Goal: Task Accomplishment & Management: Use online tool/utility

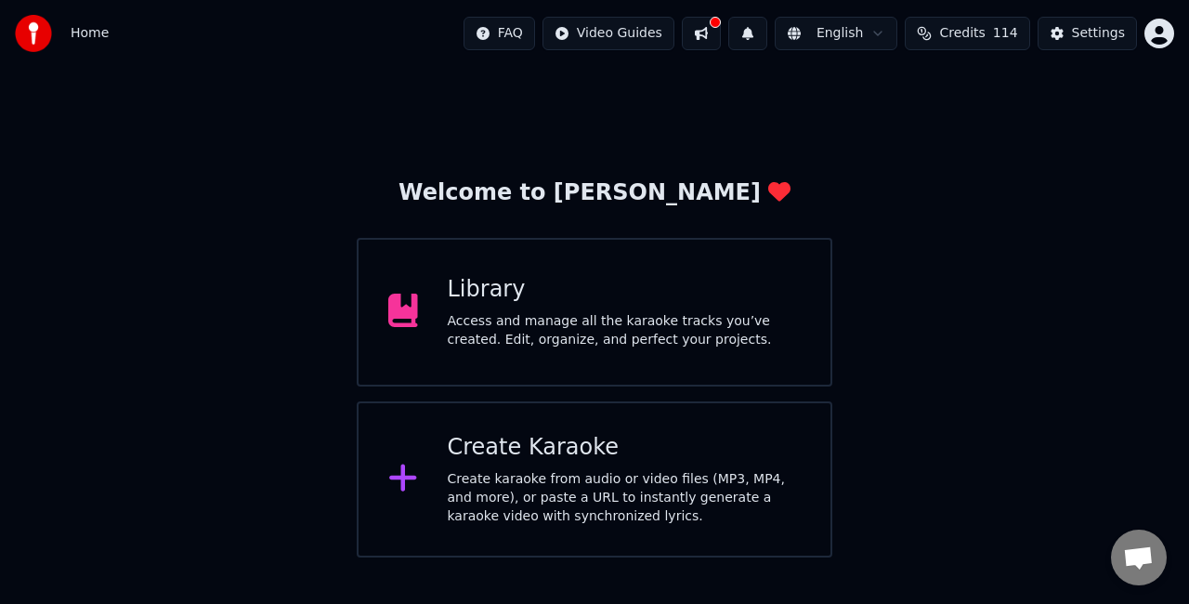
click at [584, 463] on div "Create Karaoke Create karaoke from audio or video files (MP3, MP4, and more), o…" at bounding box center [625, 479] width 354 height 93
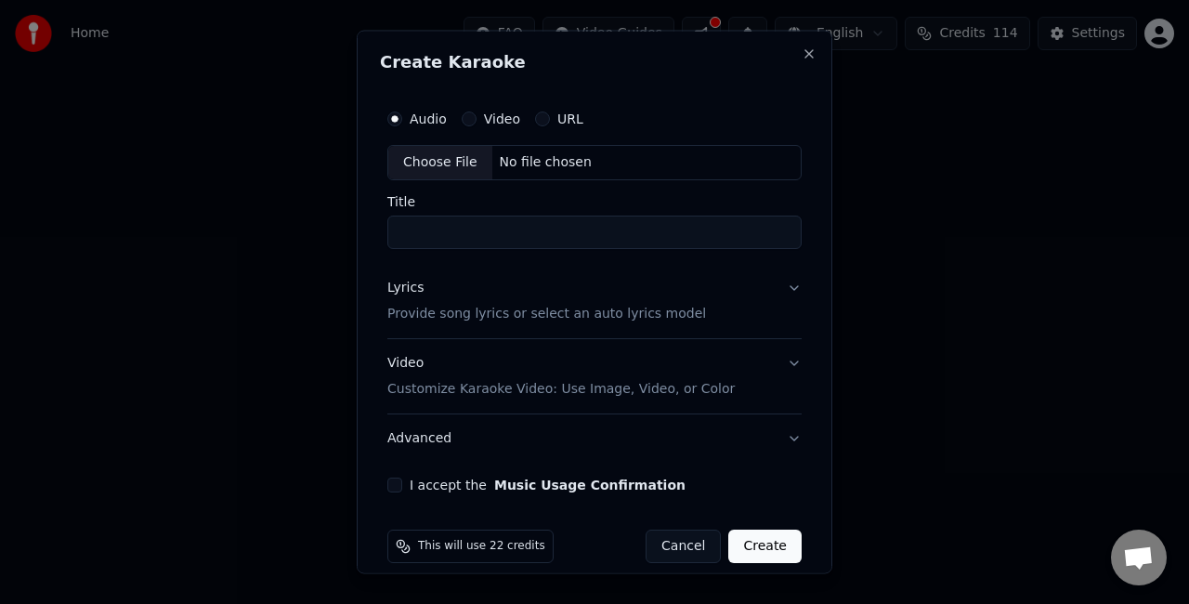
click at [444, 162] on div "Choose File" at bounding box center [440, 162] width 104 height 33
type input "**********"
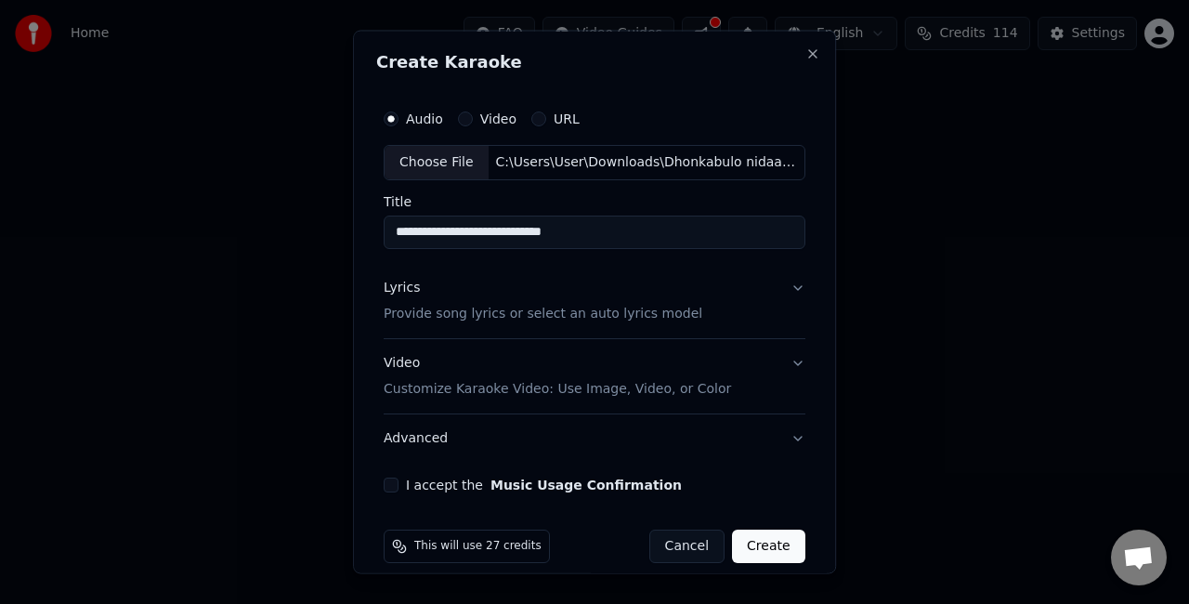
click at [781, 287] on button "Lyrics Provide song lyrics or select an auto lyrics model" at bounding box center [595, 300] width 422 height 74
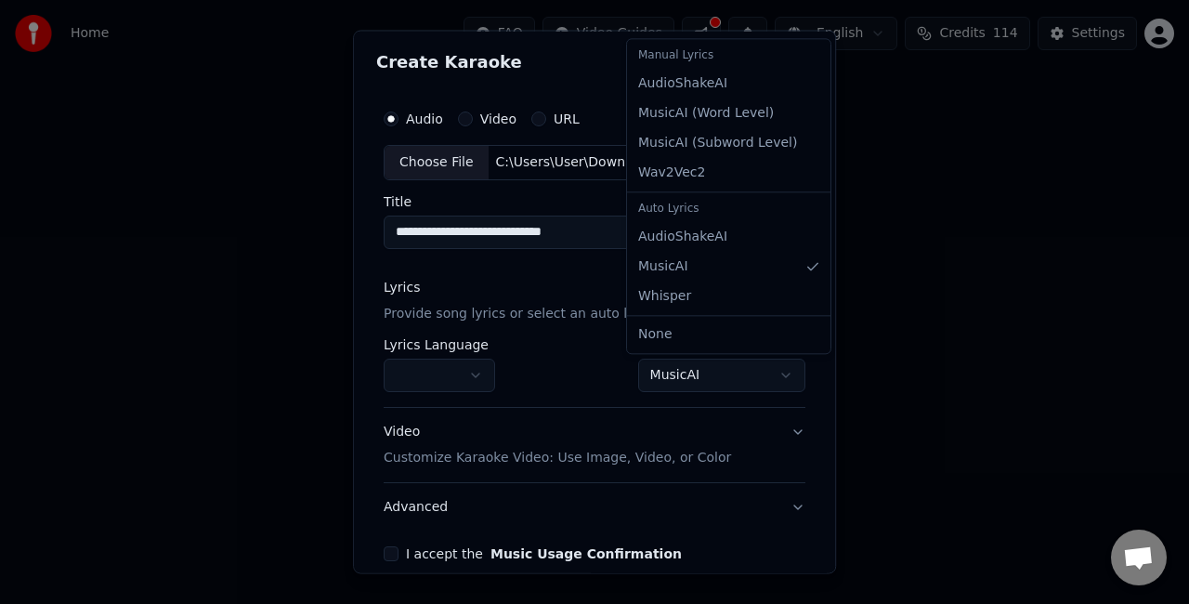
click at [711, 367] on body "**********" at bounding box center [594, 278] width 1189 height 557
select select "**********"
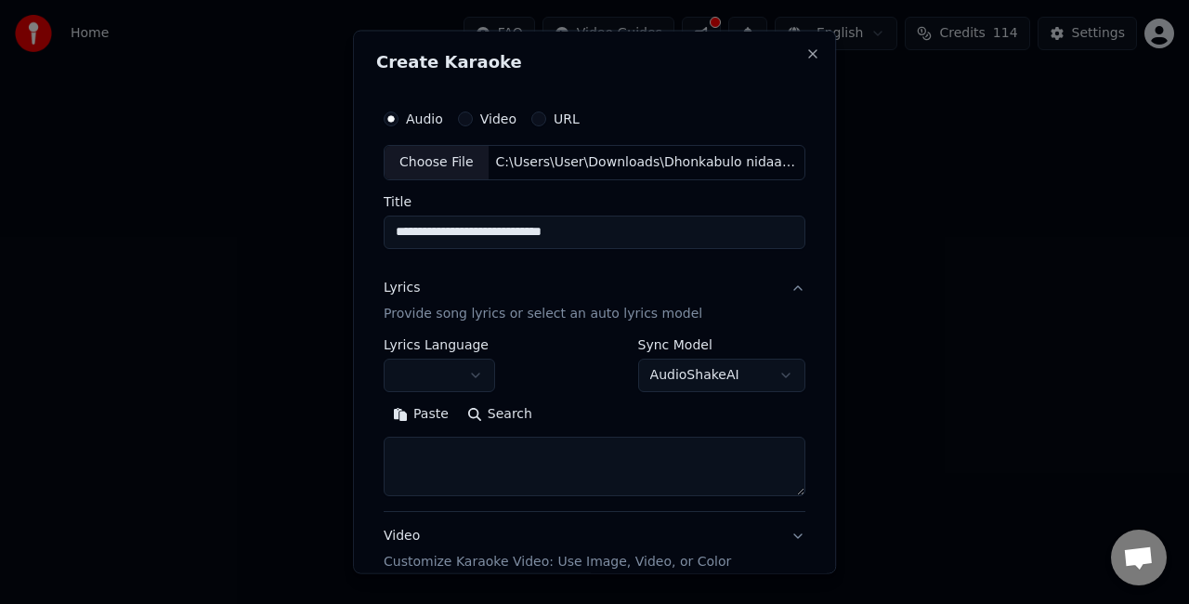
click at [469, 453] on textarea at bounding box center [595, 465] width 422 height 59
click at [415, 410] on button "Paste" at bounding box center [421, 413] width 74 height 30
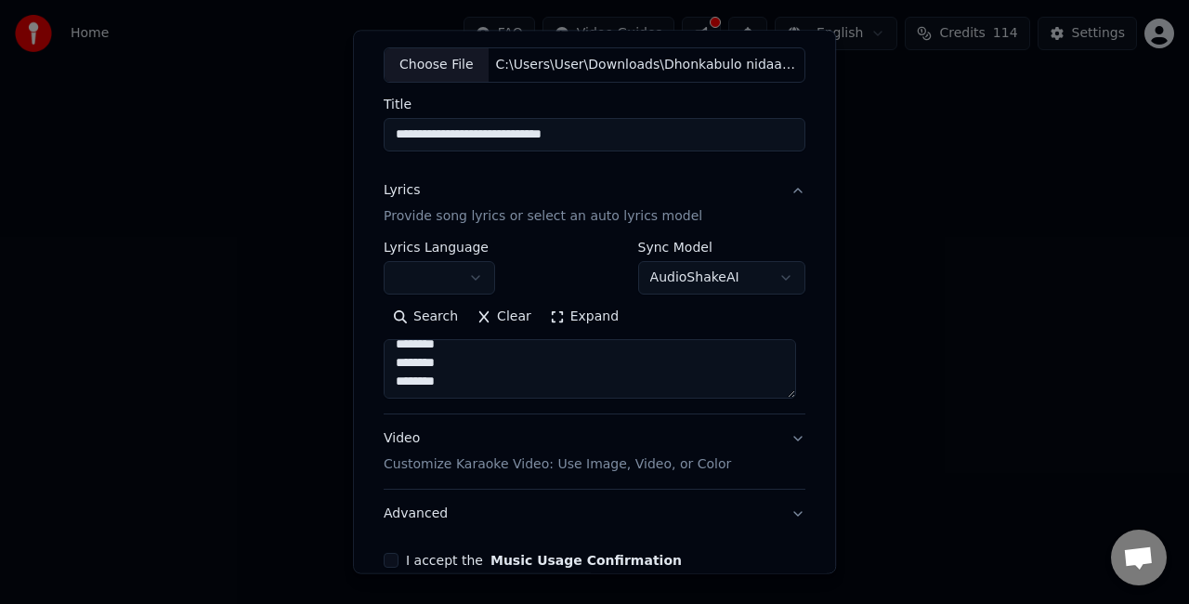
scroll to position [189, 0]
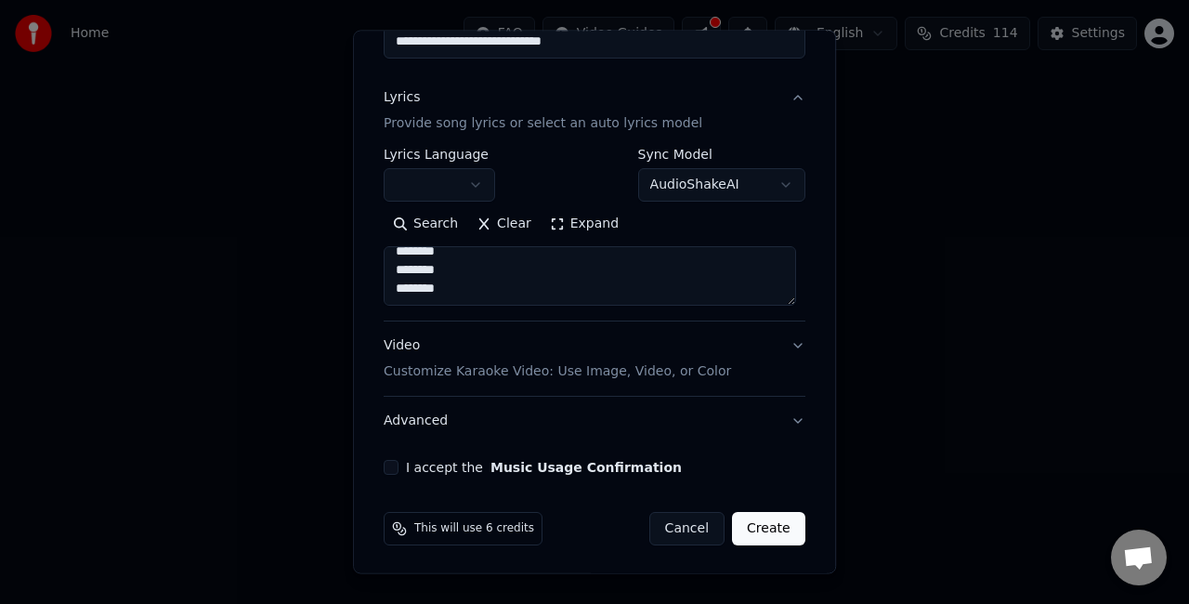
click at [778, 351] on button "Video Customize Karaoke Video: Use Image, Video, or Color" at bounding box center [595, 358] width 422 height 74
type textarea "**********"
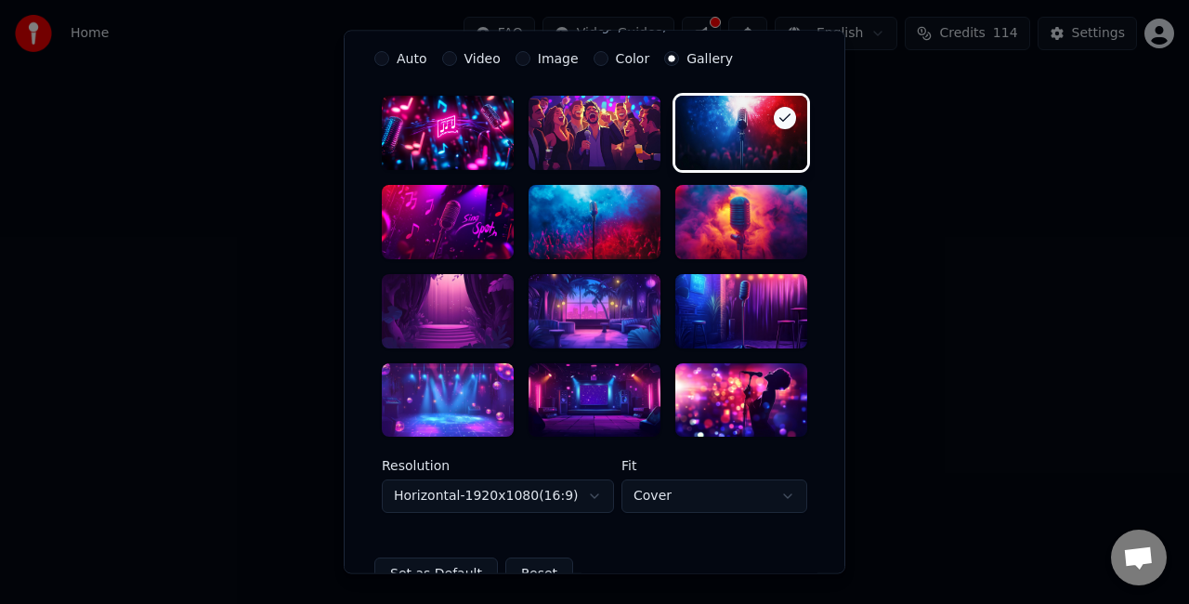
scroll to position [375, 0]
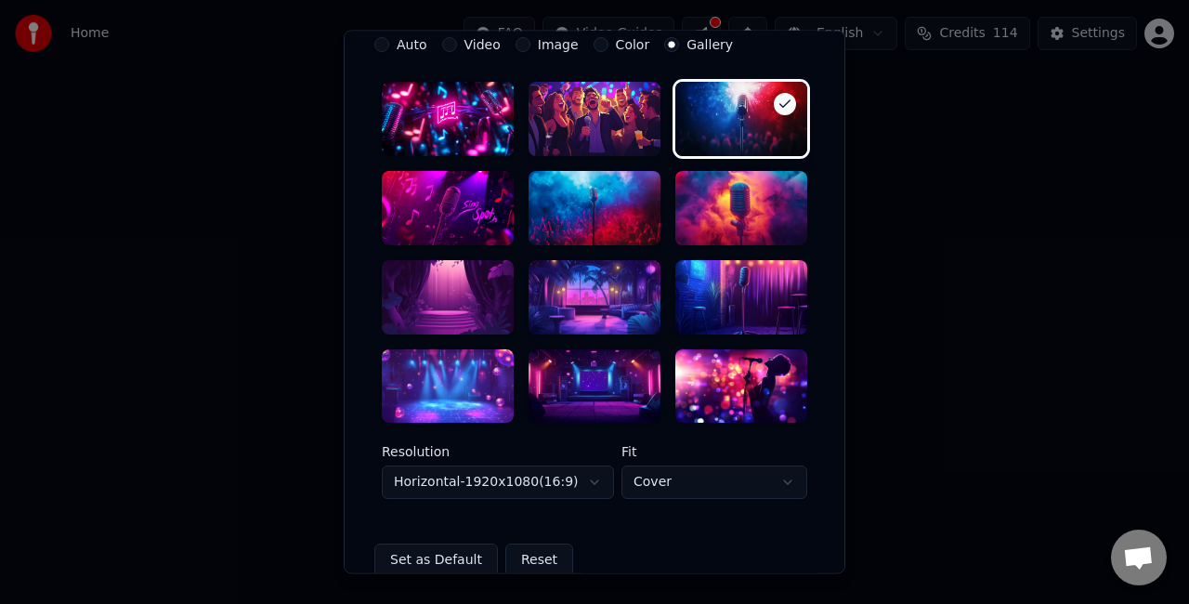
click at [451, 290] on div at bounding box center [448, 297] width 132 height 74
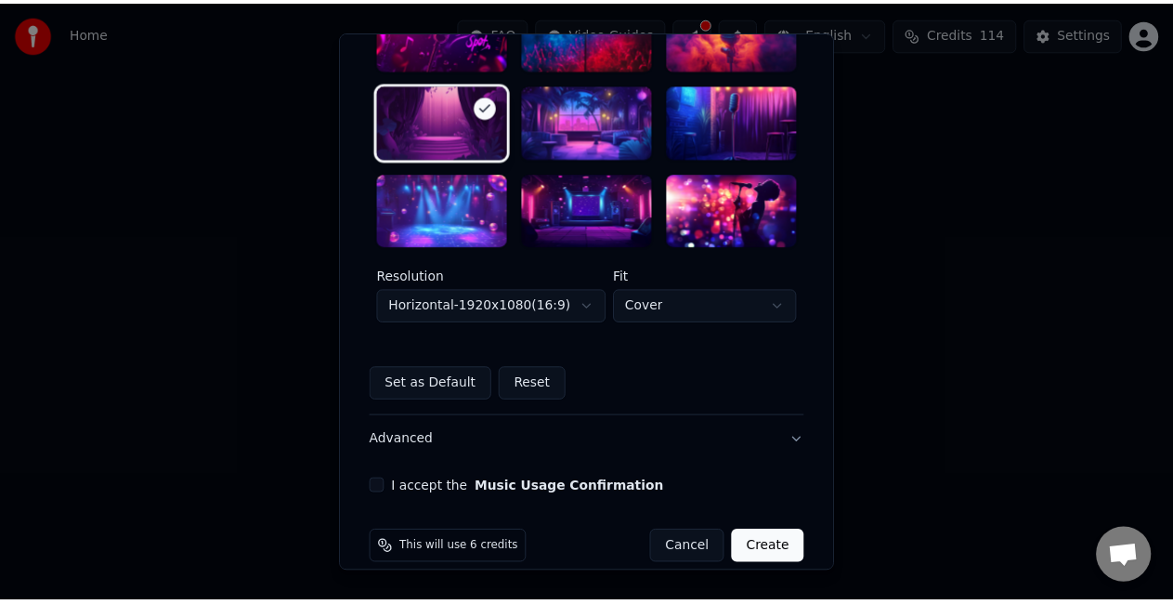
scroll to position [561, 0]
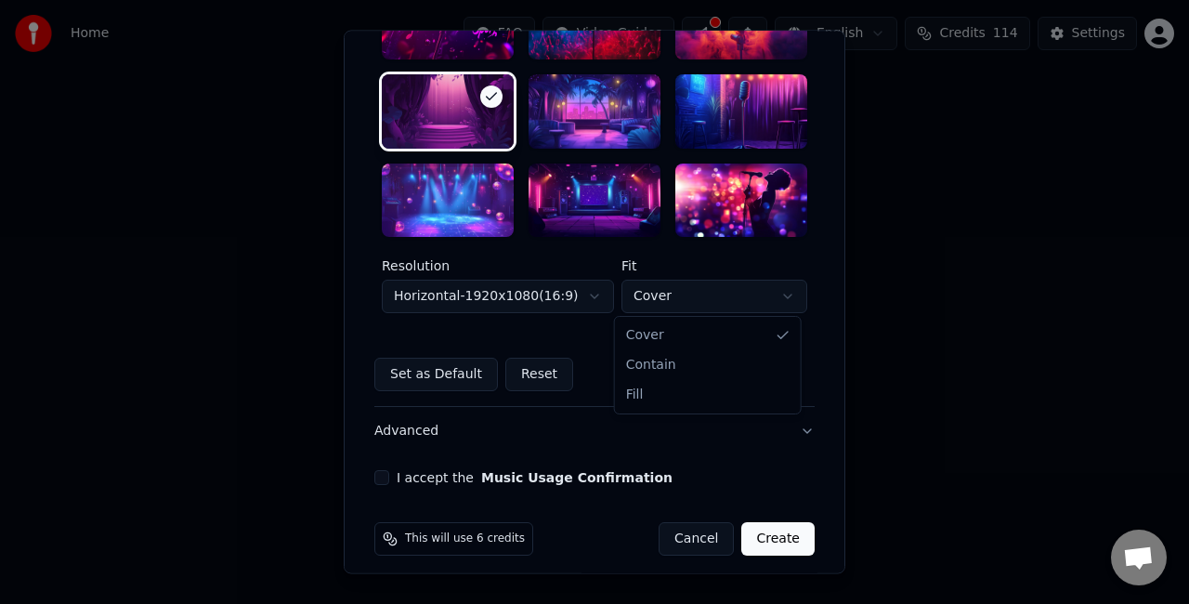
click at [714, 292] on body "**********" at bounding box center [594, 278] width 1189 height 557
select select "****"
click at [376, 474] on button "I accept the Music Usage Confirmation" at bounding box center [381, 478] width 15 height 15
click at [777, 538] on button "Create" at bounding box center [777, 539] width 73 height 33
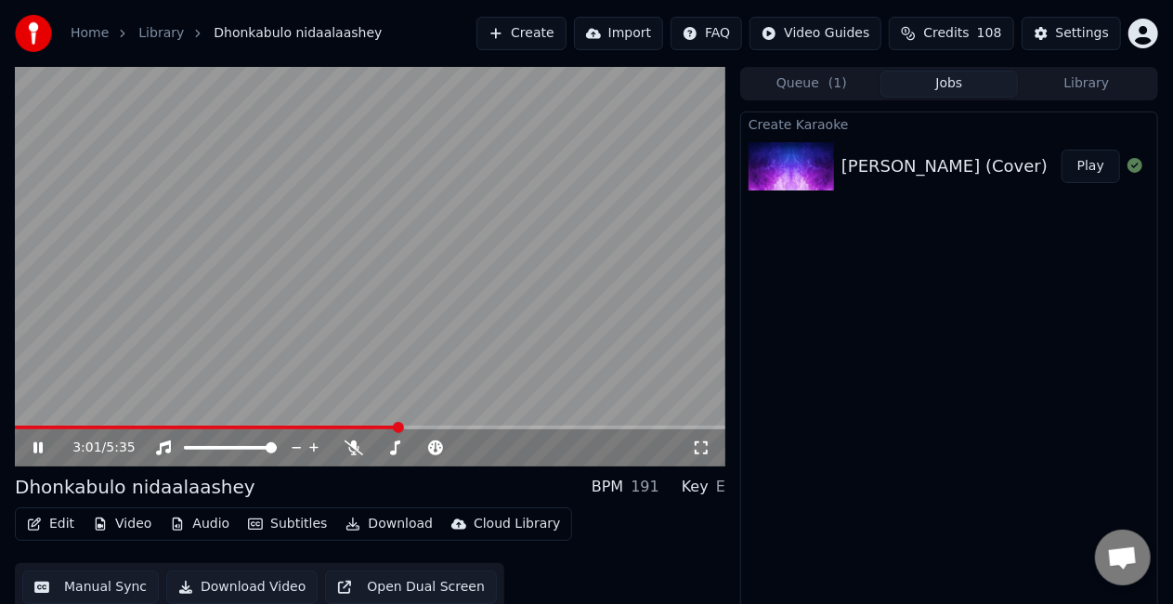
click at [397, 429] on span at bounding box center [207, 427] width 384 height 4
click at [349, 447] on icon at bounding box center [354, 447] width 19 height 15
click at [383, 423] on video at bounding box center [370, 266] width 710 height 399
click at [383, 428] on span at bounding box center [199, 427] width 369 height 4
click at [336, 364] on video at bounding box center [370, 266] width 710 height 399
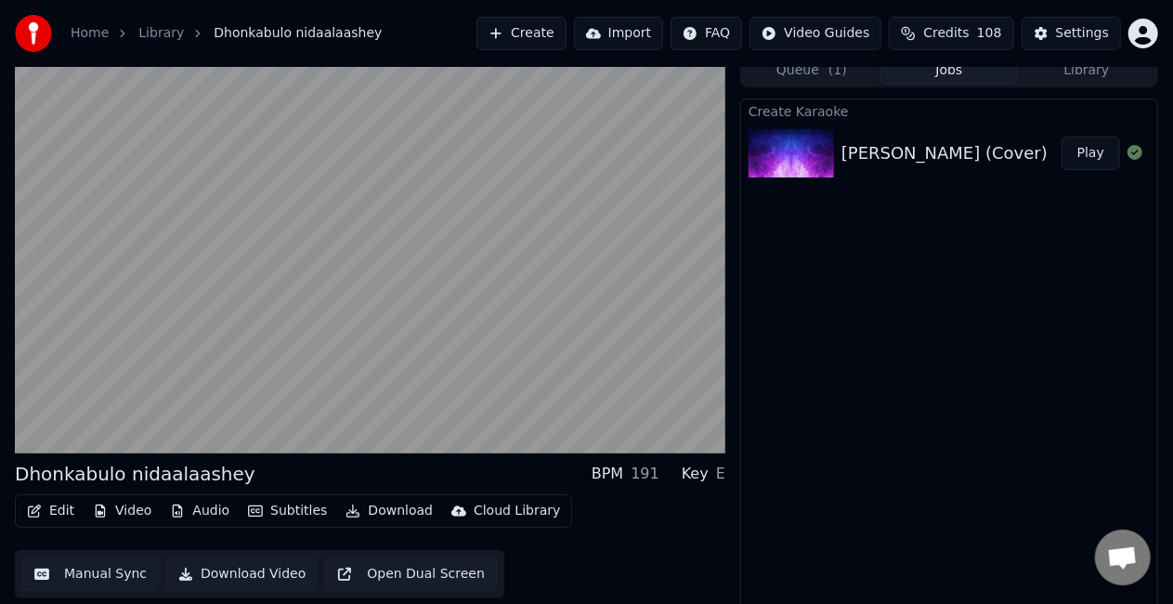
scroll to position [20, 0]
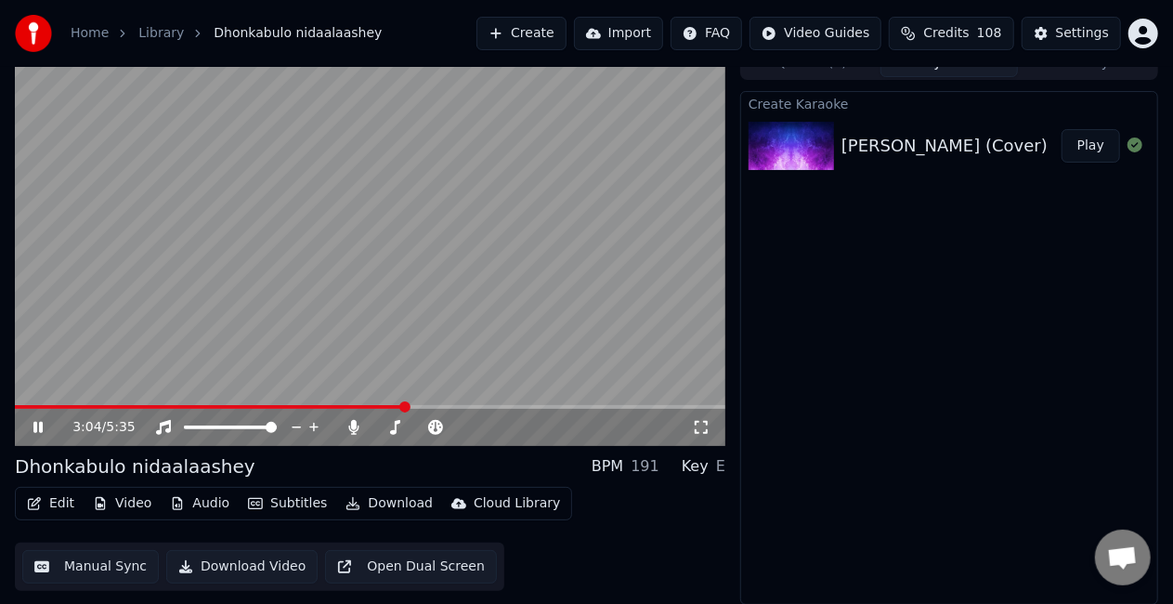
click at [282, 309] on video at bounding box center [370, 245] width 710 height 399
click at [115, 565] on button "Manual Sync" at bounding box center [90, 566] width 137 height 33
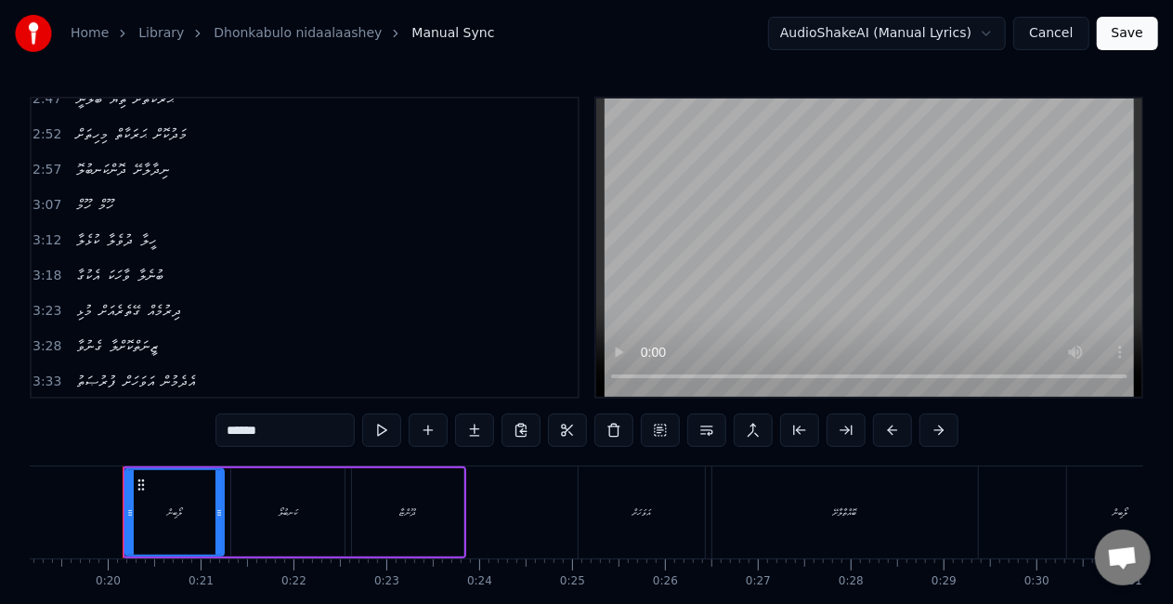
scroll to position [743, 0]
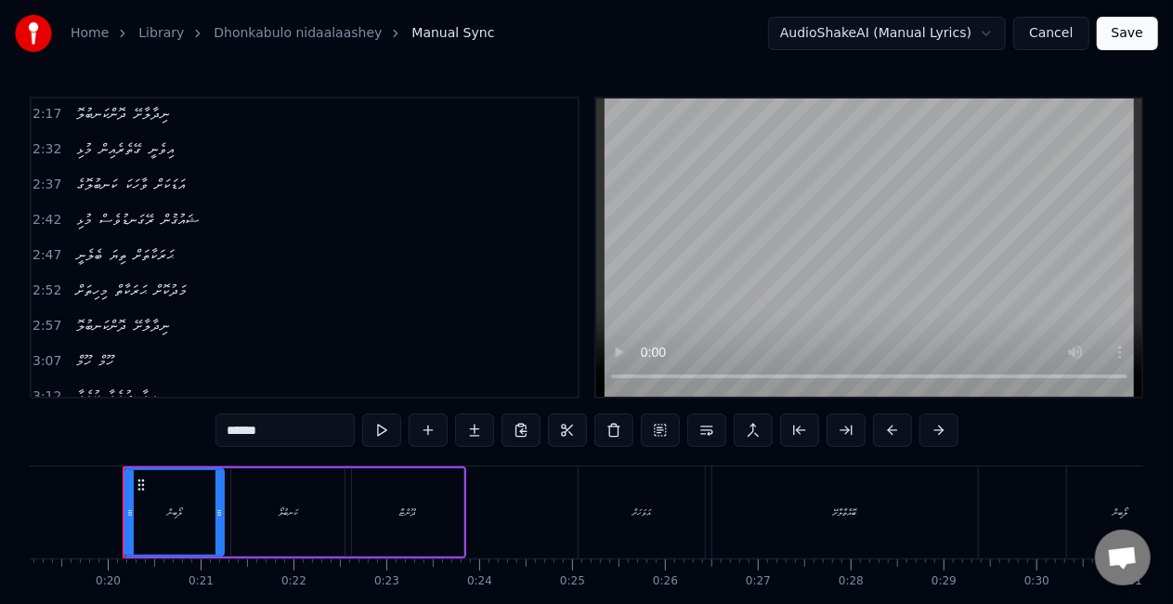
click at [162, 315] on span "ނިދާލާށޭ" at bounding box center [151, 325] width 39 height 21
type input "********"
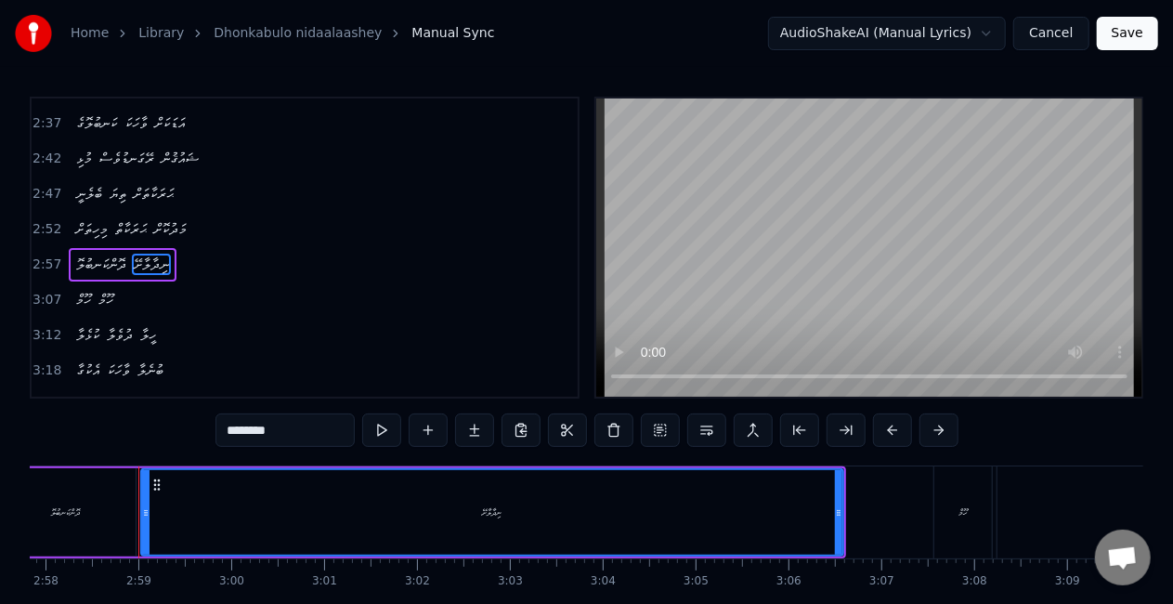
scroll to position [0, 16530]
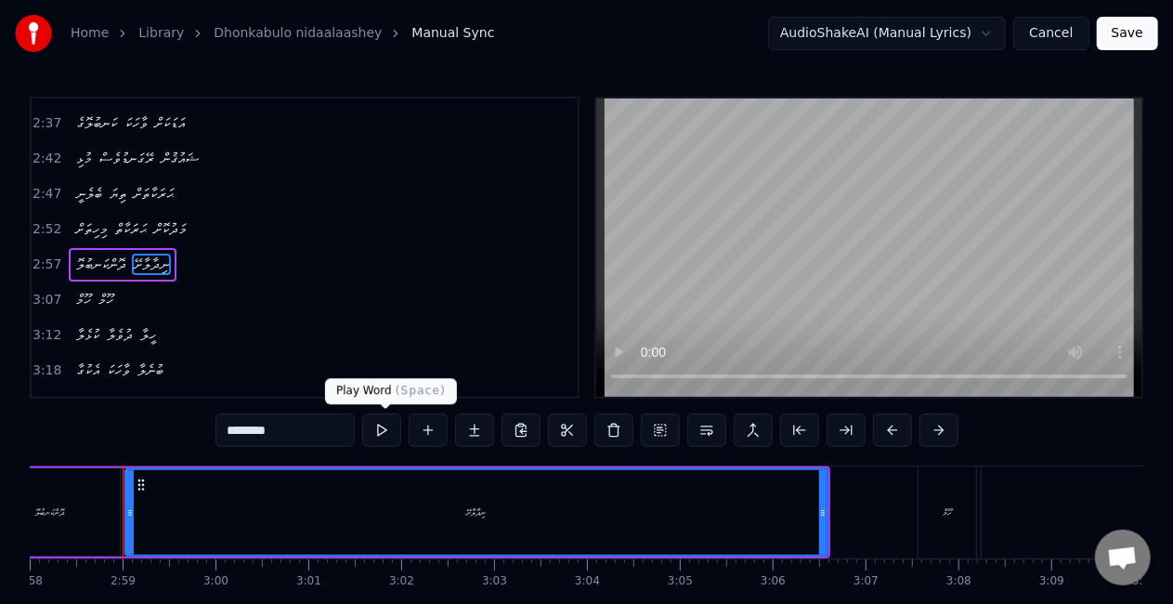
click at [396, 428] on button at bounding box center [381, 429] width 39 height 33
click at [388, 422] on button at bounding box center [381, 429] width 39 height 33
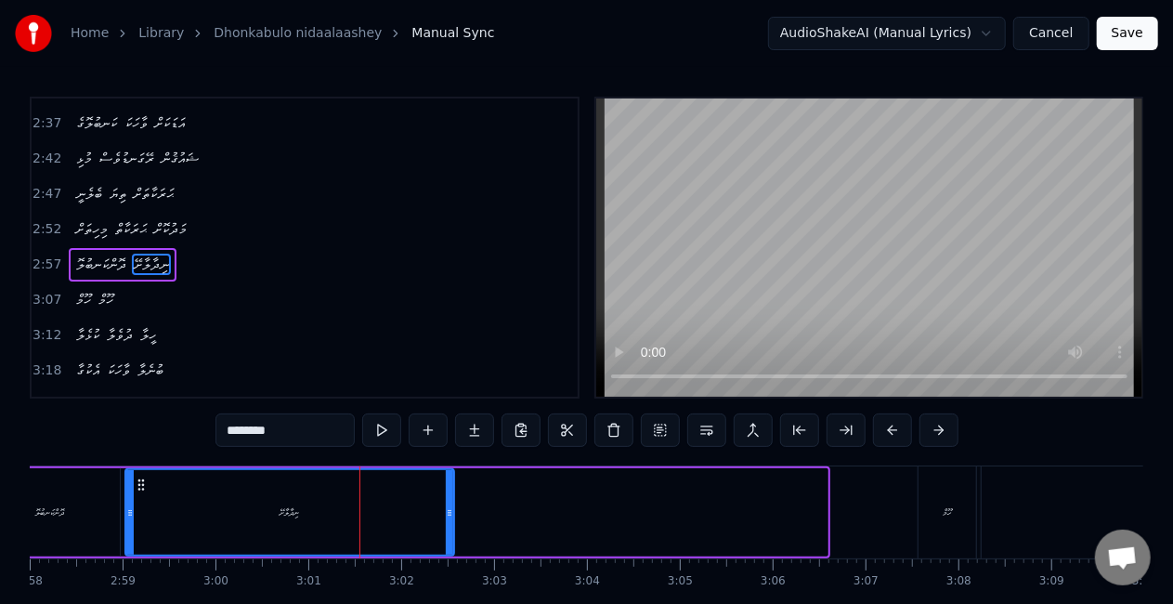
drag, startPoint x: 822, startPoint y: 513, endPoint x: 449, endPoint y: 500, distance: 373.5
click at [449, 500] on div at bounding box center [449, 512] width 7 height 85
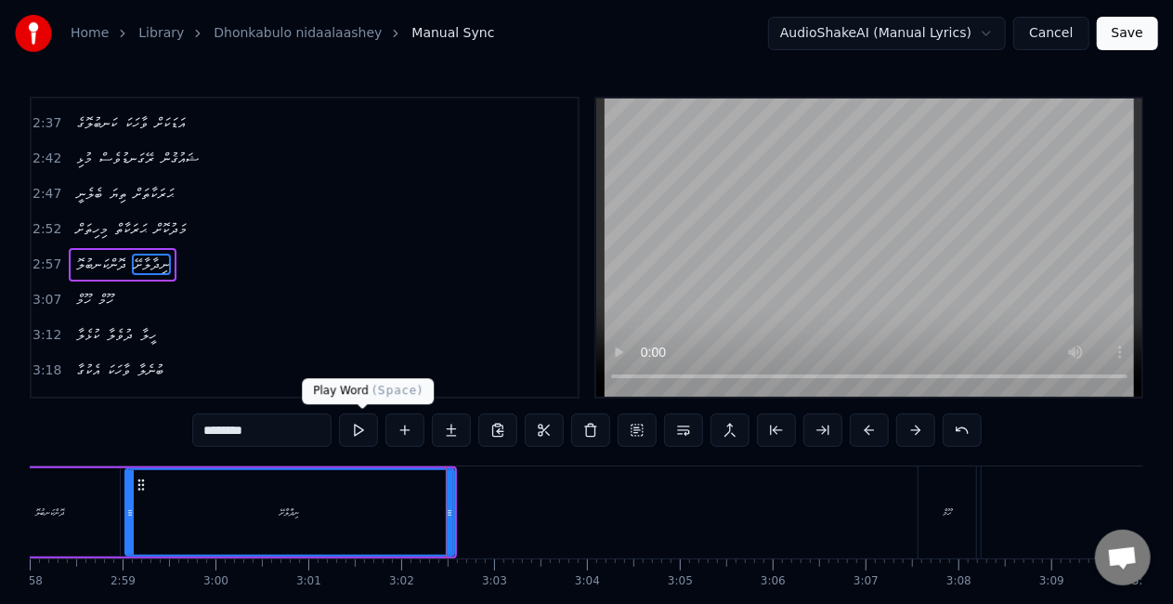
click at [357, 435] on button at bounding box center [358, 429] width 39 height 33
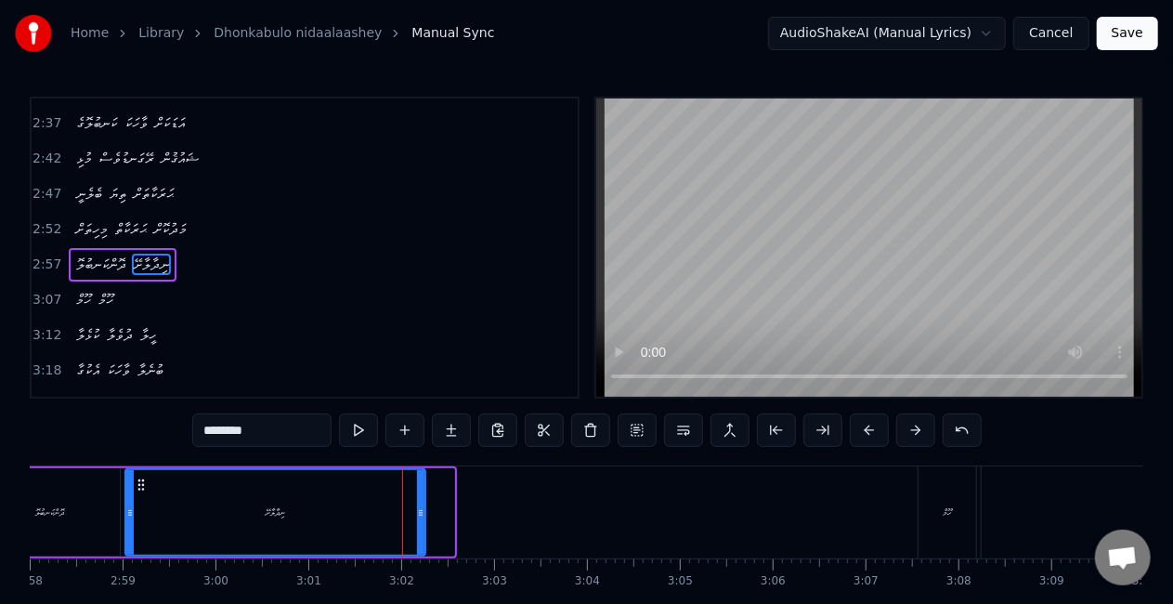
drag, startPoint x: 447, startPoint y: 510, endPoint x: 409, endPoint y: 503, distance: 38.6
click at [417, 503] on div at bounding box center [420, 512] width 7 height 85
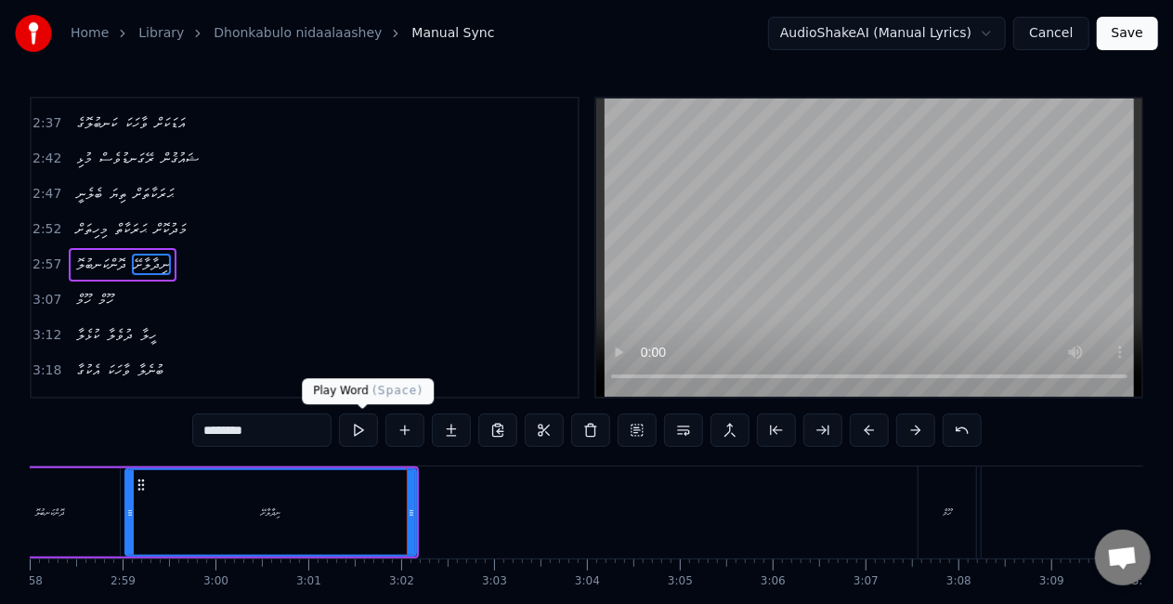
click at [356, 426] on button at bounding box center [358, 429] width 39 height 33
click at [356, 436] on button at bounding box center [358, 429] width 39 height 33
drag, startPoint x: 410, startPoint y: 500, endPoint x: 388, endPoint y: 500, distance: 22.3
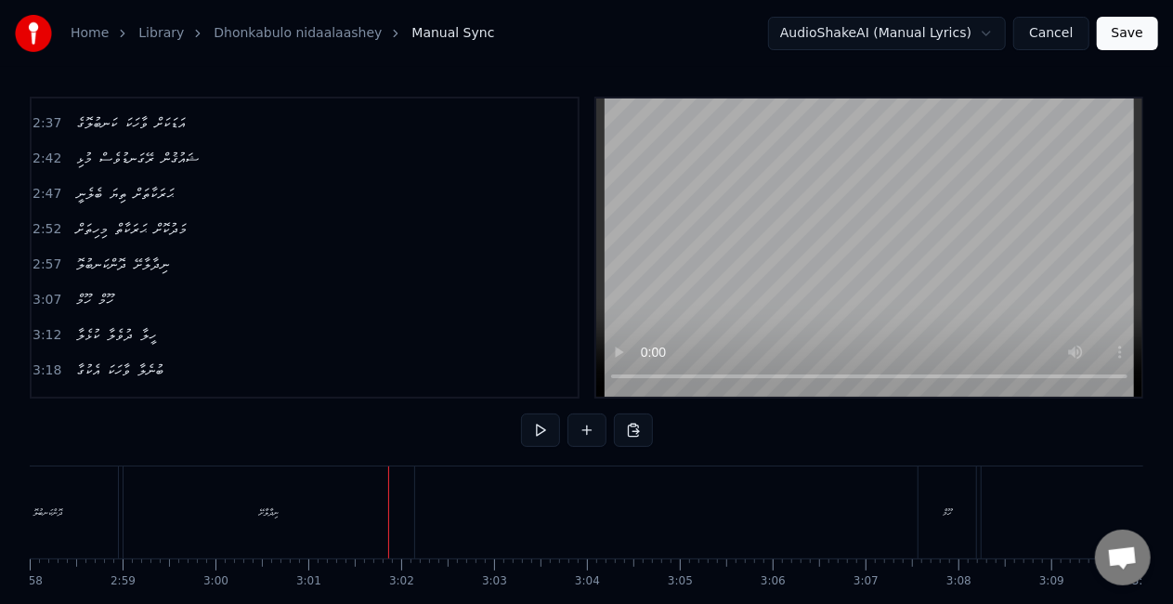
click at [394, 503] on div "ނިދާލާށޭ" at bounding box center [269, 512] width 291 height 92
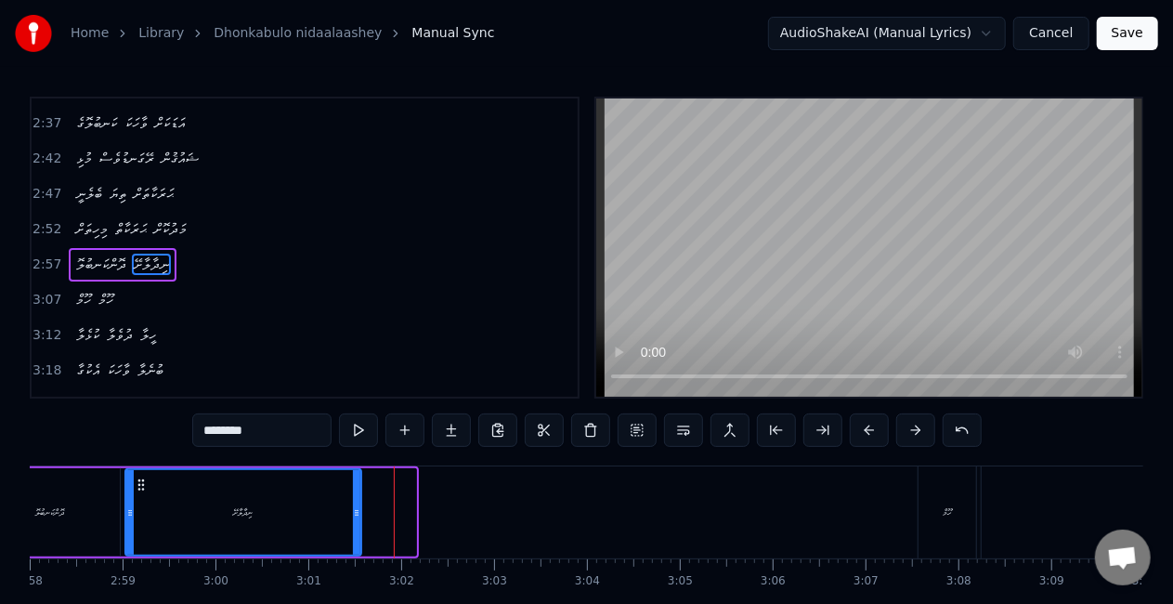
drag, startPoint x: 410, startPoint y: 523, endPoint x: 355, endPoint y: 518, distance: 55.9
click at [355, 518] on div at bounding box center [356, 512] width 7 height 85
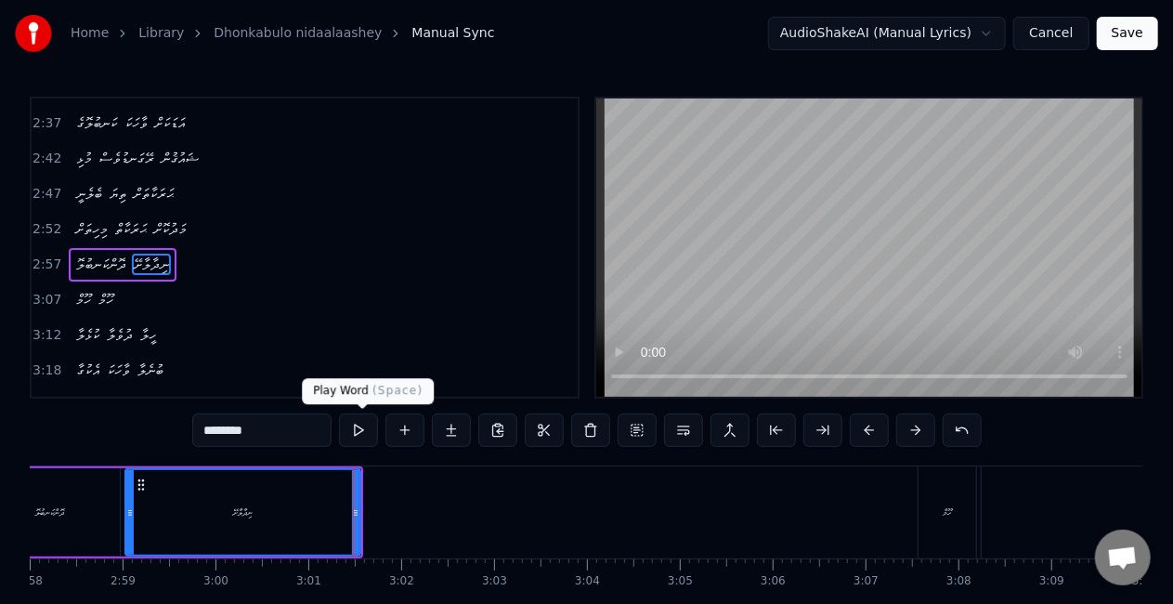
click at [353, 433] on button at bounding box center [358, 429] width 39 height 33
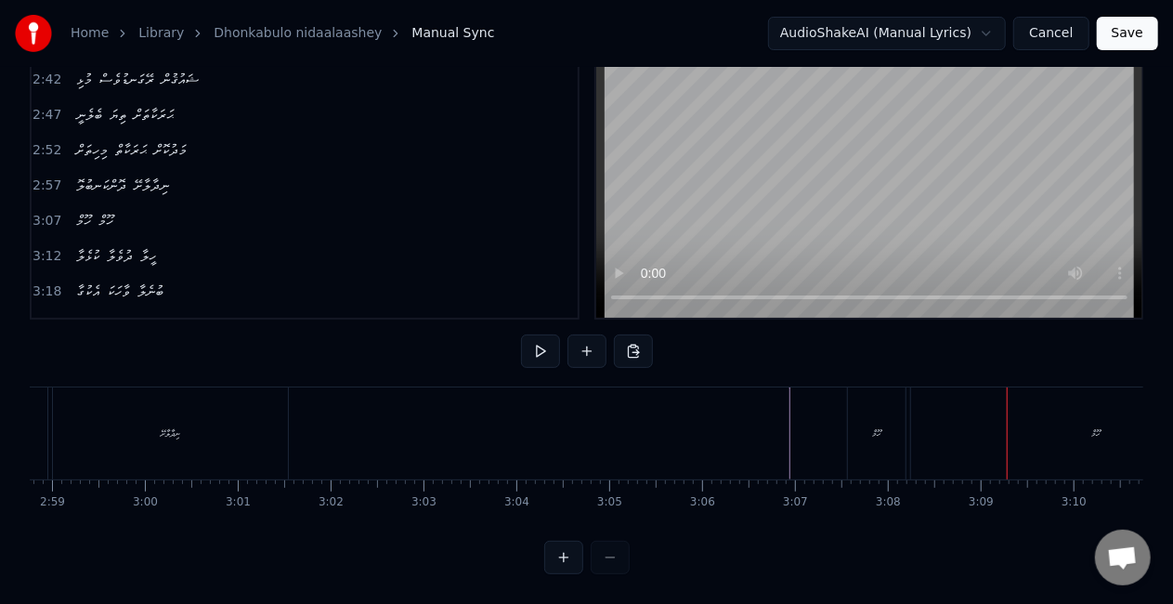
scroll to position [0, 16547]
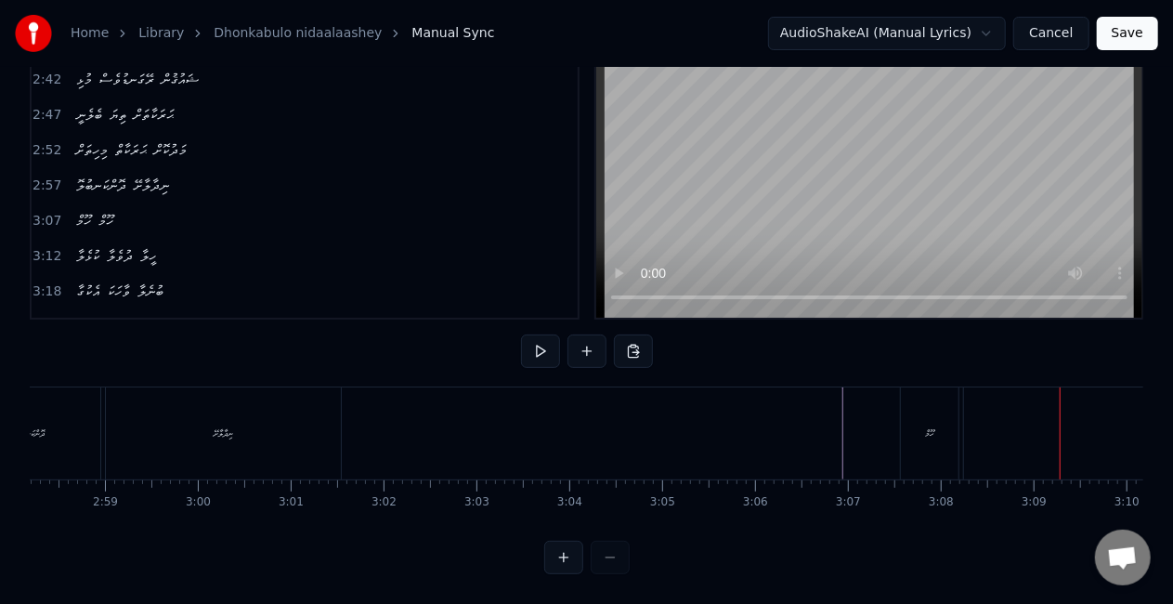
click at [900, 433] on div "ހޫމް" at bounding box center [929, 433] width 59 height 92
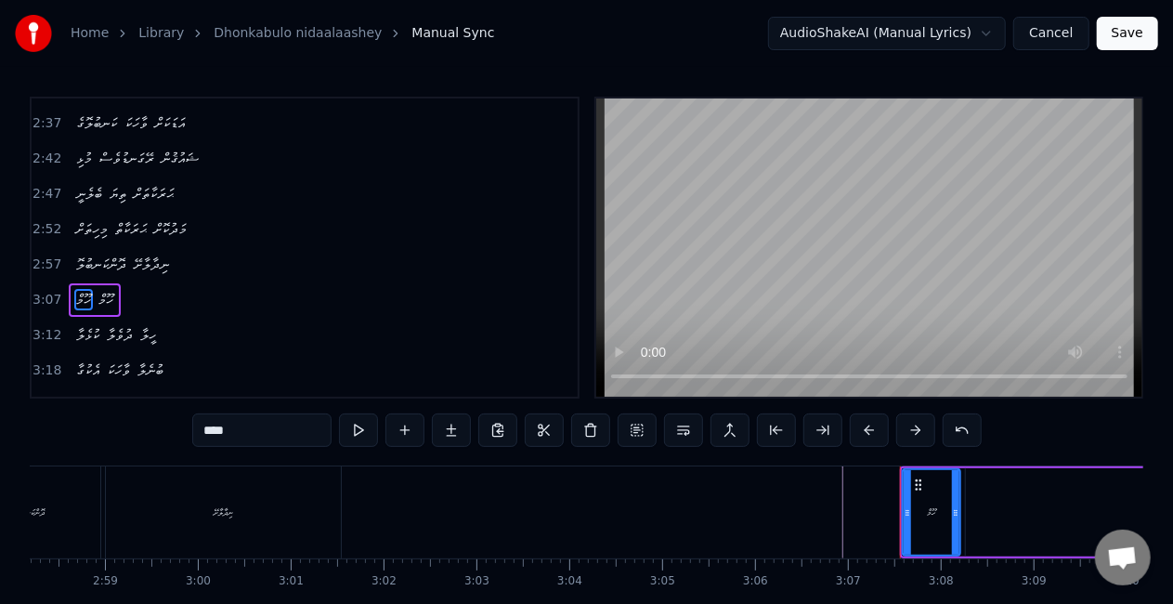
scroll to position [839, 0]
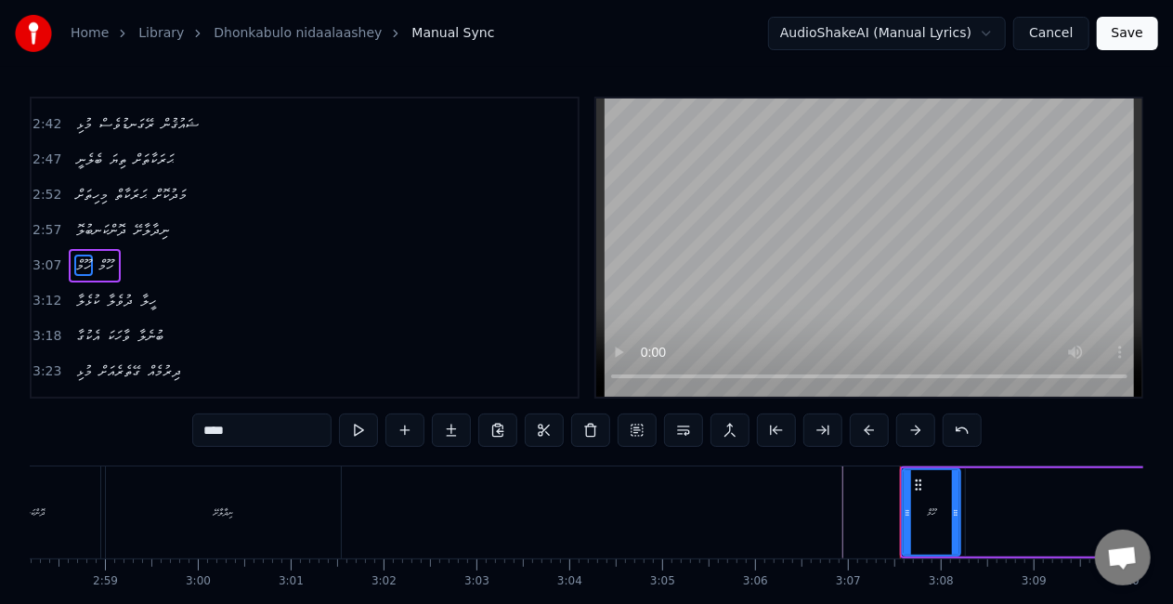
drag, startPoint x: 924, startPoint y: 496, endPoint x: 911, endPoint y: 496, distance: 13.0
click at [911, 496] on div "ހޫމް" at bounding box center [932, 512] width 56 height 85
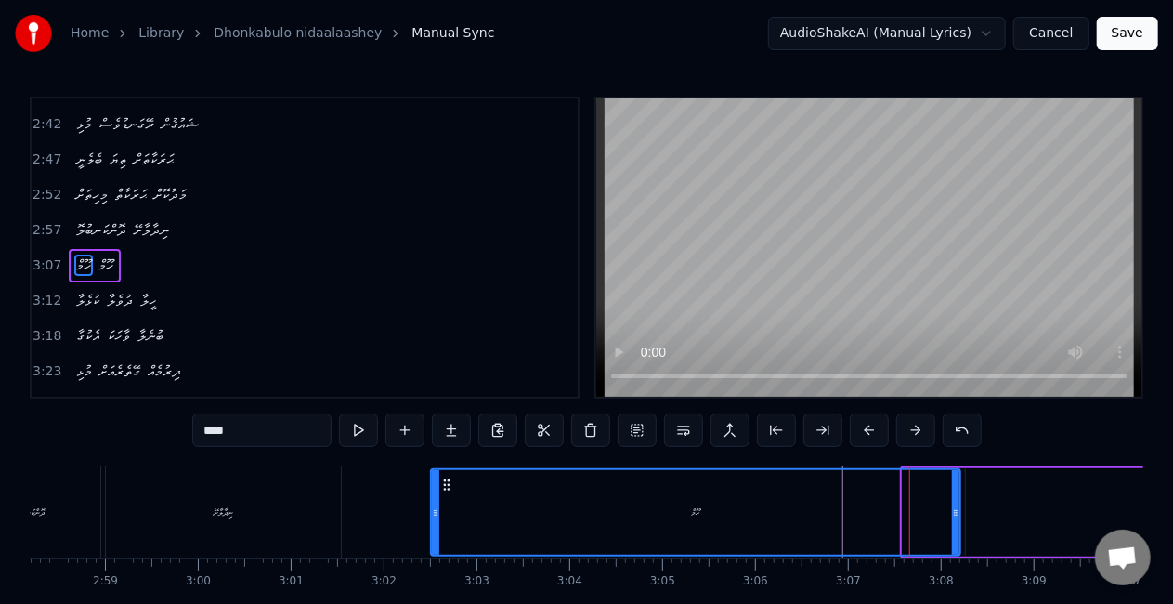
drag, startPoint x: 906, startPoint y: 487, endPoint x: 433, endPoint y: 507, distance: 474.0
click at [433, 509] on div at bounding box center [435, 512] width 7 height 85
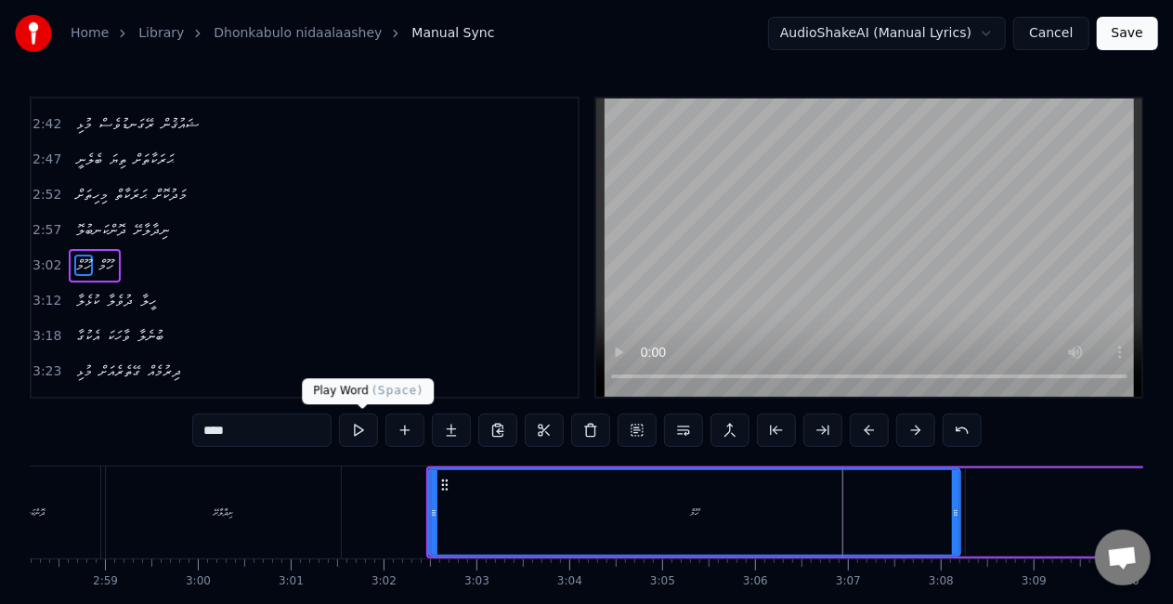
click at [353, 423] on button at bounding box center [358, 429] width 39 height 33
click at [369, 427] on button at bounding box center [358, 429] width 39 height 33
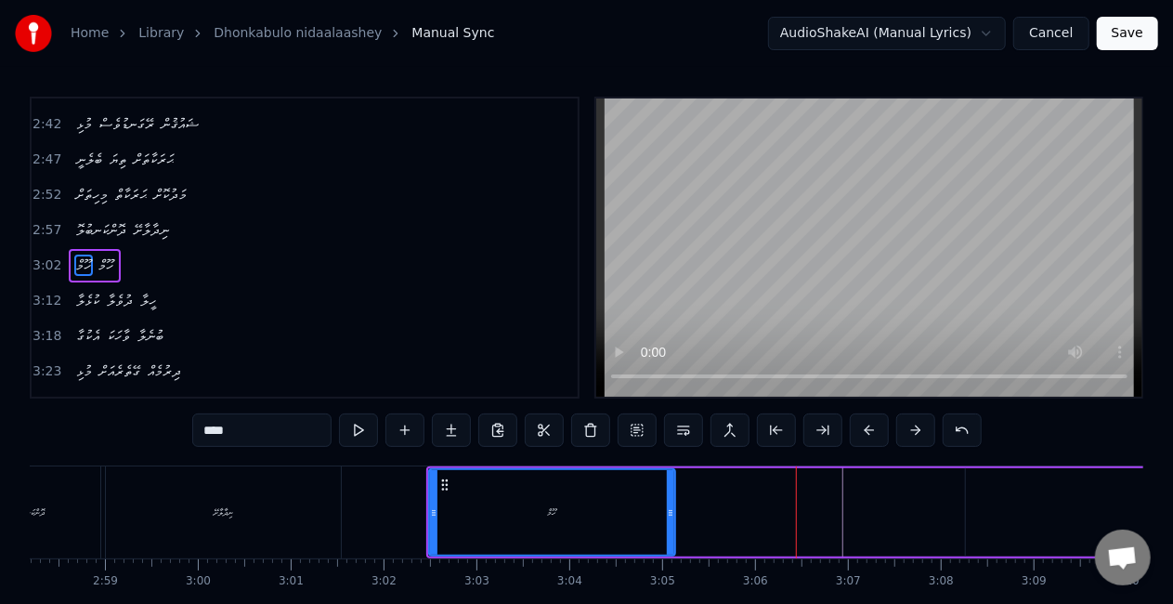
drag, startPoint x: 956, startPoint y: 518, endPoint x: 670, endPoint y: 520, distance: 285.1
click at [670, 520] on div at bounding box center [670, 512] width 7 height 85
click at [357, 432] on button at bounding box center [358, 429] width 39 height 33
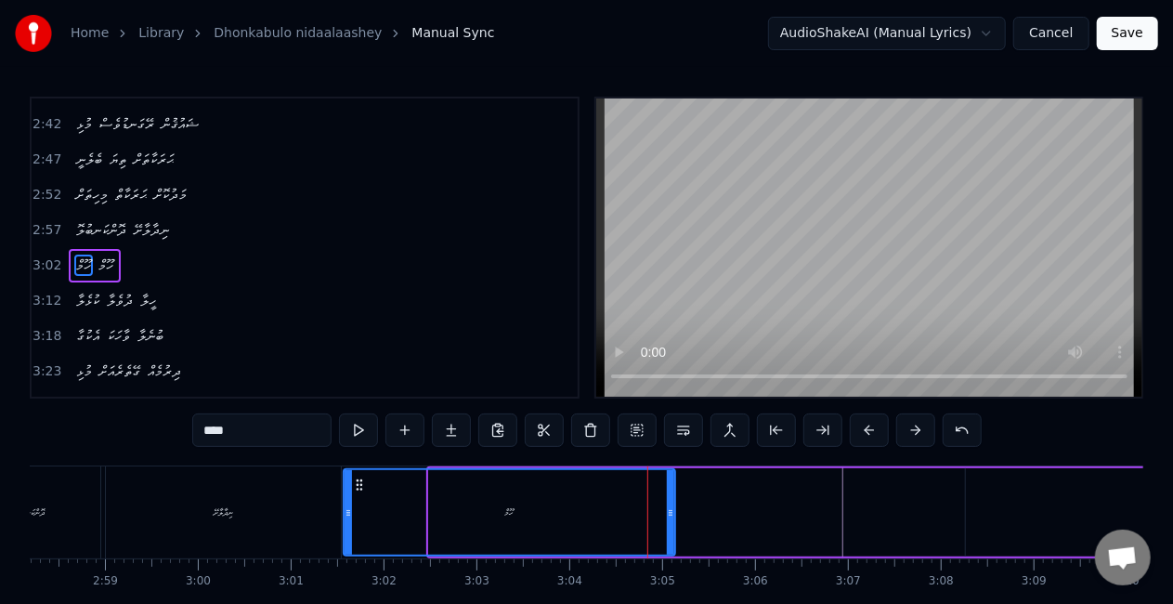
drag, startPoint x: 431, startPoint y: 519, endPoint x: 345, endPoint y: 518, distance: 85.4
click at [345, 518] on div at bounding box center [348, 512] width 7 height 85
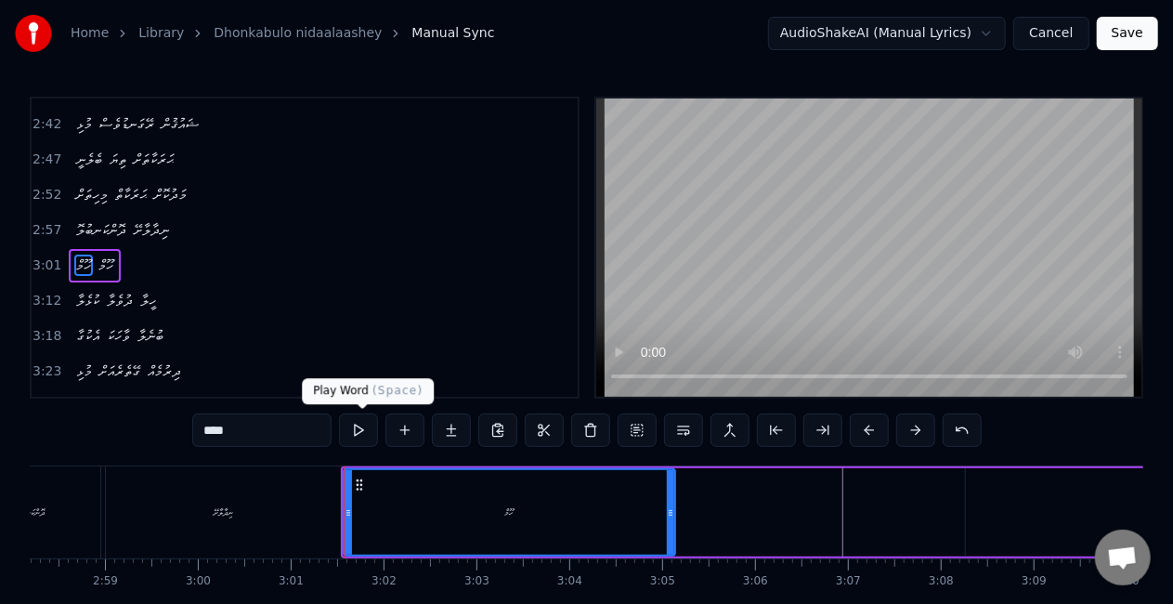
click at [360, 427] on button at bounding box center [358, 429] width 39 height 33
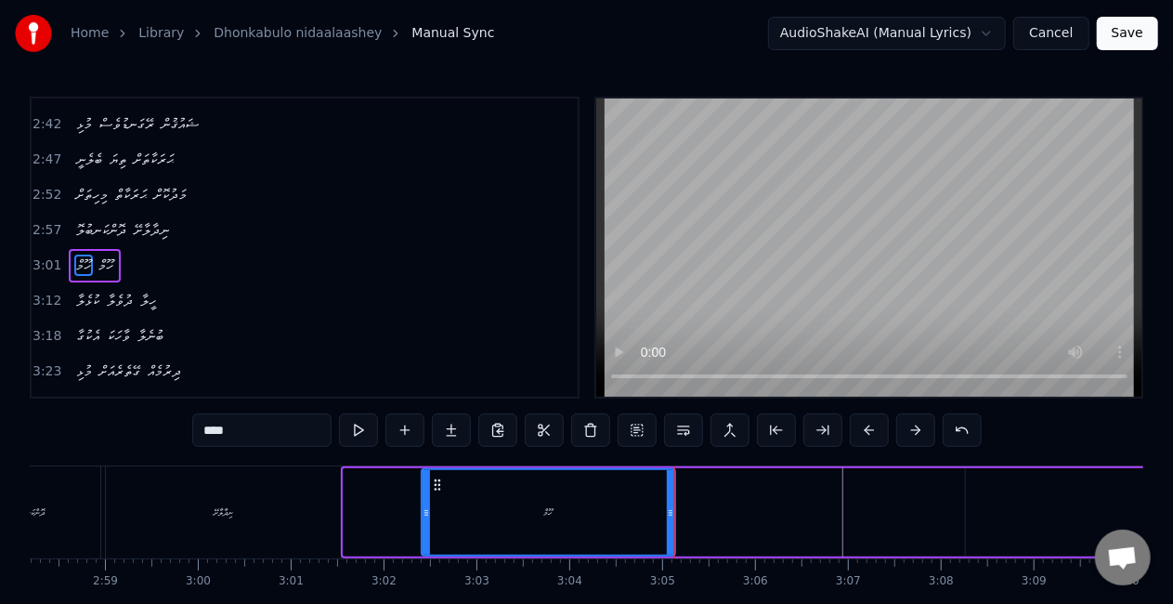
drag, startPoint x: 345, startPoint y: 520, endPoint x: 412, endPoint y: 519, distance: 66.9
click at [423, 527] on div at bounding box center [426, 512] width 7 height 85
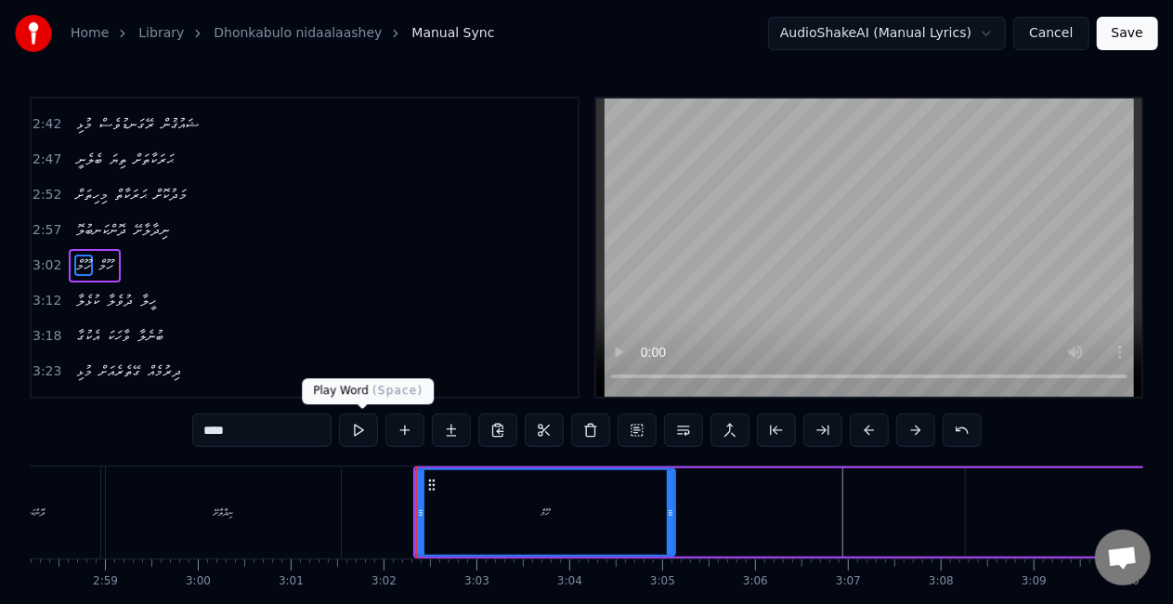
click at [361, 433] on button at bounding box center [358, 429] width 39 height 33
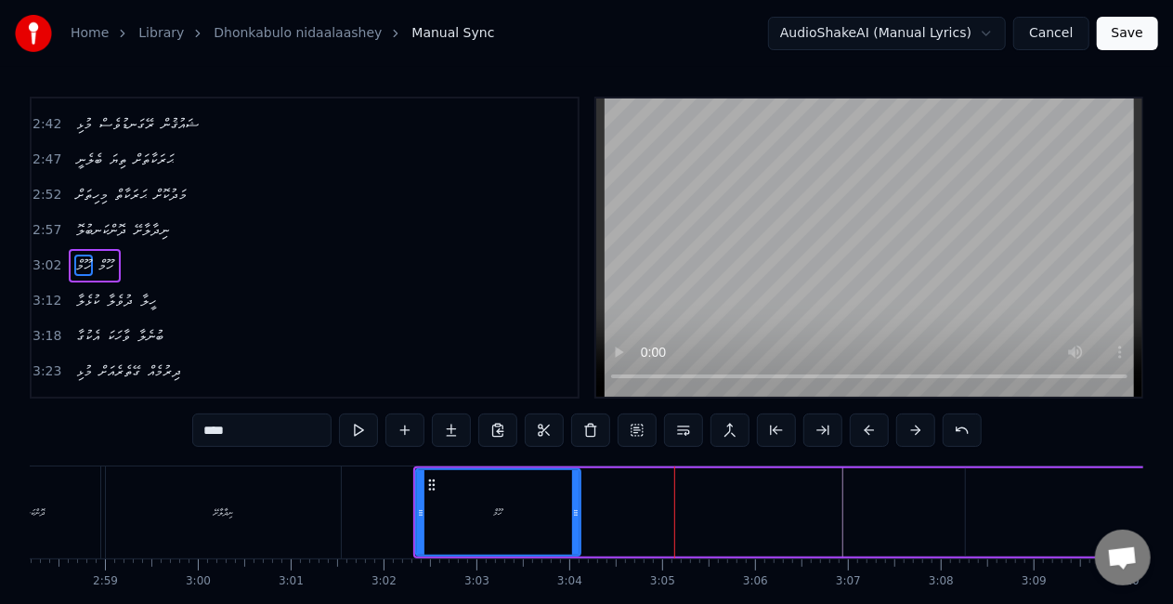
drag, startPoint x: 668, startPoint y: 529, endPoint x: 573, endPoint y: 544, distance: 95.9
click at [573, 544] on div at bounding box center [575, 512] width 7 height 85
click at [355, 426] on button at bounding box center [358, 429] width 39 height 33
drag, startPoint x: 420, startPoint y: 500, endPoint x: 448, endPoint y: 513, distance: 30.7
click at [449, 514] on div at bounding box center [452, 512] width 7 height 85
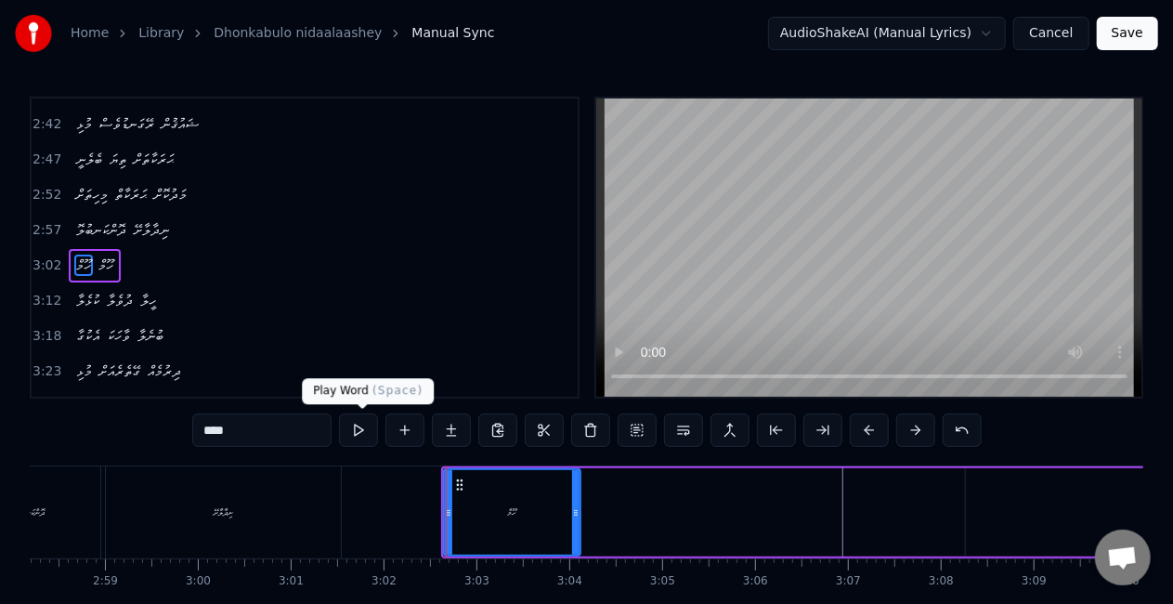
click at [363, 435] on button at bounding box center [358, 429] width 39 height 33
click at [359, 433] on button at bounding box center [358, 429] width 39 height 33
click at [477, 498] on div "ހޫމް" at bounding box center [512, 512] width 135 height 85
click at [693, 481] on div "ހޫމް ހޫމް" at bounding box center [889, 512] width 897 height 92
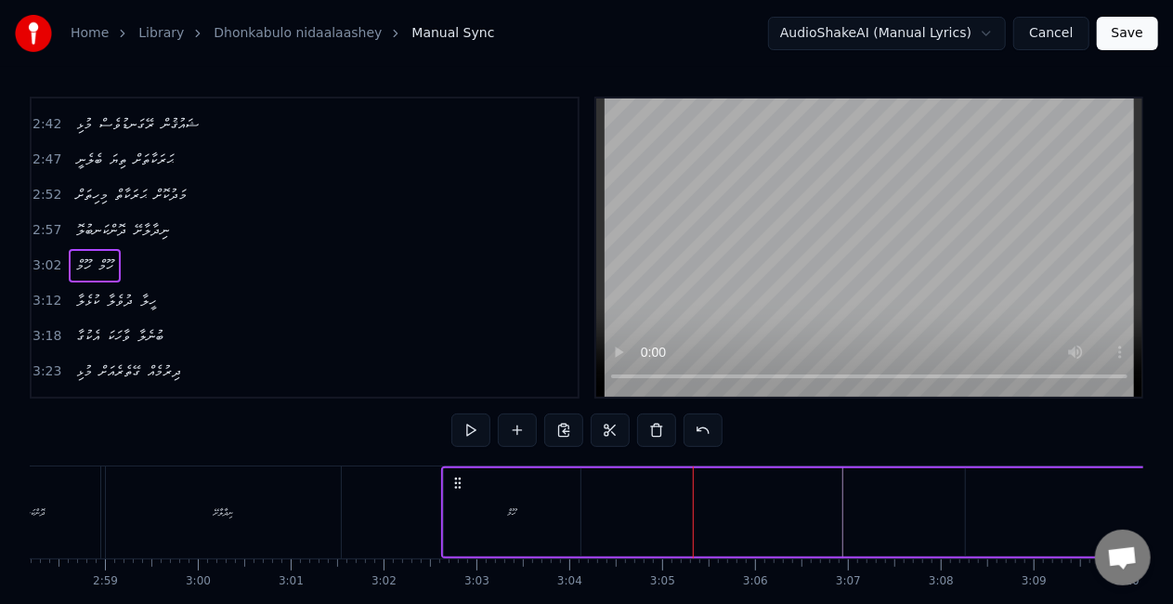
click at [728, 540] on div "ހޫމް ހޫމް" at bounding box center [889, 512] width 897 height 92
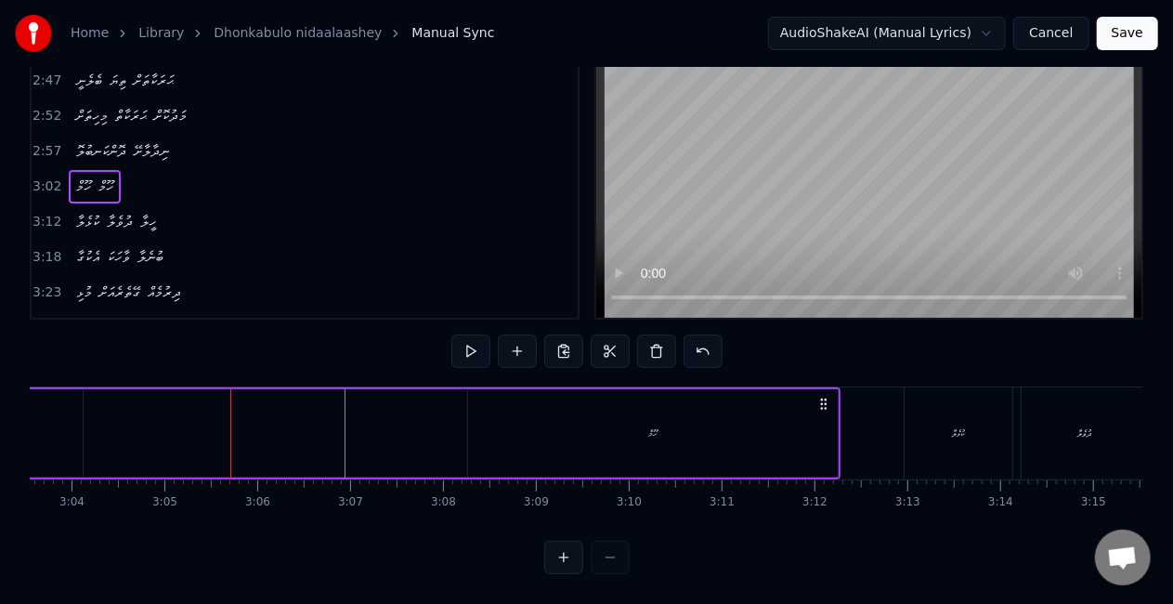
scroll to position [0, 16975]
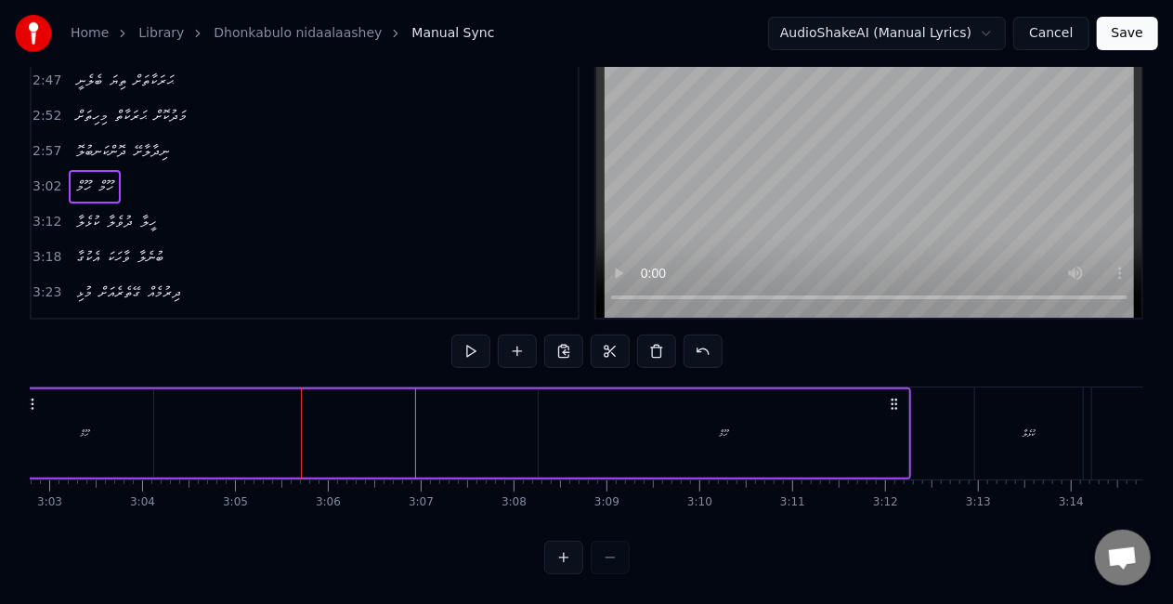
click at [679, 410] on div "ހޫމް" at bounding box center [724, 433] width 370 height 88
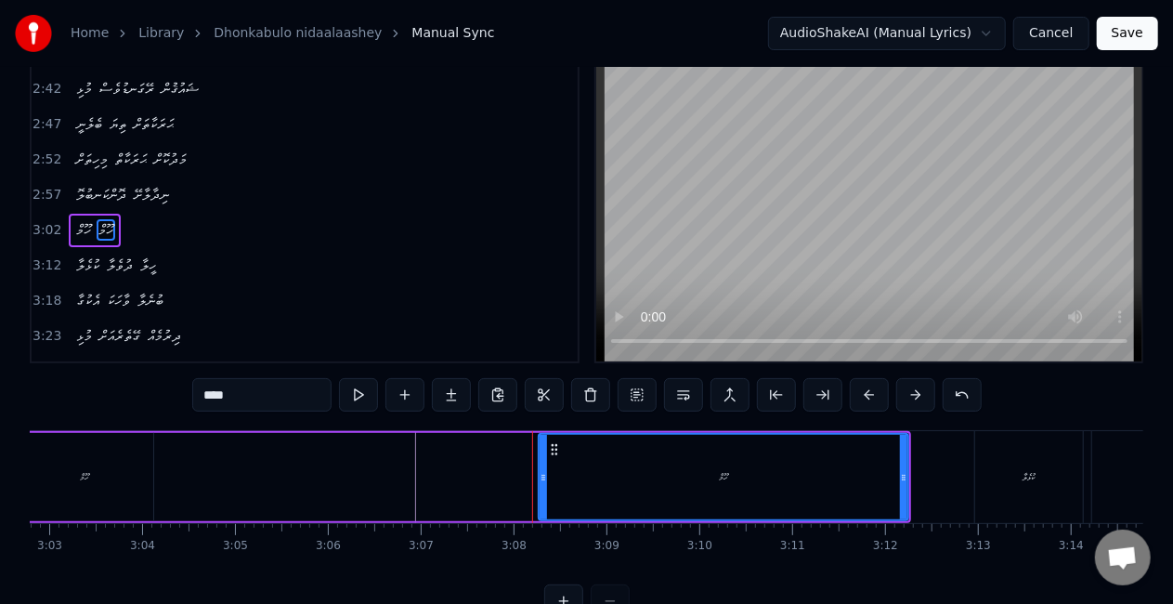
scroll to position [0, 0]
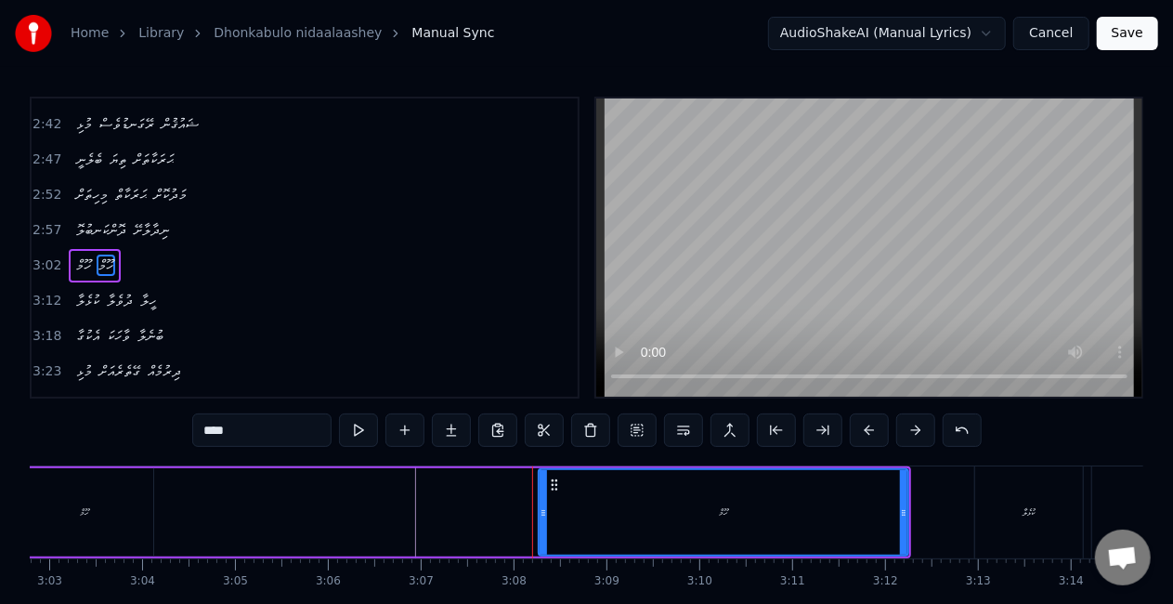
click at [523, 514] on div "ހޫމް ހޫމް" at bounding box center [462, 512] width 897 height 92
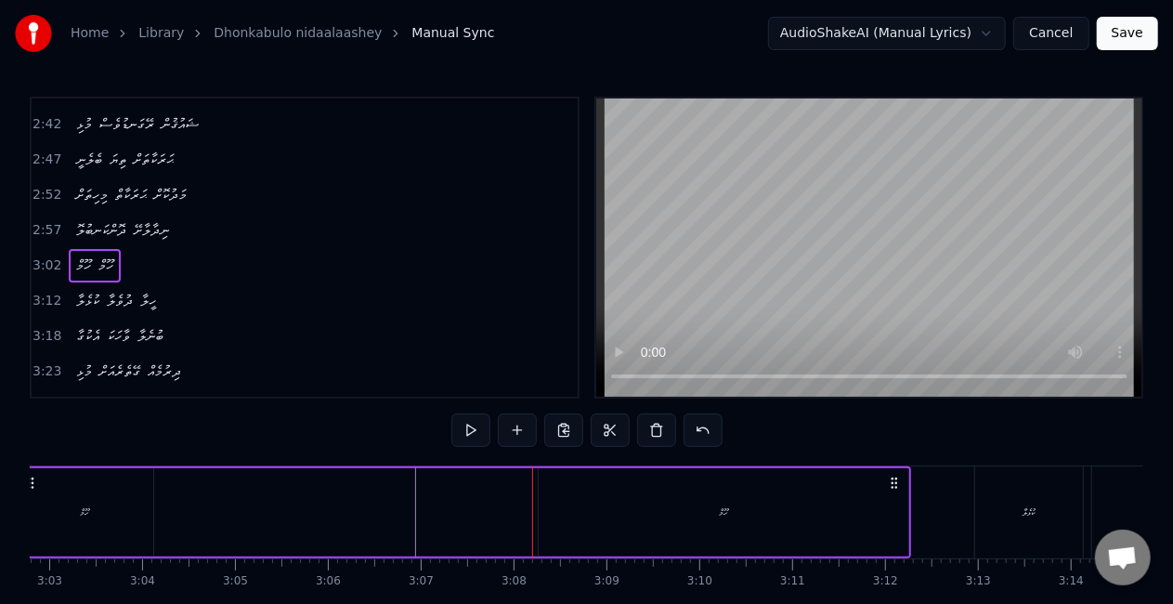
click at [638, 511] on div "ހޫމް" at bounding box center [724, 512] width 370 height 88
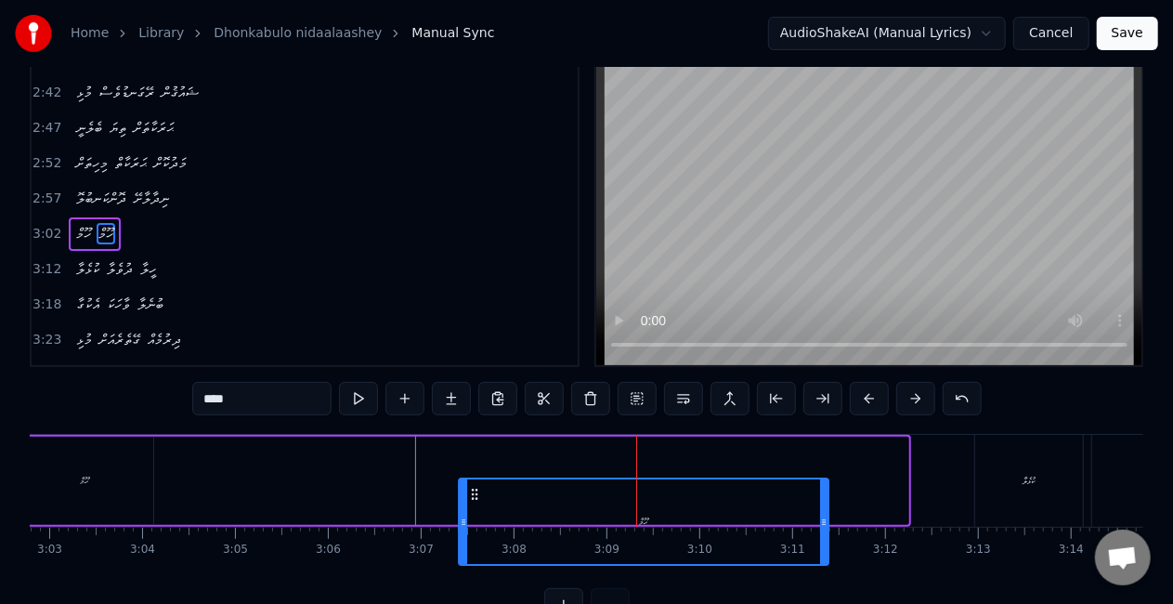
scroll to position [41, 0]
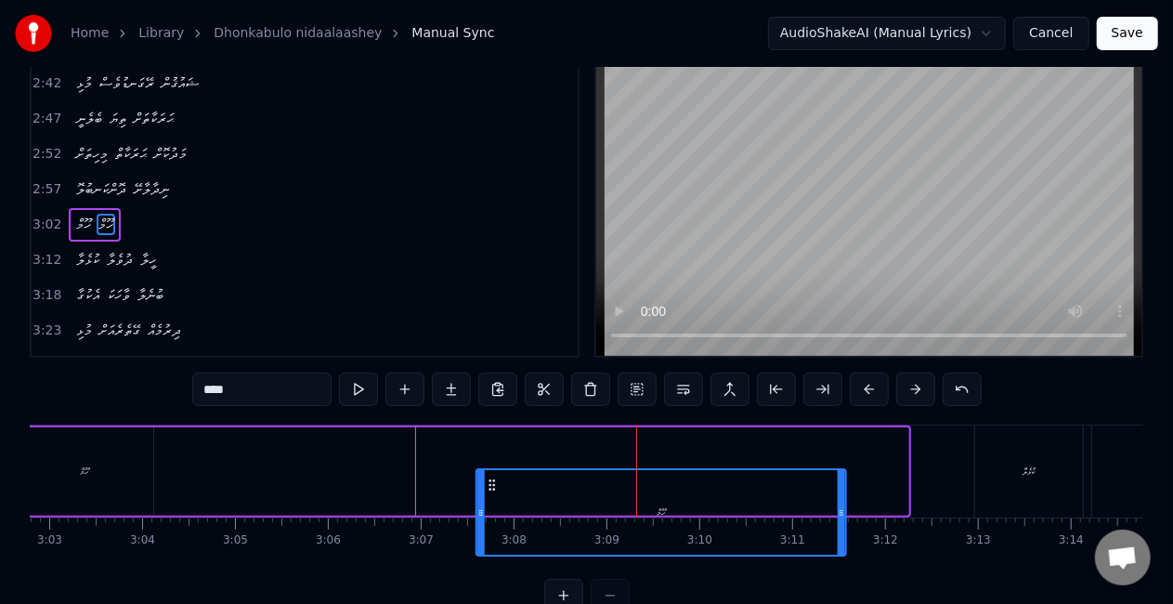
drag, startPoint x: 552, startPoint y: 484, endPoint x: 479, endPoint y: 422, distance: 95.5
click at [483, 427] on div "ހޫމް ހޫމް" at bounding box center [462, 471] width 897 height 92
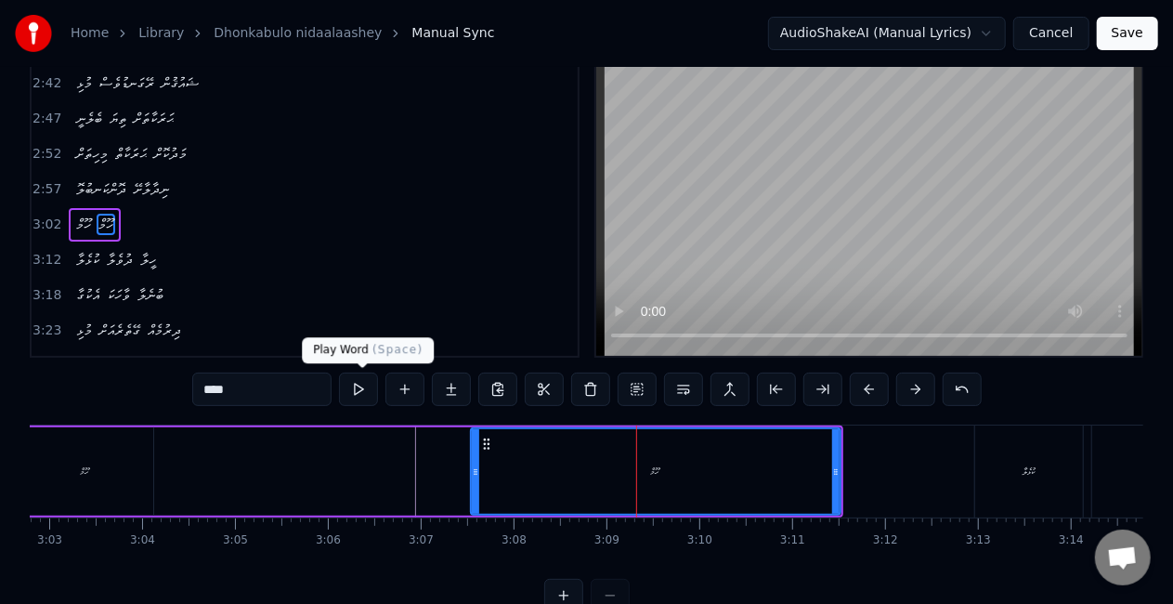
click at [370, 386] on button at bounding box center [358, 388] width 39 height 33
click at [339, 372] on button at bounding box center [358, 388] width 39 height 33
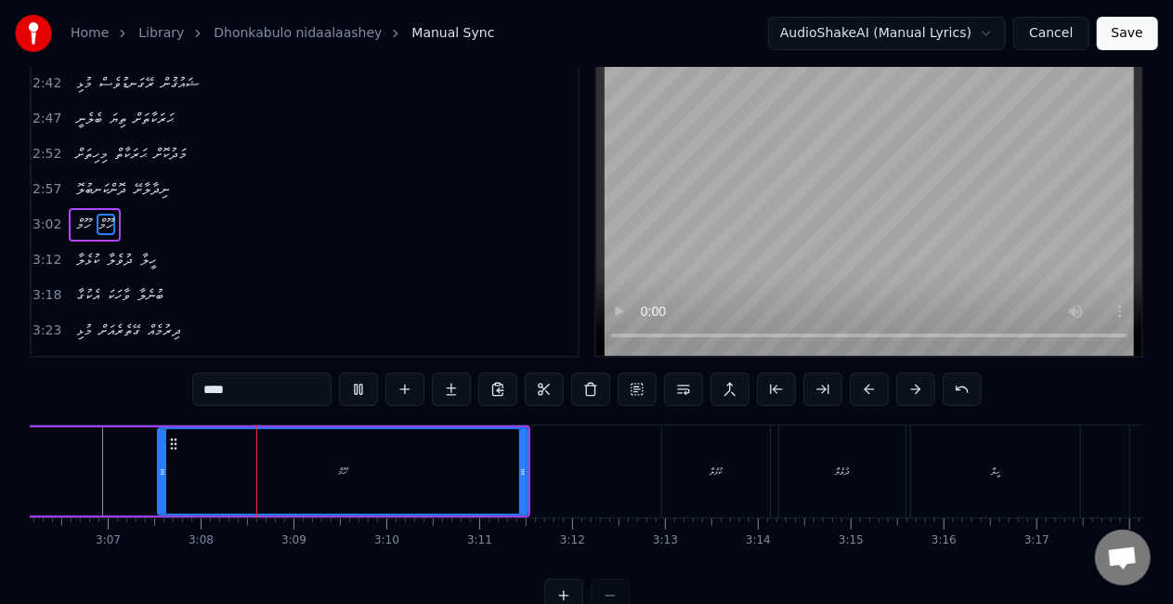
scroll to position [0, 17362]
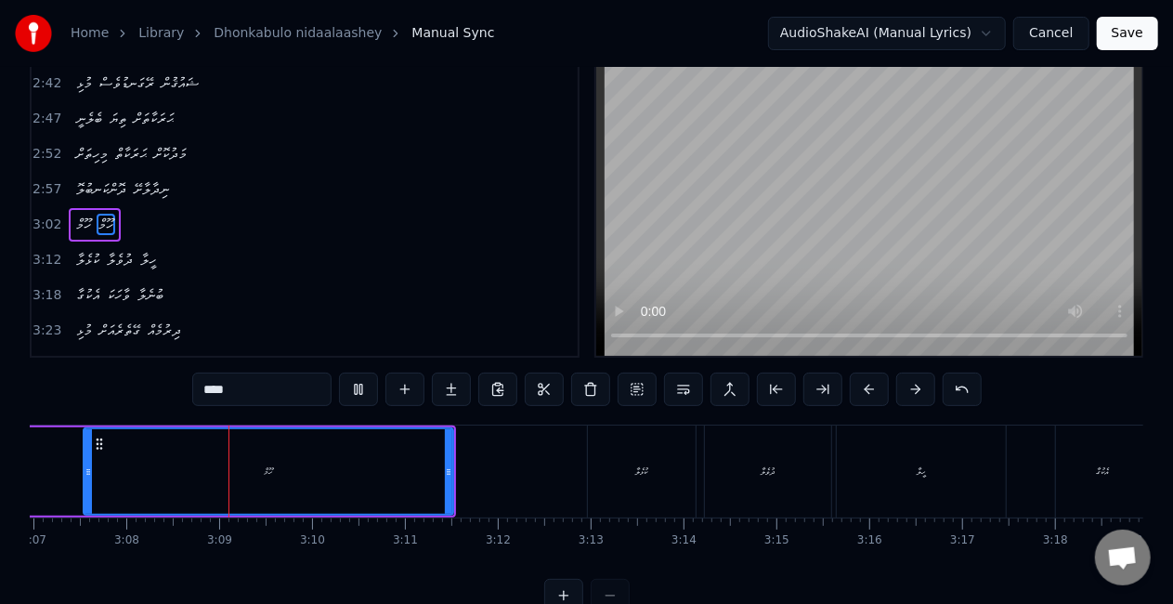
click at [339, 372] on button at bounding box center [358, 388] width 39 height 33
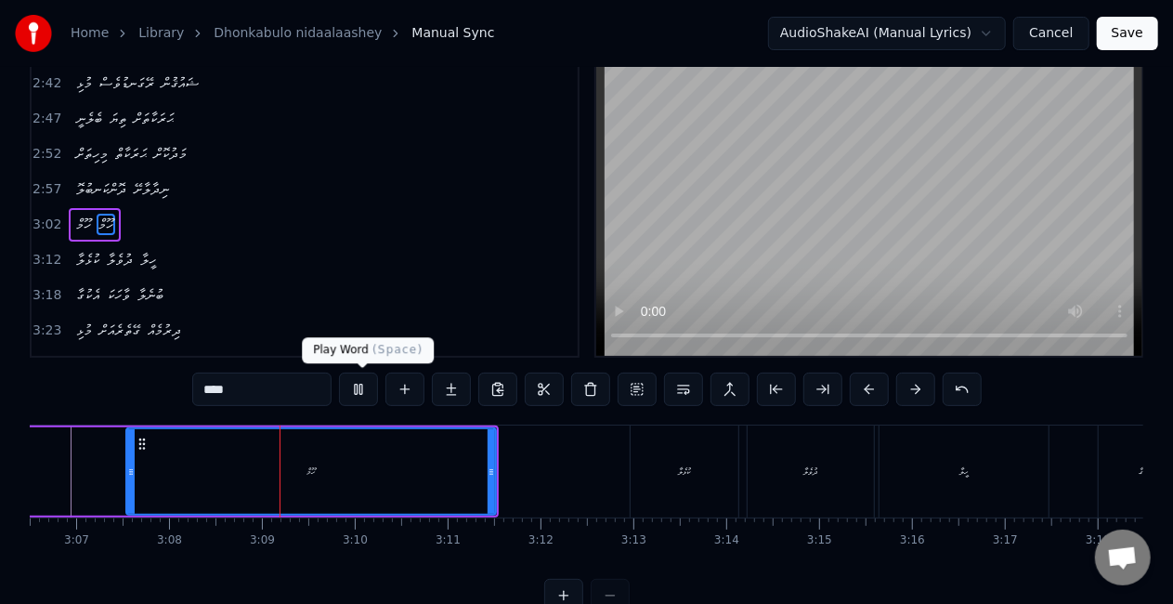
click at [363, 394] on button at bounding box center [358, 388] width 39 height 33
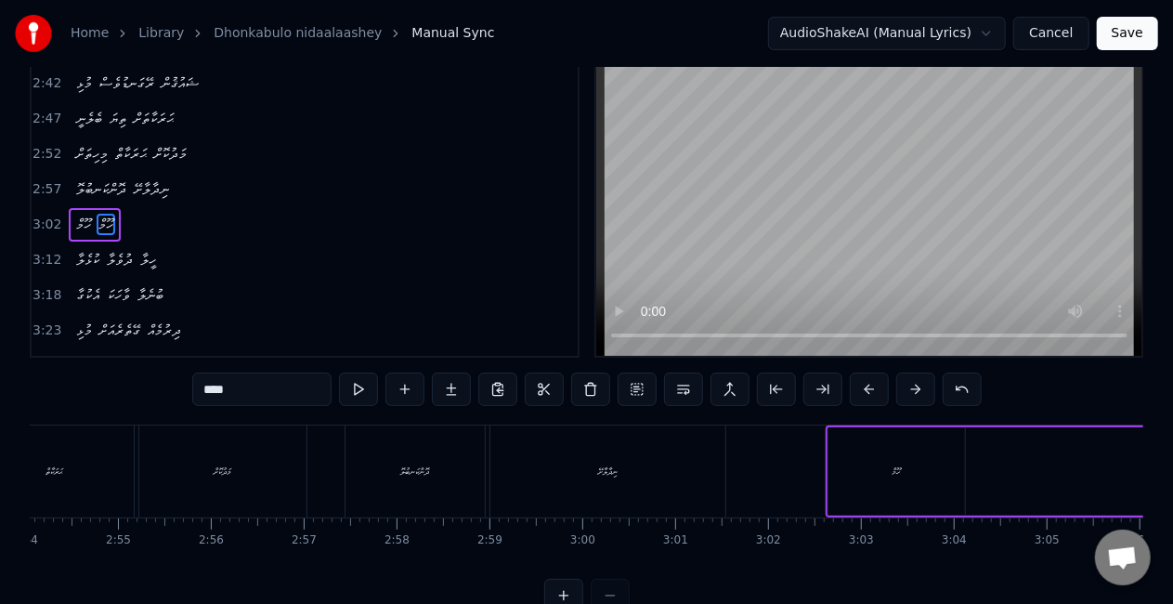
scroll to position [0, 16235]
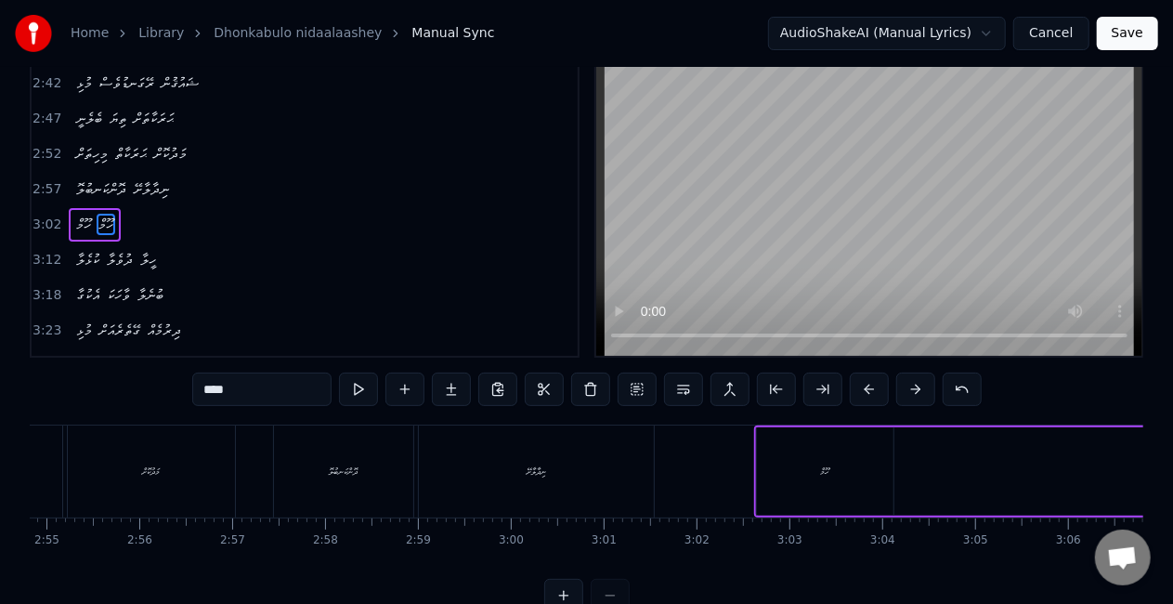
click at [784, 474] on div "ހޫމް" at bounding box center [825, 471] width 137 height 88
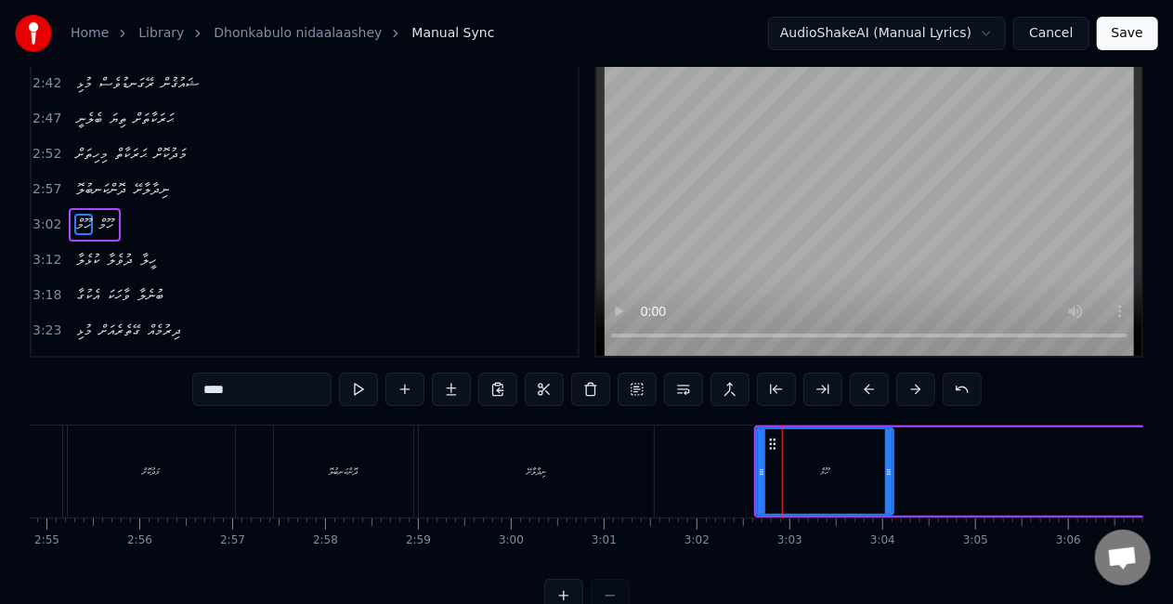
scroll to position [0, 0]
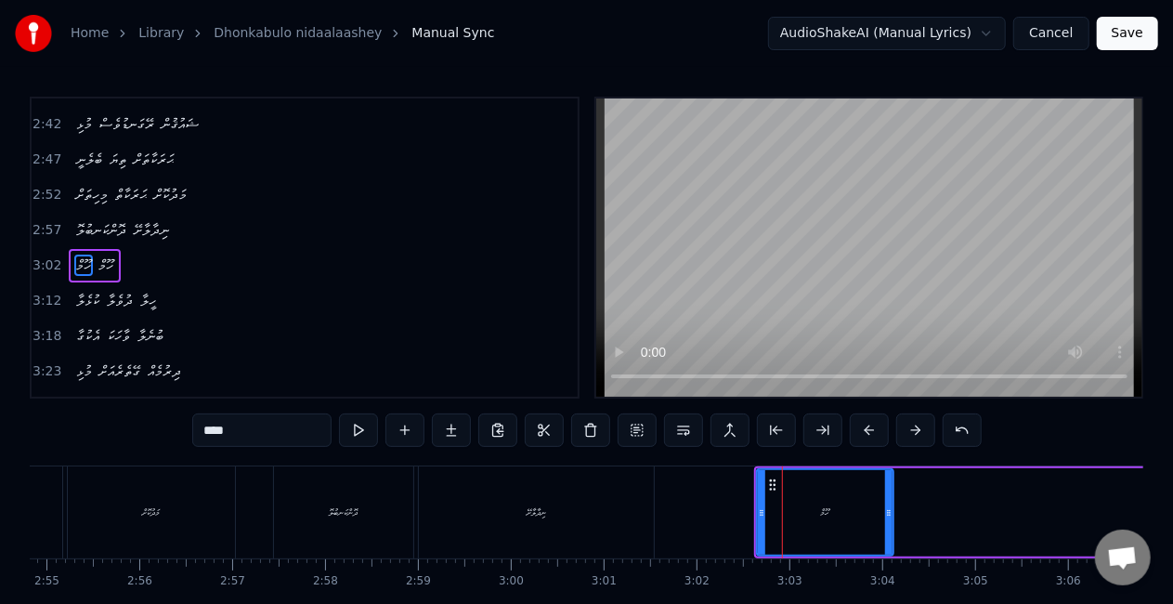
click at [212, 429] on input "****" at bounding box center [261, 429] width 139 height 33
click at [210, 429] on input "****" at bounding box center [261, 429] width 139 height 33
click at [347, 430] on button at bounding box center [358, 429] width 39 height 33
click at [353, 431] on button at bounding box center [358, 429] width 39 height 33
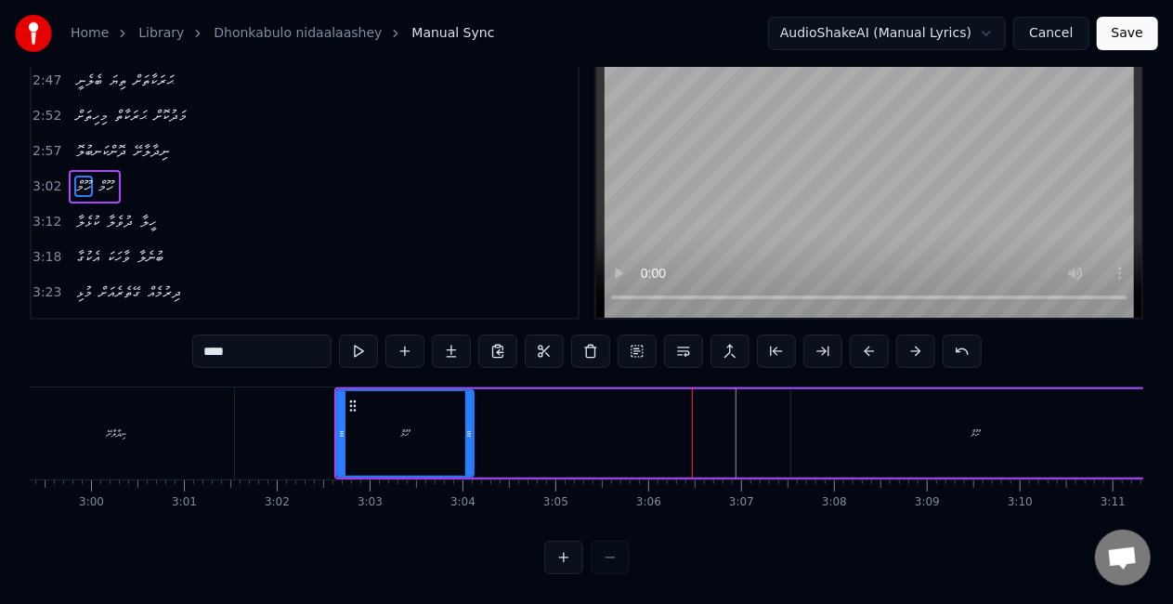
scroll to position [0, 16547]
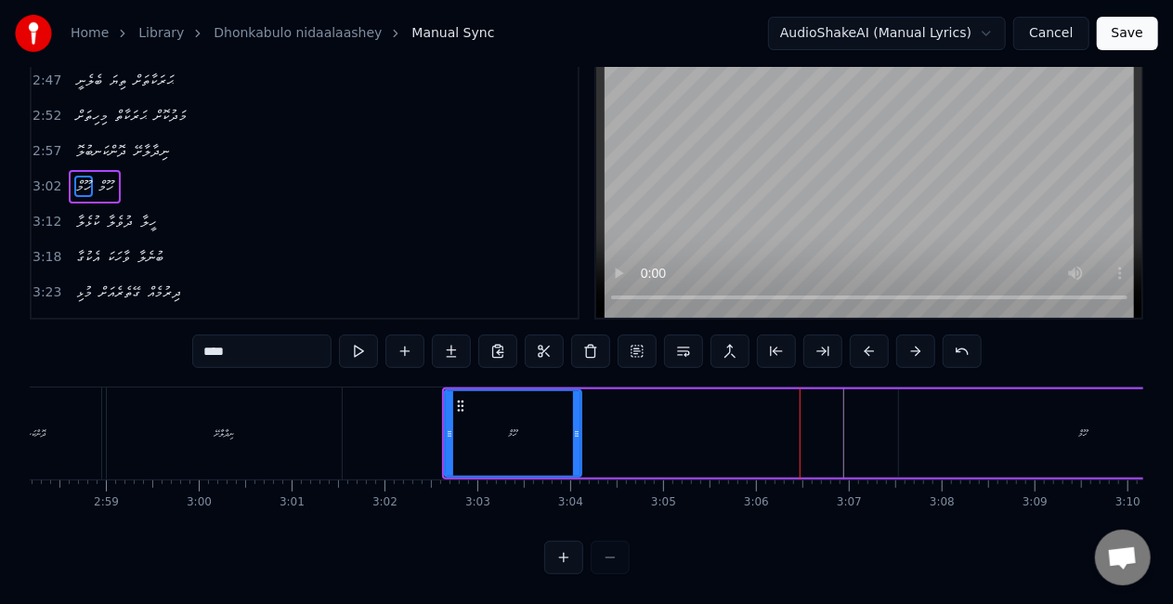
drag, startPoint x: 225, startPoint y: 334, endPoint x: 202, endPoint y: 334, distance: 23.2
click at [202, 334] on input "****" at bounding box center [261, 350] width 139 height 33
click at [241, 335] on input "****" at bounding box center [261, 350] width 139 height 33
paste input "****"
click at [358, 336] on button at bounding box center [358, 350] width 39 height 33
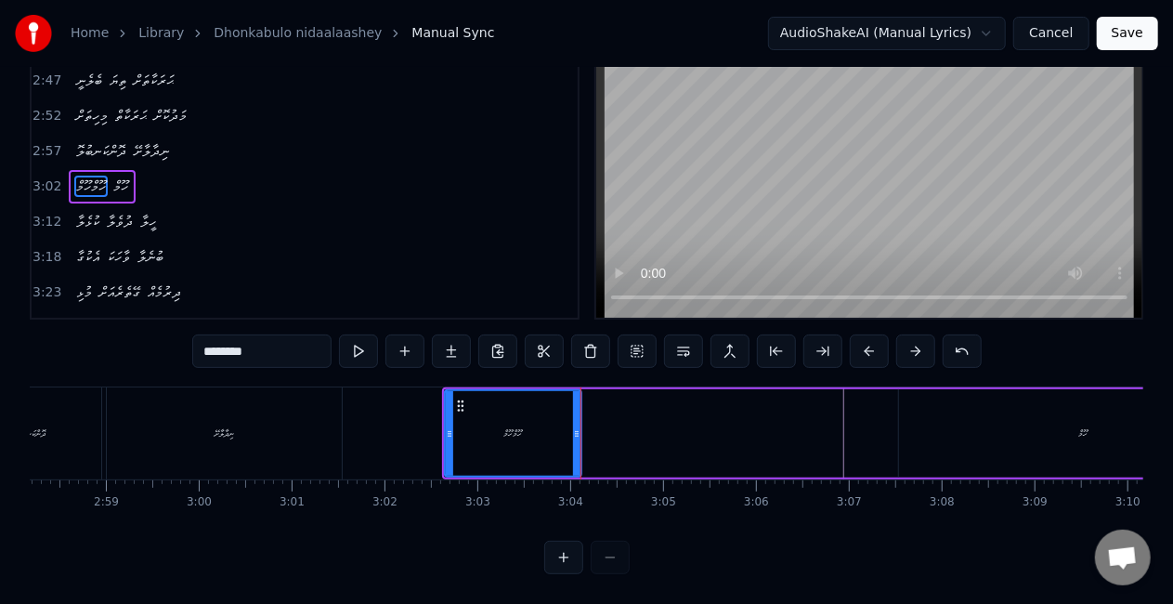
click at [354, 334] on button at bounding box center [358, 350] width 39 height 33
click at [256, 335] on input "********" at bounding box center [261, 350] width 139 height 33
drag, startPoint x: 256, startPoint y: 335, endPoint x: 230, endPoint y: 338, distance: 26.2
click at [230, 338] on input "********" at bounding box center [261, 350] width 139 height 33
click at [270, 335] on input "********" at bounding box center [261, 350] width 139 height 33
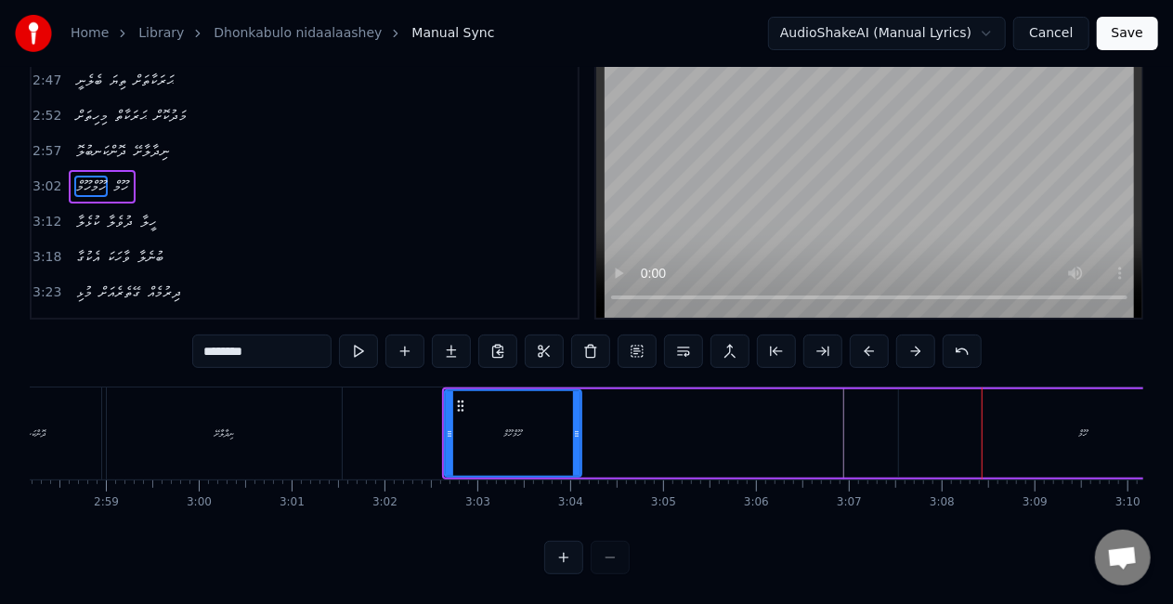
paste input "**"
click at [367, 334] on button at bounding box center [358, 350] width 39 height 33
drag, startPoint x: 448, startPoint y: 427, endPoint x: 436, endPoint y: 423, distance: 11.7
click at [436, 423] on div at bounding box center [438, 433] width 7 height 85
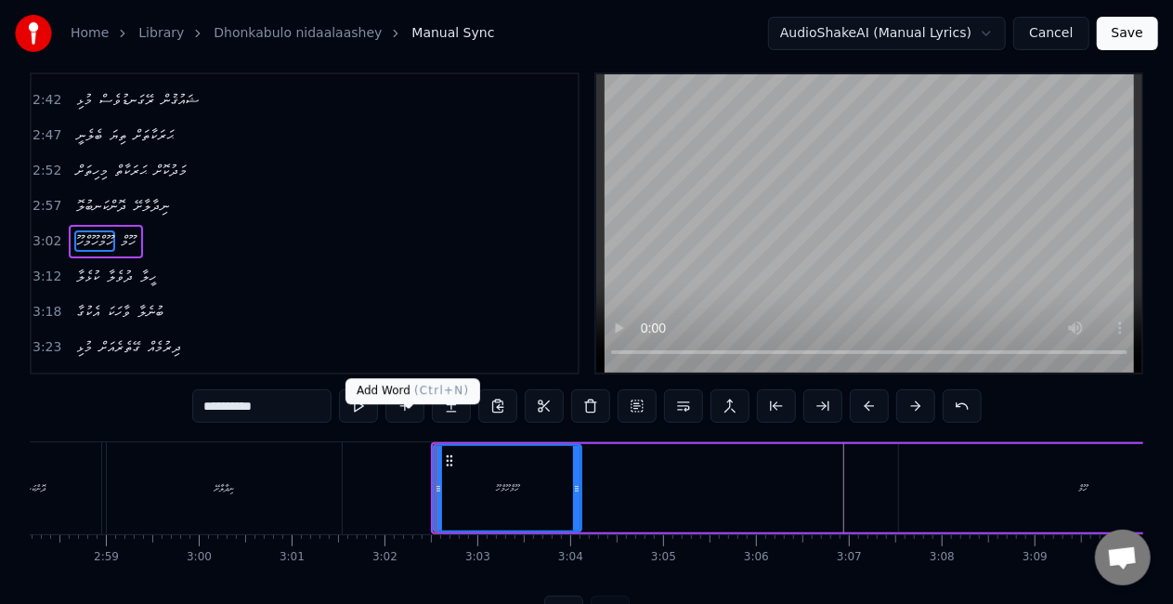
scroll to position [0, 0]
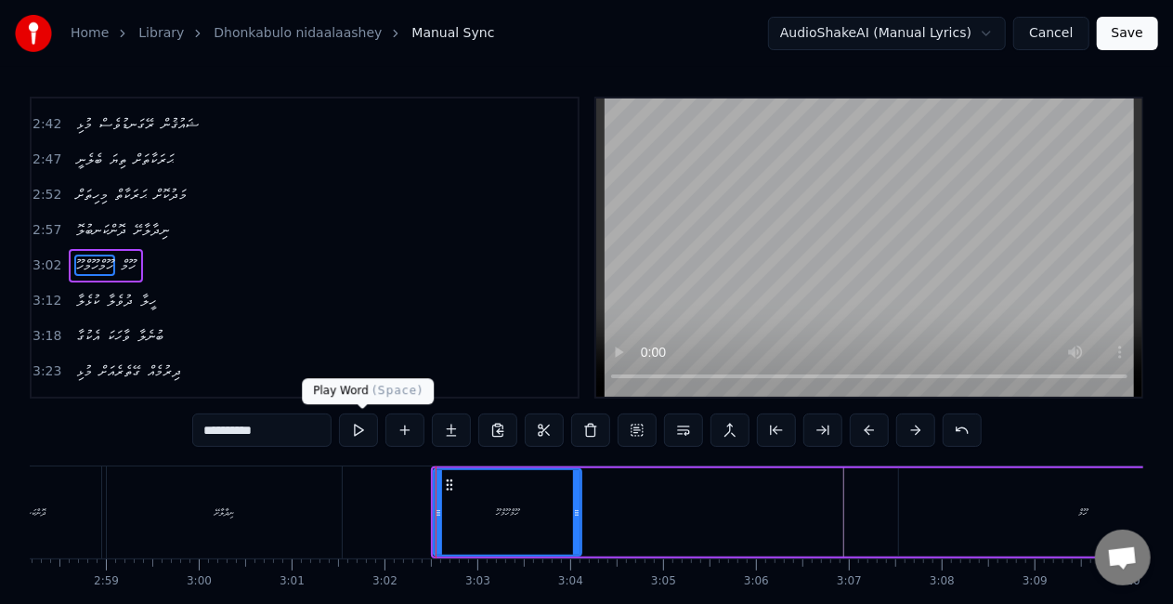
click at [358, 429] on button at bounding box center [358, 429] width 39 height 33
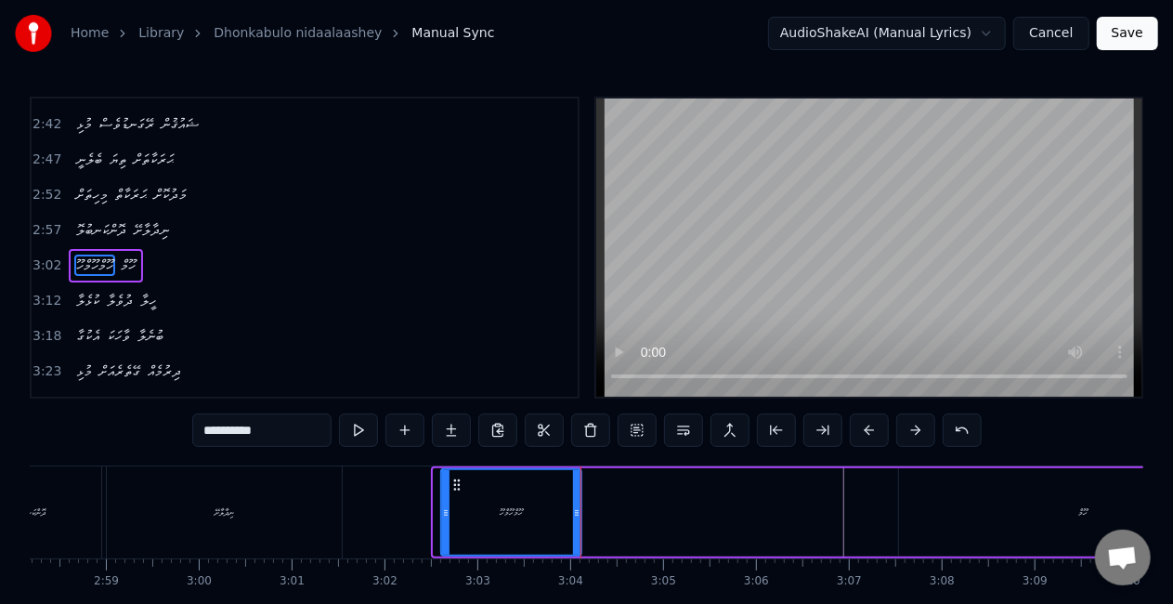
click at [442, 527] on div at bounding box center [445, 512] width 7 height 85
drag, startPoint x: 576, startPoint y: 511, endPoint x: 599, endPoint y: 523, distance: 26.2
click at [599, 523] on div at bounding box center [598, 512] width 7 height 85
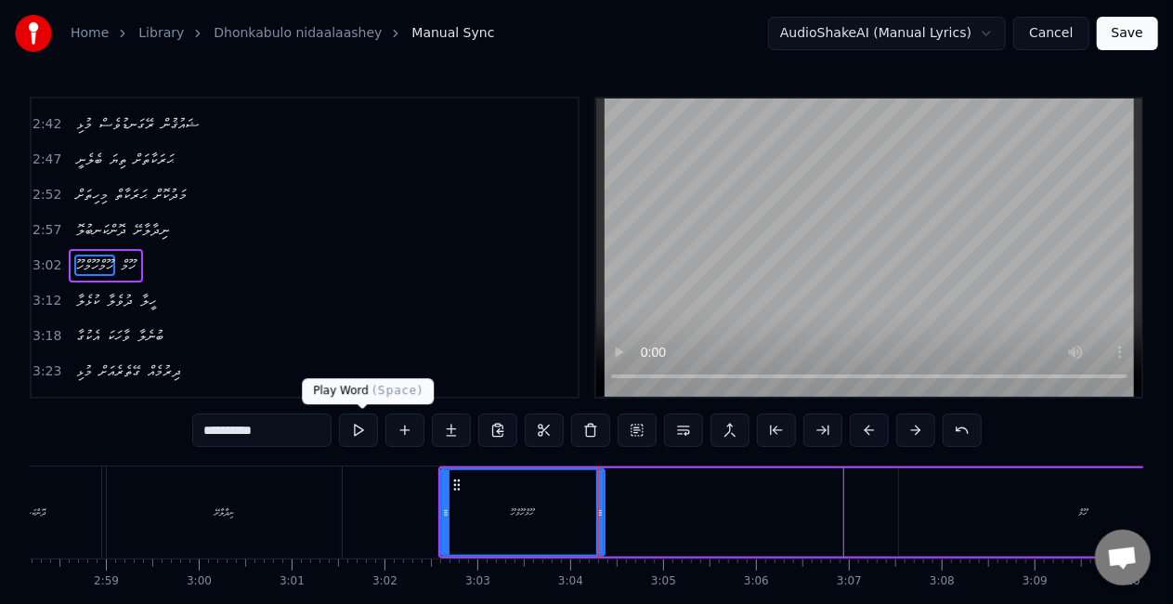
click at [358, 433] on button at bounding box center [358, 429] width 39 height 33
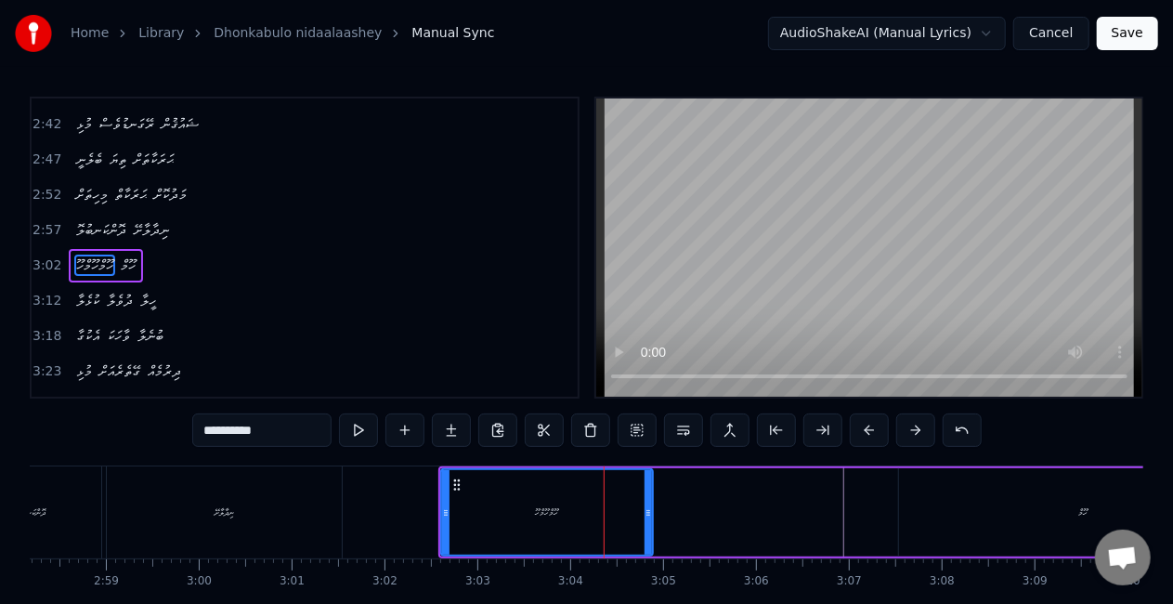
drag, startPoint x: 598, startPoint y: 509, endPoint x: 657, endPoint y: 526, distance: 61.7
click at [652, 526] on div at bounding box center [647, 512] width 7 height 85
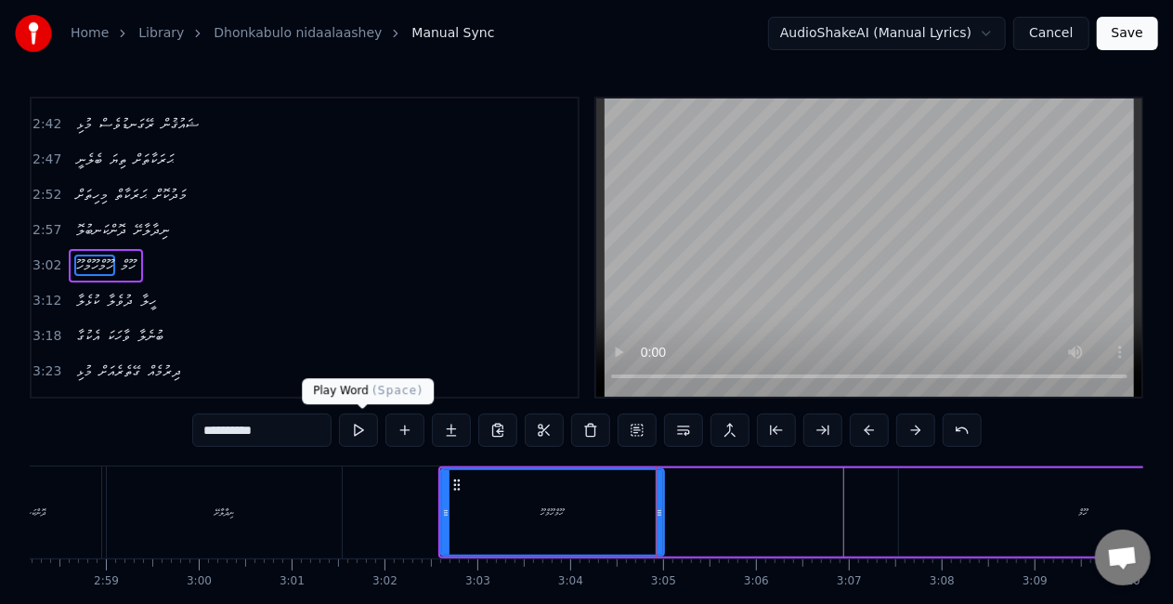
click at [358, 426] on button at bounding box center [358, 429] width 39 height 33
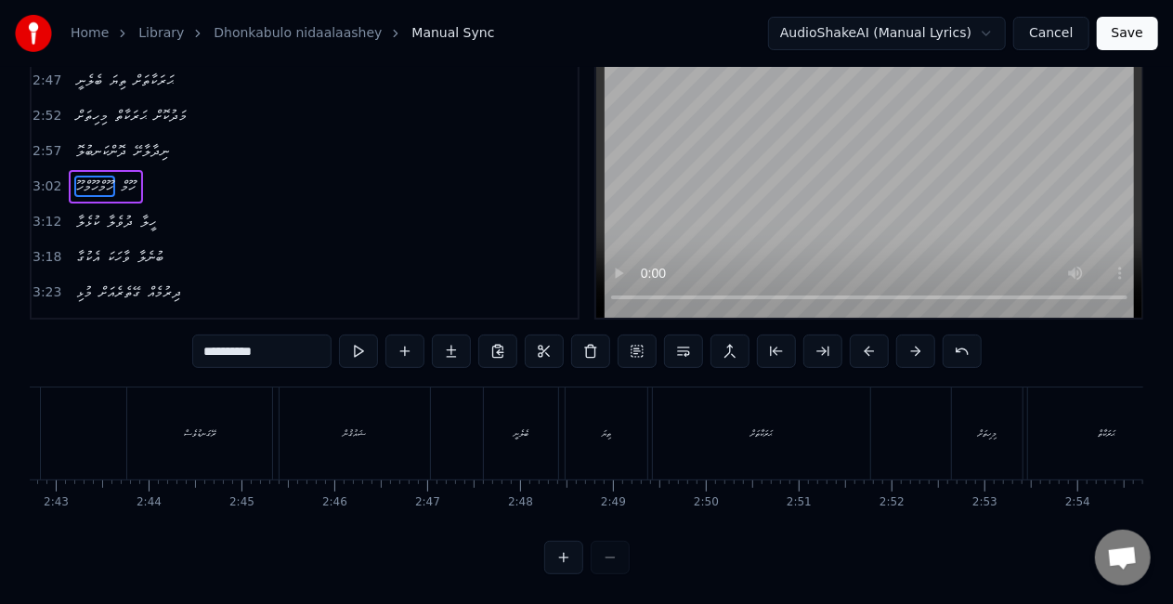
scroll to position [0, 15200]
drag, startPoint x: 253, startPoint y: 334, endPoint x: 214, endPoint y: 345, distance: 40.6
click at [214, 345] on input "**********" at bounding box center [261, 350] width 139 height 33
click at [128, 176] on span "ހޫމް" at bounding box center [128, 186] width 19 height 21
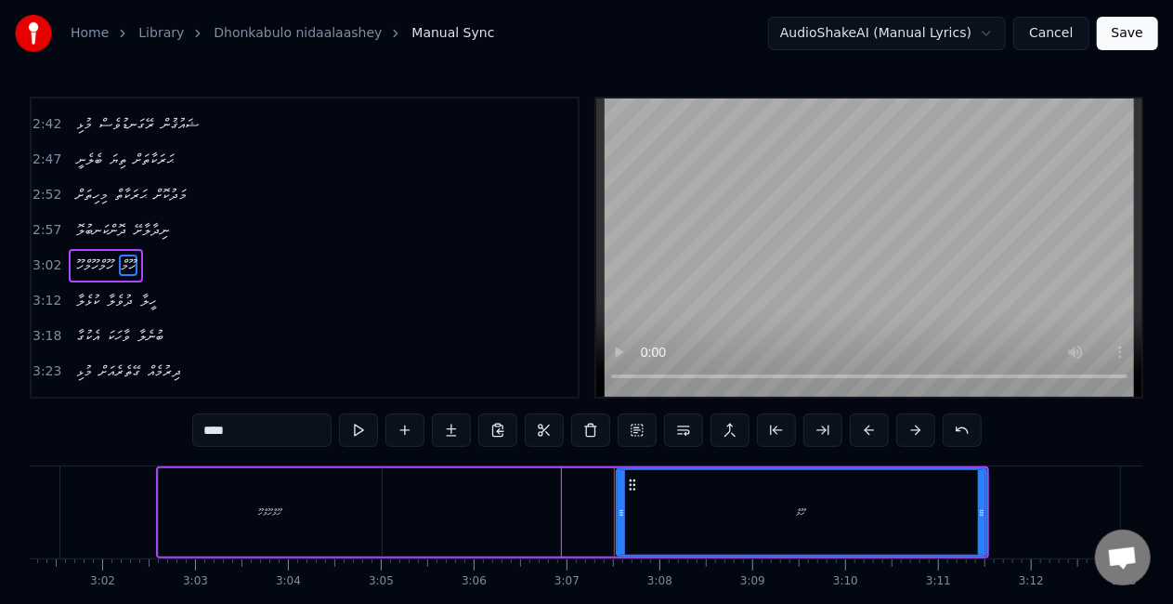
scroll to position [0, 17319]
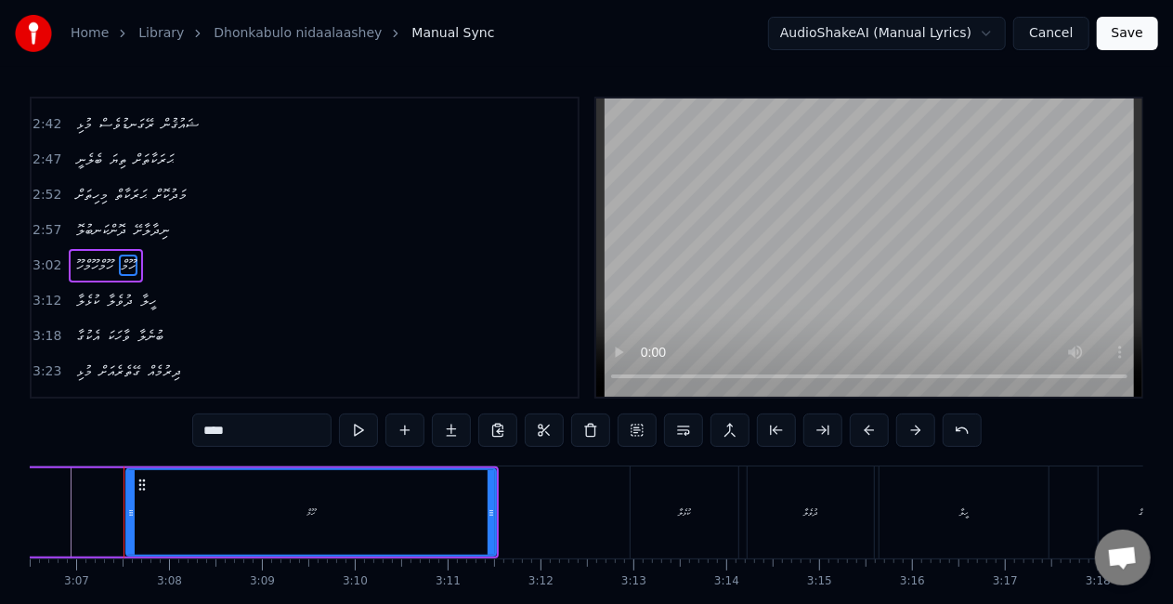
drag, startPoint x: 251, startPoint y: 423, endPoint x: 193, endPoint y: 417, distance: 57.9
click at [193, 417] on div "0:20 ލޯބިން ކަނބުލޯ ދޫންޏާ 0:25 އަވަހަށް ބޮއްތާލާށޭ 0:30 ލޯބިން އުނގުގާ އޮވެގެނ…" at bounding box center [586, 375] width 1113 height 556
paste input "****"
type input "********"
click at [365, 425] on button at bounding box center [358, 429] width 39 height 33
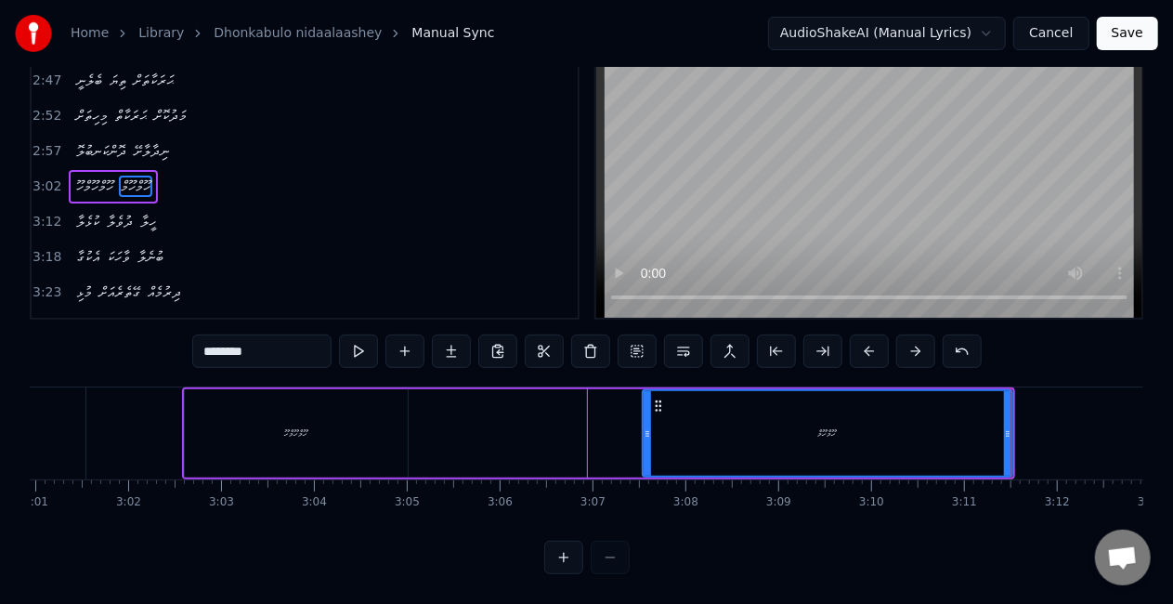
scroll to position [0, 16750]
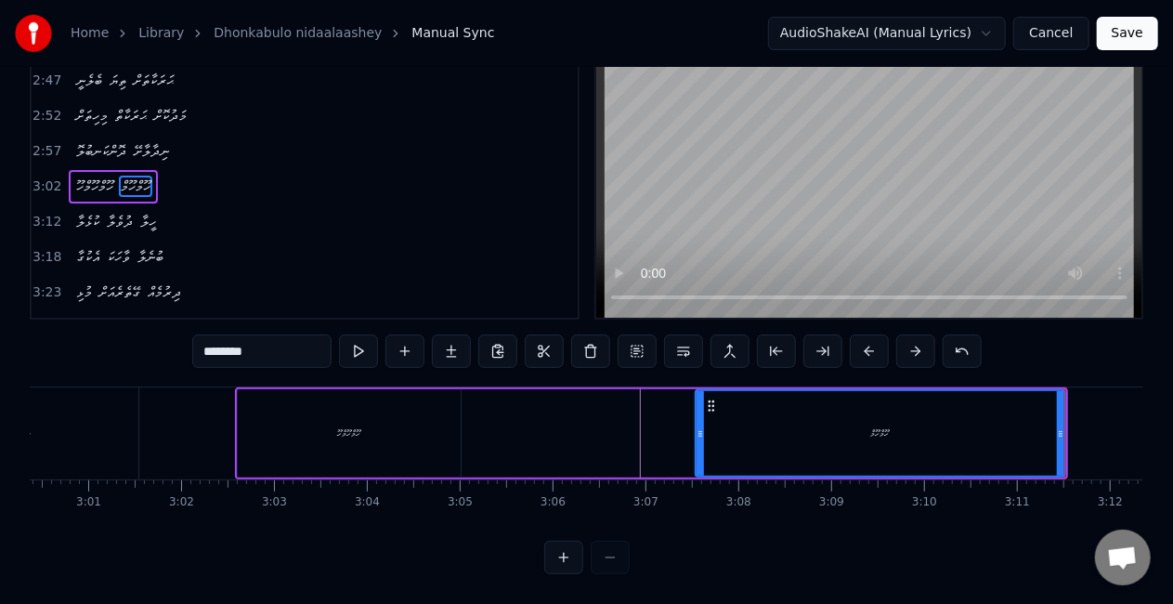
click at [572, 421] on div "ހޫމްހޫމްހޫ ހޫމްހޫމް" at bounding box center [651, 433] width 833 height 92
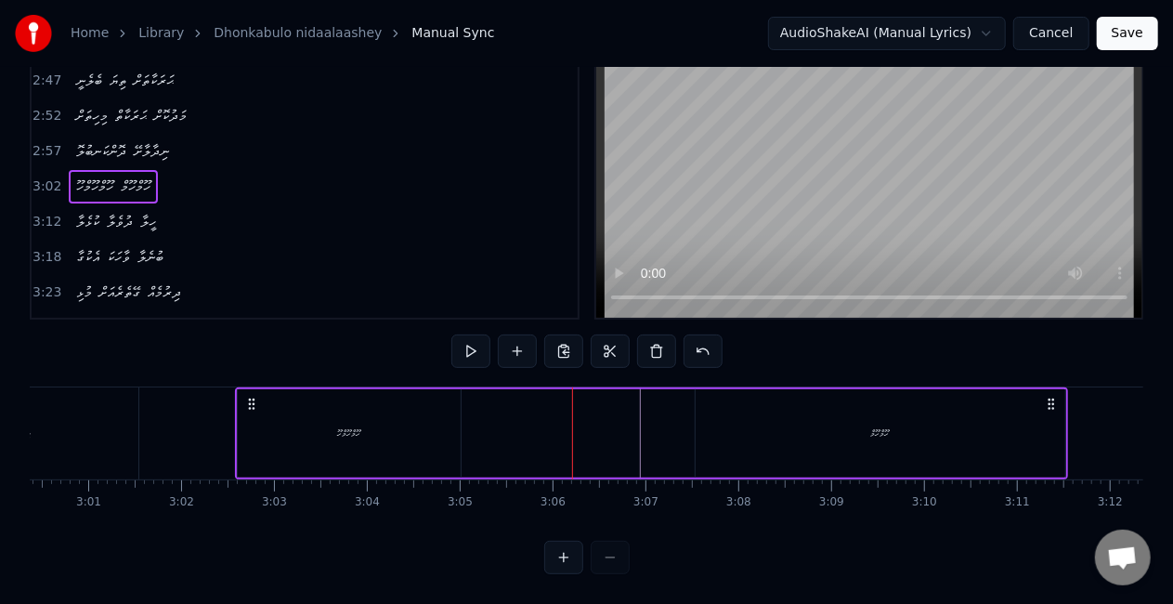
click at [383, 446] on div "ހޫމްހޫމްހޫ" at bounding box center [349, 433] width 223 height 88
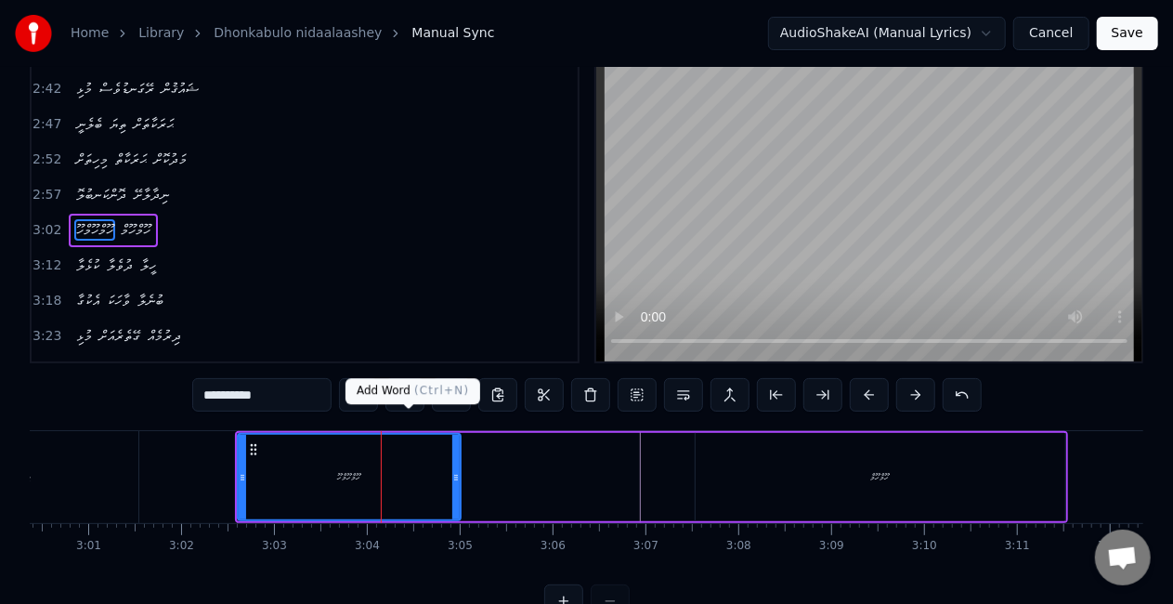
scroll to position [0, 0]
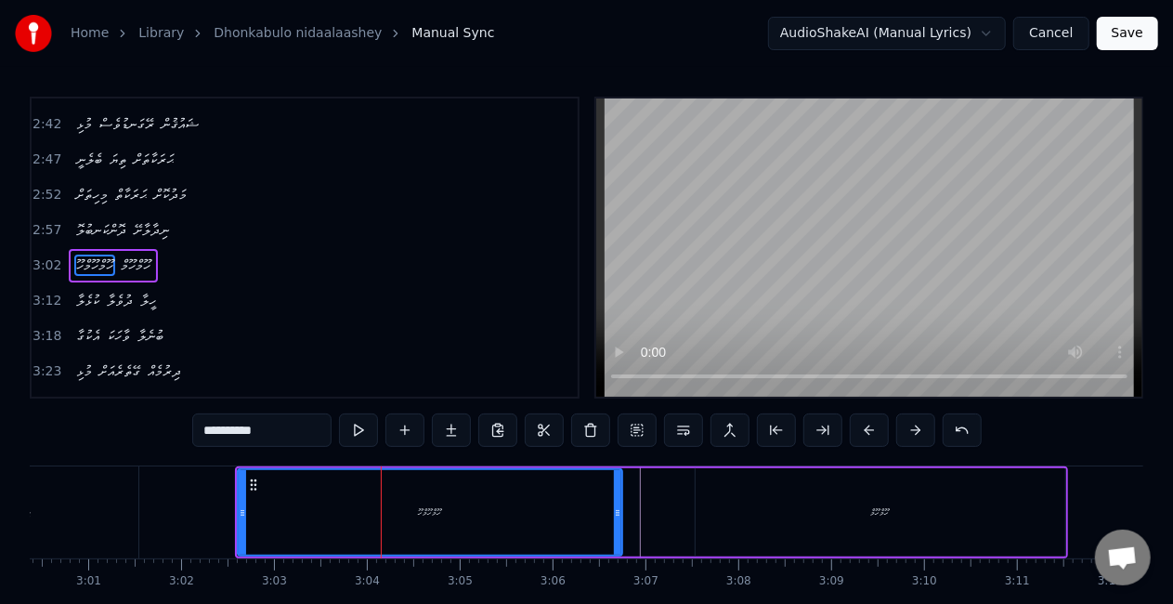
drag, startPoint x: 457, startPoint y: 499, endPoint x: 556, endPoint y: 468, distance: 104.0
click at [618, 502] on div at bounding box center [617, 512] width 7 height 85
click at [370, 423] on button at bounding box center [358, 429] width 39 height 33
click at [360, 425] on button at bounding box center [358, 429] width 39 height 33
drag, startPoint x: 615, startPoint y: 521, endPoint x: 589, endPoint y: 518, distance: 26.2
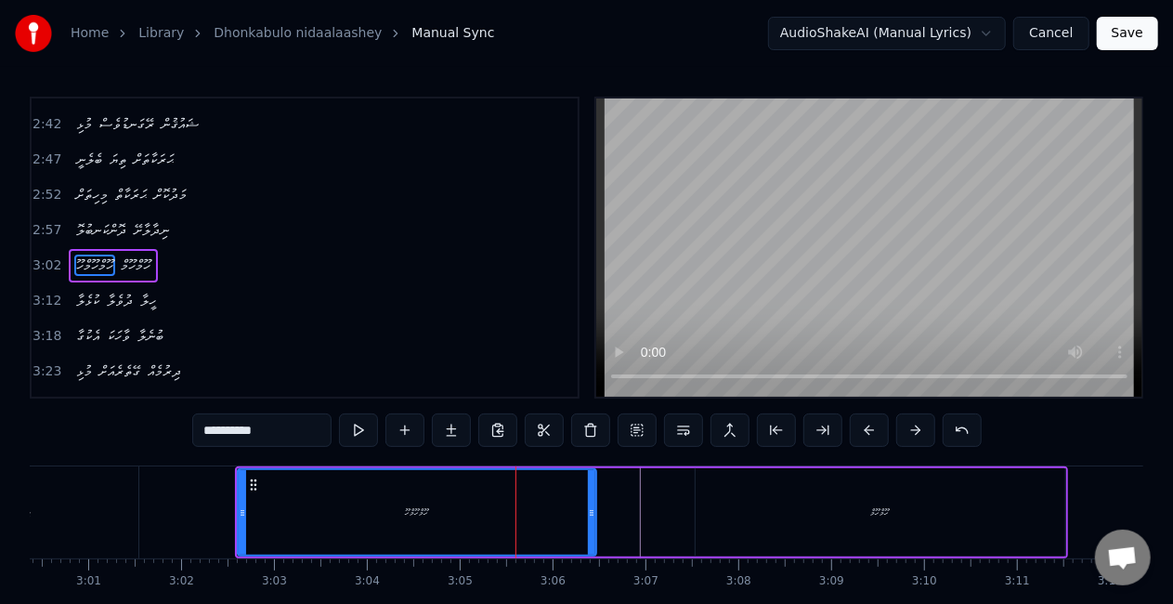
click at [589, 518] on div at bounding box center [591, 512] width 7 height 85
click at [361, 425] on button at bounding box center [358, 429] width 39 height 33
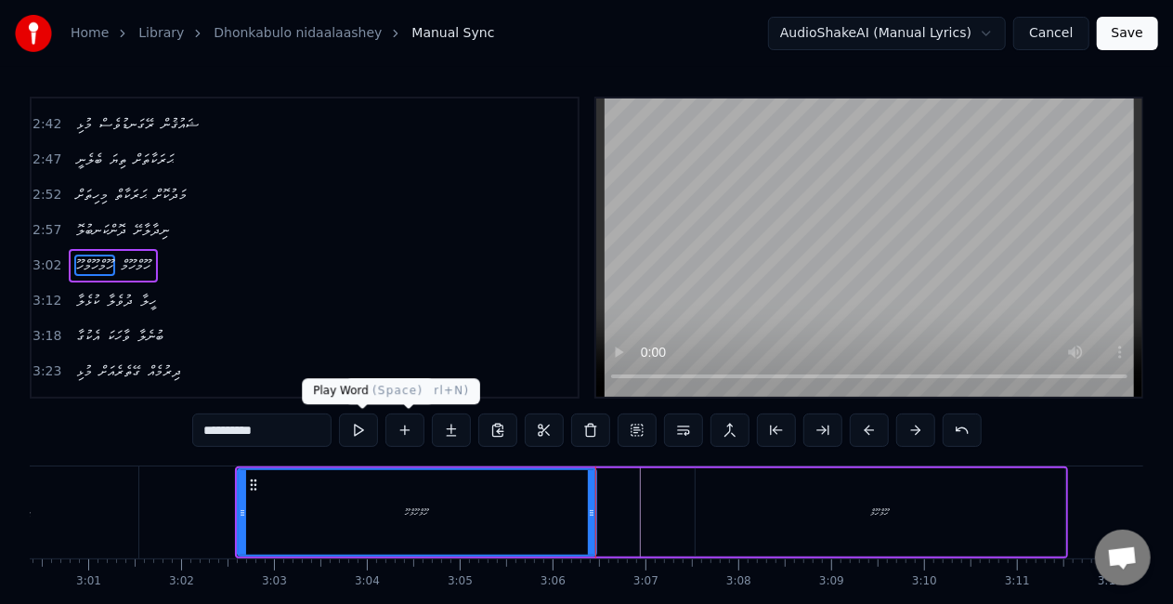
click at [358, 427] on button at bounding box center [358, 429] width 39 height 33
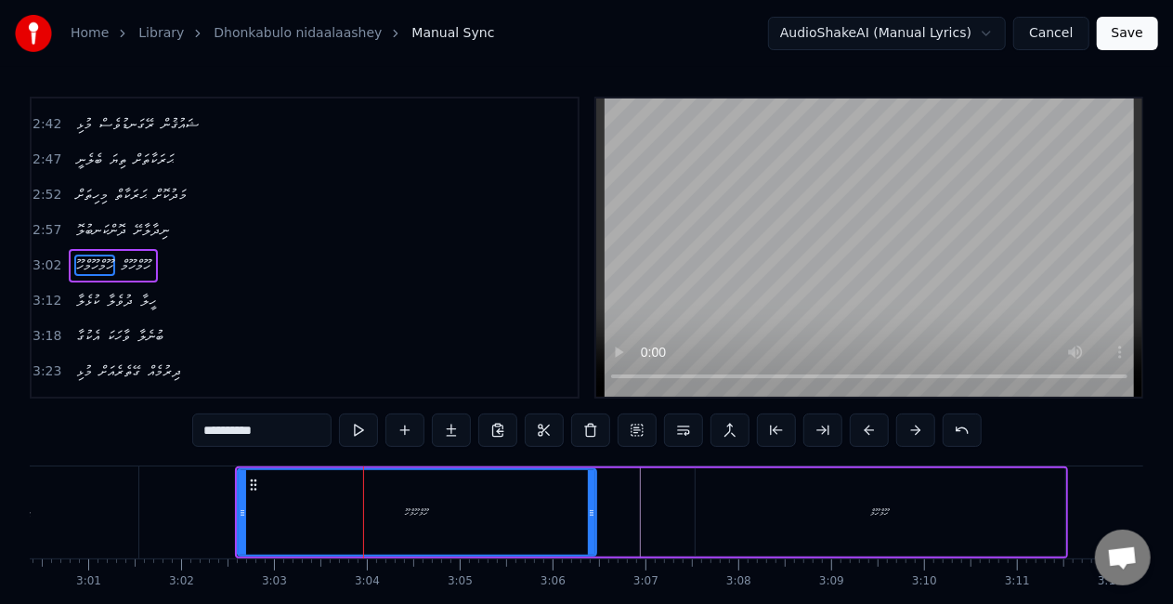
click at [339, 413] on button at bounding box center [358, 429] width 39 height 33
drag, startPoint x: 241, startPoint y: 514, endPoint x: 215, endPoint y: 505, distance: 27.6
click at [219, 516] on icon at bounding box center [222, 512] width 7 height 15
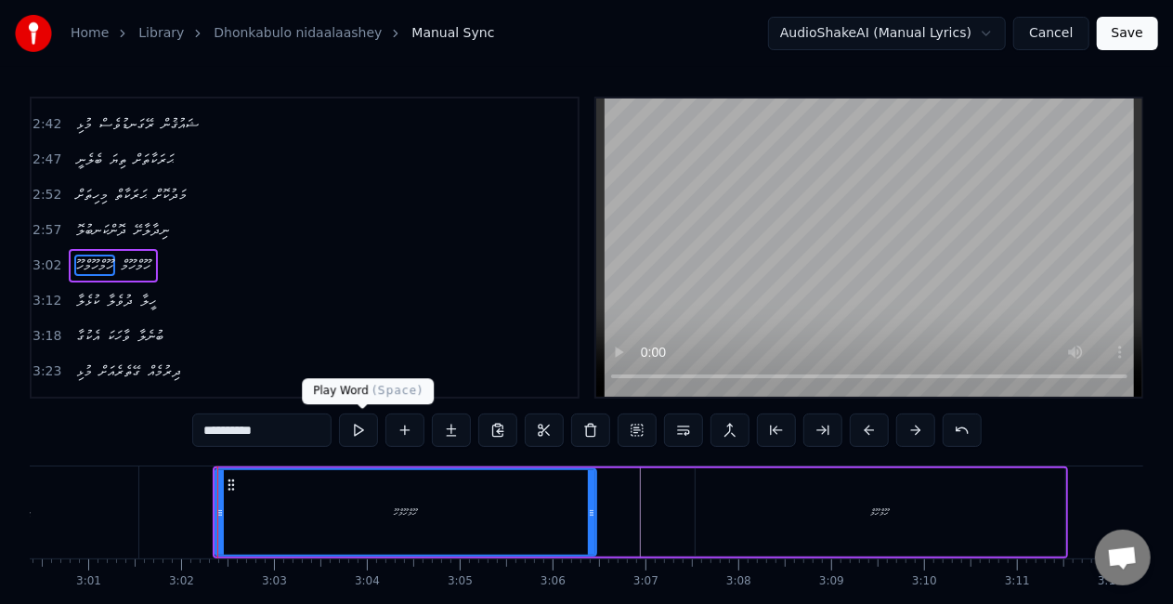
click at [356, 423] on button at bounding box center [358, 429] width 39 height 33
drag, startPoint x: 679, startPoint y: 505, endPoint x: 672, endPoint y: 494, distance: 12.9
click at [677, 504] on div "ހޫމްހޫމްހޫ ހޫމްހޫމް" at bounding box center [640, 512] width 855 height 92
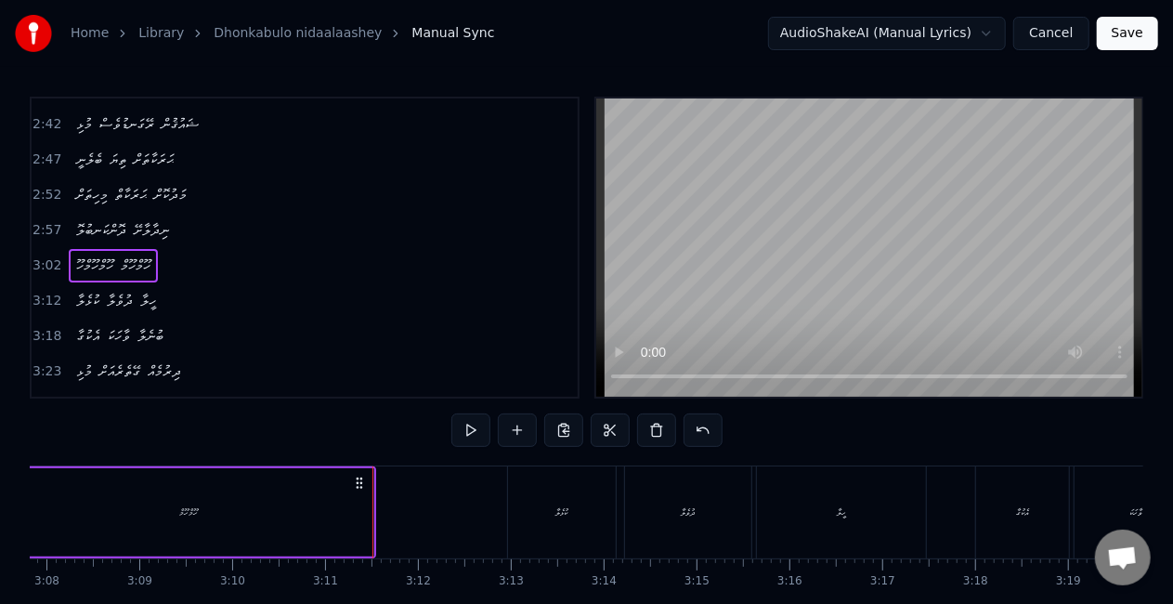
scroll to position [0, 17691]
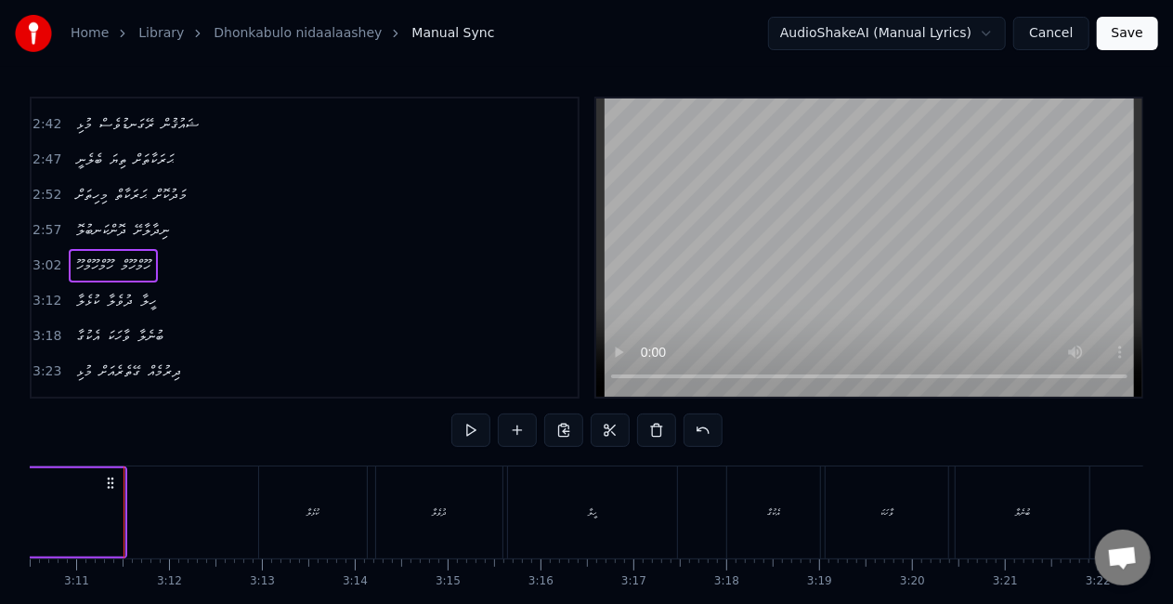
click at [1147, 22] on button "Save" at bounding box center [1127, 33] width 61 height 33
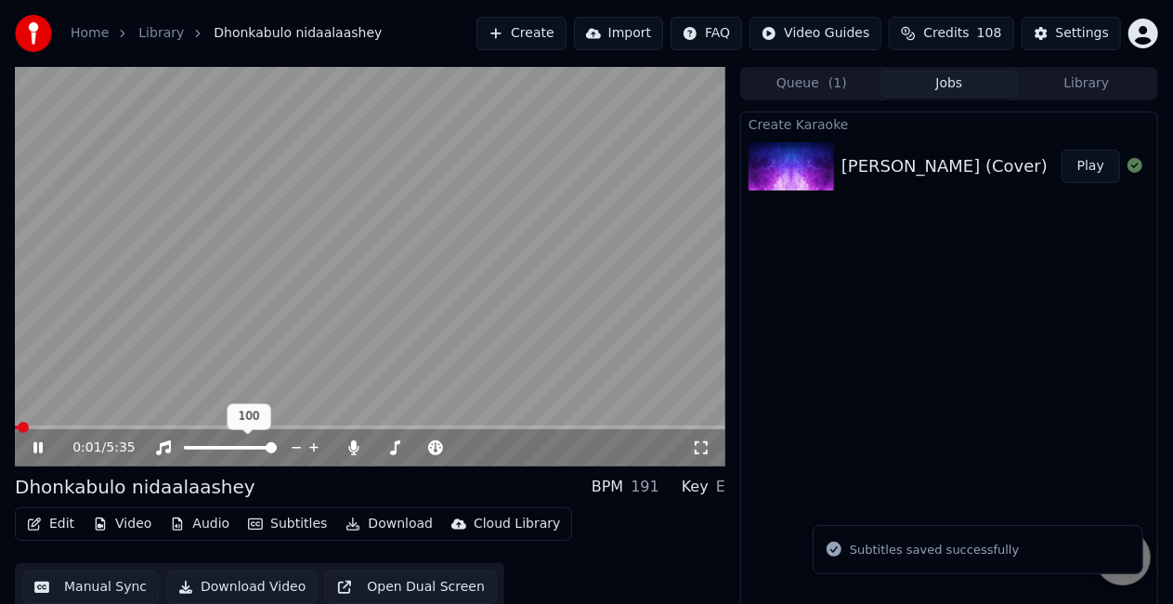
click at [252, 427] on polygon at bounding box center [247, 428] width 13 height 13
click at [269, 427] on span at bounding box center [370, 427] width 710 height 4
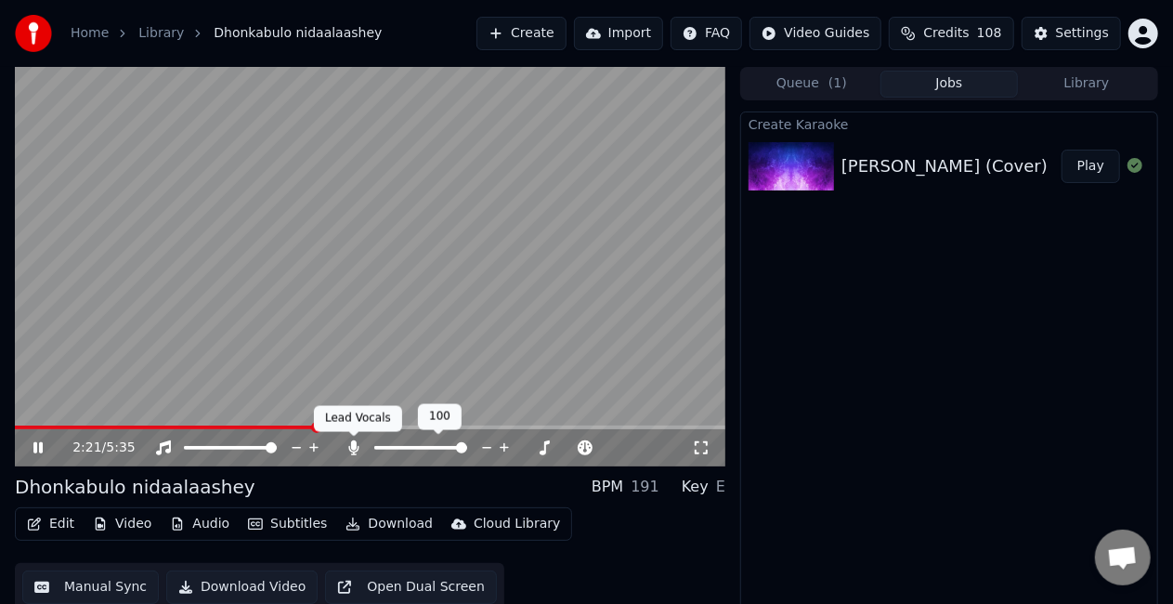
click at [351, 448] on icon at bounding box center [354, 447] width 19 height 15
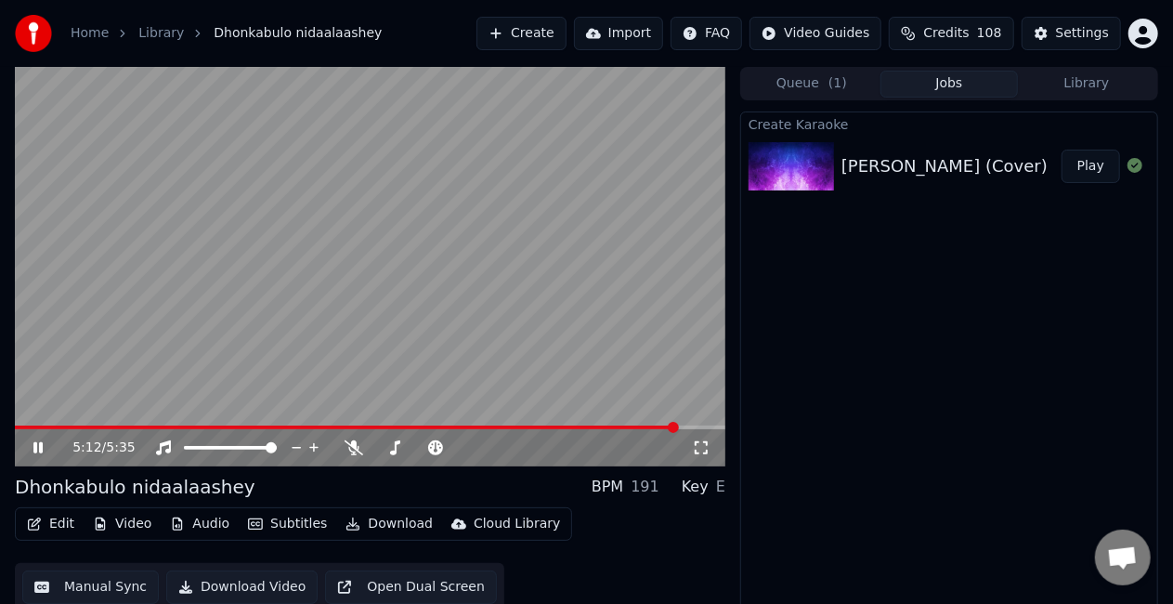
click at [43, 448] on icon at bounding box center [37, 447] width 9 height 11
click at [358, 445] on icon at bounding box center [354, 447] width 19 height 15
click at [648, 427] on span at bounding box center [346, 427] width 663 height 4
click at [35, 446] on icon at bounding box center [38, 447] width 11 height 13
click at [35, 444] on icon at bounding box center [37, 447] width 9 height 11
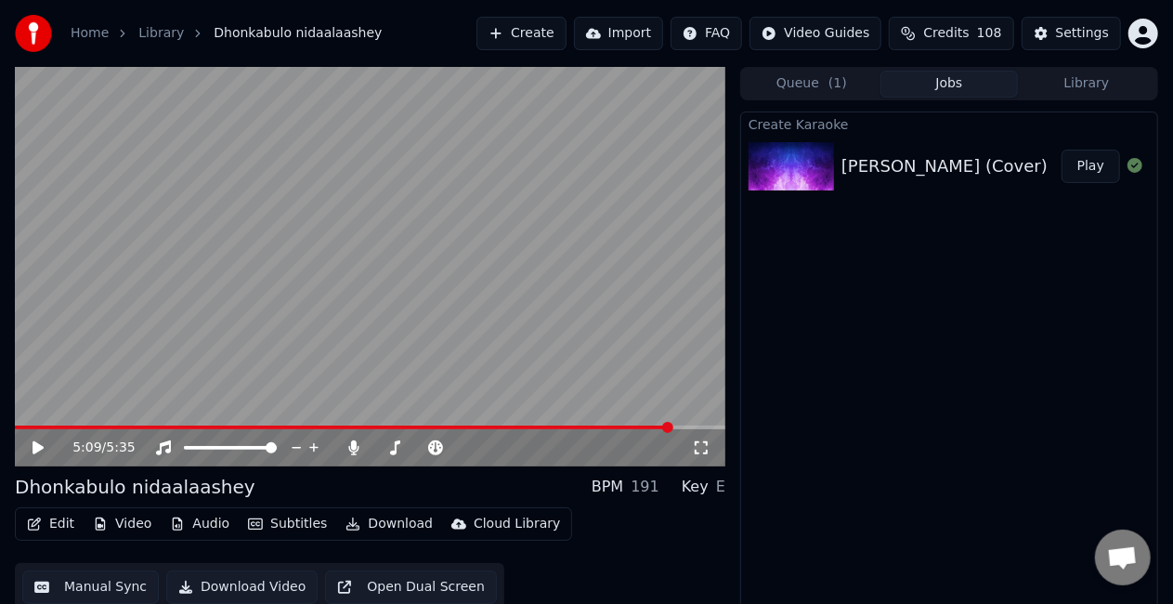
click at [122, 585] on button "Manual Sync" at bounding box center [90, 586] width 137 height 33
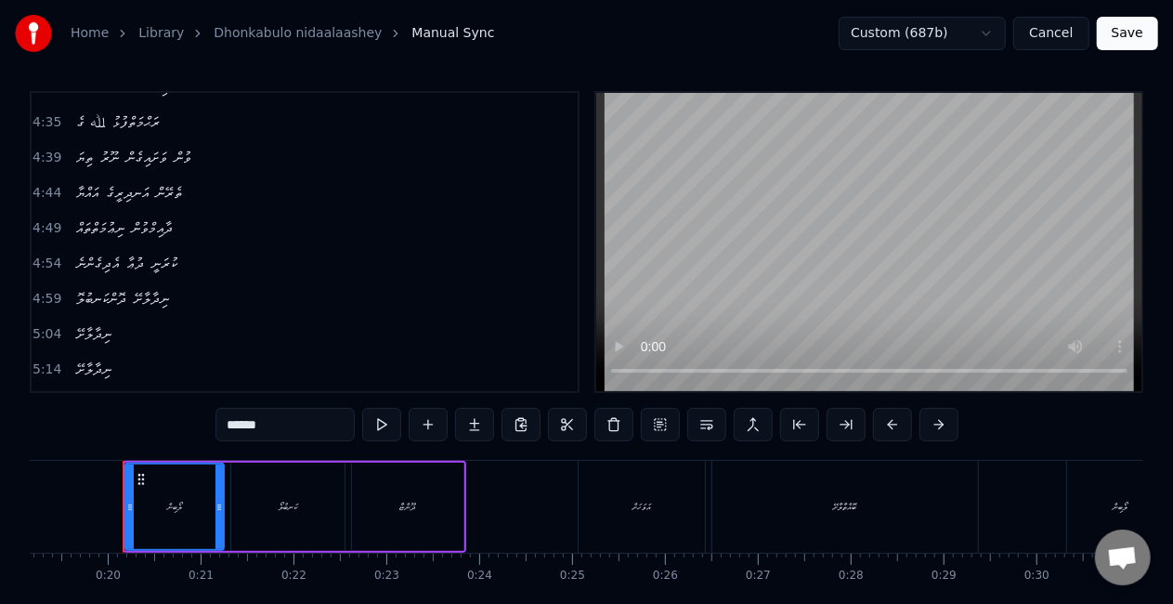
scroll to position [93, 0]
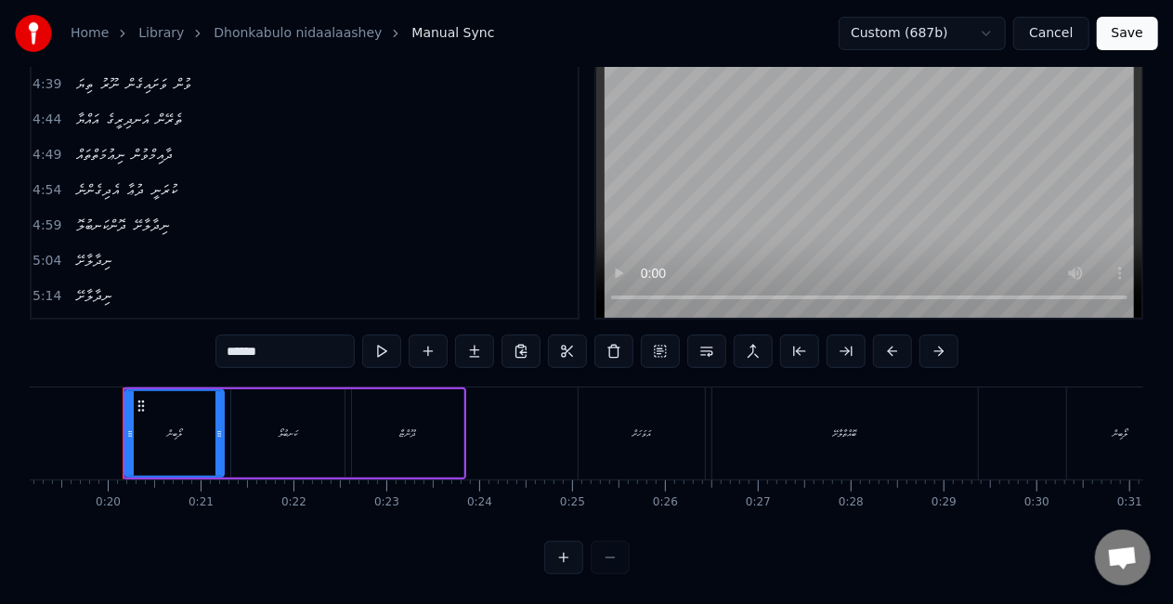
click at [77, 250] on span "ނިދާލާށޭ" at bounding box center [93, 260] width 39 height 21
type input "********"
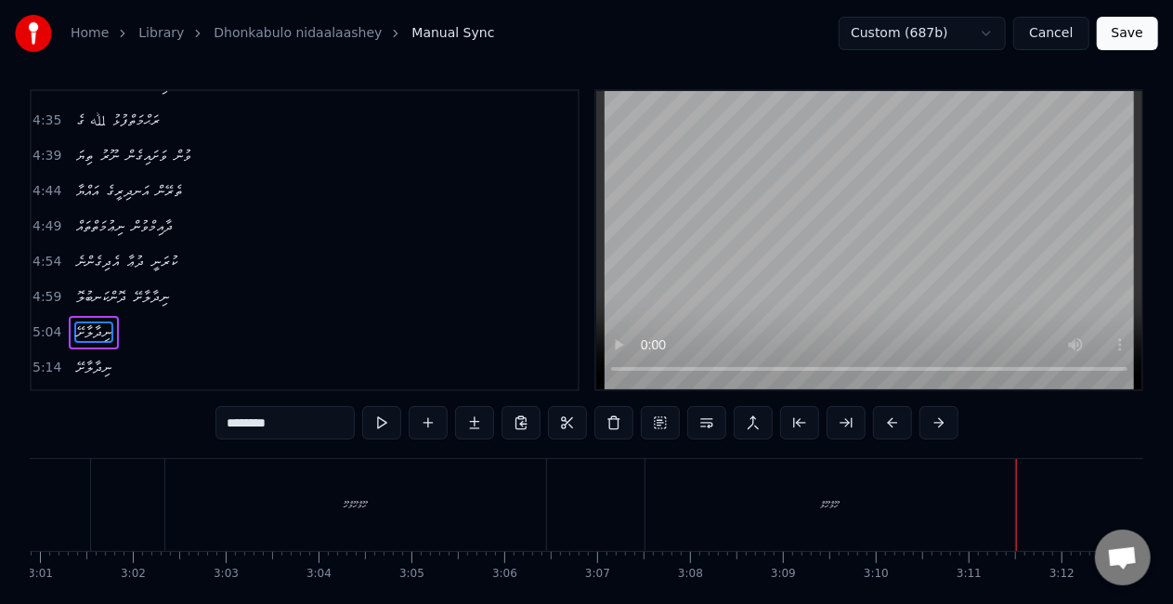
scroll to position [0, 17691]
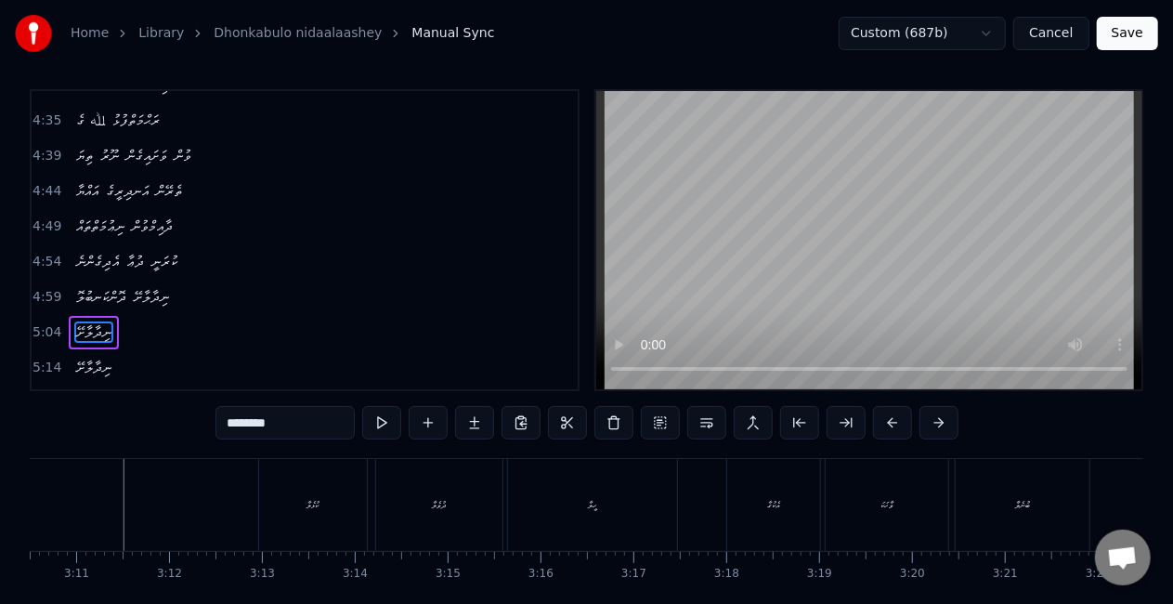
click at [96, 321] on span "ނިދާލާށޭ" at bounding box center [93, 331] width 39 height 21
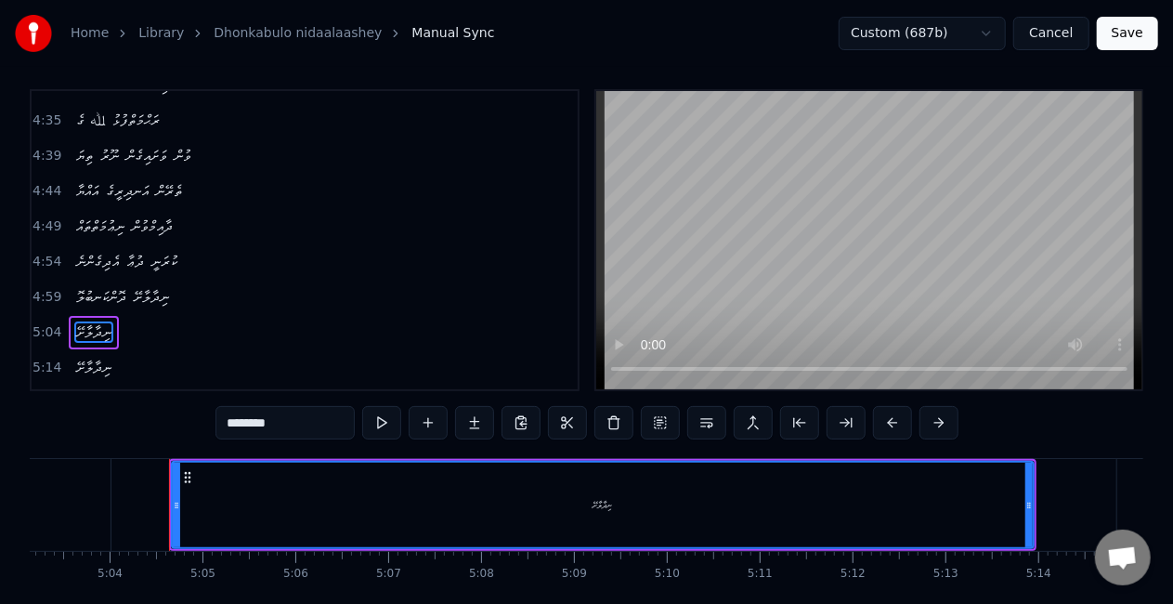
scroll to position [0, 28197]
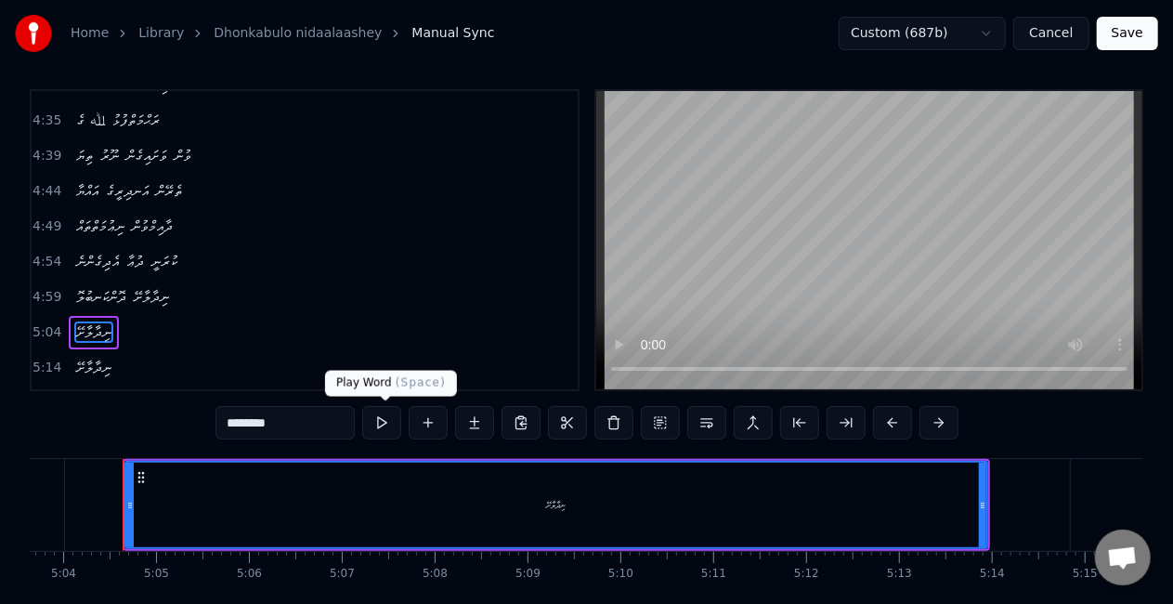
click at [386, 429] on button at bounding box center [381, 422] width 39 height 33
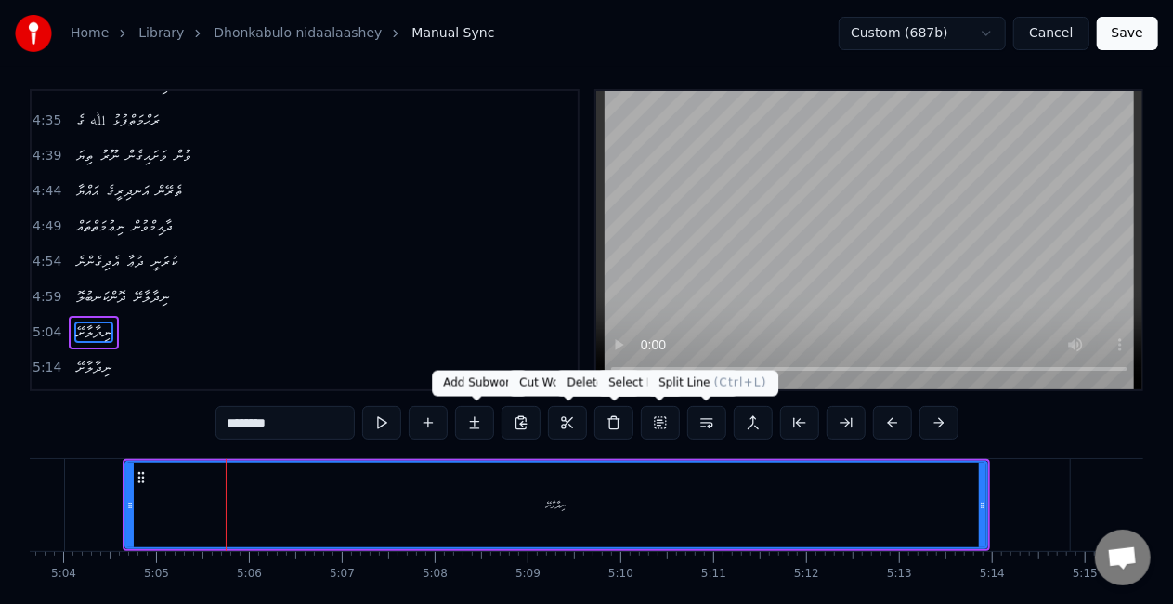
click at [362, 406] on button at bounding box center [381, 422] width 39 height 33
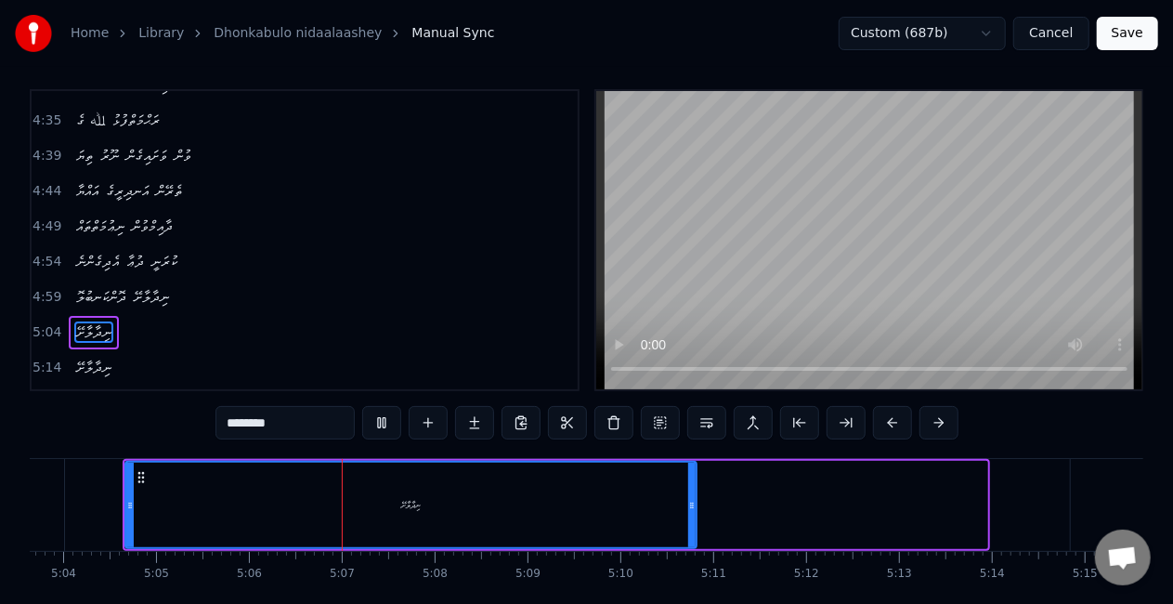
drag, startPoint x: 982, startPoint y: 513, endPoint x: 656, endPoint y: 515, distance: 326.0
click at [688, 519] on div at bounding box center [691, 504] width 7 height 85
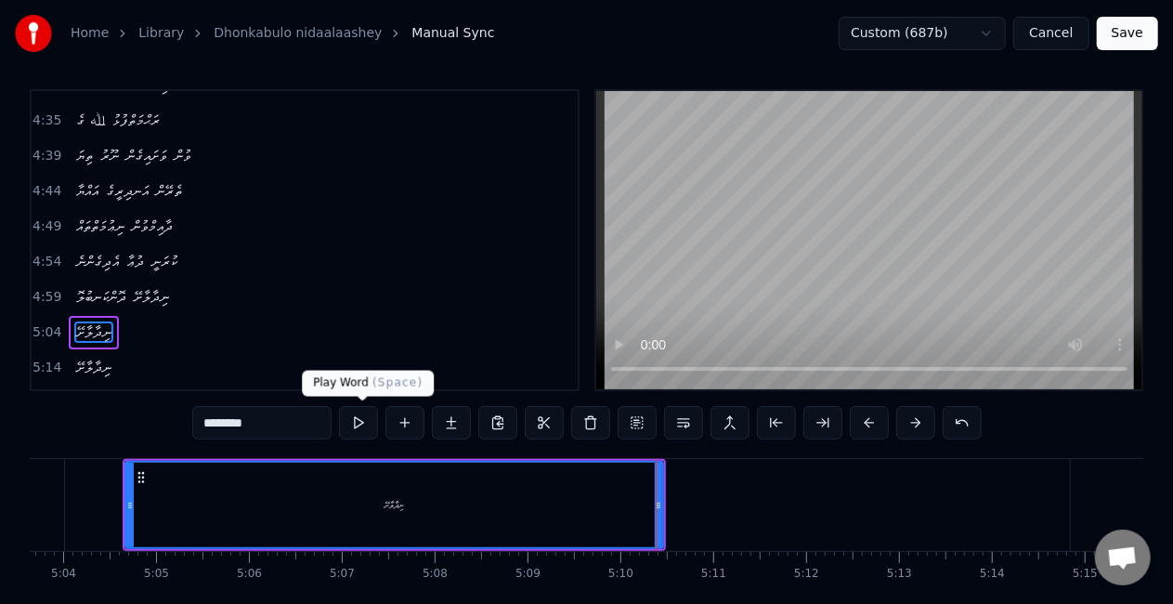
click at [364, 416] on button at bounding box center [358, 422] width 39 height 33
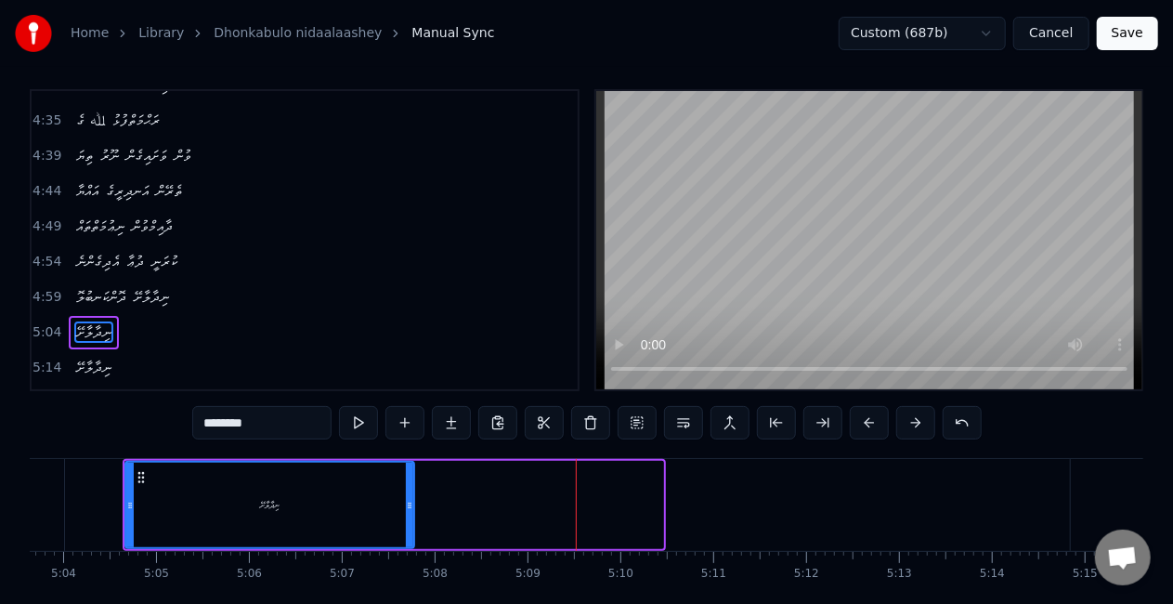
drag, startPoint x: 657, startPoint y: 507, endPoint x: 409, endPoint y: 496, distance: 249.1
click at [409, 496] on div at bounding box center [409, 504] width 7 height 85
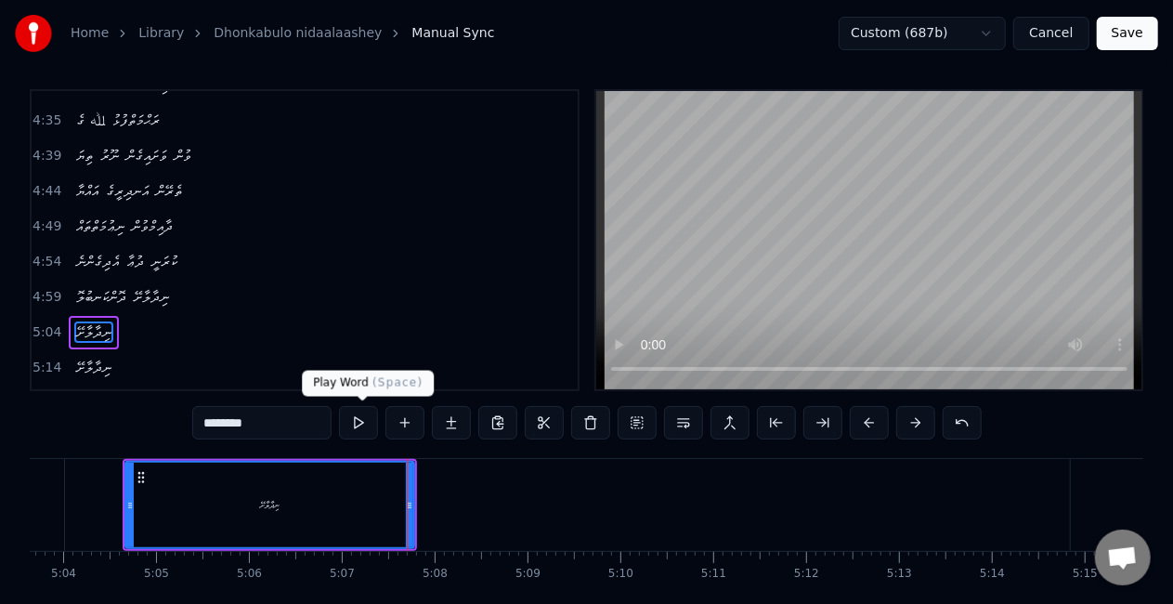
click at [355, 422] on button at bounding box center [358, 422] width 39 height 33
click at [282, 424] on input "********" at bounding box center [261, 422] width 139 height 33
click at [360, 420] on button at bounding box center [358, 422] width 39 height 33
click at [360, 421] on button at bounding box center [358, 422] width 39 height 33
click at [221, 423] on input "**********" at bounding box center [261, 422] width 139 height 33
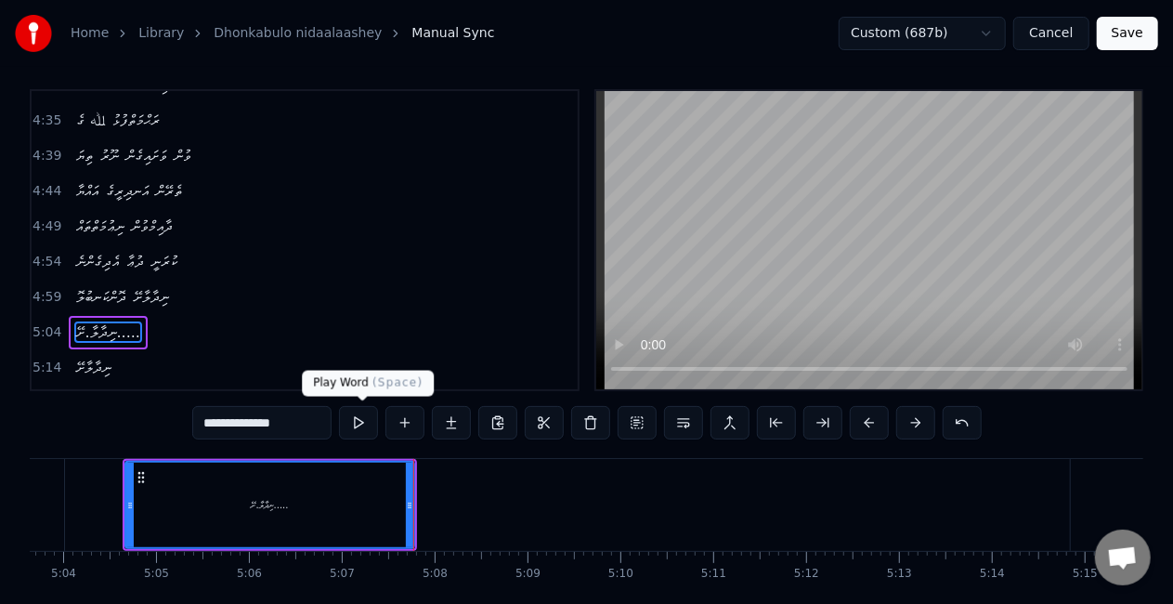
click at [374, 423] on button at bounding box center [358, 422] width 39 height 33
click at [215, 429] on input "**********" at bounding box center [261, 422] width 139 height 33
click at [220, 420] on input "**********" at bounding box center [261, 422] width 139 height 33
click at [372, 425] on button at bounding box center [363, 422] width 39 height 33
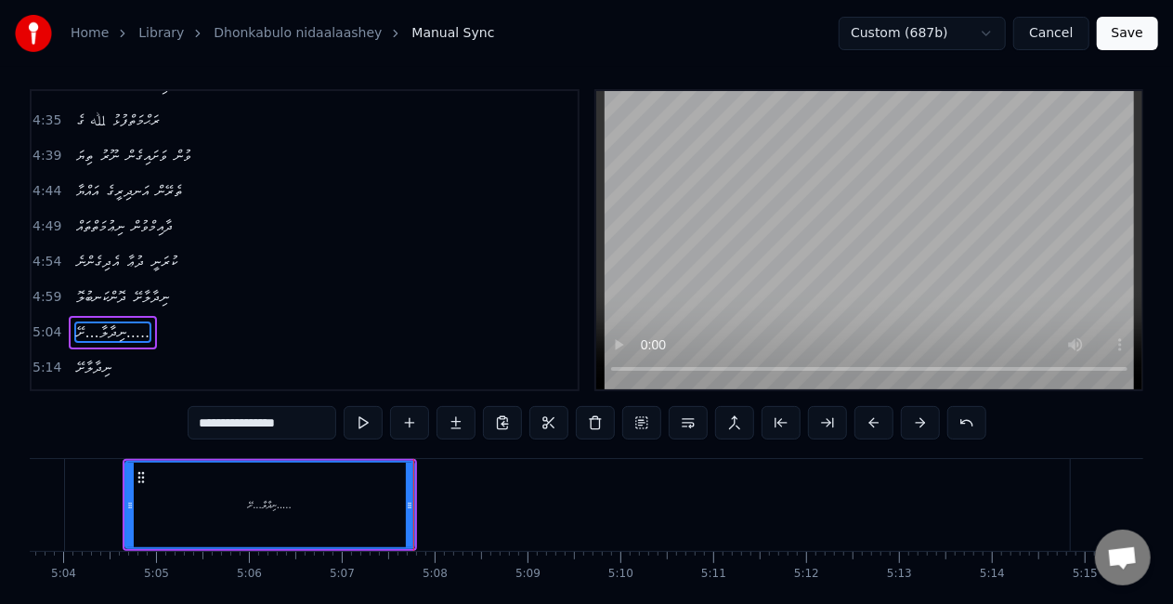
click at [372, 425] on button at bounding box center [363, 422] width 39 height 33
drag, startPoint x: 412, startPoint y: 487, endPoint x: 468, endPoint y: 475, distance: 56.8
click at [468, 475] on div at bounding box center [465, 504] width 7 height 85
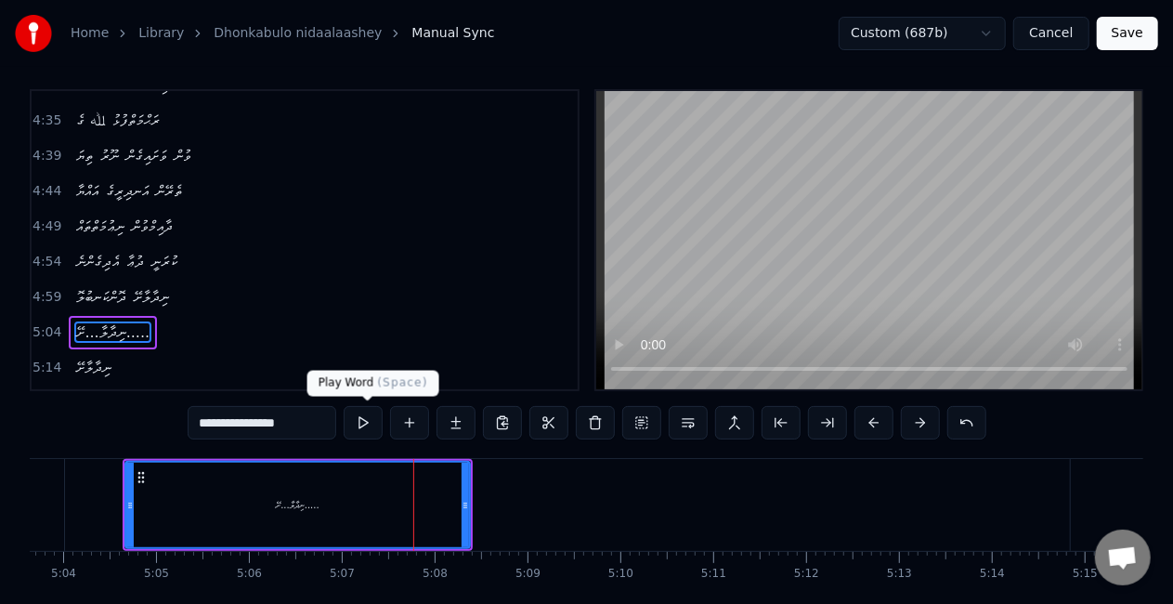
click at [364, 418] on button at bounding box center [363, 422] width 39 height 33
click at [214, 425] on input "**********" at bounding box center [262, 422] width 149 height 33
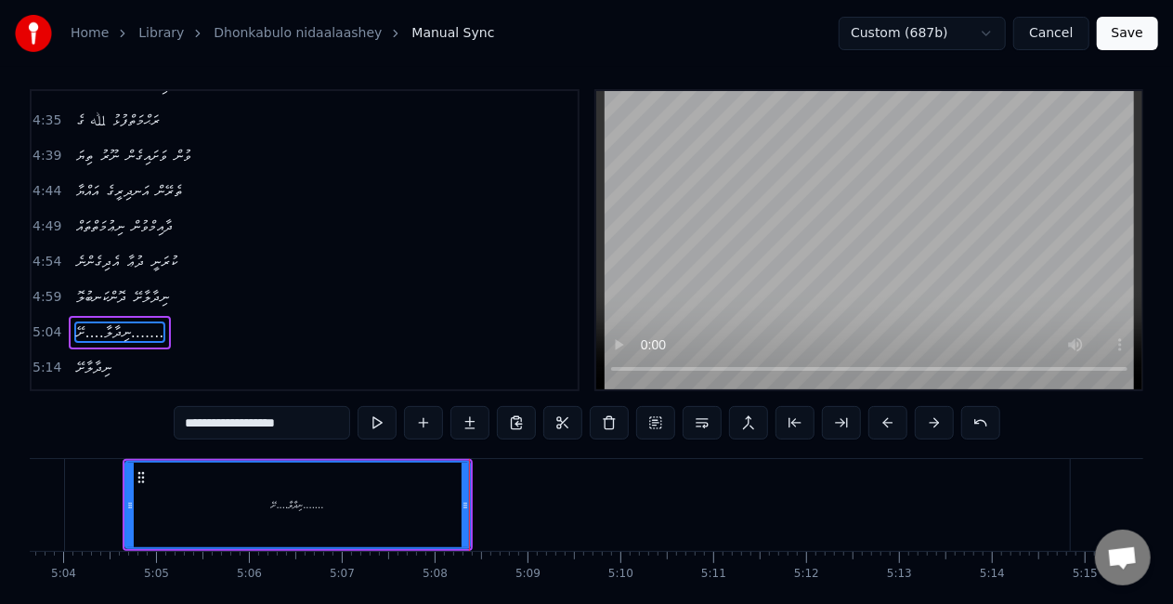
drag, startPoint x: 267, startPoint y: 425, endPoint x: 239, endPoint y: 430, distance: 28.2
click at [239, 430] on input "**********" at bounding box center [262, 422] width 176 height 33
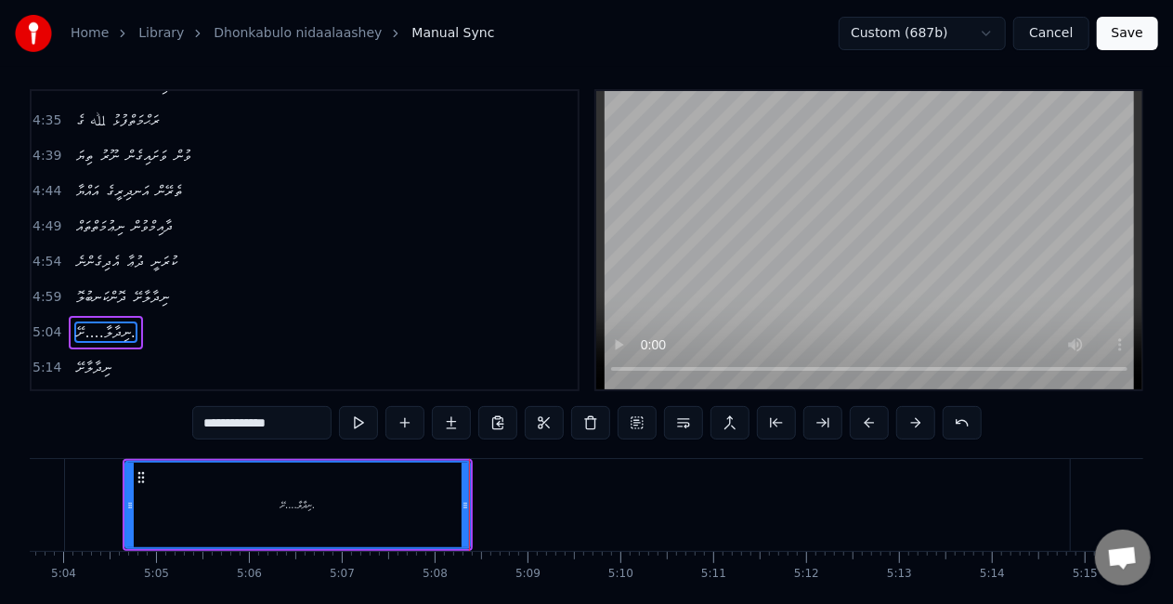
click at [224, 420] on input "**********" at bounding box center [261, 422] width 139 height 33
click at [226, 423] on input "**********" at bounding box center [261, 422] width 139 height 33
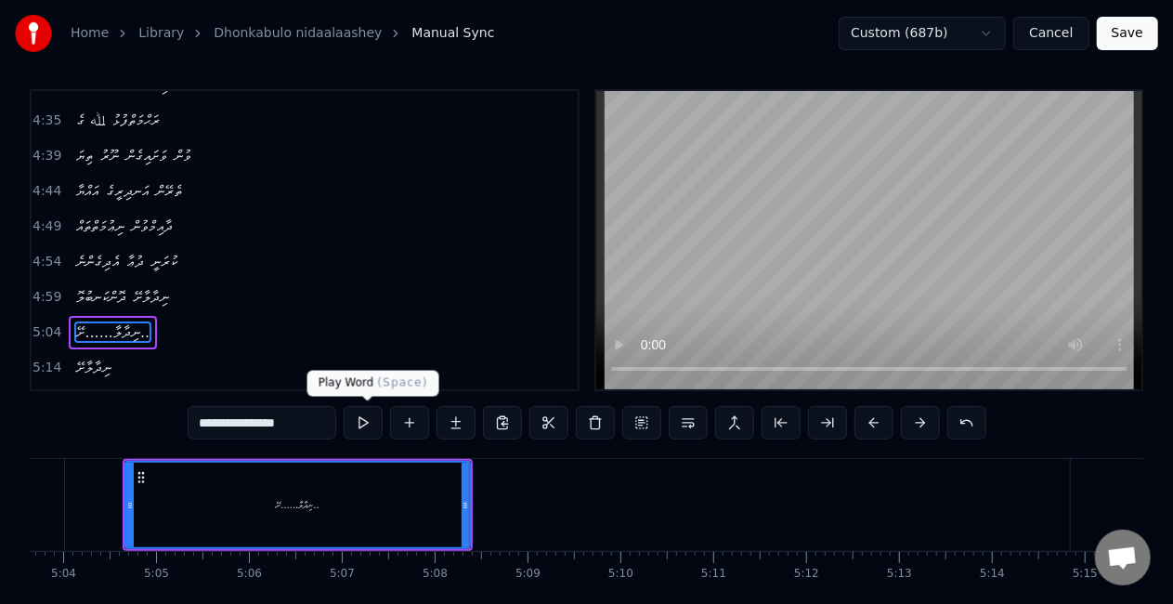
click at [370, 415] on button at bounding box center [363, 422] width 39 height 33
click at [462, 514] on div at bounding box center [462, 504] width 7 height 85
click at [217, 423] on input "**********" at bounding box center [262, 422] width 149 height 33
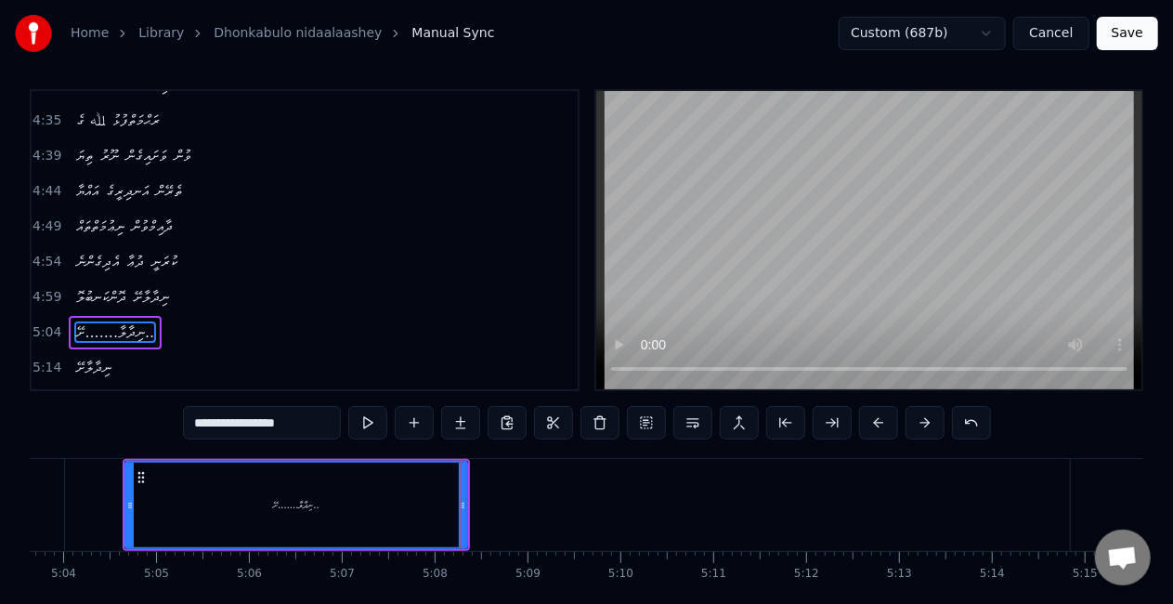
click at [228, 422] on input "**********" at bounding box center [262, 422] width 158 height 33
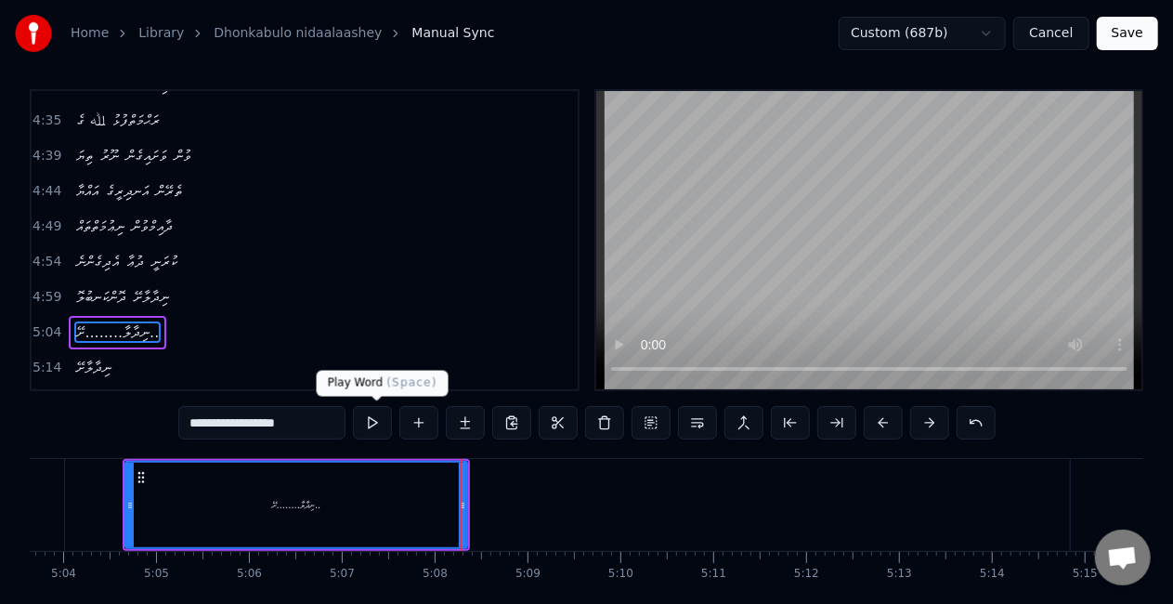
click at [382, 423] on button at bounding box center [372, 422] width 39 height 33
click at [215, 425] on input "**********" at bounding box center [261, 422] width 167 height 33
click at [215, 423] on input "**********" at bounding box center [262, 422] width 176 height 33
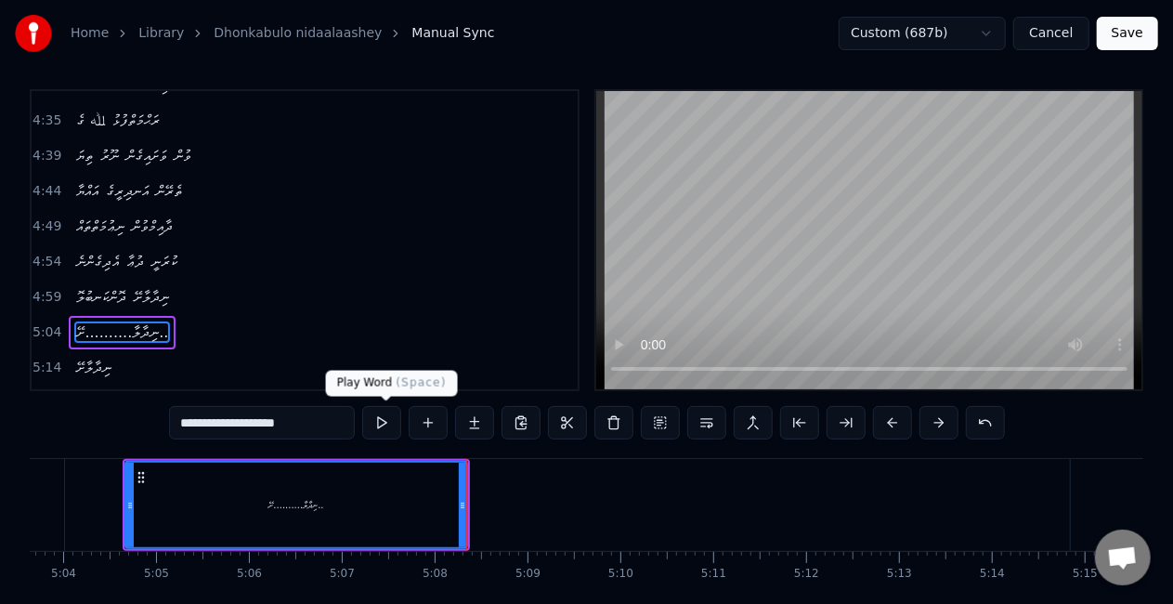
type input "**********"
click at [385, 418] on button at bounding box center [381, 422] width 39 height 33
click at [635, 455] on div "0:20 ލޯބިން ކަނބުލޯ ދޫންޏާ 0:25 އަވަހަށް ބޮއްތާލާށޭ 0:30 ލޯބިން އުނގުގާ އޮވެގެނ…" at bounding box center [586, 367] width 1113 height 556
drag, startPoint x: 295, startPoint y: 425, endPoint x: 249, endPoint y: 420, distance: 46.8
click at [249, 420] on input "**********" at bounding box center [262, 422] width 186 height 33
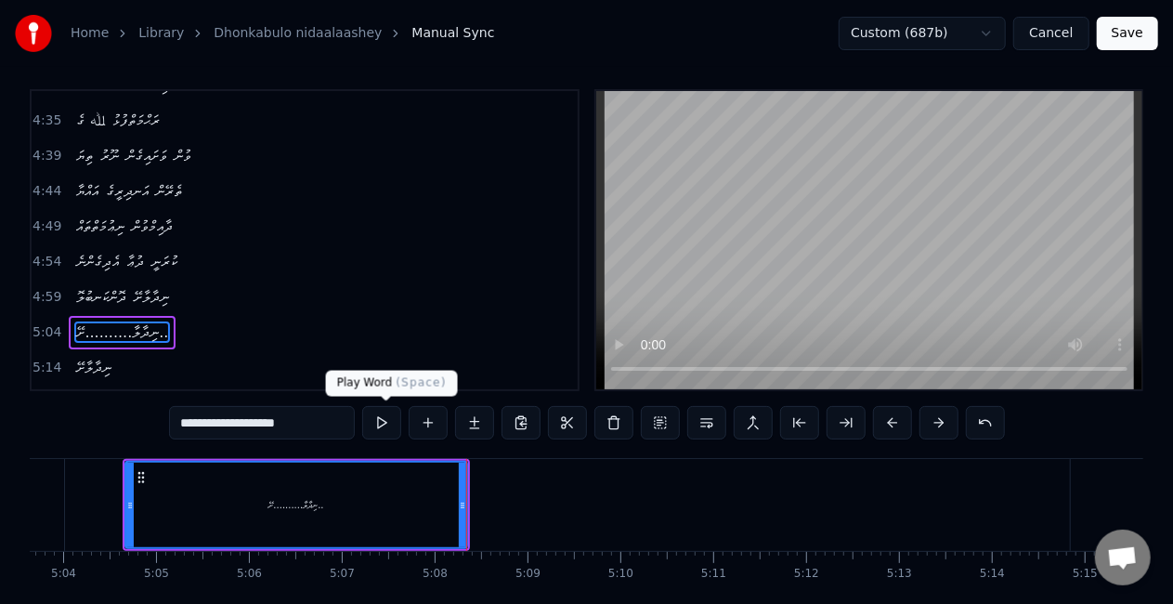
click at [390, 415] on button at bounding box center [381, 422] width 39 height 33
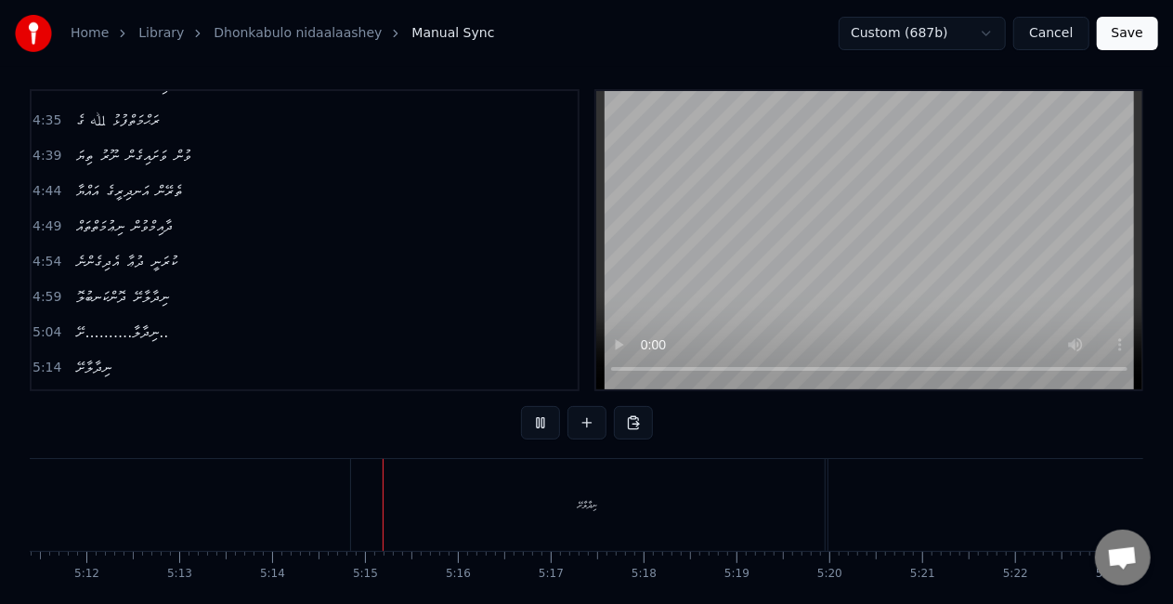
scroll to position [0, 29128]
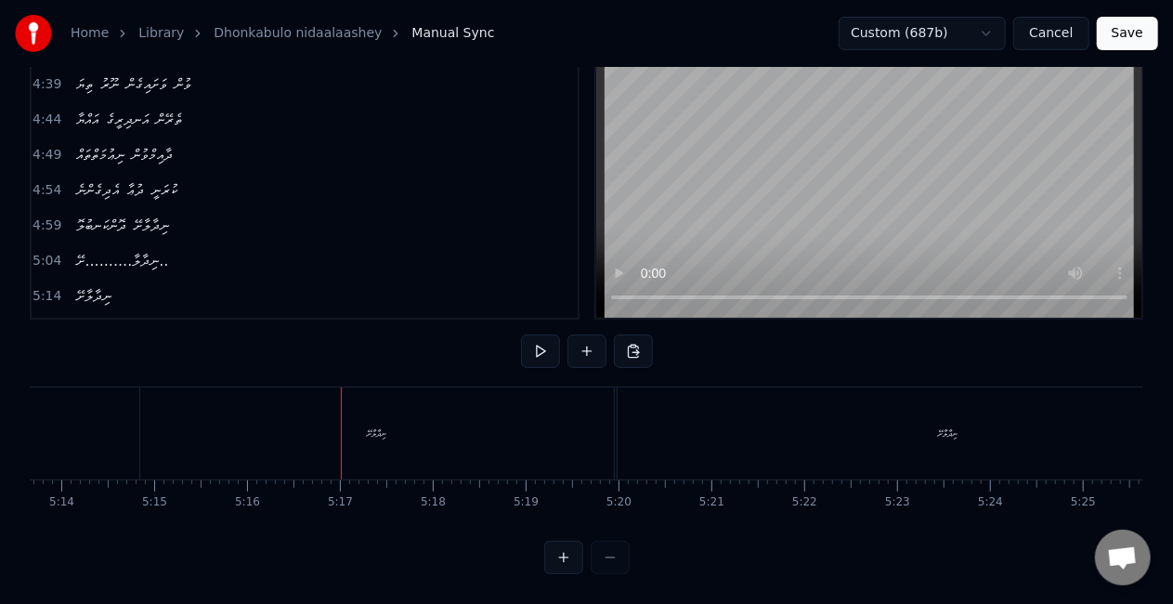
click at [355, 425] on div "ނިދާލާށޭ" at bounding box center [377, 433] width 474 height 92
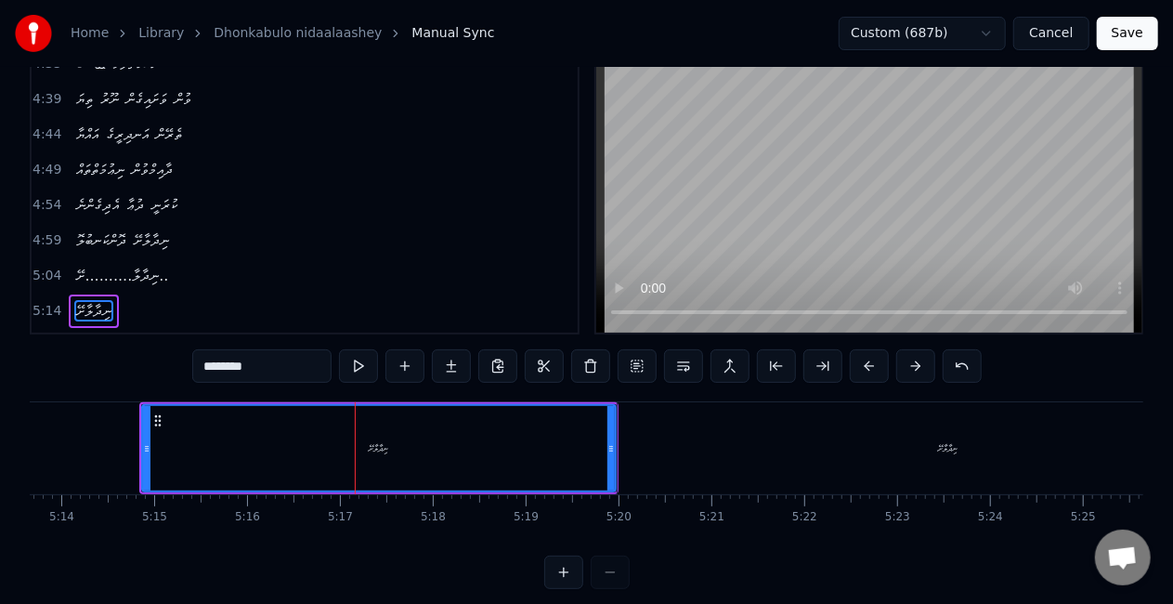
scroll to position [43, 0]
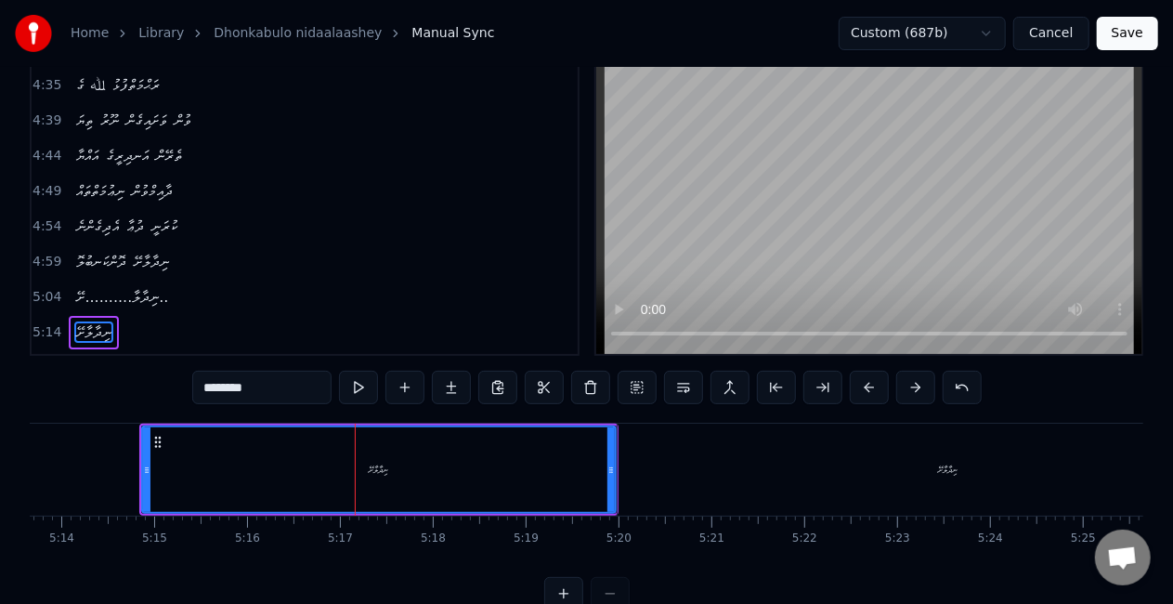
drag, startPoint x: 266, startPoint y: 392, endPoint x: 188, endPoint y: 392, distance: 78.0
click at [188, 392] on div "0:20 ލޯބިން ކަނބުލޯ ދޫންޏާ 0:25 އަވަހަށް ބޮއްތާލާށޭ 0:30 ލޯބިން އުނގުގާ އޮވެގެނ…" at bounding box center [586, 332] width 1113 height 556
paste input "**********"
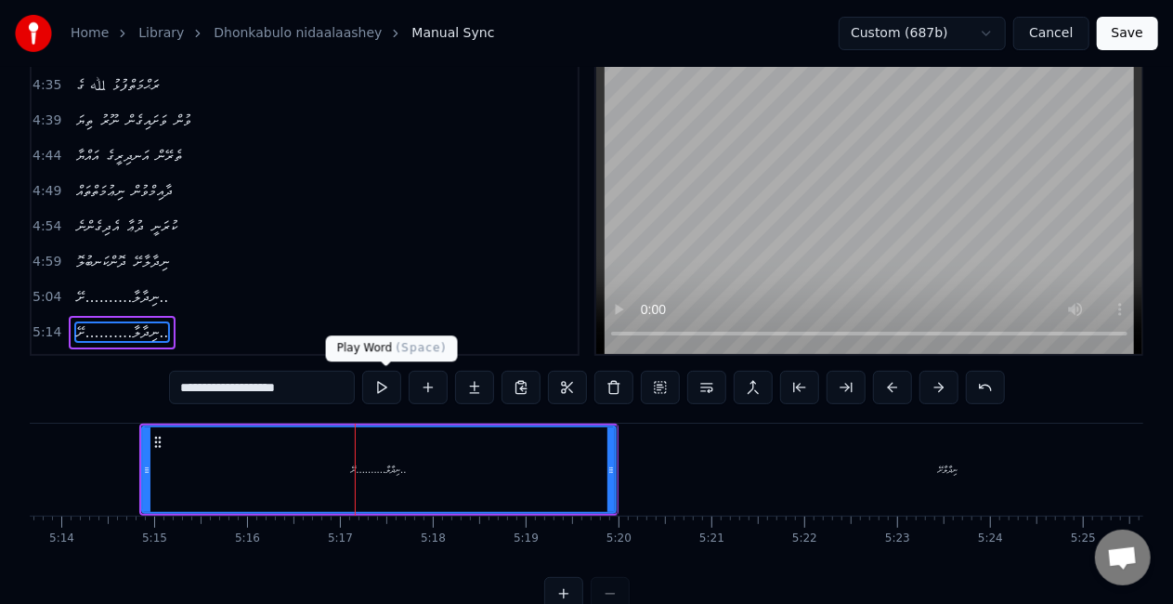
type input "**********"
click at [384, 384] on button at bounding box center [381, 387] width 39 height 33
click at [362, 371] on button at bounding box center [381, 387] width 39 height 33
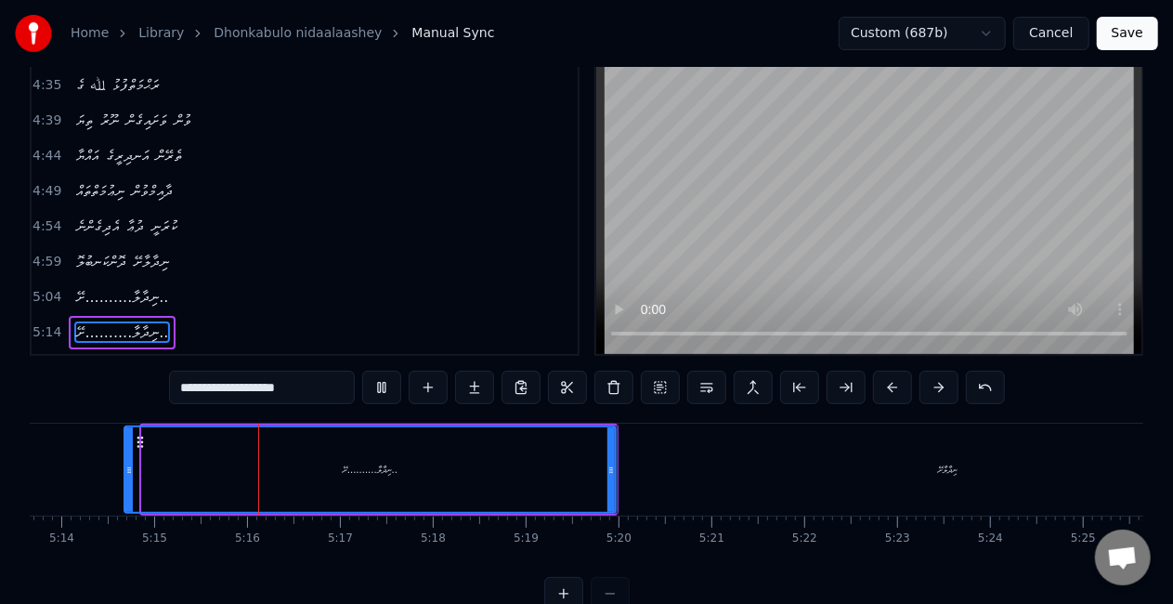
drag, startPoint x: 146, startPoint y: 475, endPoint x: 128, endPoint y: 479, distance: 18.2
click at [128, 479] on div at bounding box center [128, 469] width 7 height 85
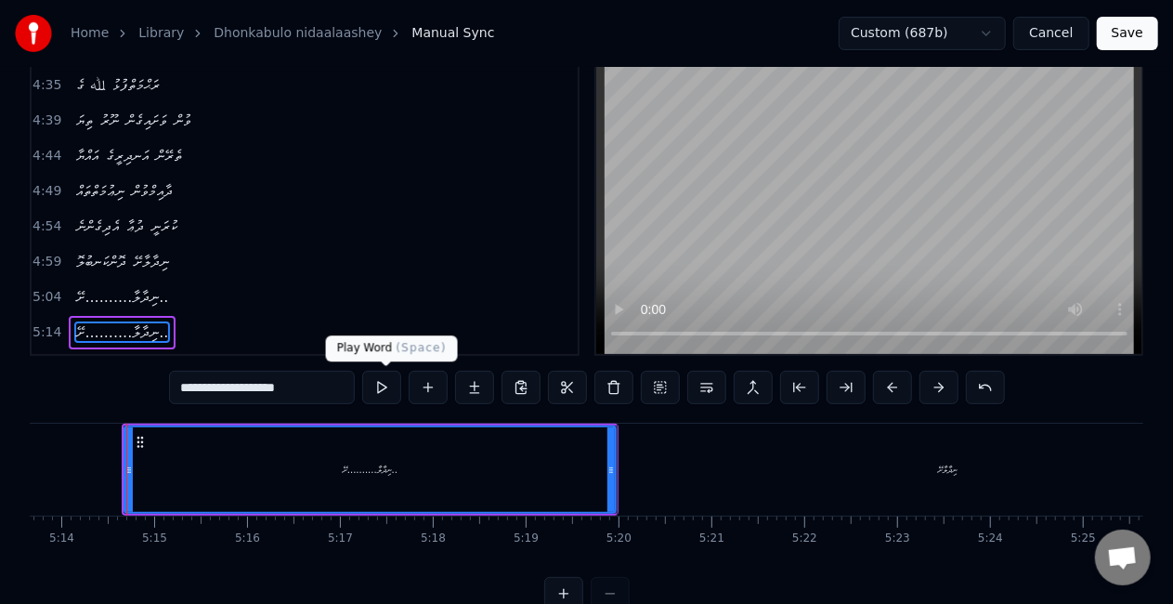
click at [382, 390] on button at bounding box center [381, 387] width 39 height 33
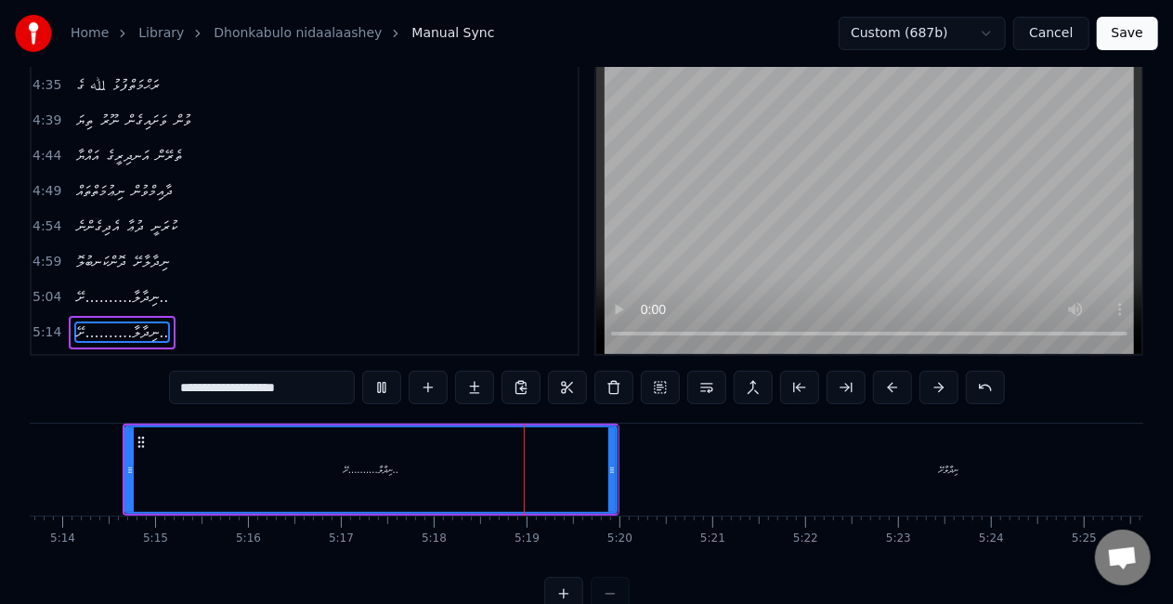
click at [362, 371] on button at bounding box center [381, 387] width 39 height 33
click at [200, 392] on input "**********" at bounding box center [262, 387] width 186 height 33
click at [206, 392] on input "**********" at bounding box center [262, 387] width 176 height 33
click at [219, 384] on input "**********" at bounding box center [261, 387] width 167 height 33
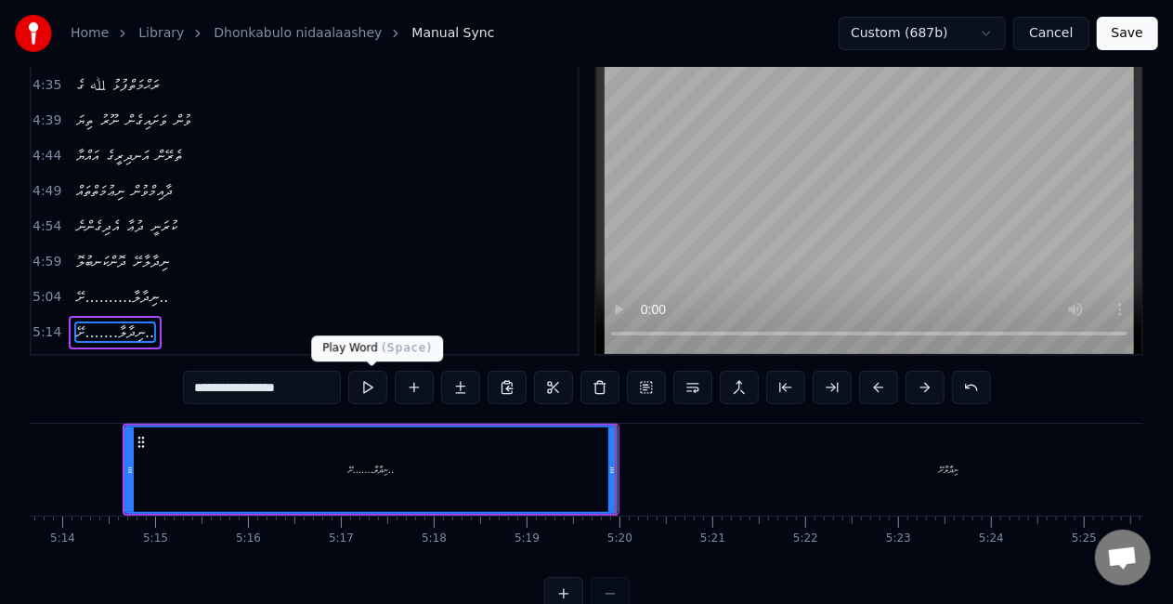
click at [363, 394] on button at bounding box center [367, 387] width 39 height 33
click at [650, 471] on div "ނިދާލާށޭ" at bounding box center [948, 469] width 661 height 92
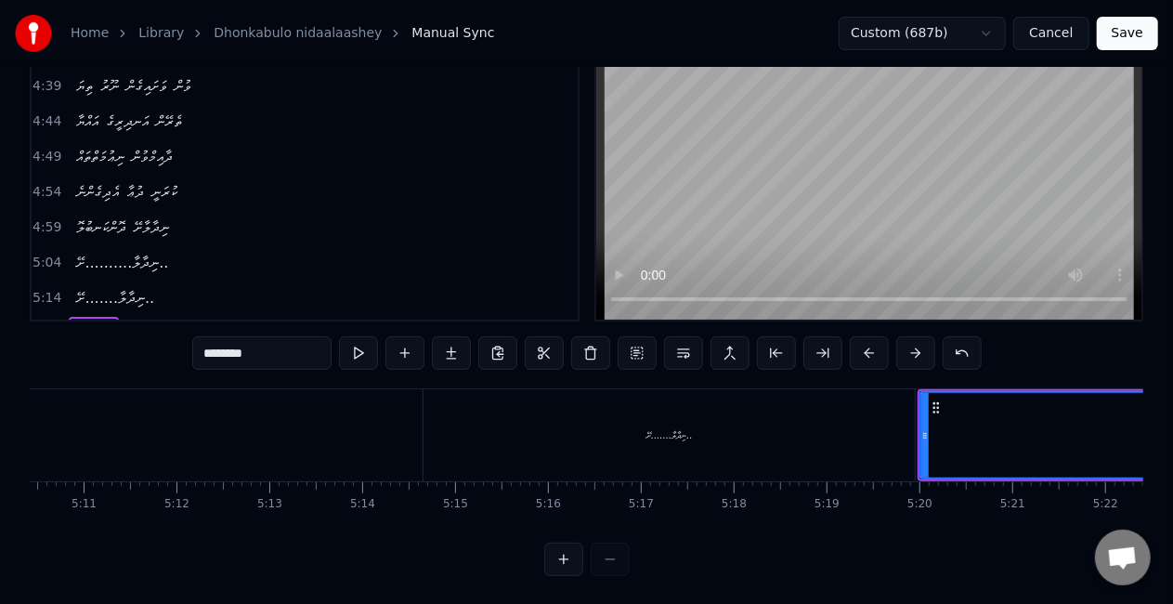
scroll to position [0, 28809]
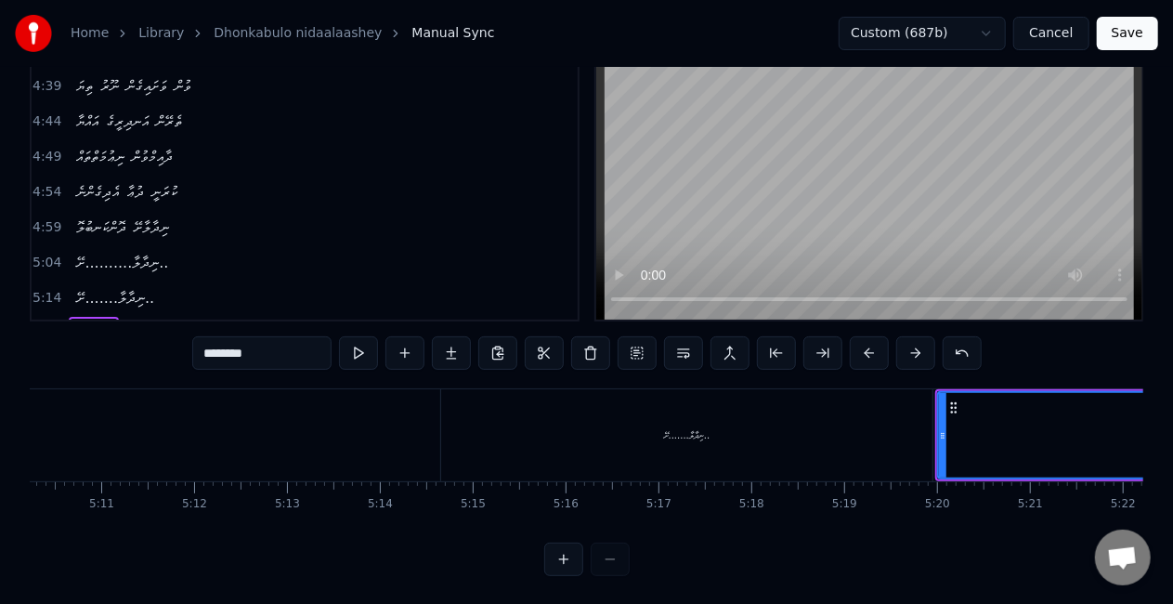
click at [872, 459] on div "ނިދާލާ.......ށޭ.." at bounding box center [686, 435] width 491 height 92
type input "**********"
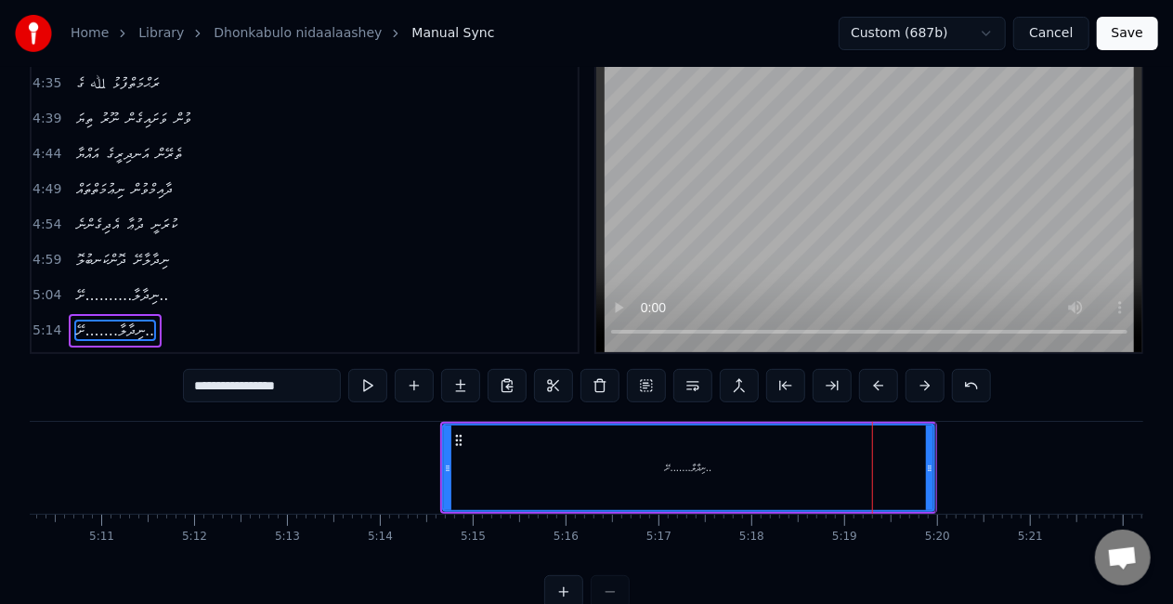
scroll to position [43, 0]
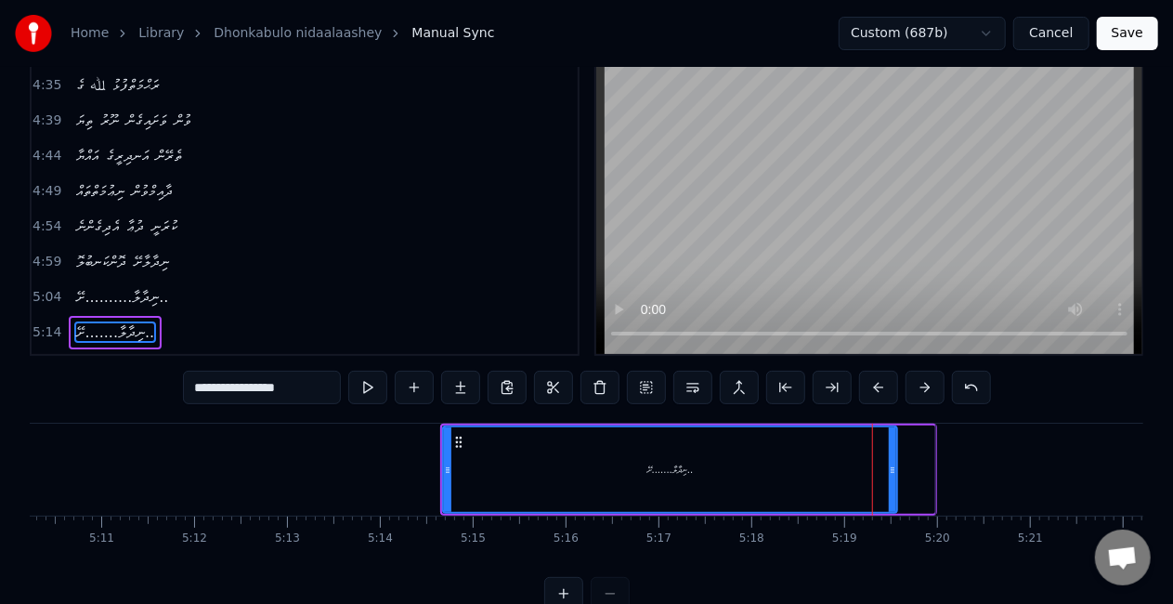
drag, startPoint x: 931, startPoint y: 488, endPoint x: 898, endPoint y: 488, distance: 33.4
click at [894, 492] on div at bounding box center [892, 469] width 7 height 85
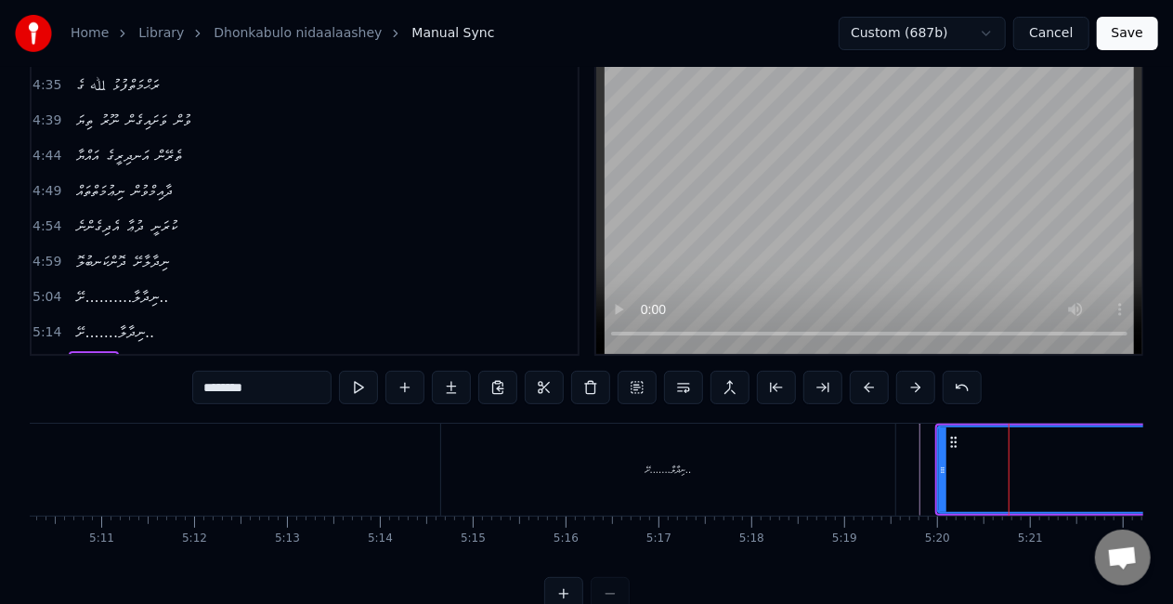
scroll to position [77, 0]
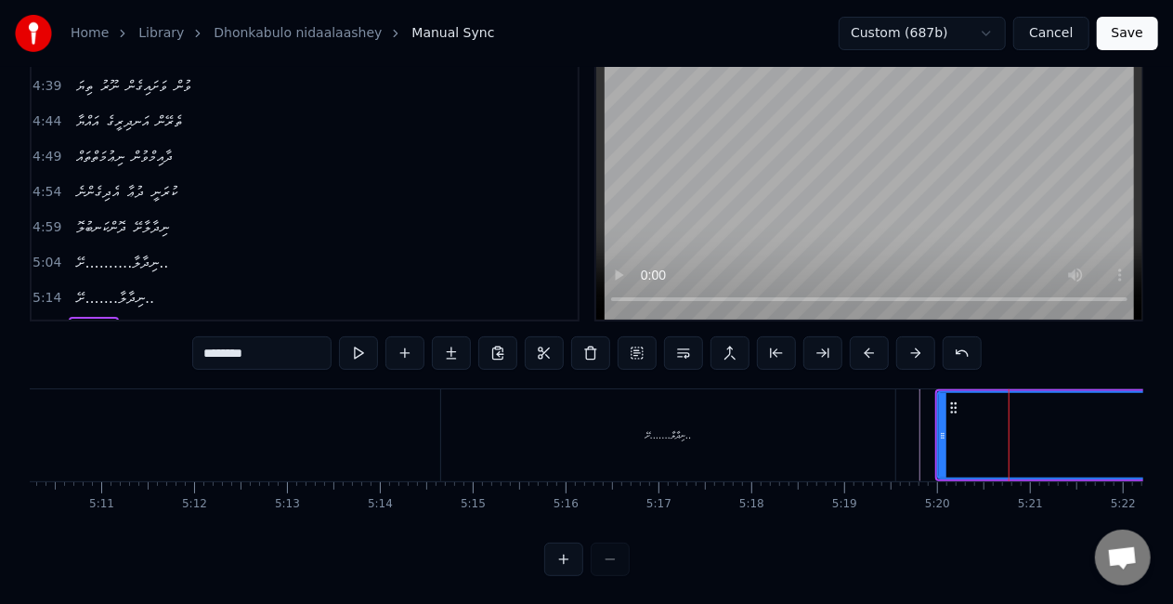
click at [845, 447] on div "ނިދާލާ.......ށޭ.." at bounding box center [668, 435] width 454 height 92
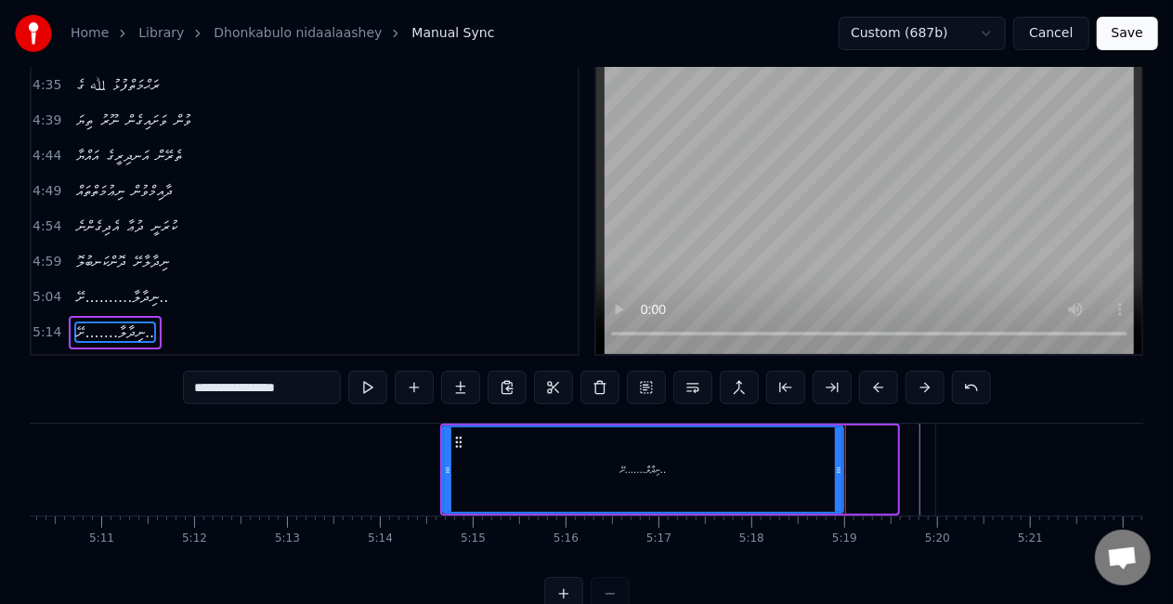
drag, startPoint x: 891, startPoint y: 487, endPoint x: 838, endPoint y: 492, distance: 54.1
click at [838, 492] on div at bounding box center [838, 469] width 7 height 85
click at [489, 464] on div "ނިދާލާ.......ށޭ.." at bounding box center [643, 469] width 398 height 85
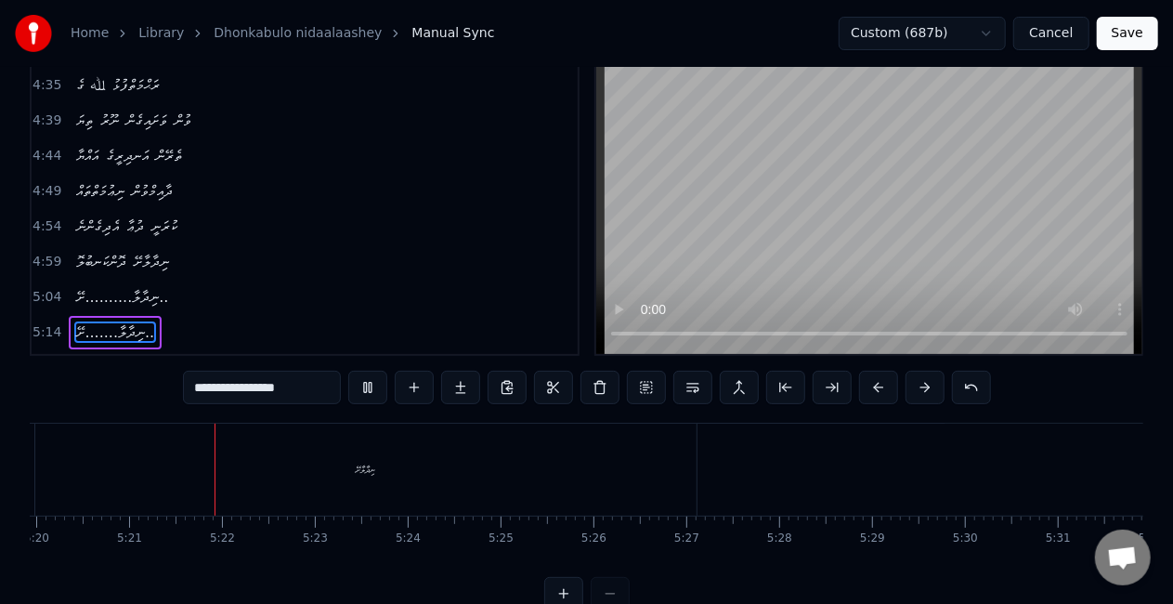
scroll to position [0, 29737]
click at [305, 474] on div "ނިދާލާށޭ" at bounding box center [338, 469] width 661 height 92
type input "********"
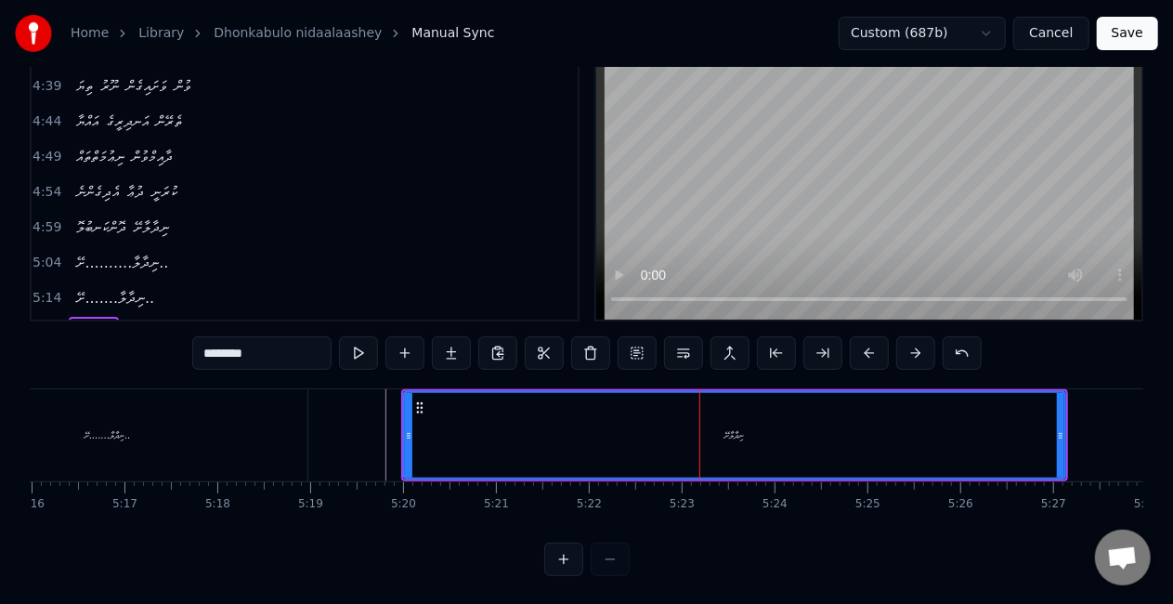
scroll to position [0, 29308]
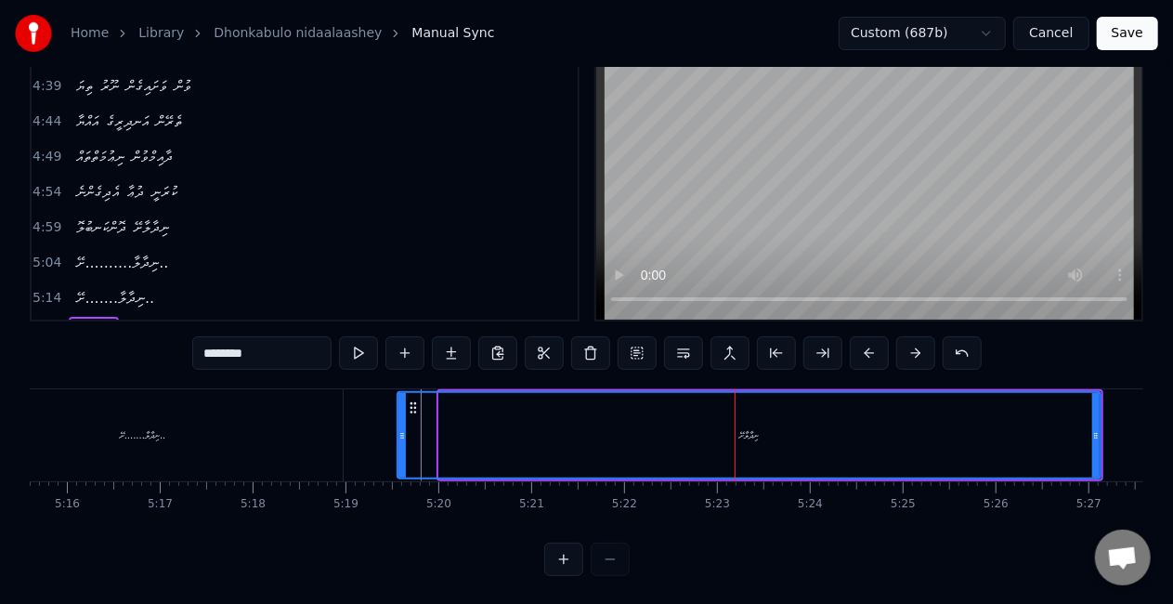
drag, startPoint x: 440, startPoint y: 450, endPoint x: 398, endPoint y: 449, distance: 41.8
click at [398, 449] on div at bounding box center [401, 435] width 7 height 85
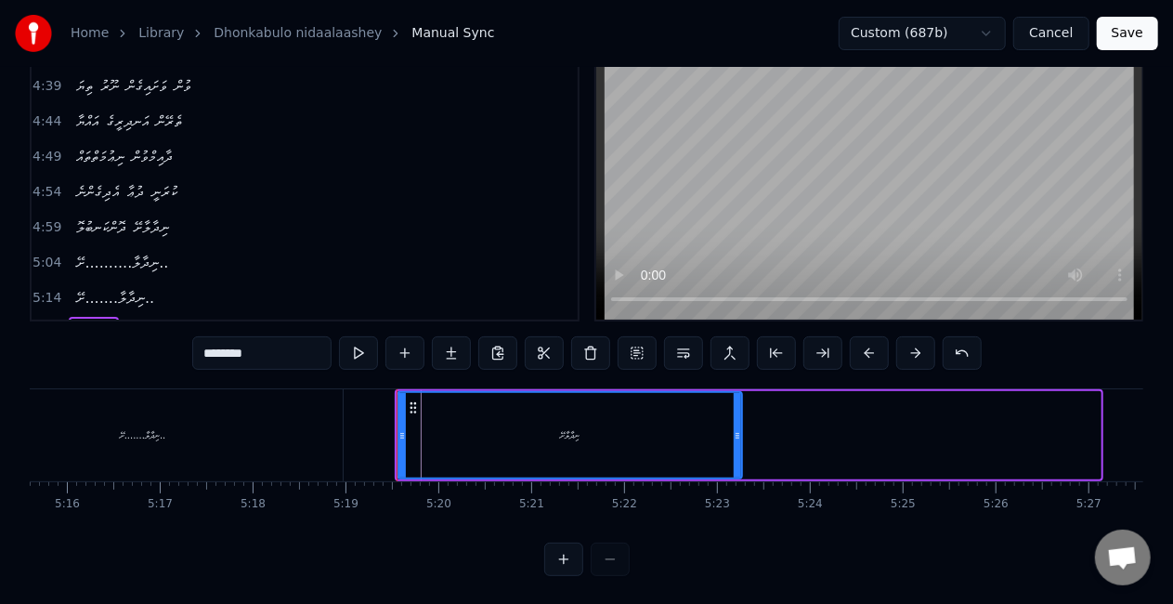
drag, startPoint x: 1097, startPoint y: 439, endPoint x: 728, endPoint y: 427, distance: 368.9
click at [737, 435] on icon at bounding box center [737, 435] width 7 height 15
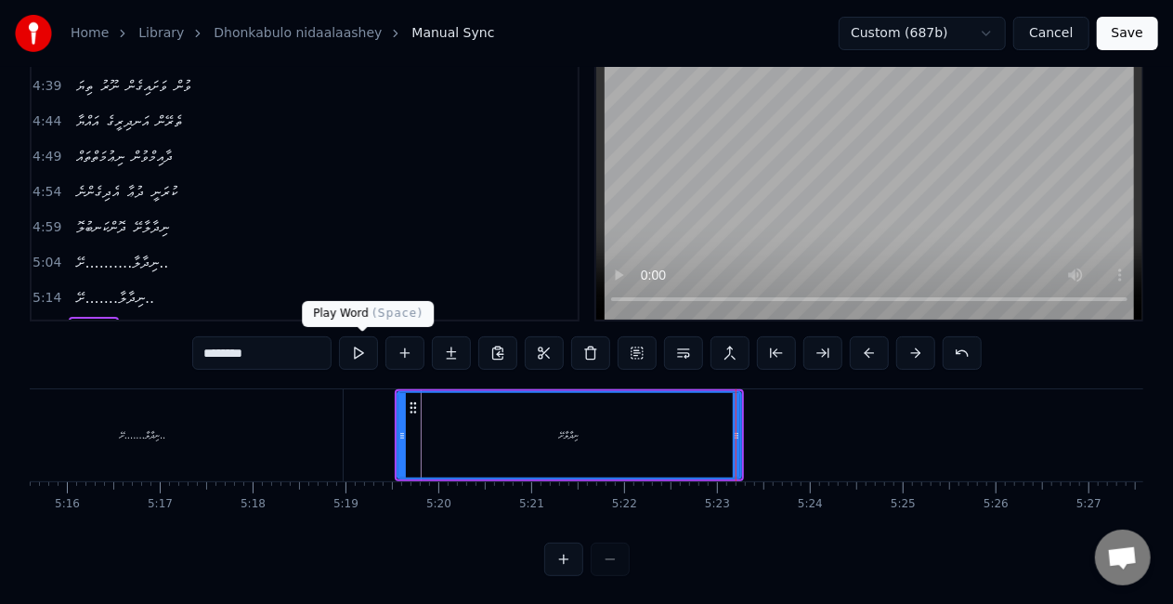
click at [361, 354] on button at bounding box center [358, 352] width 39 height 33
drag, startPoint x: 737, startPoint y: 437, endPoint x: 765, endPoint y: 436, distance: 27.9
click at [761, 436] on icon at bounding box center [756, 435] width 7 height 15
click at [364, 355] on button at bounding box center [358, 352] width 39 height 33
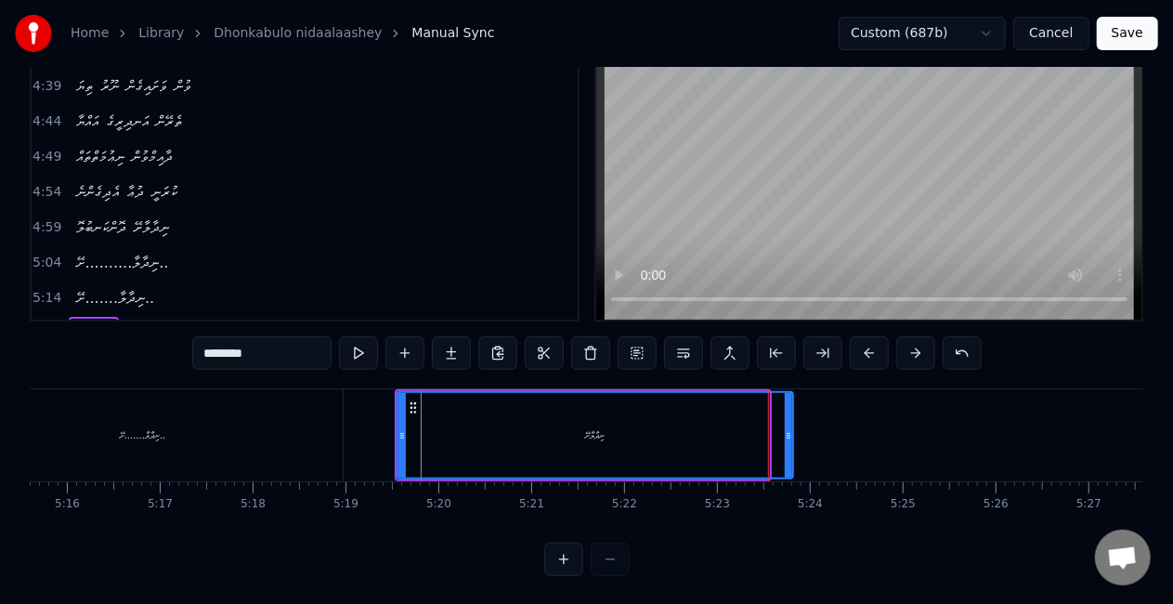
drag, startPoint x: 765, startPoint y: 449, endPoint x: 795, endPoint y: 444, distance: 30.2
click at [792, 444] on div at bounding box center [788, 435] width 7 height 85
click at [369, 351] on button at bounding box center [358, 352] width 39 height 33
click at [1132, 25] on button "Save" at bounding box center [1127, 33] width 61 height 33
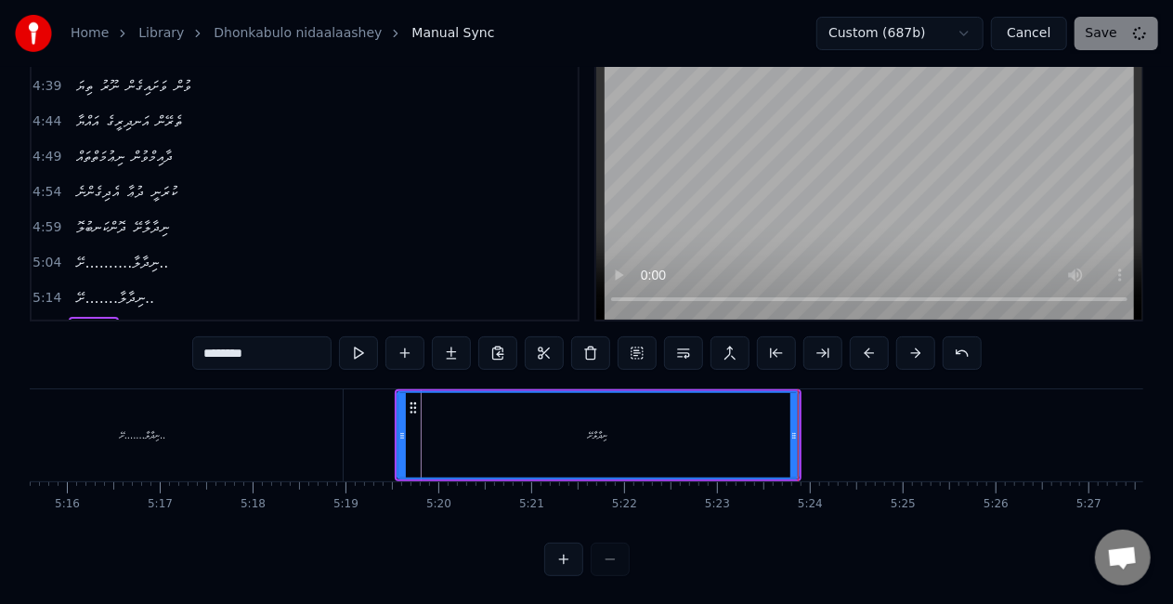
scroll to position [20, 0]
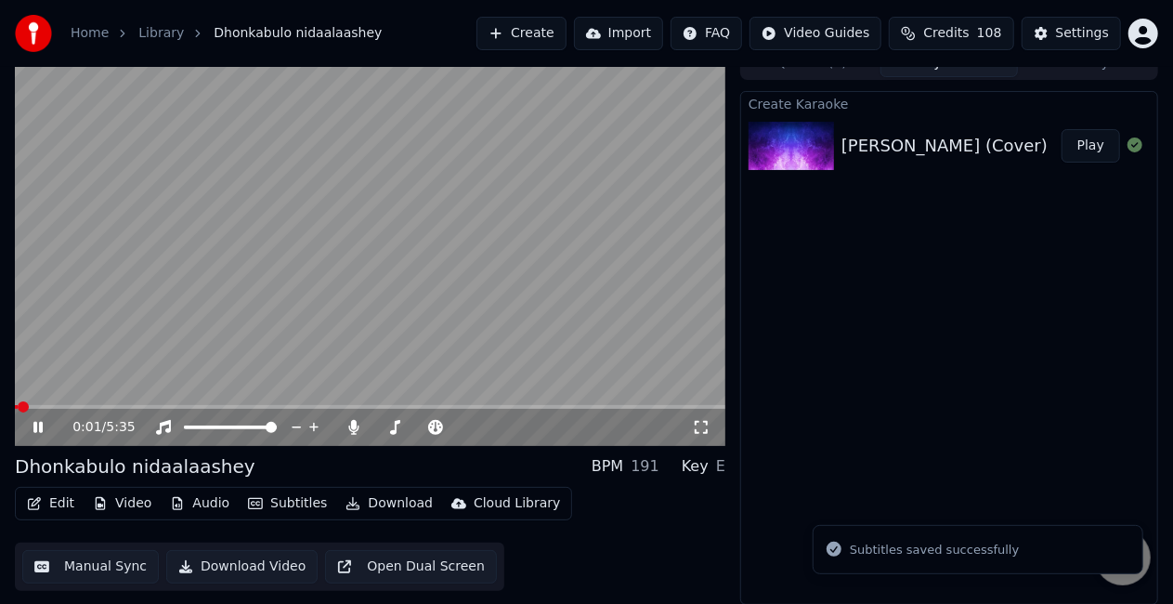
click at [592, 405] on span at bounding box center [370, 407] width 710 height 4
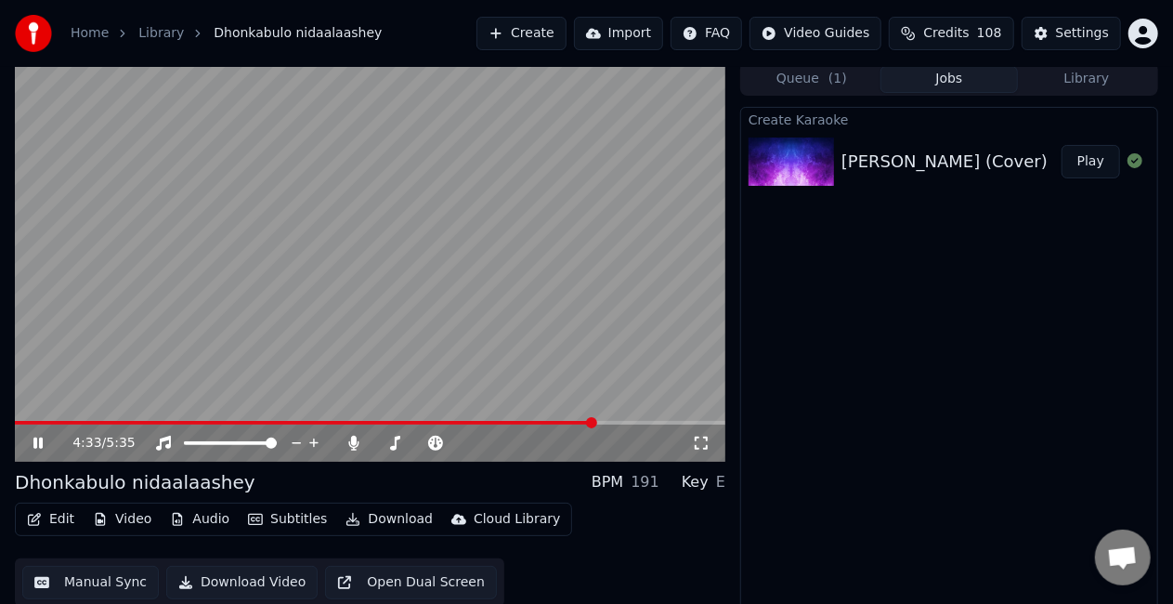
scroll to position [0, 0]
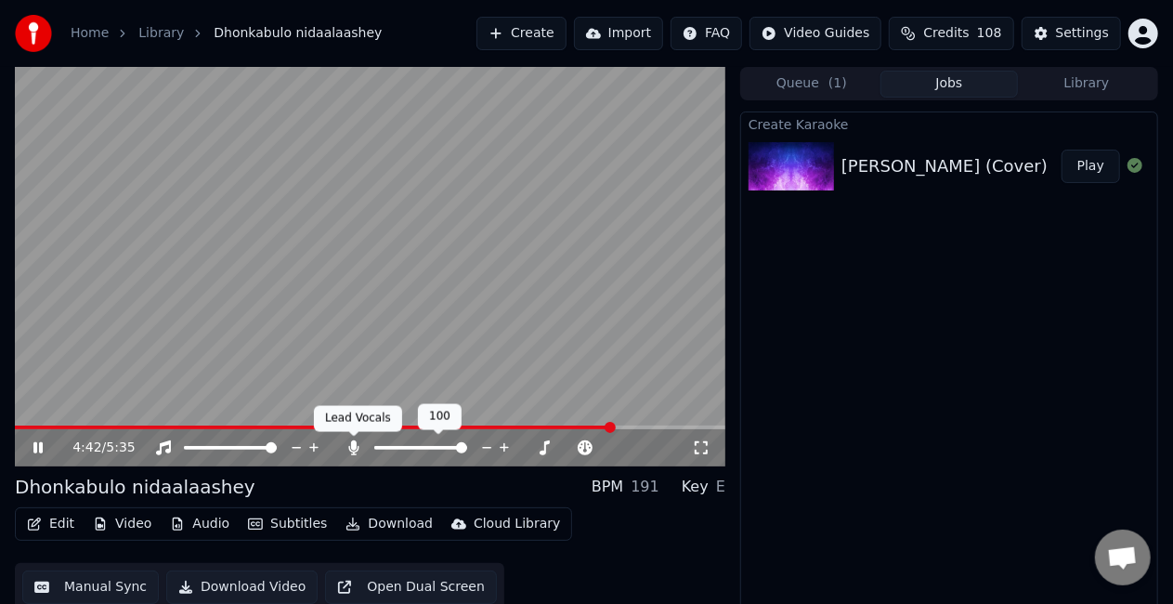
click at [351, 446] on icon at bounding box center [354, 447] width 19 height 15
click at [583, 424] on video at bounding box center [370, 266] width 710 height 399
click at [579, 425] on div "4:44 / 5:35" at bounding box center [370, 266] width 710 height 399
click at [574, 425] on div "4:45 / 5:35" at bounding box center [370, 266] width 710 height 399
click at [579, 429] on span at bounding box center [297, 427] width 564 height 4
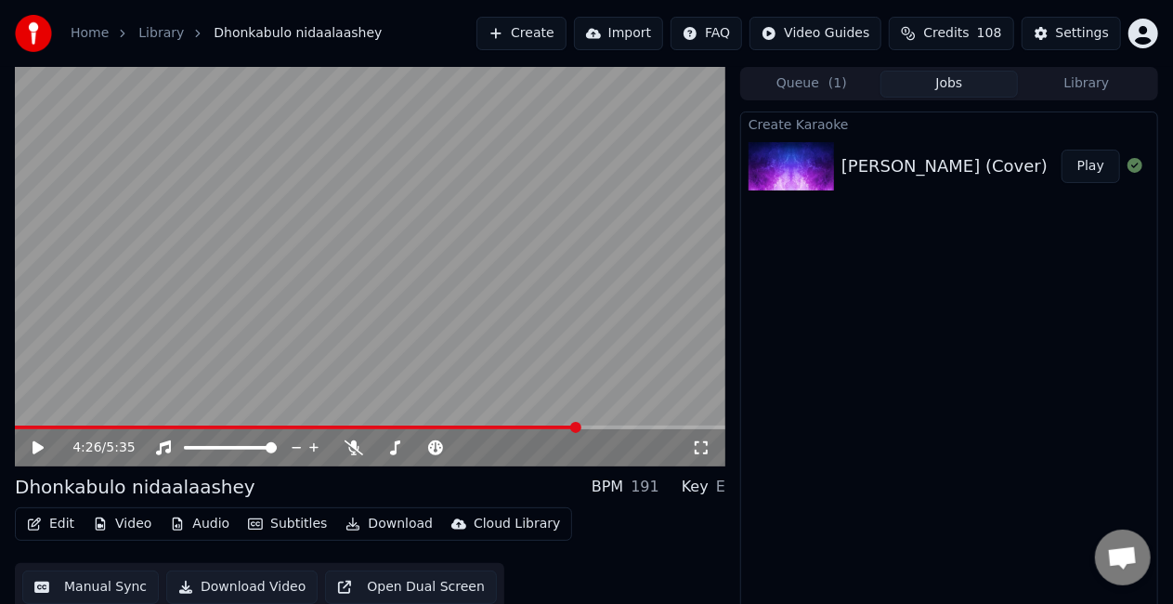
click at [577, 342] on video at bounding box center [370, 266] width 710 height 399
click at [78, 585] on button "Manual Sync" at bounding box center [90, 586] width 137 height 33
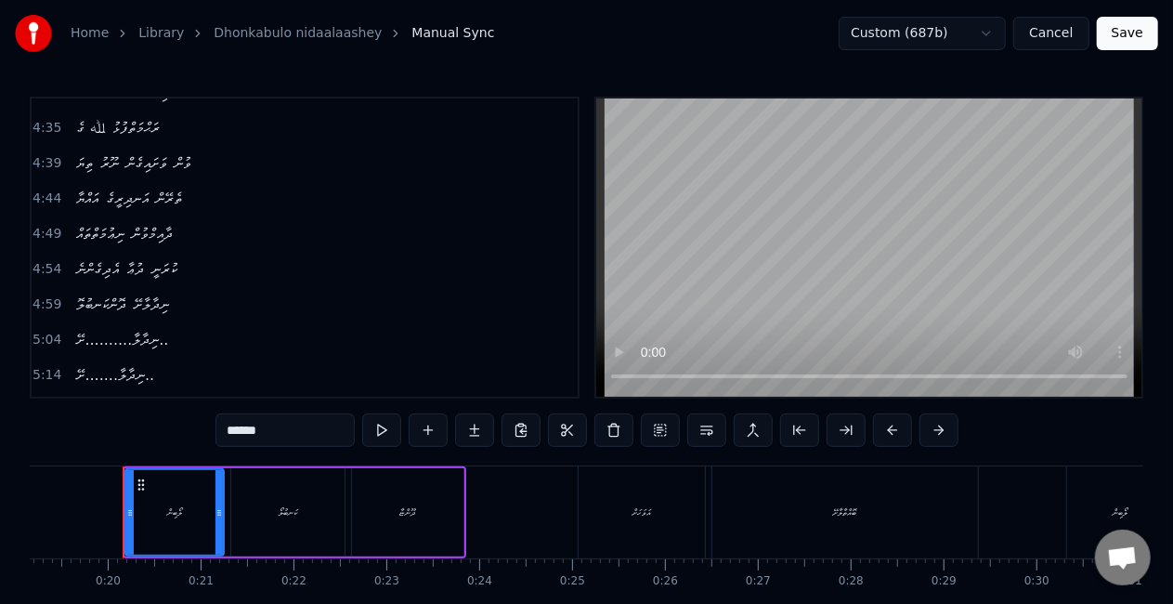
scroll to position [1249, 0]
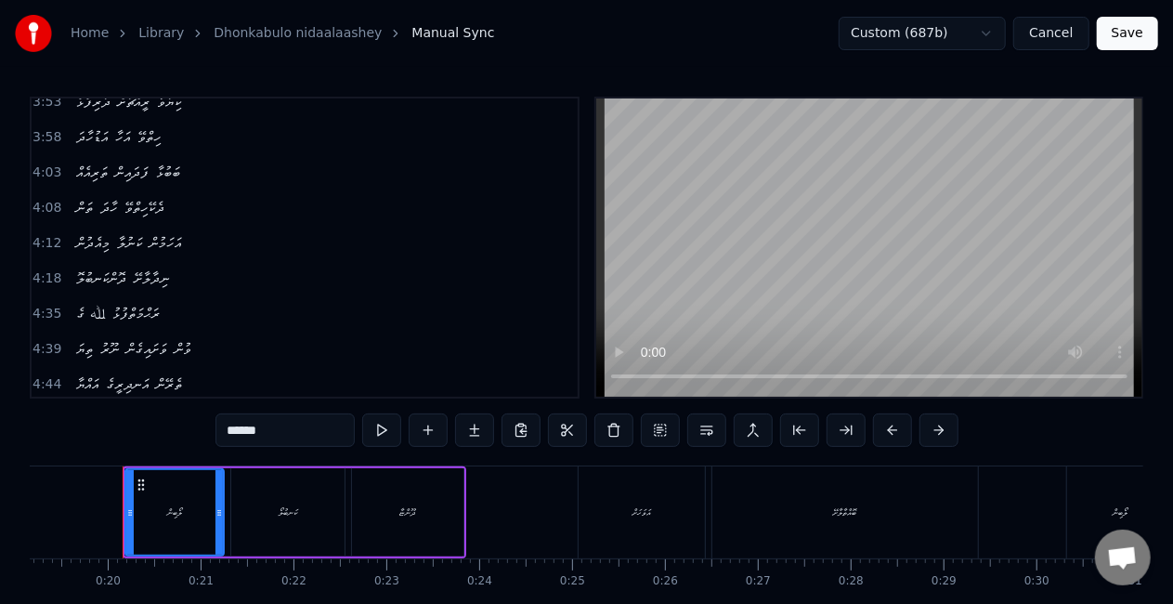
click at [102, 303] on span "ﷲ ގެ" at bounding box center [90, 313] width 32 height 21
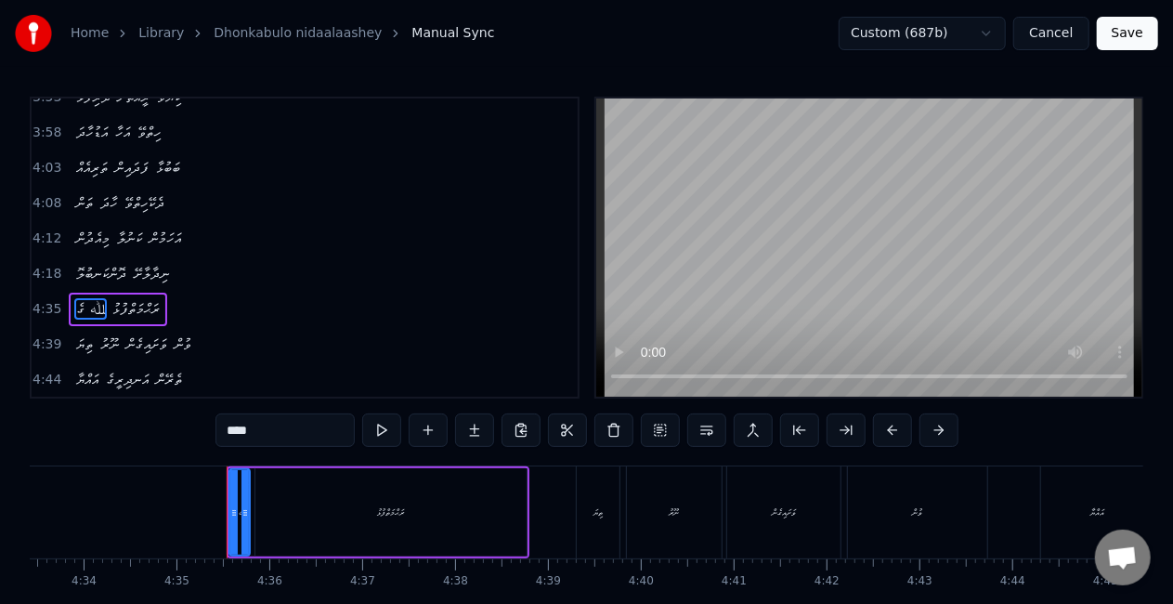
scroll to position [0, 25495]
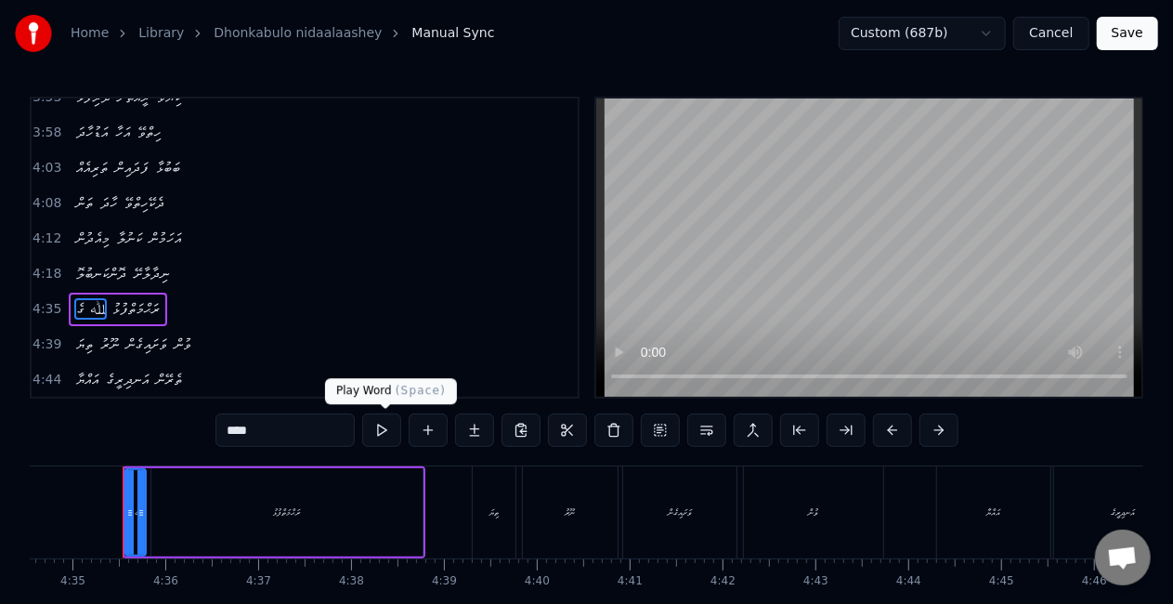
click at [383, 432] on button at bounding box center [381, 429] width 39 height 33
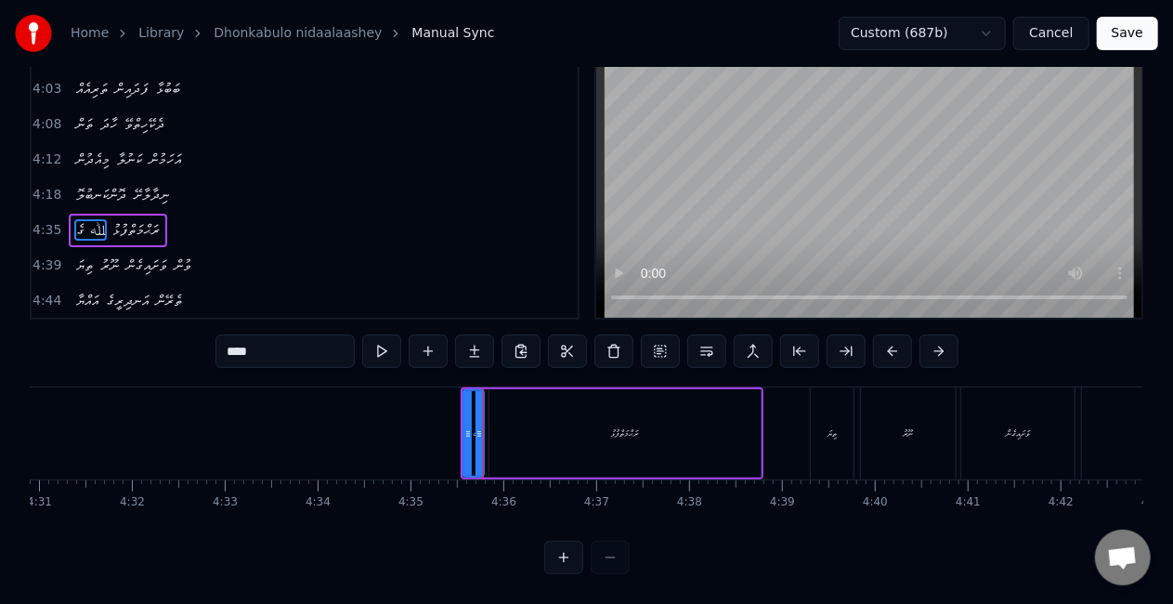
scroll to position [0, 25138]
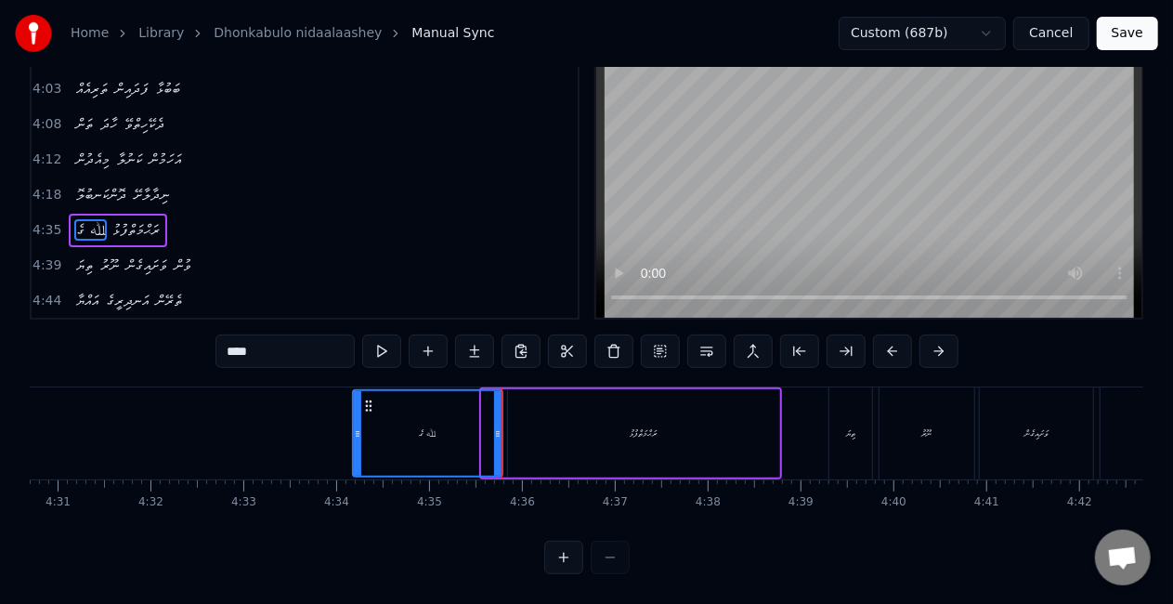
drag, startPoint x: 483, startPoint y: 427, endPoint x: 354, endPoint y: 440, distance: 129.7
click at [354, 440] on div at bounding box center [357, 433] width 7 height 85
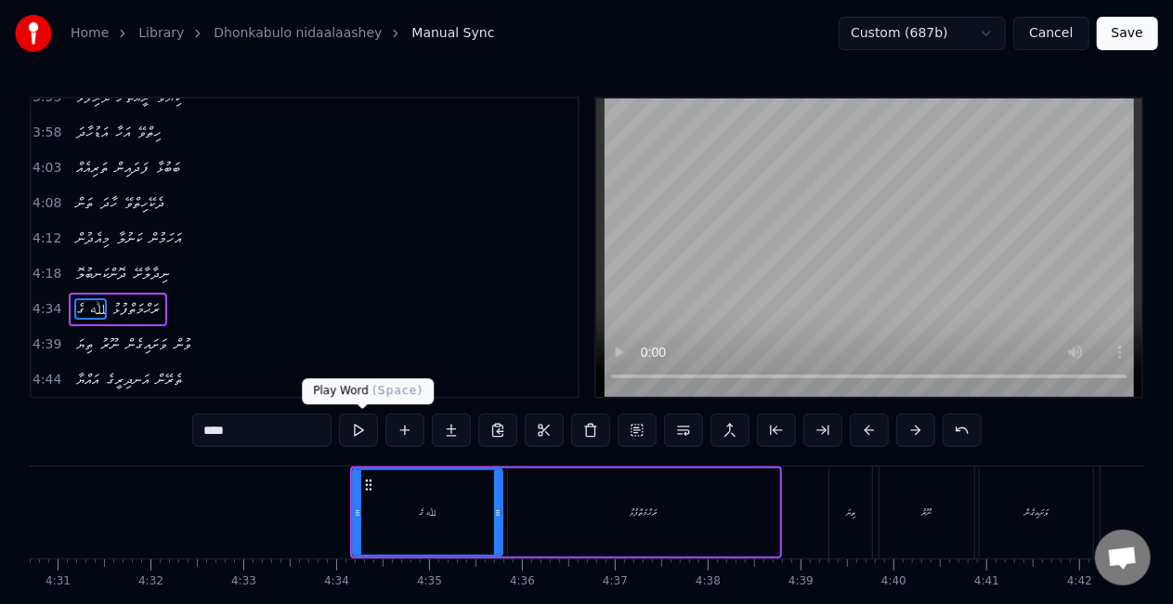
scroll to position [1289, 0]
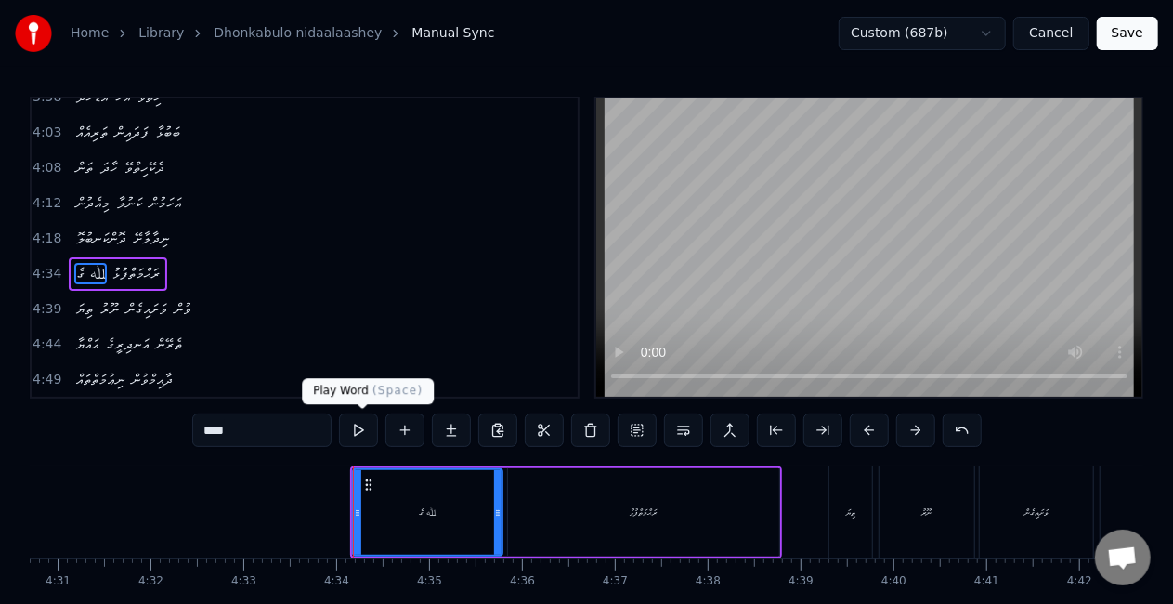
click at [357, 434] on button at bounding box center [358, 429] width 39 height 33
click at [357, 429] on button at bounding box center [358, 429] width 39 height 33
click at [729, 512] on div "ރަޙްމަތްފުޅު" at bounding box center [643, 512] width 271 height 88
type input "**********"
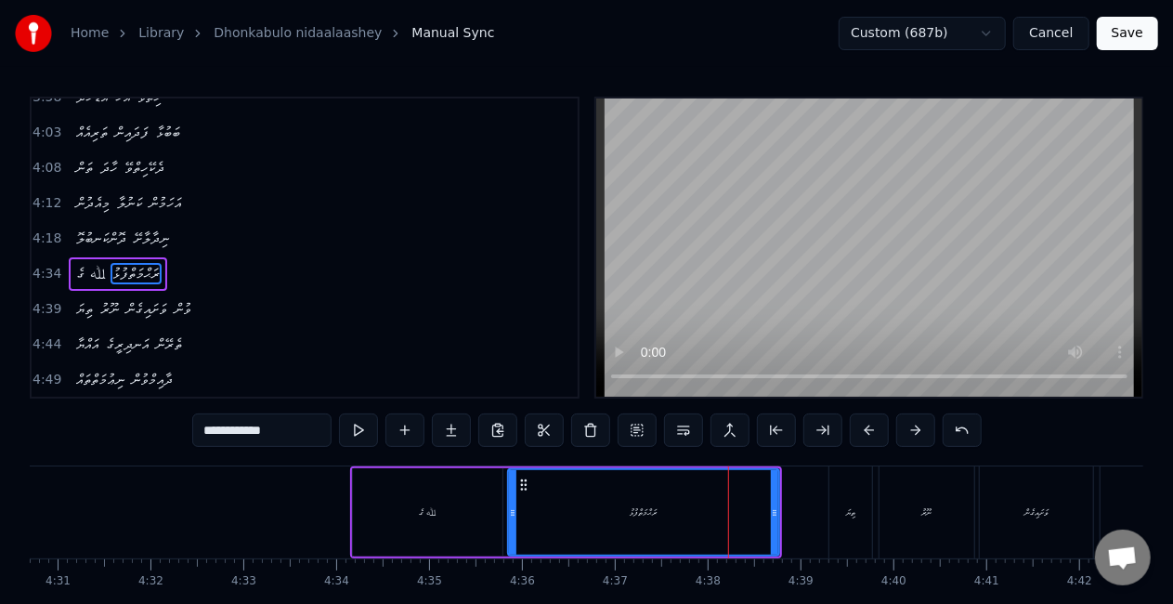
click at [550, 492] on div "ރަޙްމަތްފުޅު" at bounding box center [643, 512] width 269 height 85
click at [358, 435] on button at bounding box center [358, 429] width 39 height 33
drag, startPoint x: 770, startPoint y: 524, endPoint x: 723, endPoint y: 522, distance: 46.5
click at [749, 522] on div at bounding box center [752, 512] width 7 height 85
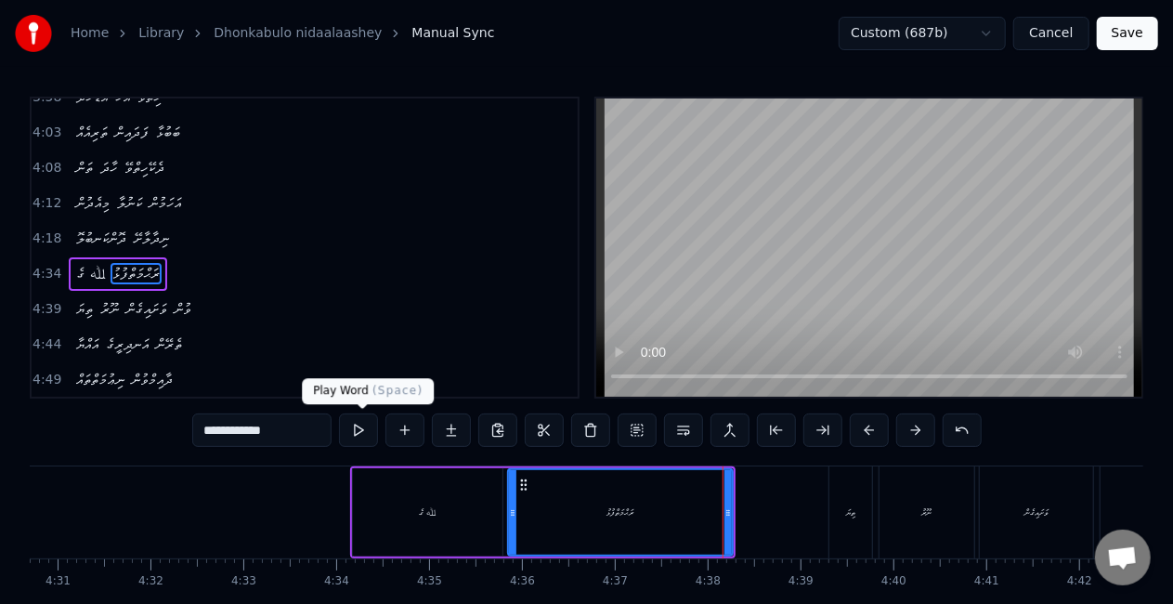
click at [362, 430] on button at bounding box center [358, 429] width 39 height 33
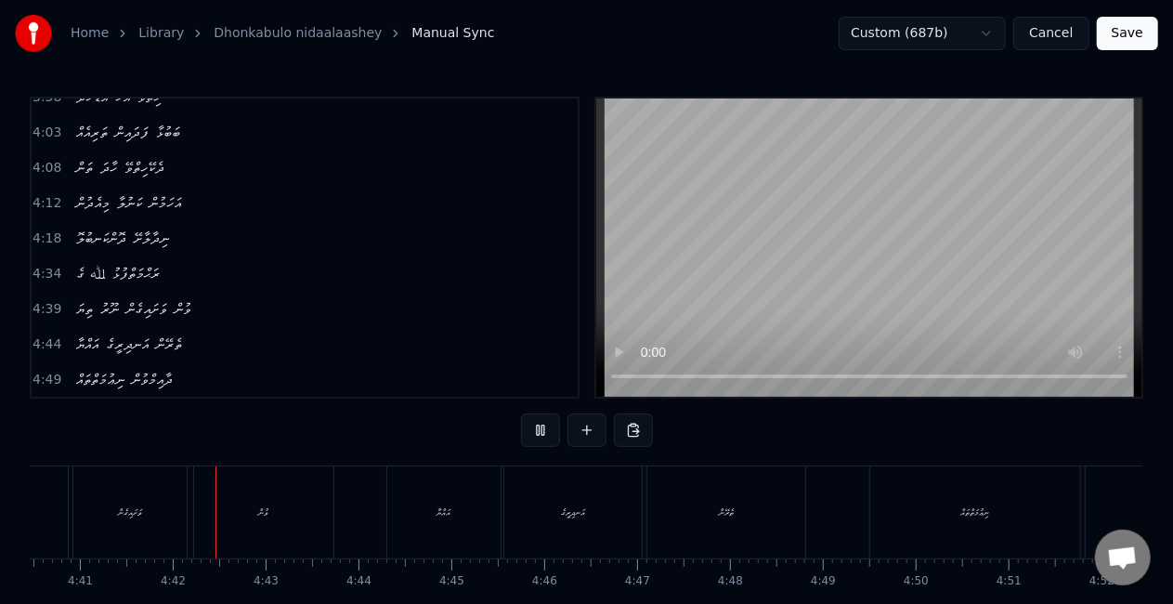
scroll to position [0, 26074]
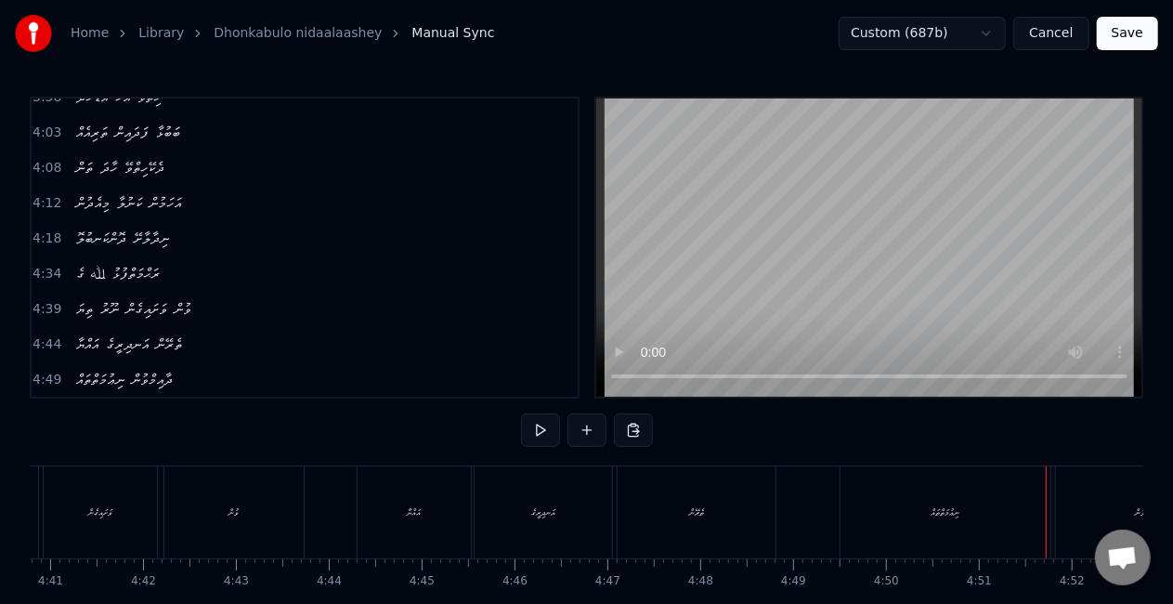
click at [889, 505] on div "ނިޢުމަތްތައް" at bounding box center [945, 512] width 210 height 92
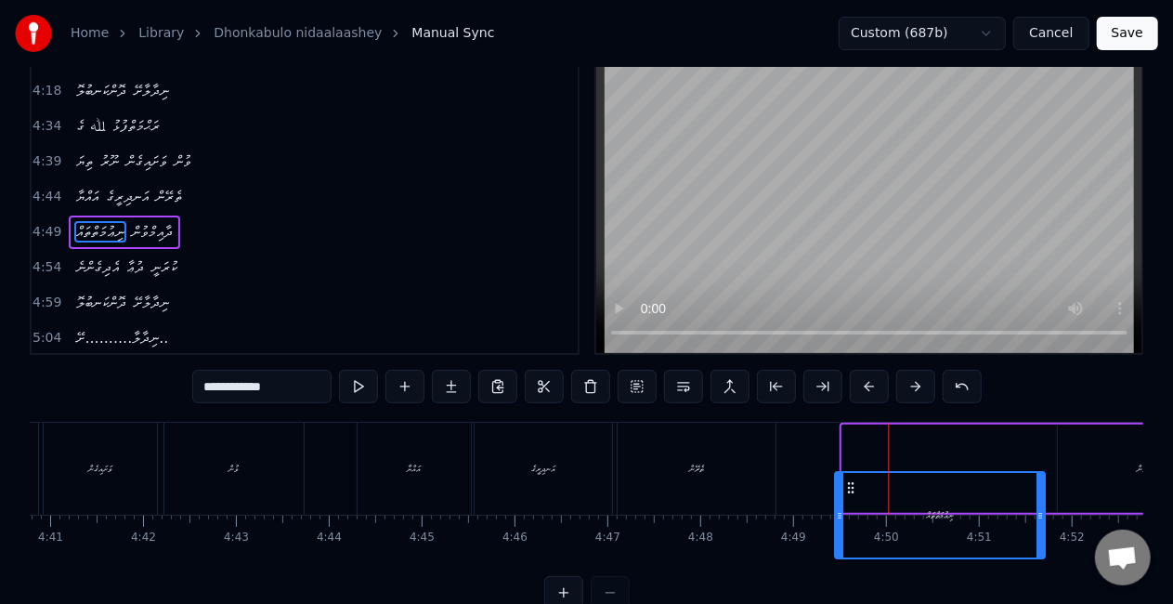
scroll to position [46, 0]
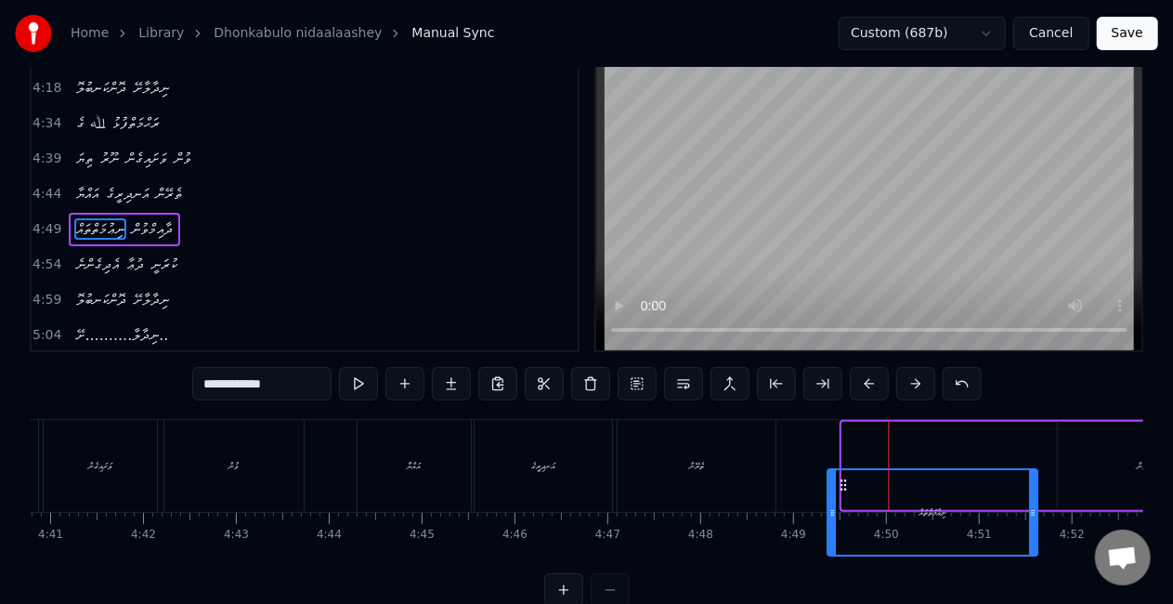
drag, startPoint x: 858, startPoint y: 490, endPoint x: 843, endPoint y: 443, distance: 49.6
click at [843, 443] on div "ނިޢުމަތްތައް" at bounding box center [947, 466] width 212 height 88
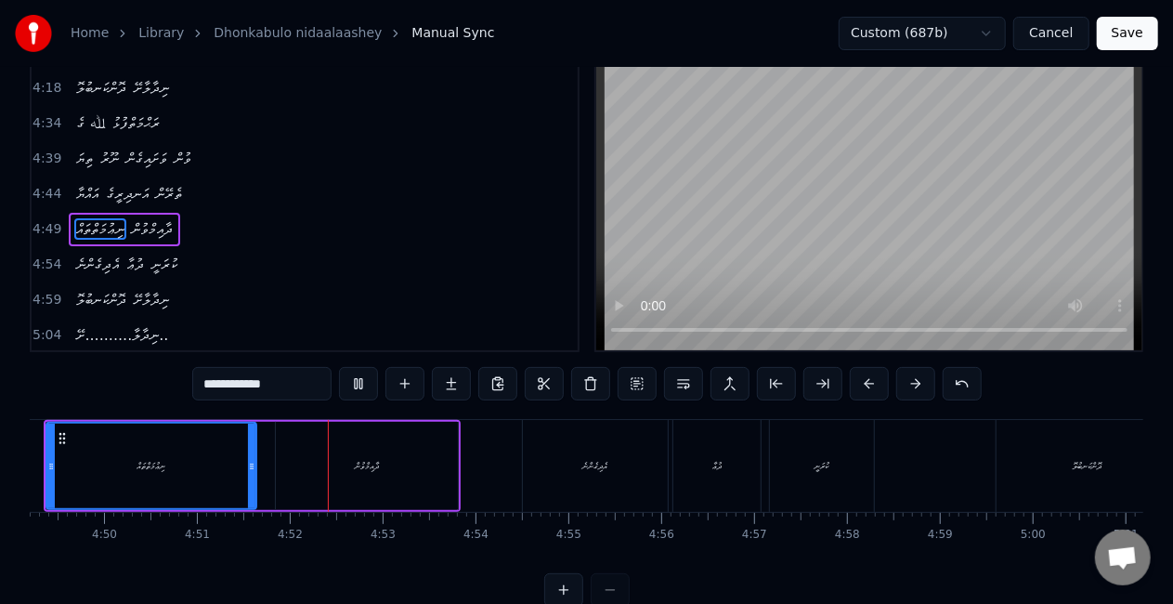
scroll to position [0, 27007]
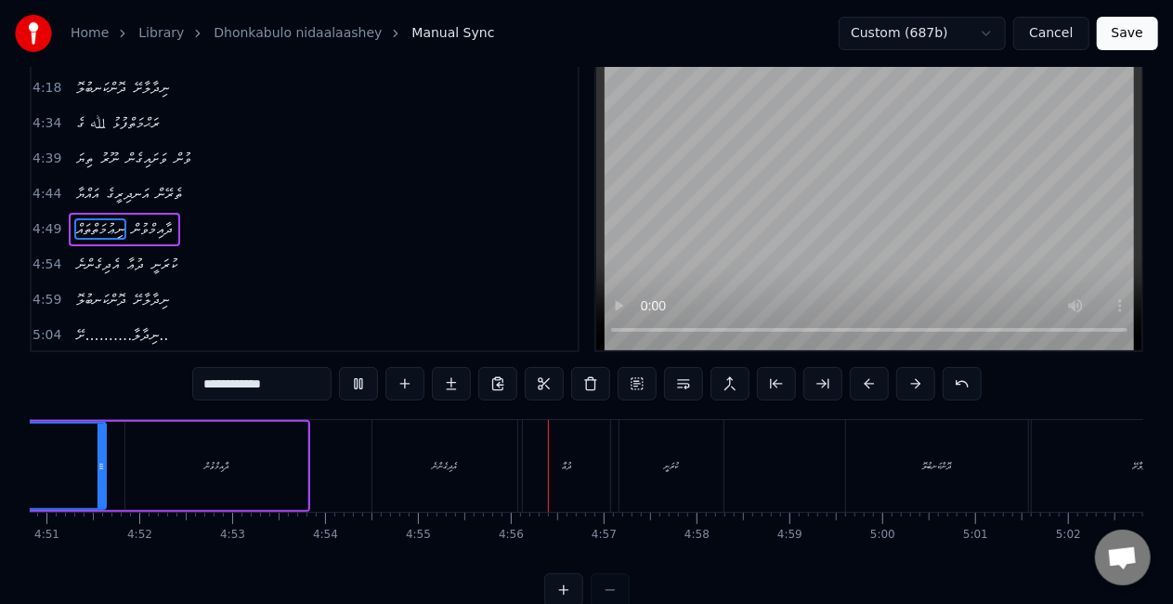
click at [461, 468] on div "އެދިގެންނެ" at bounding box center [444, 466] width 145 height 92
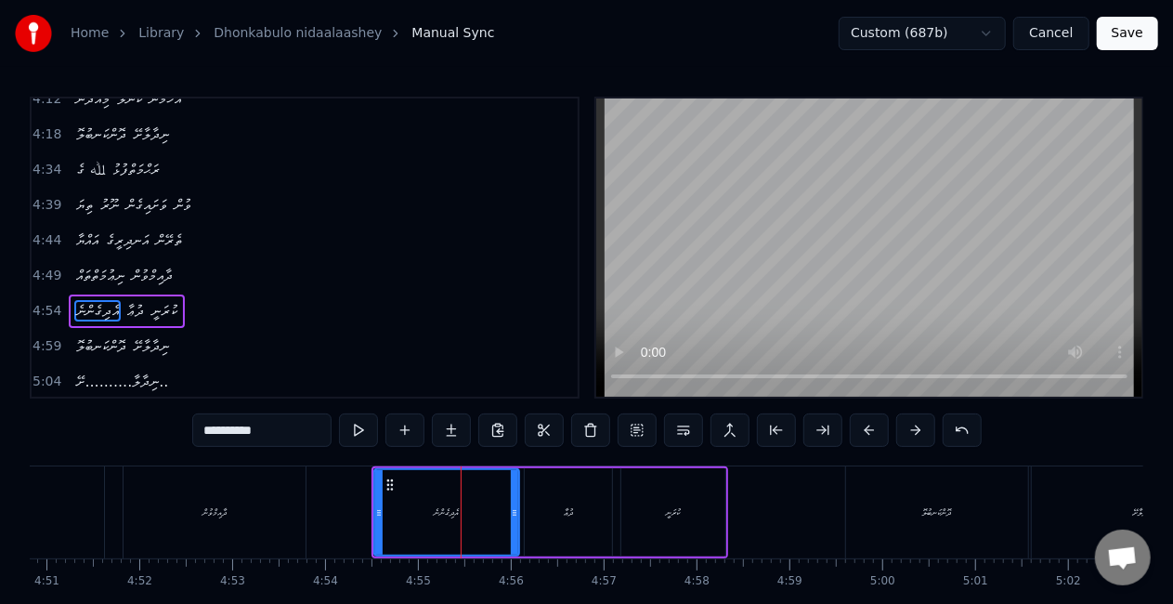
scroll to position [1428, 0]
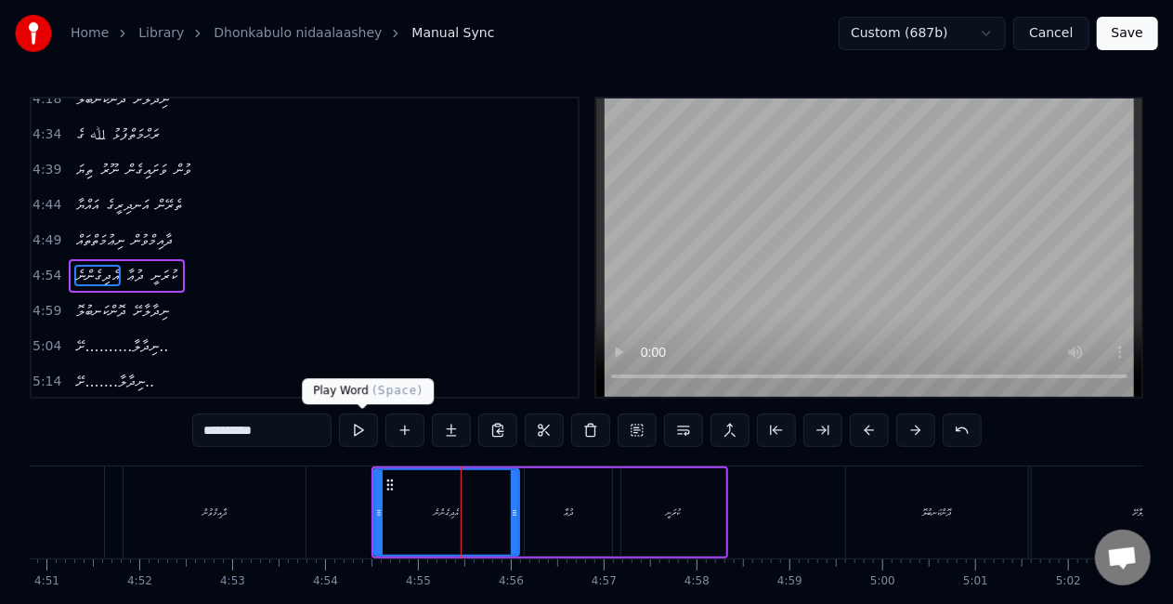
click at [362, 427] on button at bounding box center [358, 429] width 39 height 33
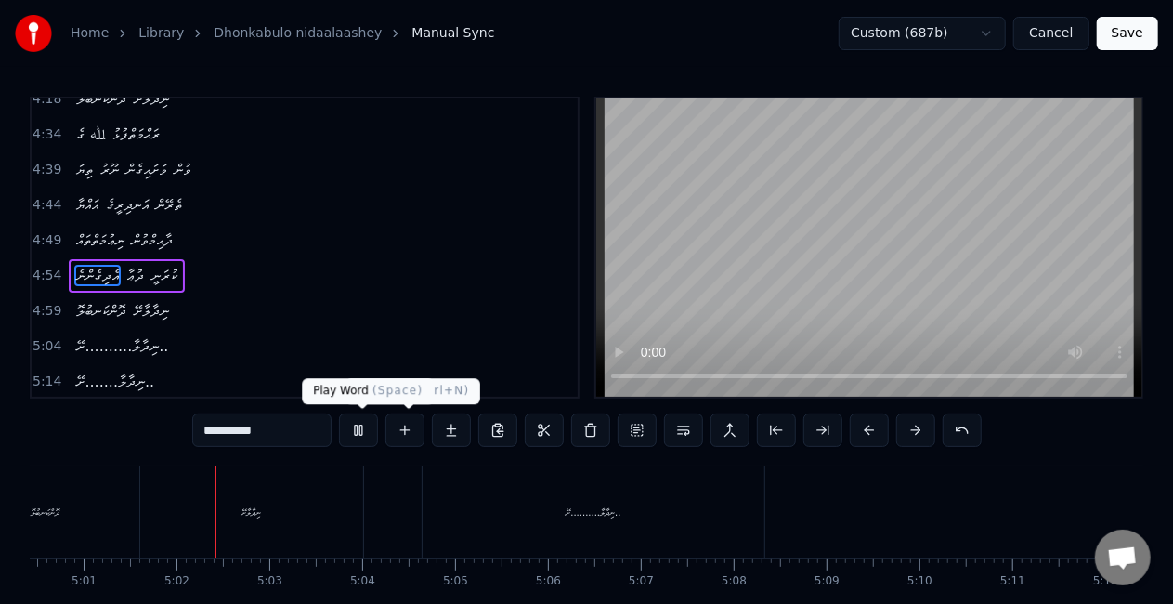
scroll to position [0, 27941]
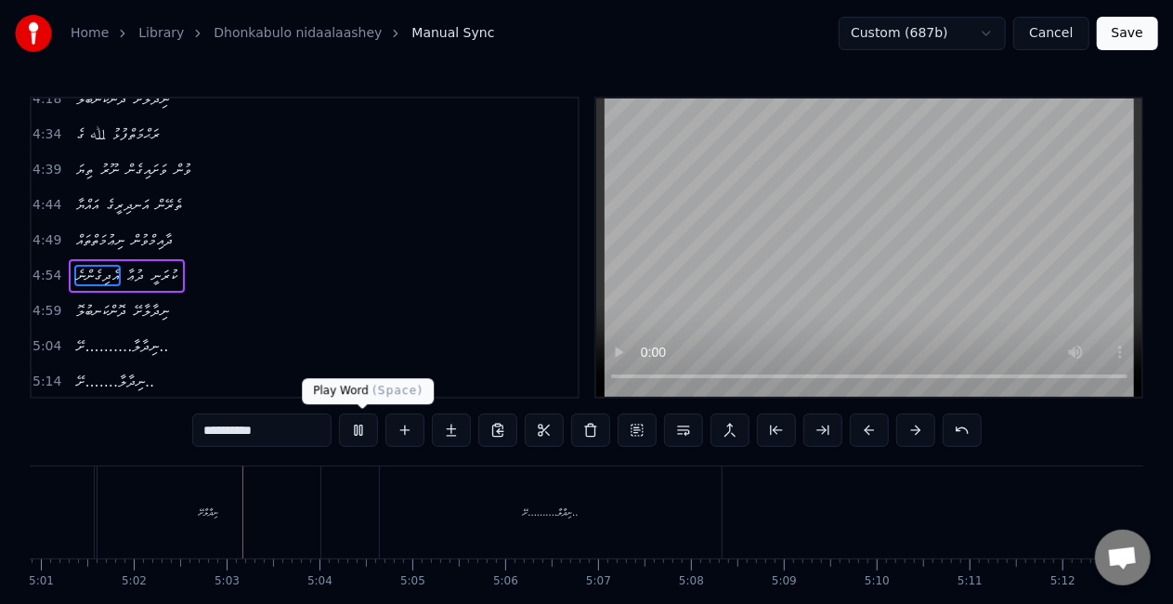
click at [375, 427] on button at bounding box center [358, 429] width 39 height 33
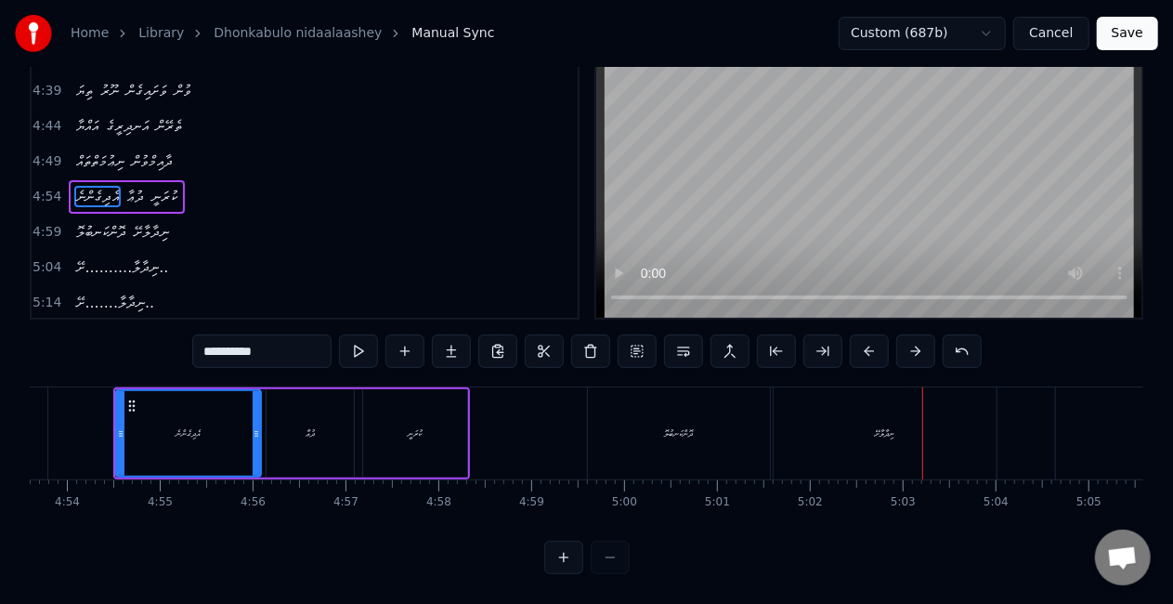
scroll to position [0, 27140]
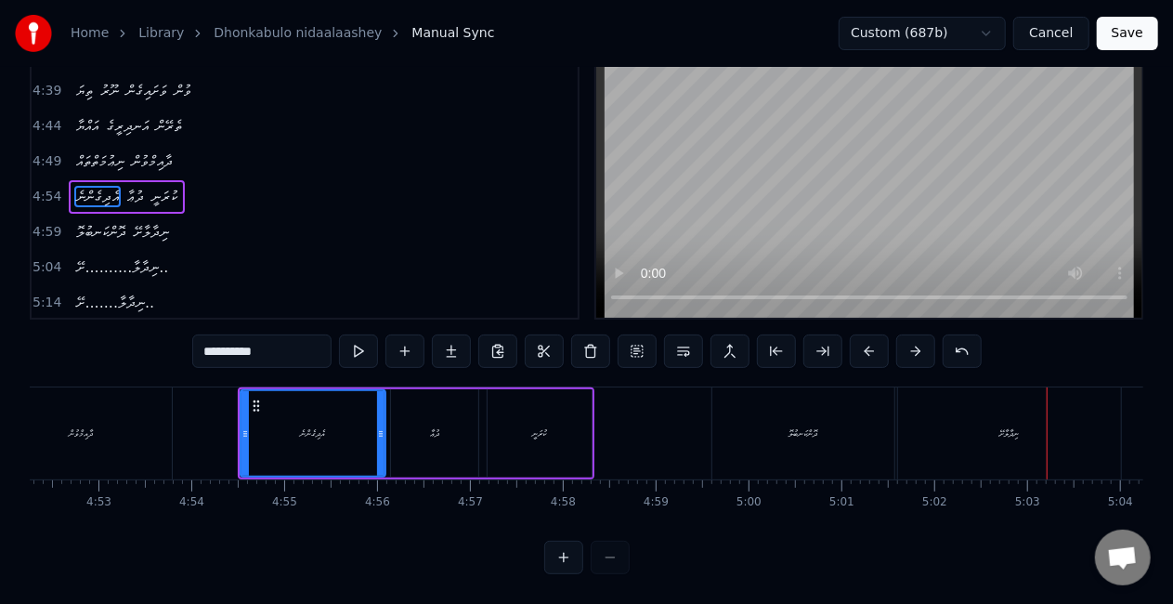
click at [781, 421] on div "ދޮންކަނބުލޮ" at bounding box center [803, 433] width 182 height 92
type input "**********"
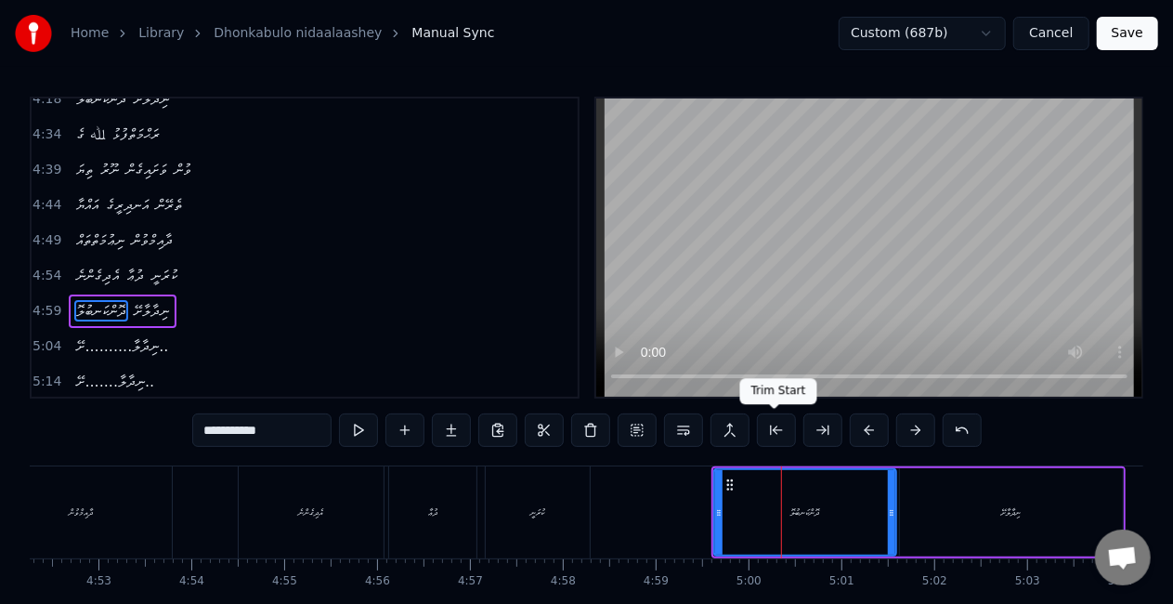
scroll to position [1435, 0]
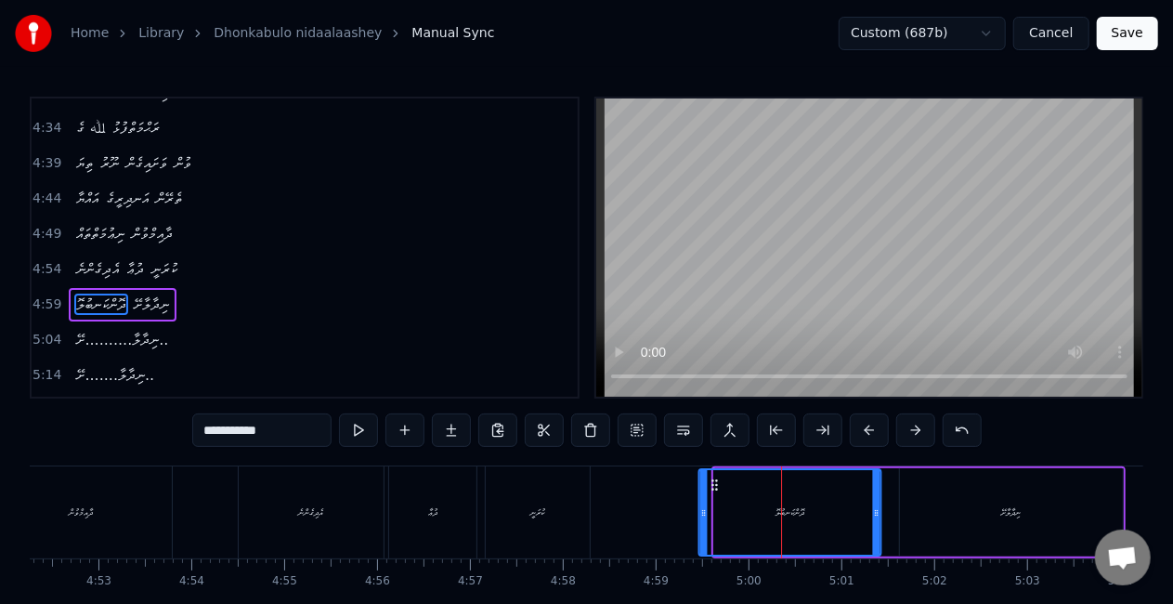
drag, startPoint x: 732, startPoint y: 487, endPoint x: 716, endPoint y: 485, distance: 15.9
click at [716, 485] on icon at bounding box center [714, 484] width 15 height 15
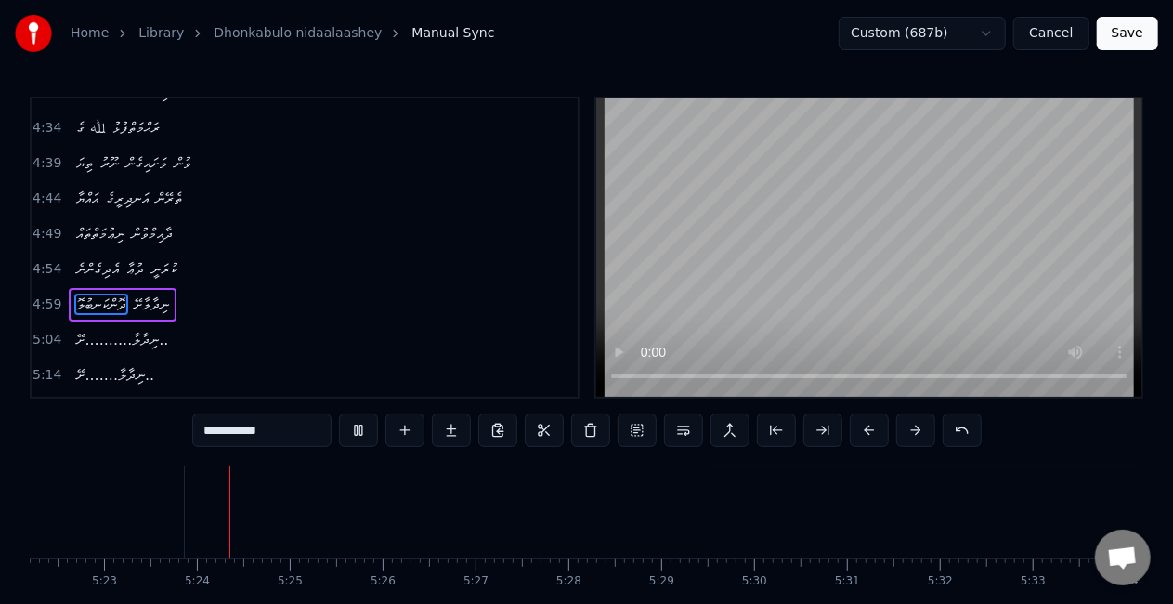
scroll to position [0, 29964]
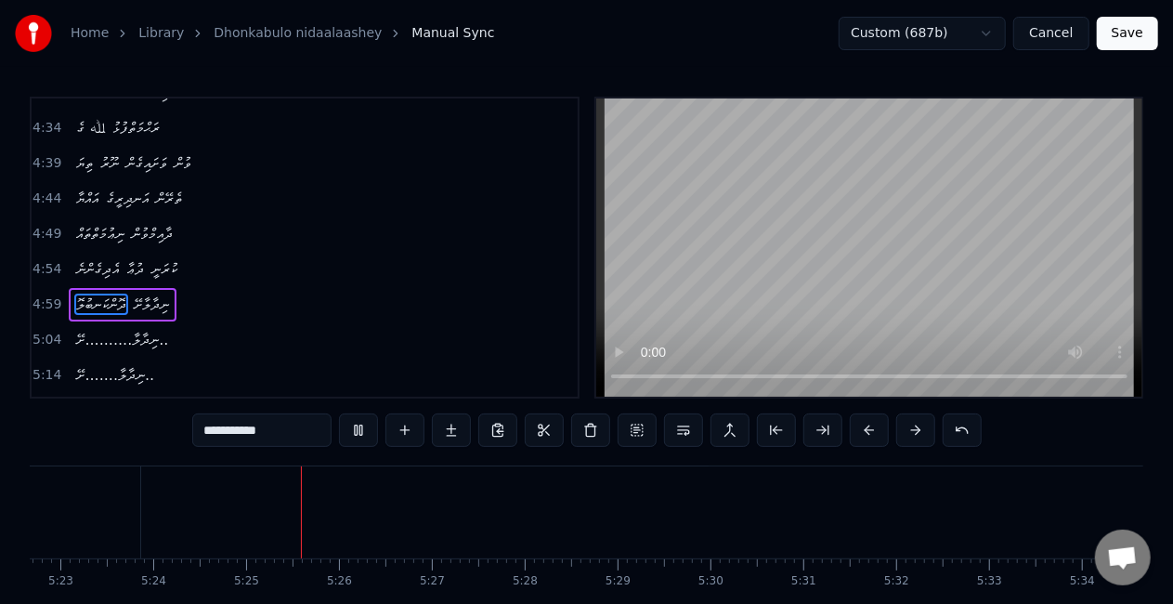
click at [1135, 39] on button "Save" at bounding box center [1127, 33] width 61 height 33
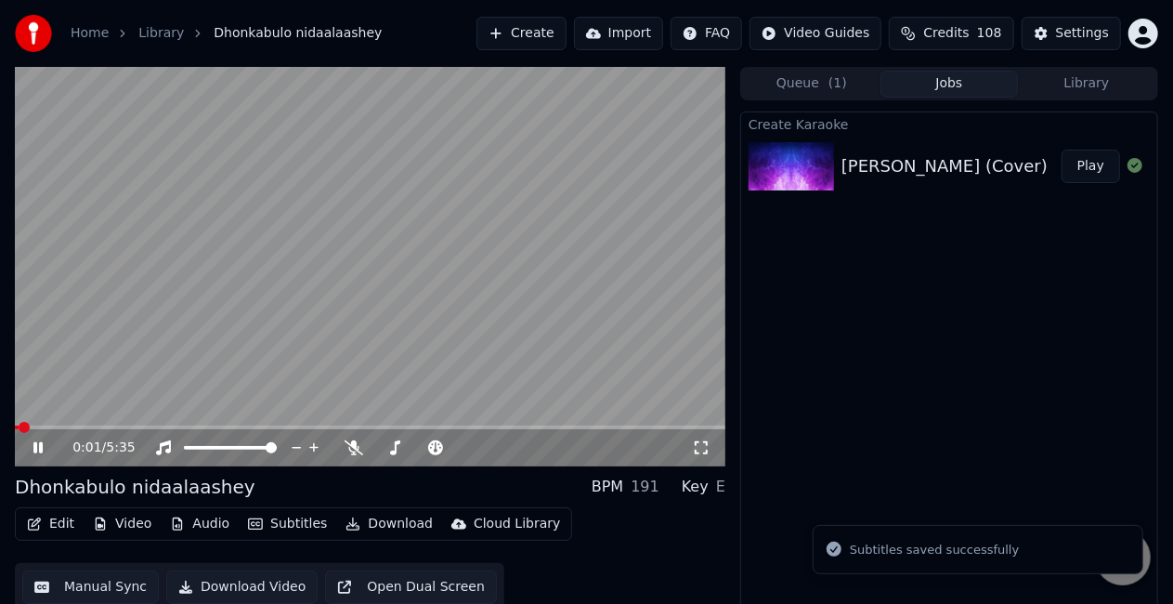
click at [478, 429] on div "0:01 / 5:35" at bounding box center [370, 447] width 710 height 37
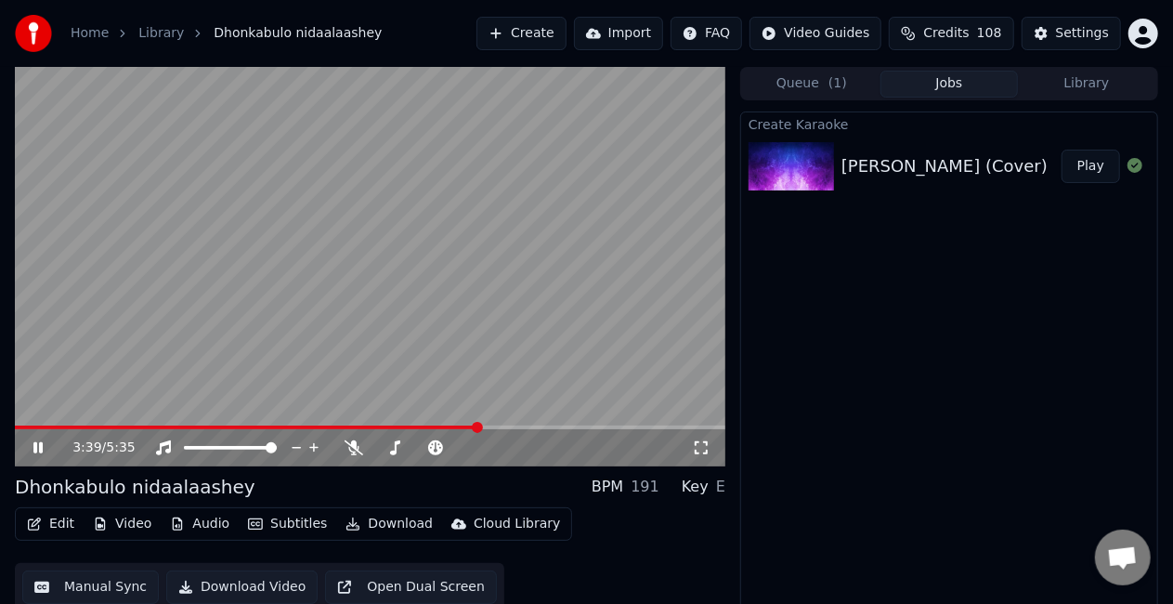
click at [478, 426] on span at bounding box center [370, 427] width 710 height 4
click at [95, 429] on span at bounding box center [298, 427] width 566 height 4
click at [88, 591] on button "Manual Sync" at bounding box center [90, 586] width 137 height 33
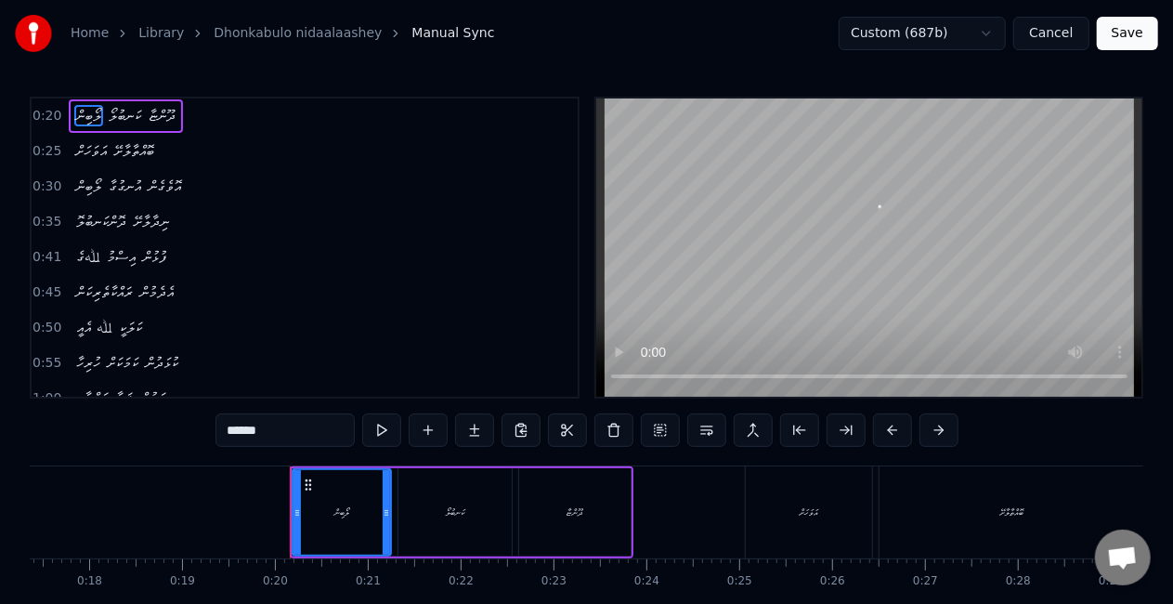
scroll to position [0, 1779]
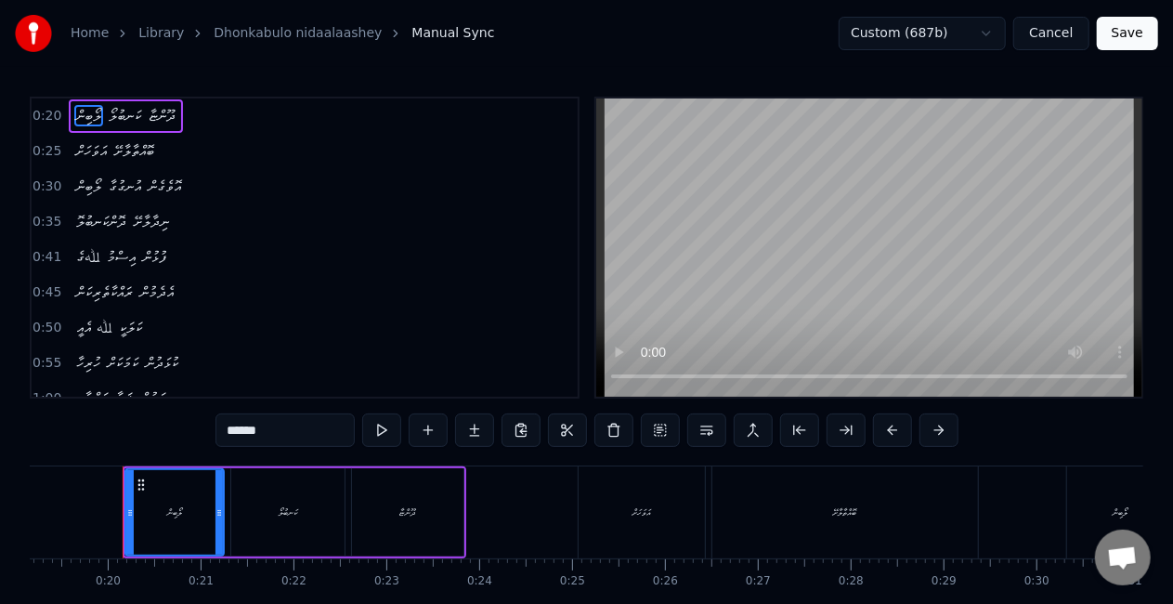
click at [95, 262] on span "ﷲގެ" at bounding box center [87, 256] width 27 height 21
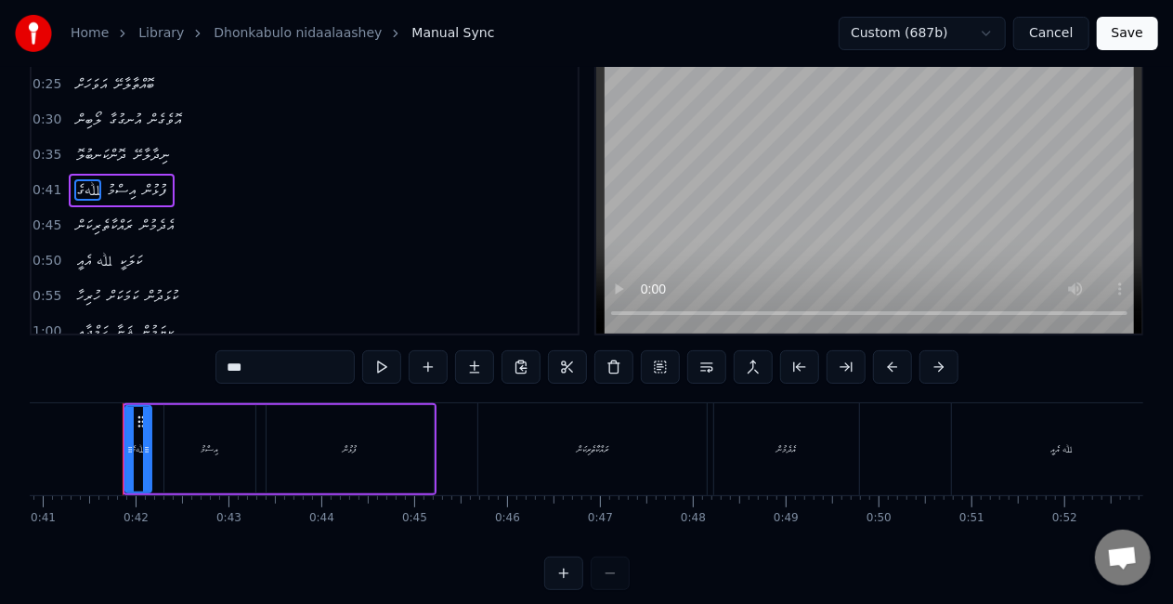
scroll to position [93, 0]
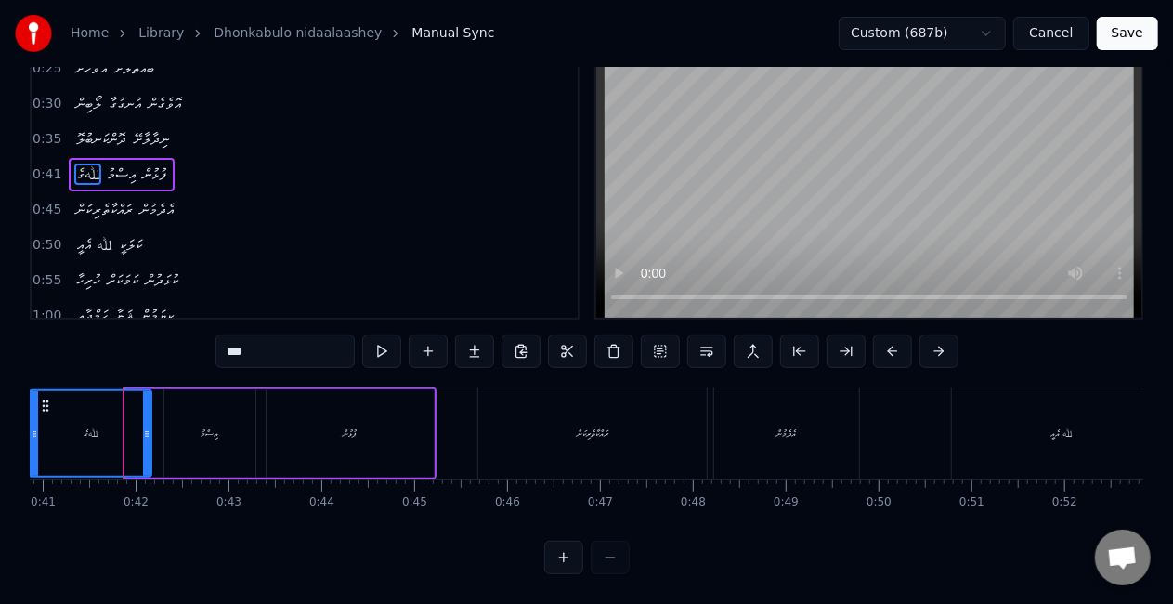
drag, startPoint x: 126, startPoint y: 430, endPoint x: 32, endPoint y: 426, distance: 94.8
click at [32, 426] on div at bounding box center [34, 433] width 7 height 85
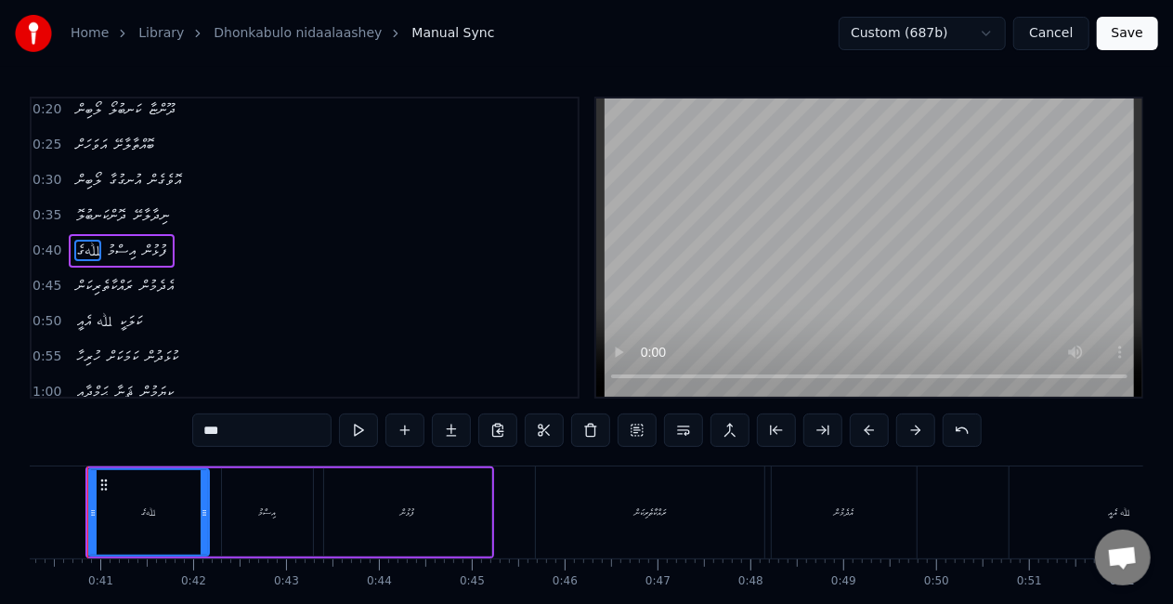
scroll to position [0, 3702]
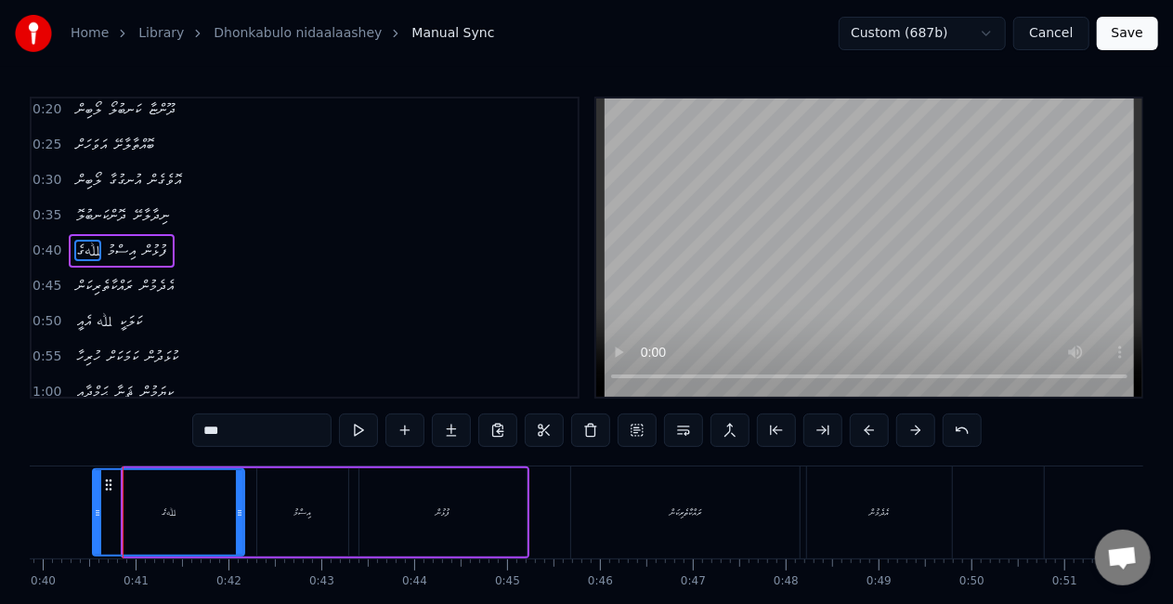
drag, startPoint x: 126, startPoint y: 522, endPoint x: 119, endPoint y: 498, distance: 25.3
click at [95, 520] on div at bounding box center [97, 512] width 7 height 85
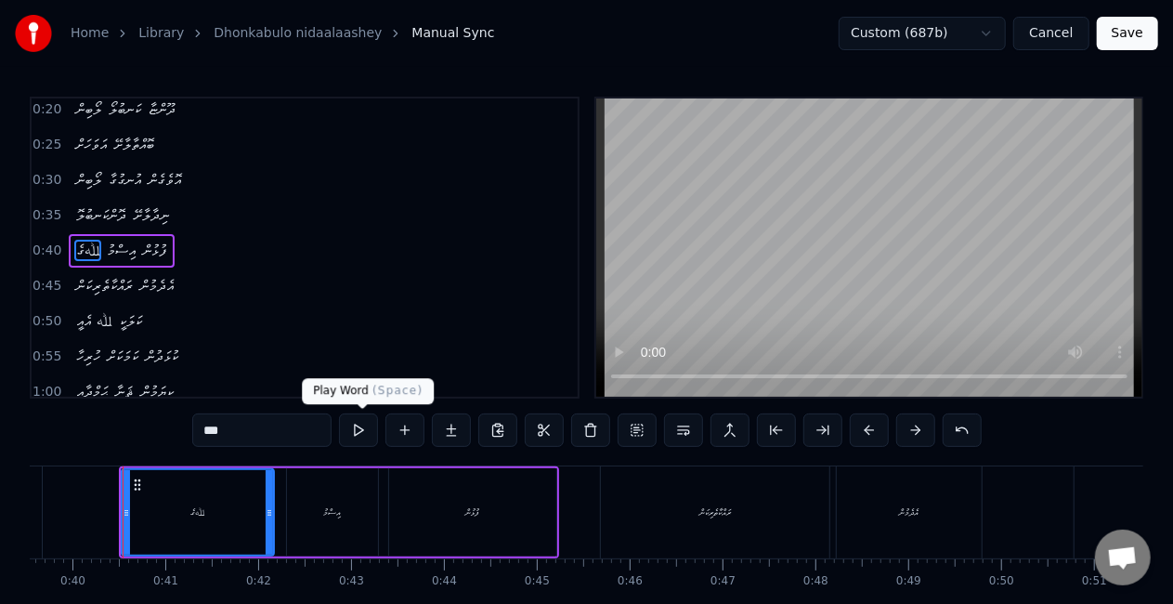
click at [352, 424] on button at bounding box center [358, 429] width 39 height 33
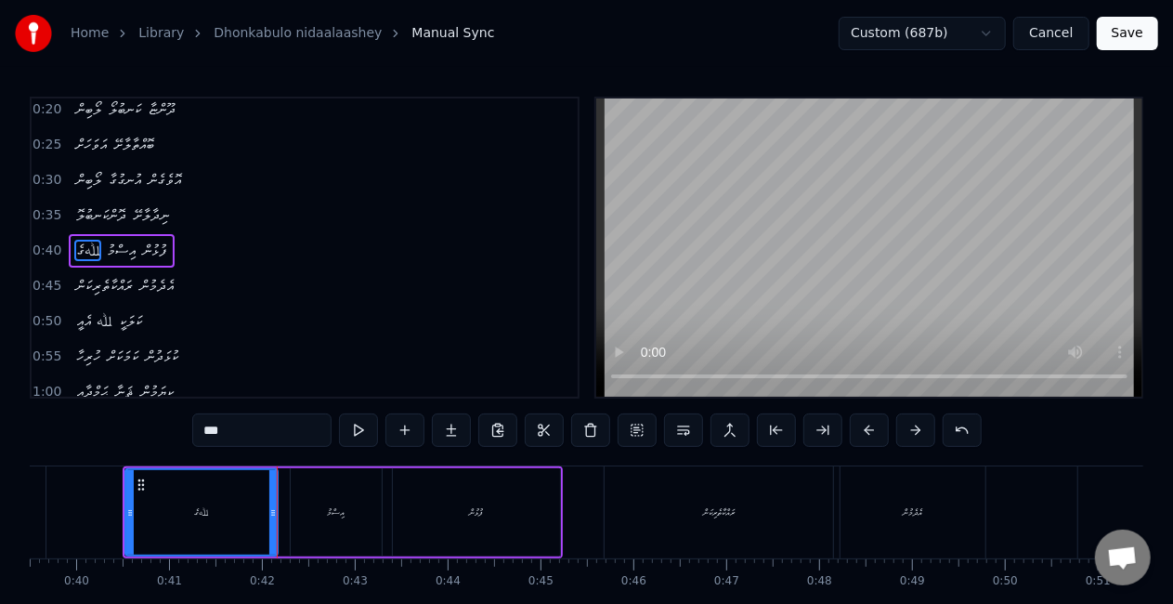
click at [218, 431] on input "***" at bounding box center [261, 429] width 139 height 33
click at [358, 431] on button at bounding box center [358, 429] width 39 height 33
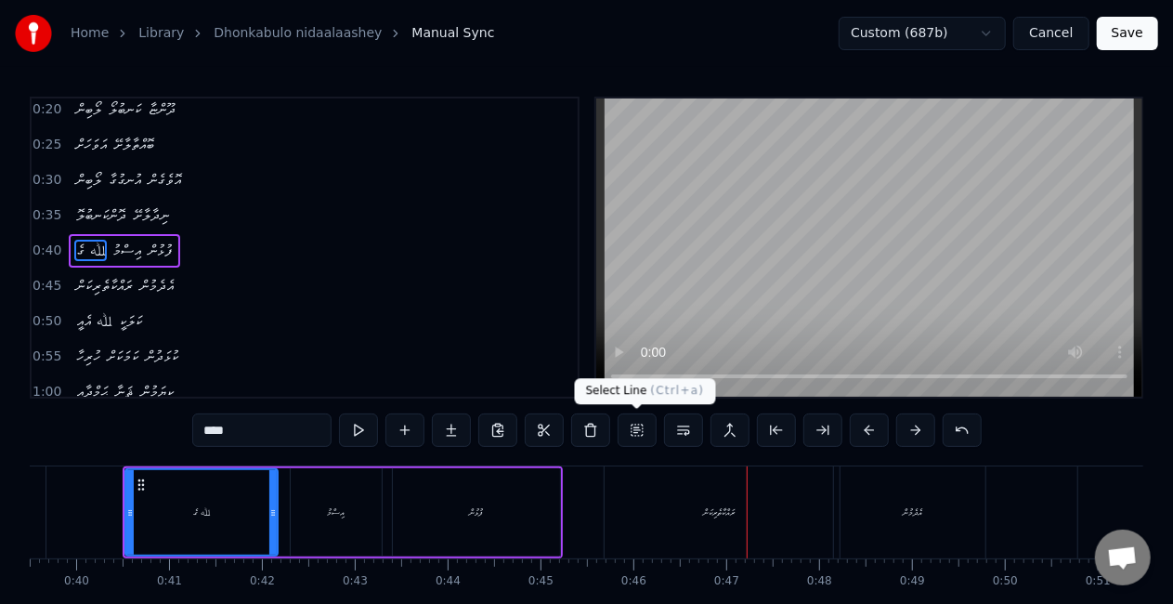
click at [631, 501] on div "ރައްކާތެރިކަން" at bounding box center [719, 512] width 228 height 92
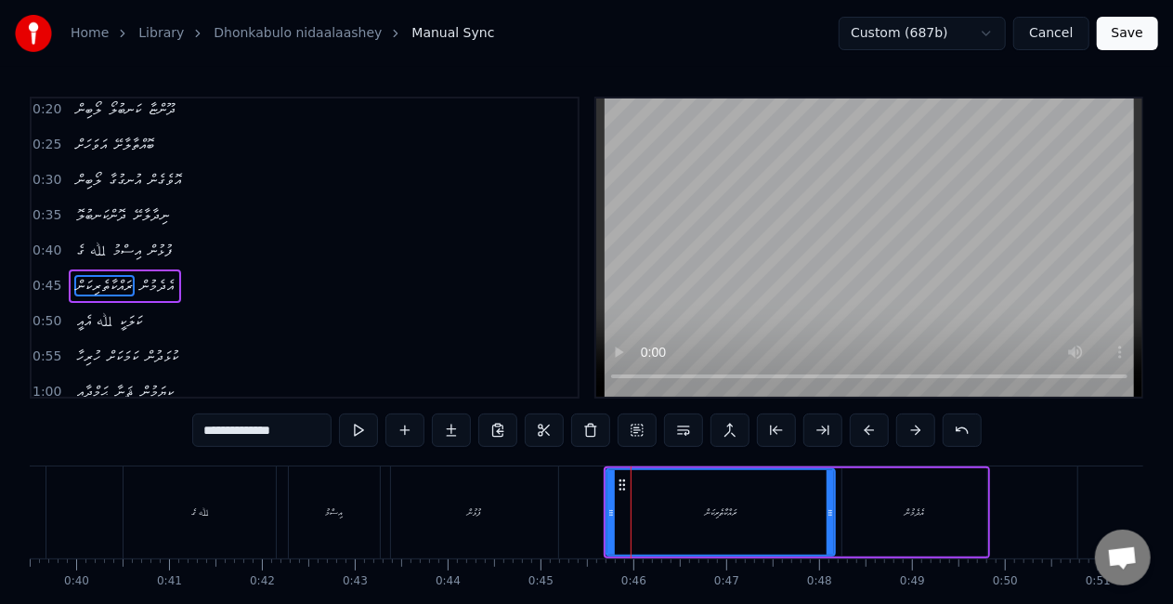
scroll to position [41, 0]
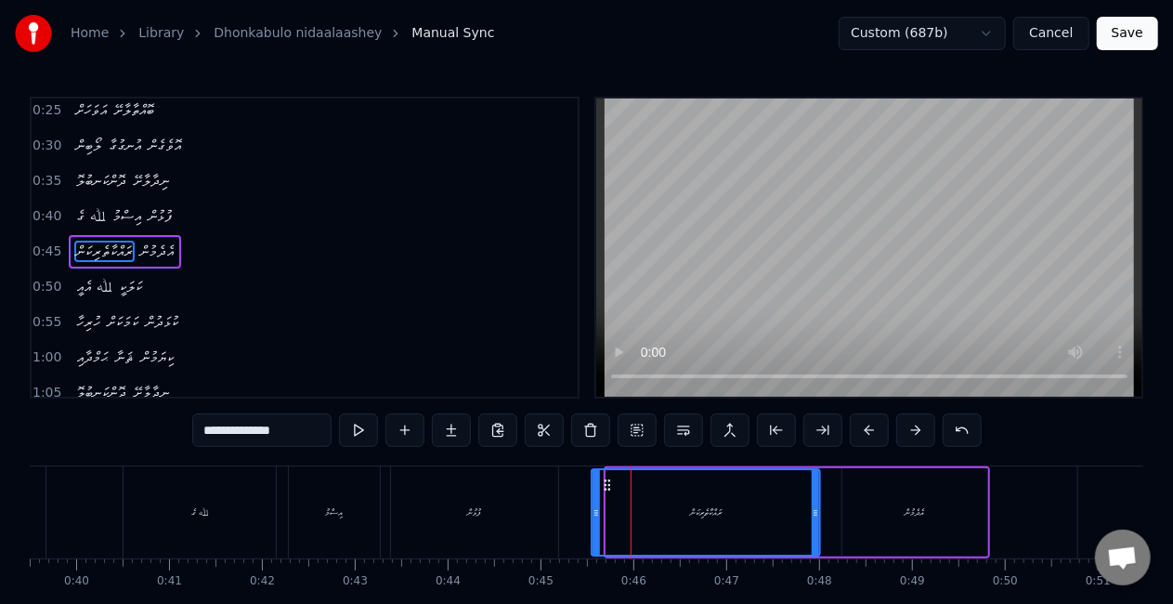
drag, startPoint x: 621, startPoint y: 488, endPoint x: 606, endPoint y: 486, distance: 15.1
click at [606, 486] on icon at bounding box center [607, 484] width 15 height 15
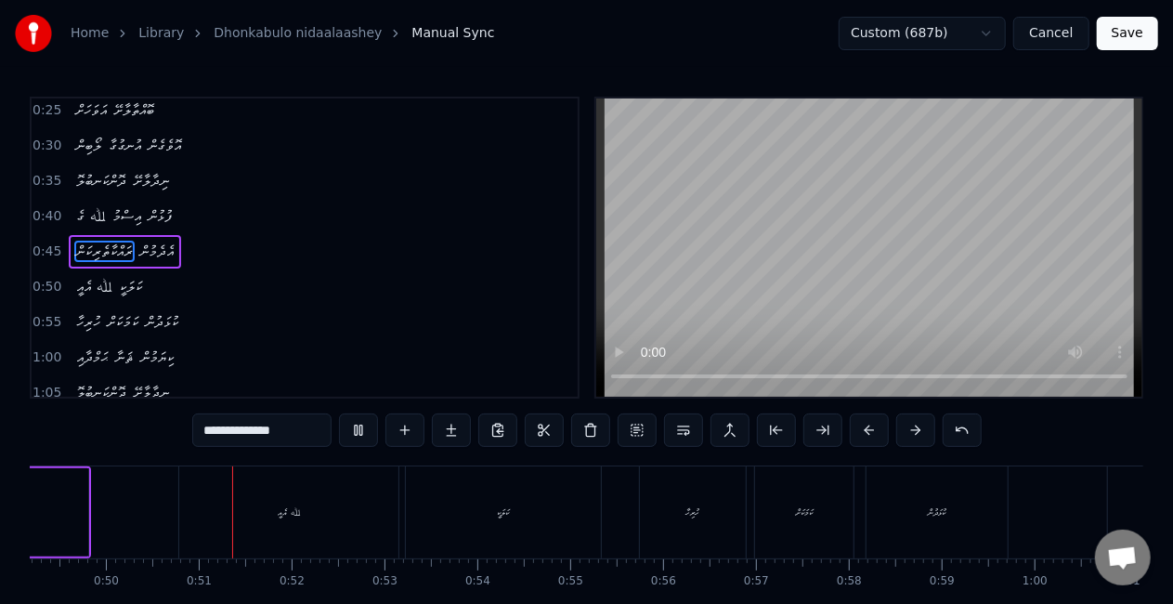
scroll to position [0, 4613]
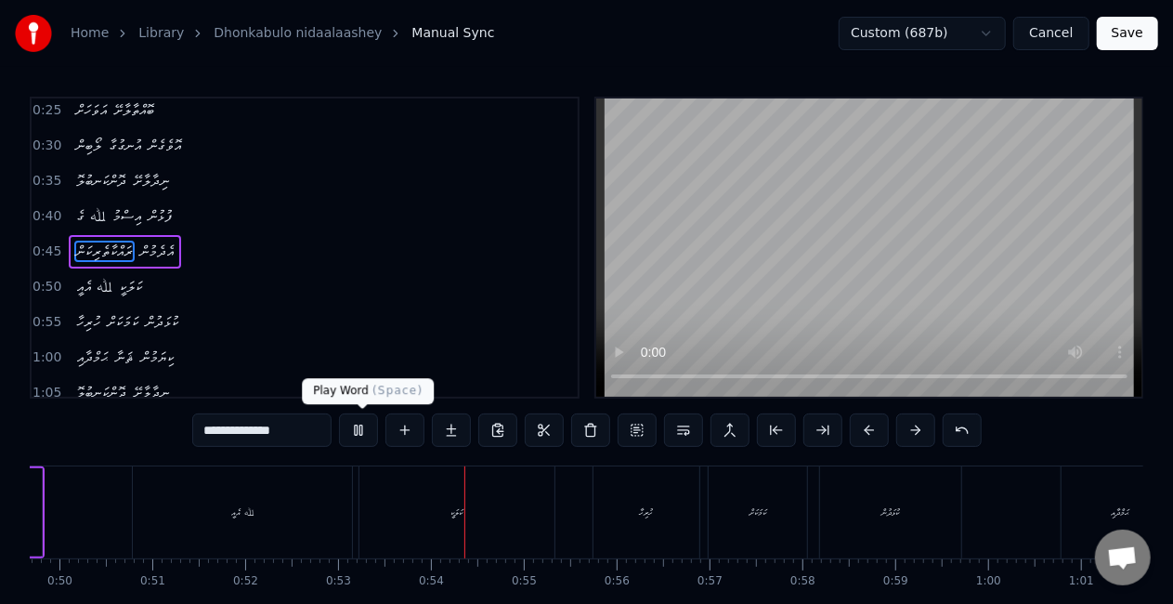
click at [371, 425] on button at bounding box center [358, 429] width 39 height 33
click at [258, 524] on div "ﷲ އެއީ" at bounding box center [242, 512] width 219 height 92
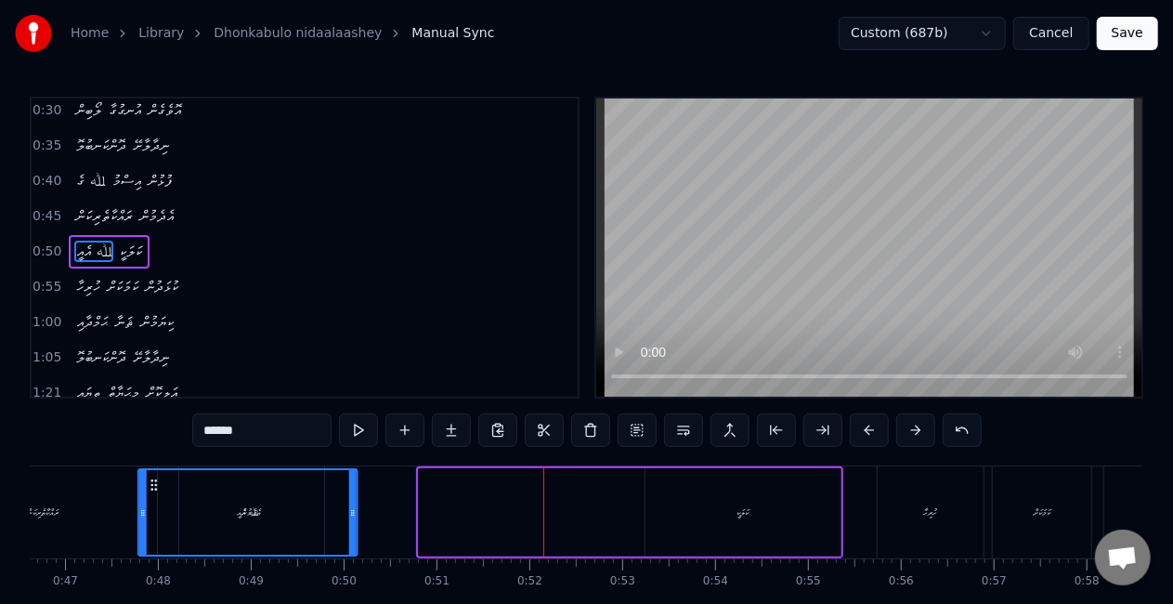
scroll to position [0, 4324]
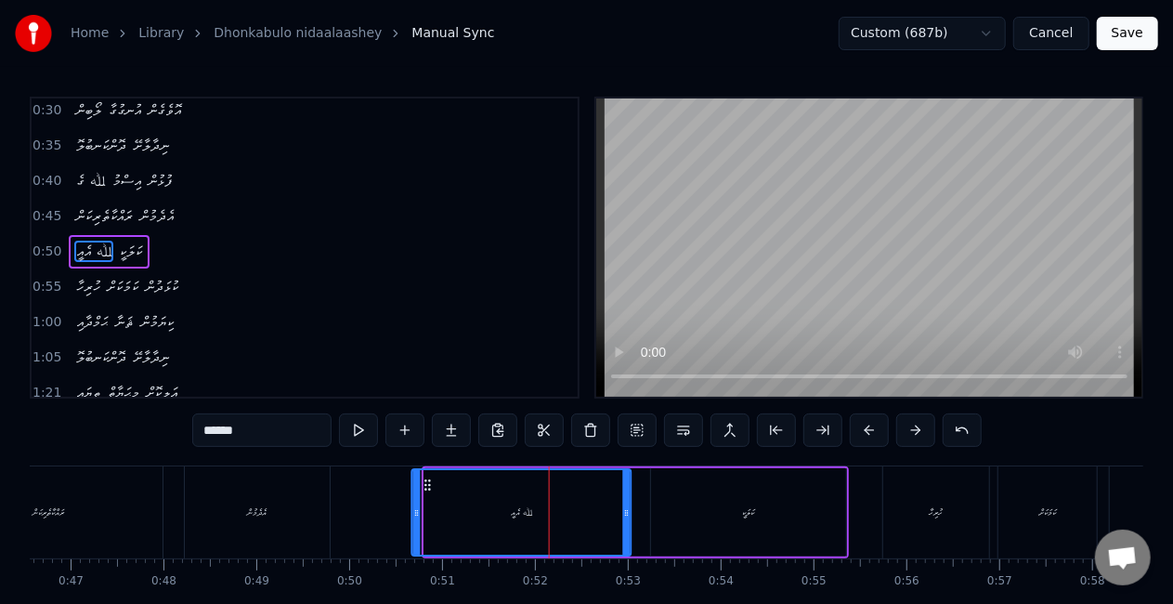
drag, startPoint x: 149, startPoint y: 485, endPoint x: 426, endPoint y: 466, distance: 278.3
click at [426, 466] on div "ﷲ އެއީ ކަލަކީ" at bounding box center [635, 512] width 427 height 92
click at [368, 431] on button at bounding box center [358, 429] width 39 height 33
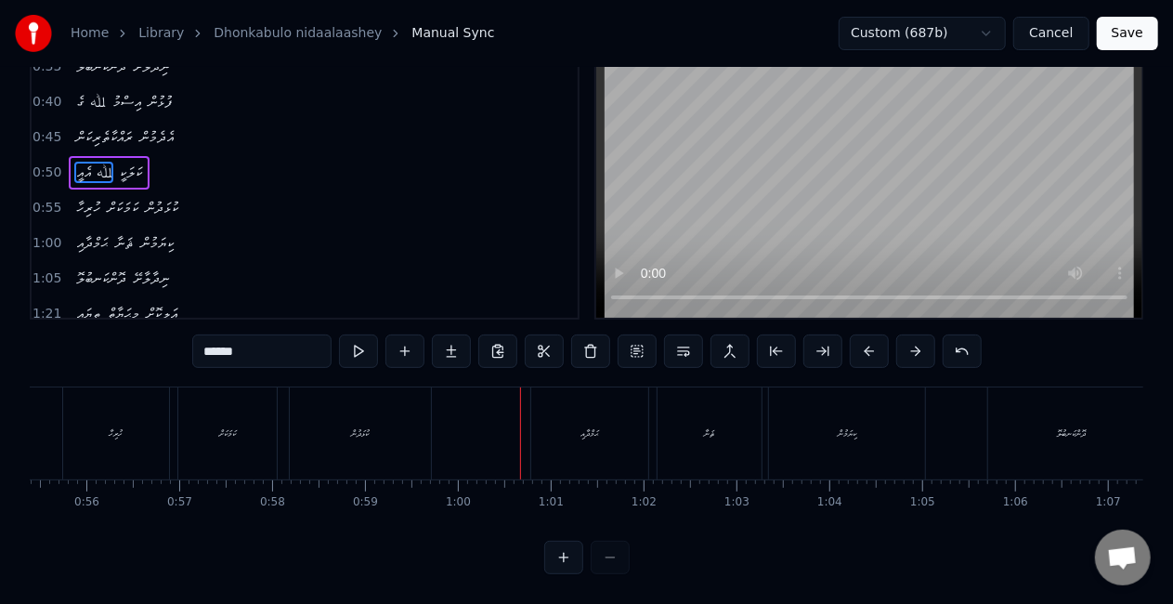
scroll to position [0, 5126]
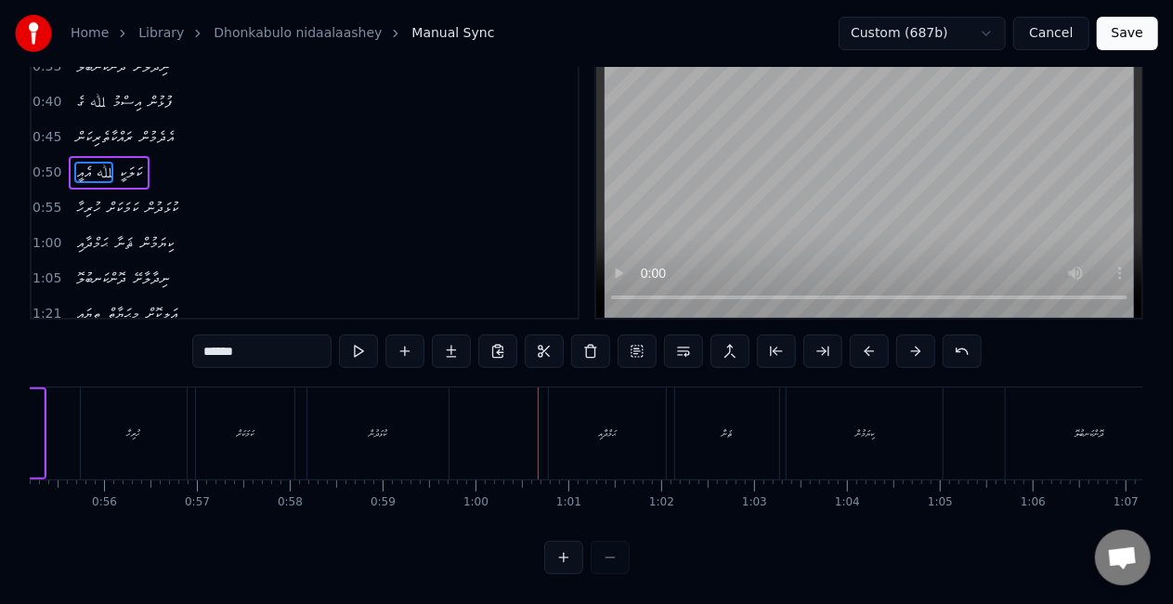
click at [94, 425] on div "ހުރިހާ" at bounding box center [134, 433] width 106 height 92
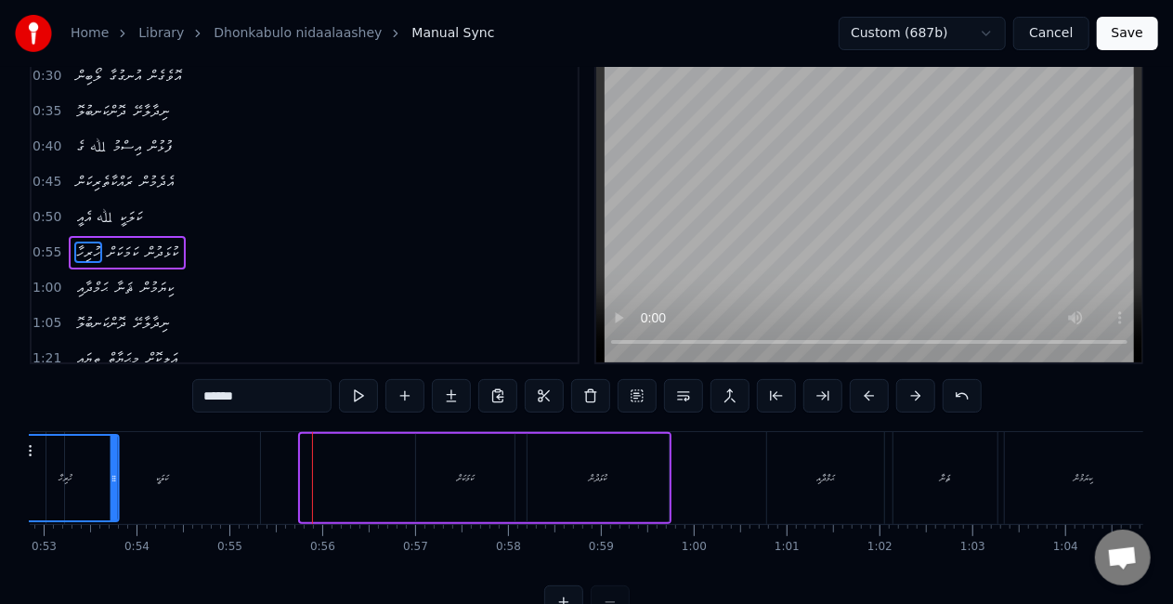
scroll to position [0, 4737]
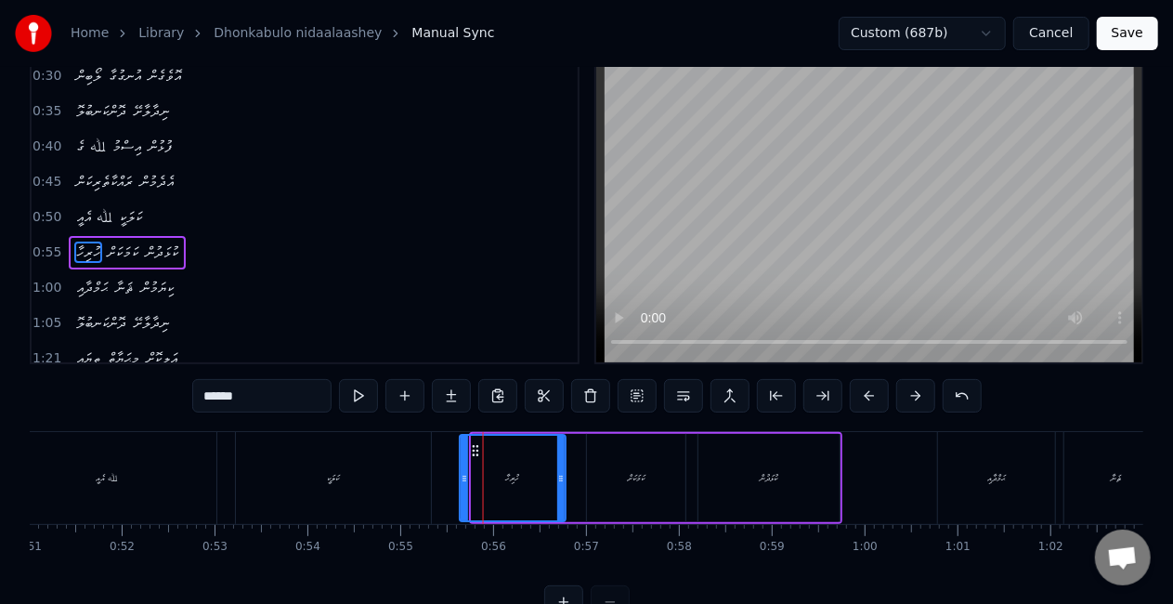
drag, startPoint x: 129, startPoint y: 453, endPoint x: 477, endPoint y: 431, distance: 349.0
click at [477, 432] on div "ހުރިހާ ކަމަކަށް ކުޅަދުން" at bounding box center [655, 478] width 373 height 92
click at [366, 399] on button at bounding box center [358, 395] width 39 height 33
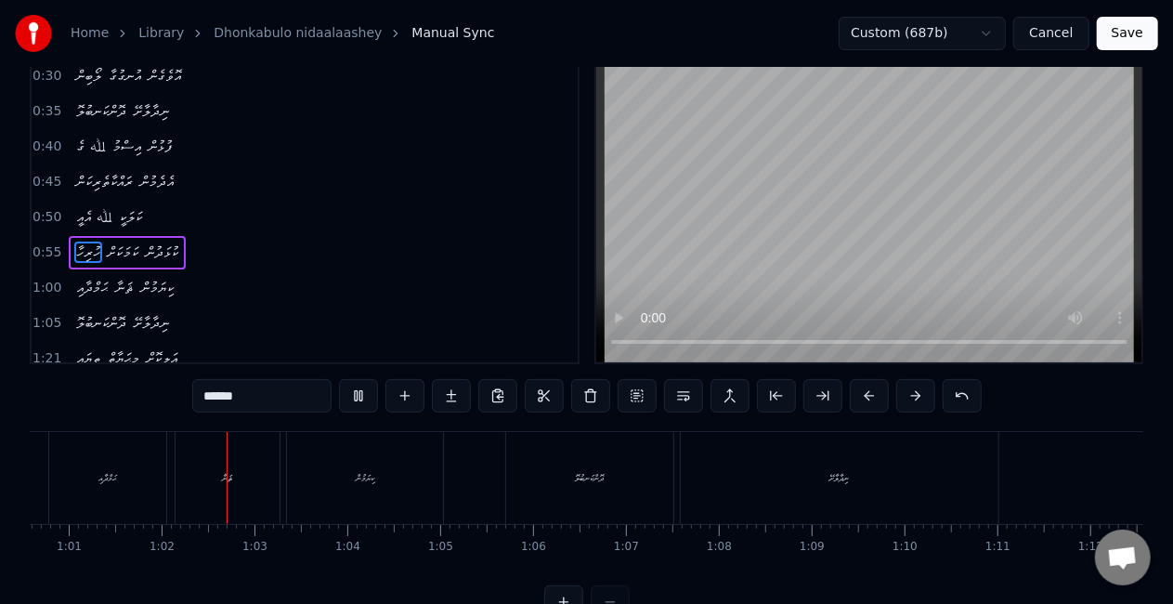
scroll to position [0, 5667]
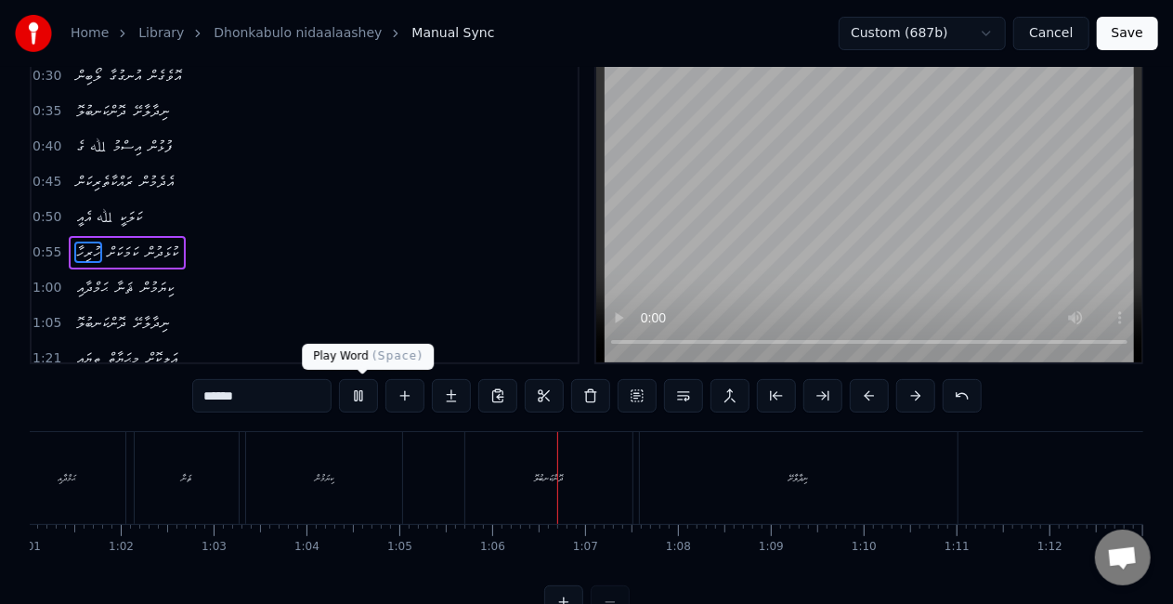
click at [370, 399] on button at bounding box center [358, 395] width 39 height 33
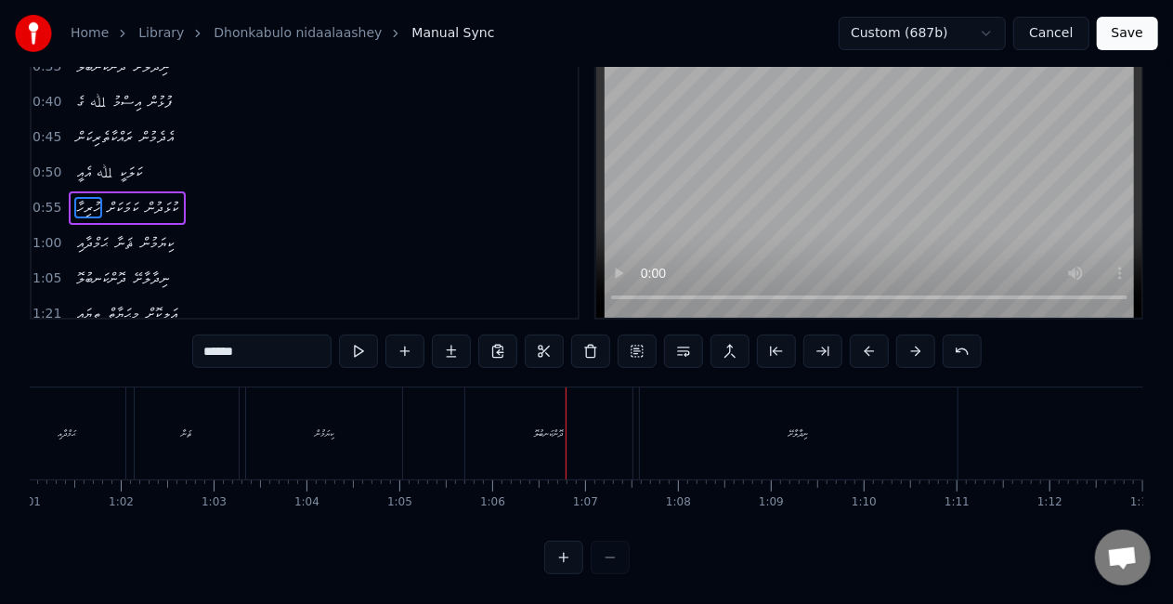
click at [172, 423] on div "ޘަނާ" at bounding box center [187, 433] width 104 height 92
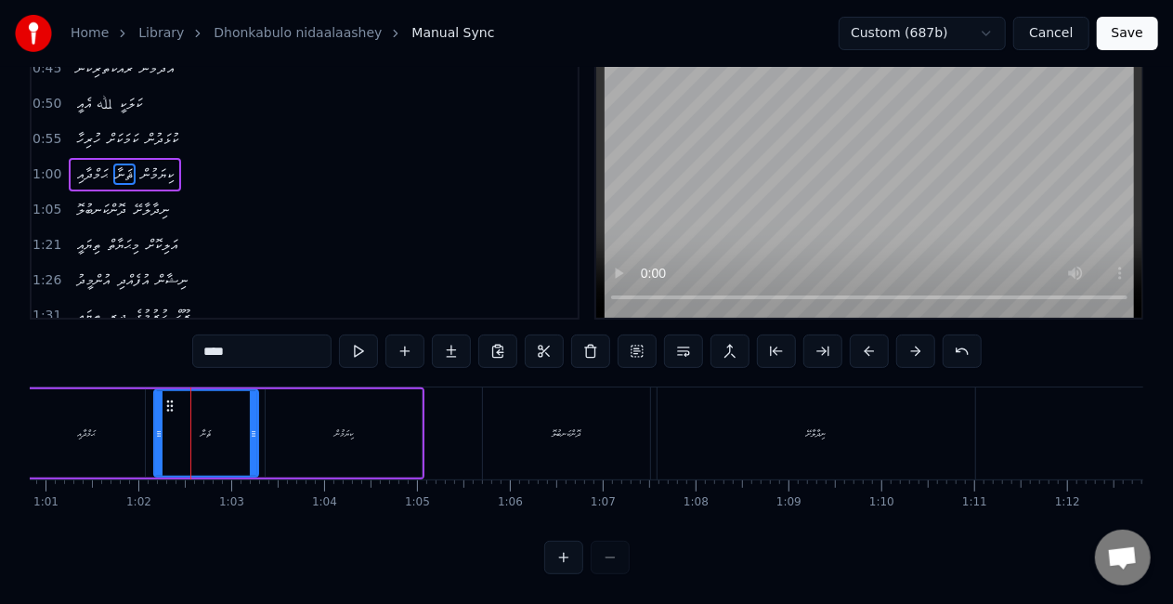
scroll to position [0, 5596]
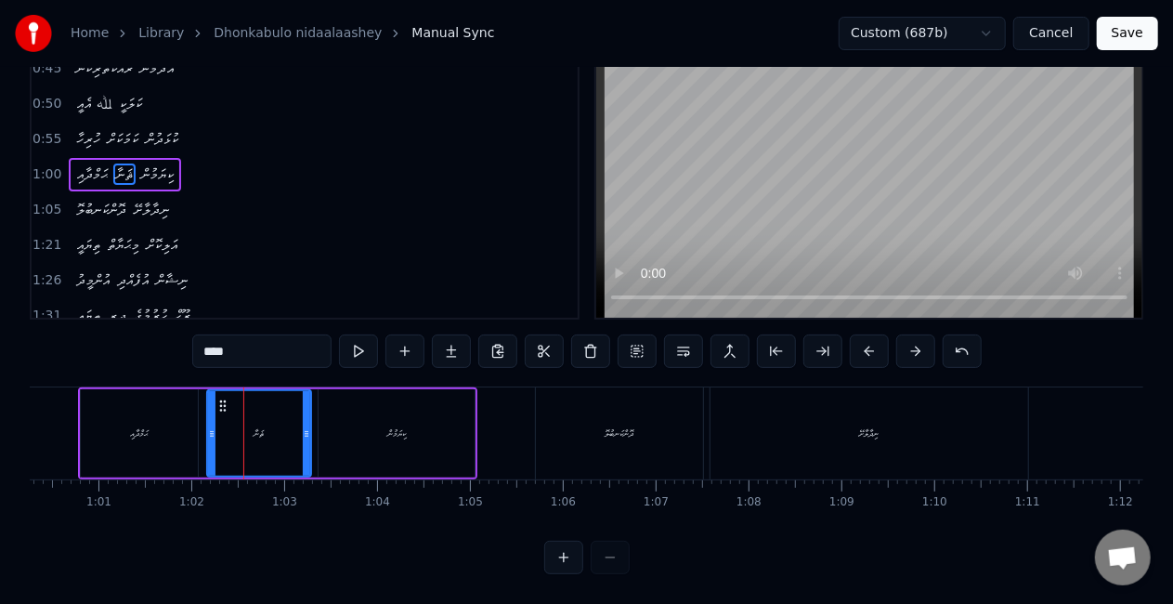
click at [271, 438] on div "ޘަނާ" at bounding box center [259, 433] width 102 height 85
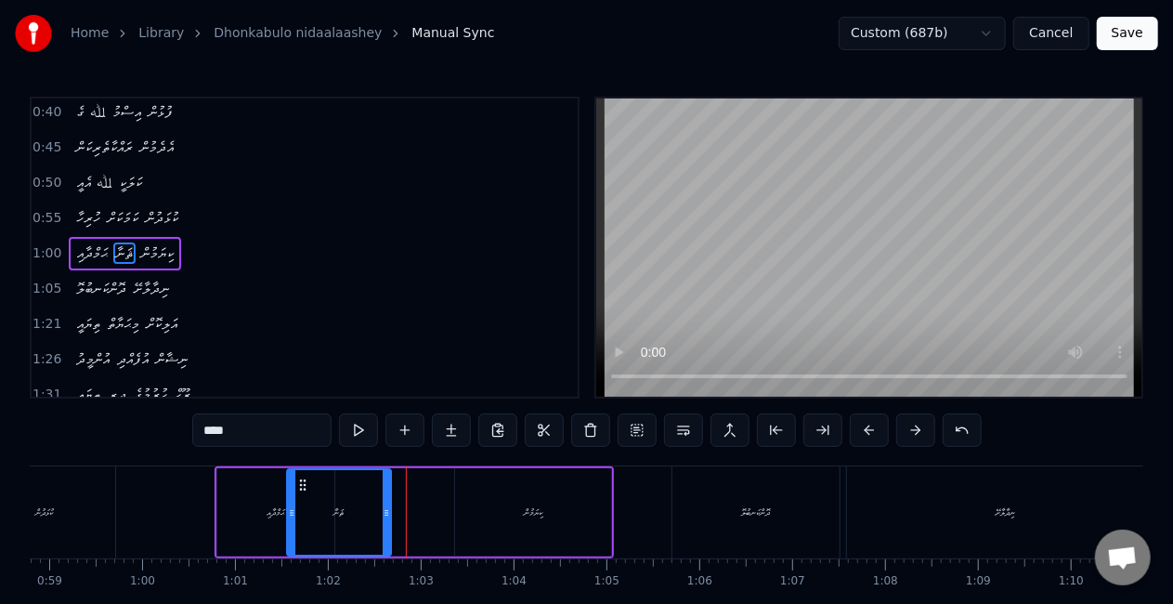
scroll to position [0, 5457]
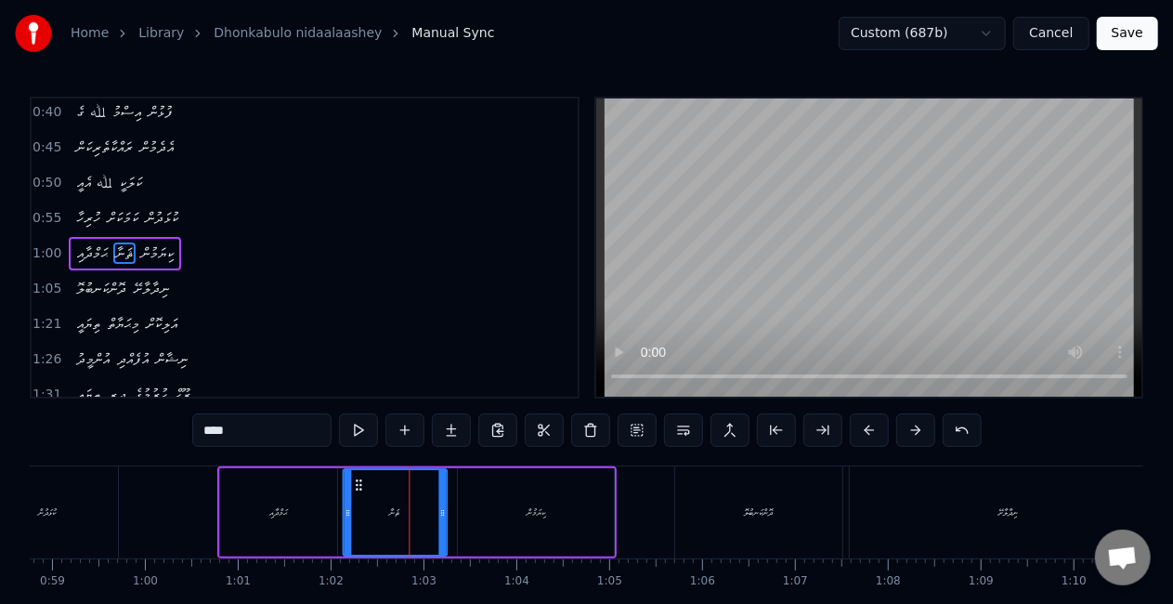
drag, startPoint x: 225, startPoint y: 487, endPoint x: 359, endPoint y: 481, distance: 134.8
click at [359, 481] on icon at bounding box center [358, 484] width 15 height 15
click at [357, 440] on button at bounding box center [358, 429] width 39 height 33
click at [696, 517] on div "ދޮންކަނބުލޮ" at bounding box center [758, 512] width 167 height 92
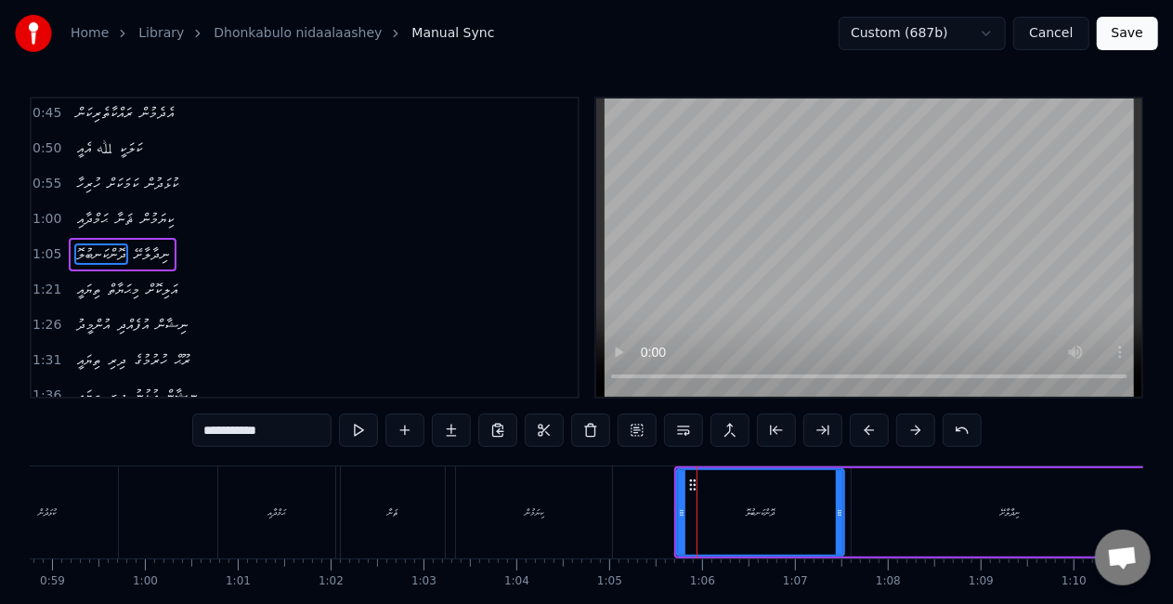
scroll to position [180, 0]
drag, startPoint x: 690, startPoint y: 490, endPoint x: 676, endPoint y: 483, distance: 15.8
click at [676, 483] on icon at bounding box center [678, 484] width 15 height 15
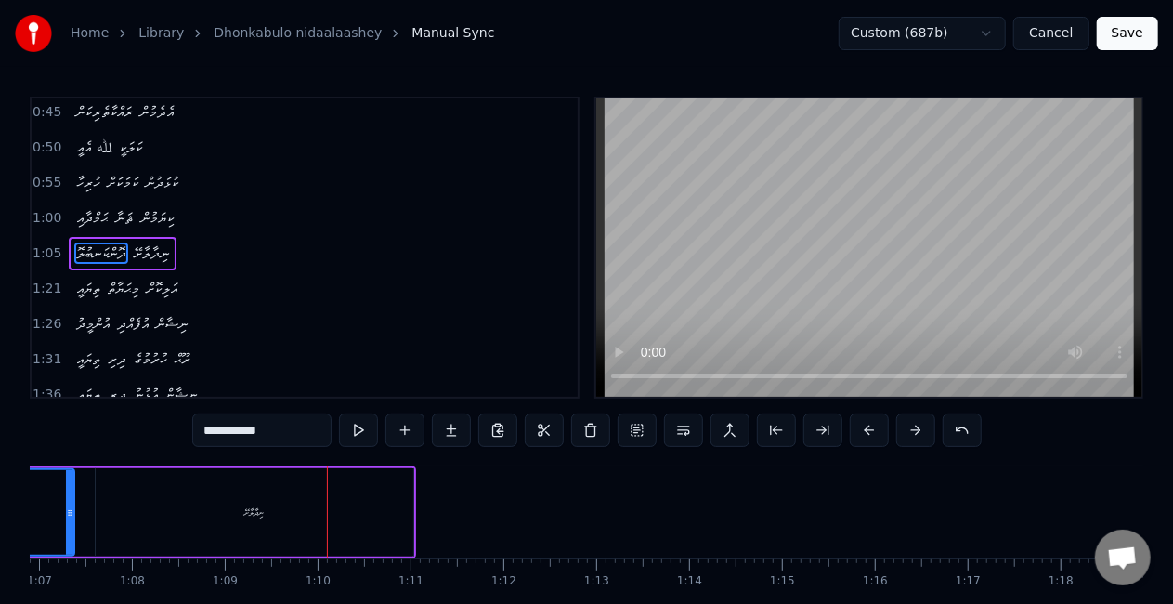
scroll to position [0, 6396]
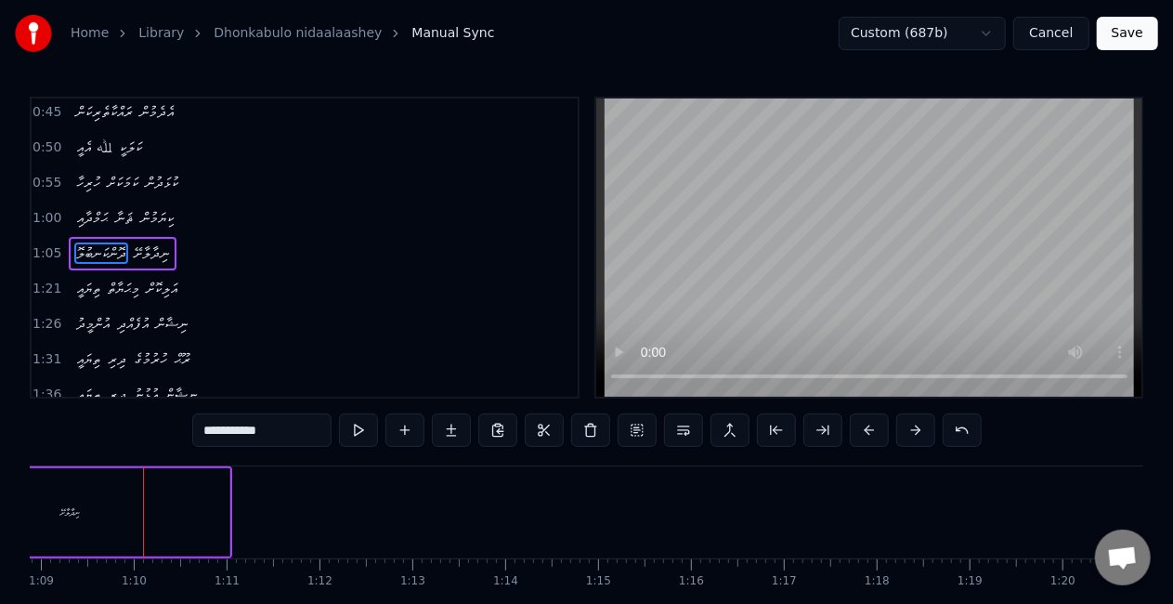
click at [203, 515] on div "ނިދާލާށޭ" at bounding box center [71, 512] width 318 height 88
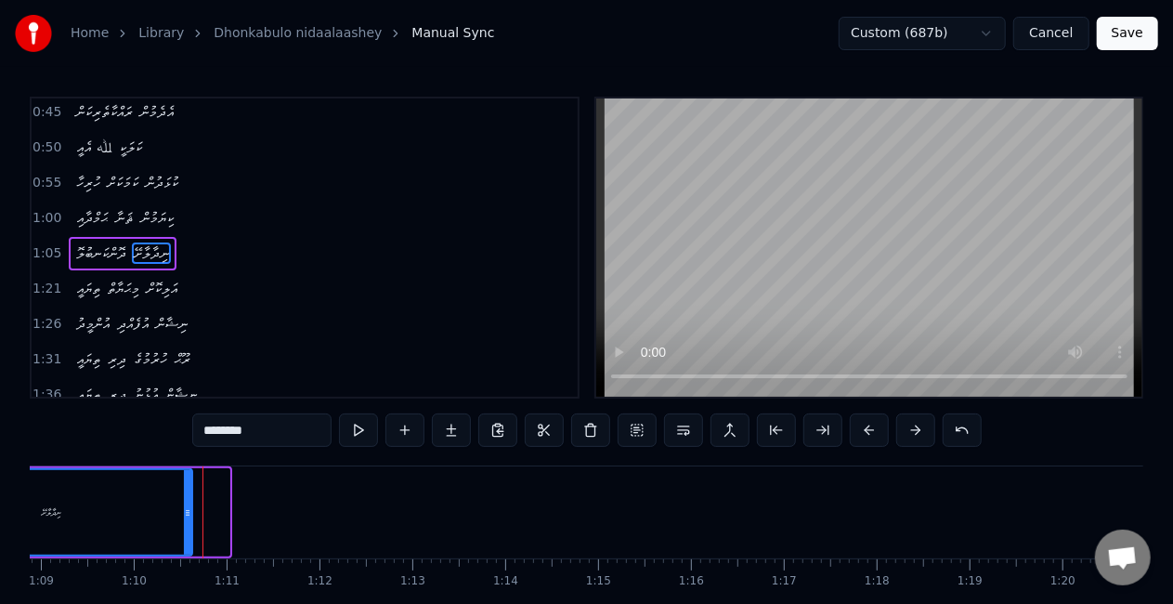
drag, startPoint x: 223, startPoint y: 517, endPoint x: 186, endPoint y: 510, distance: 37.9
click at [186, 510] on icon at bounding box center [187, 512] width 7 height 15
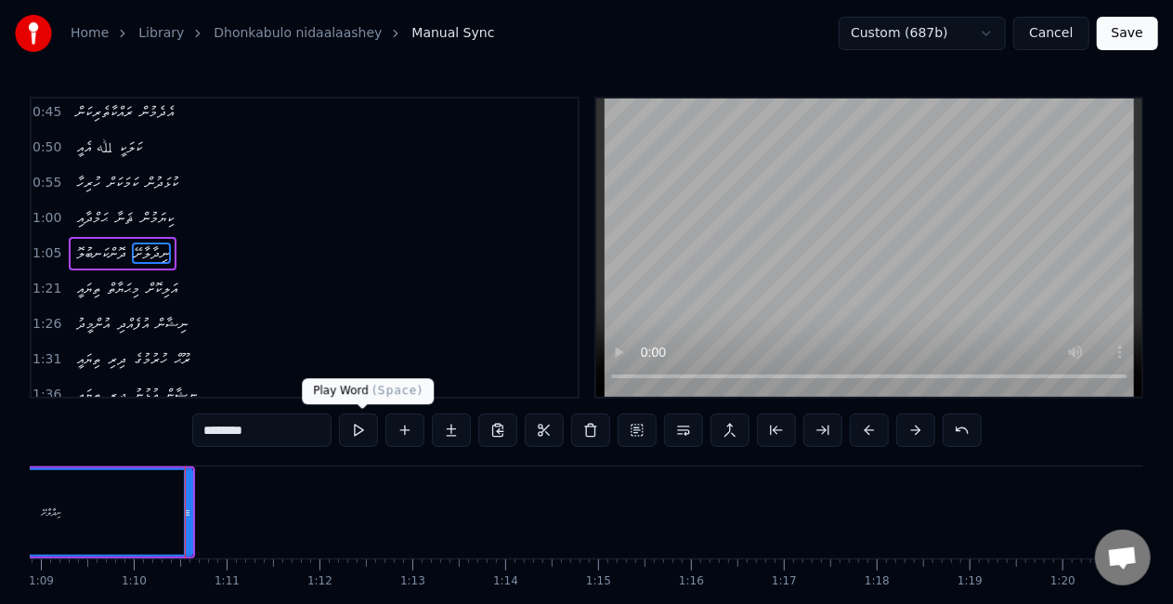
click at [358, 429] on button at bounding box center [358, 429] width 39 height 33
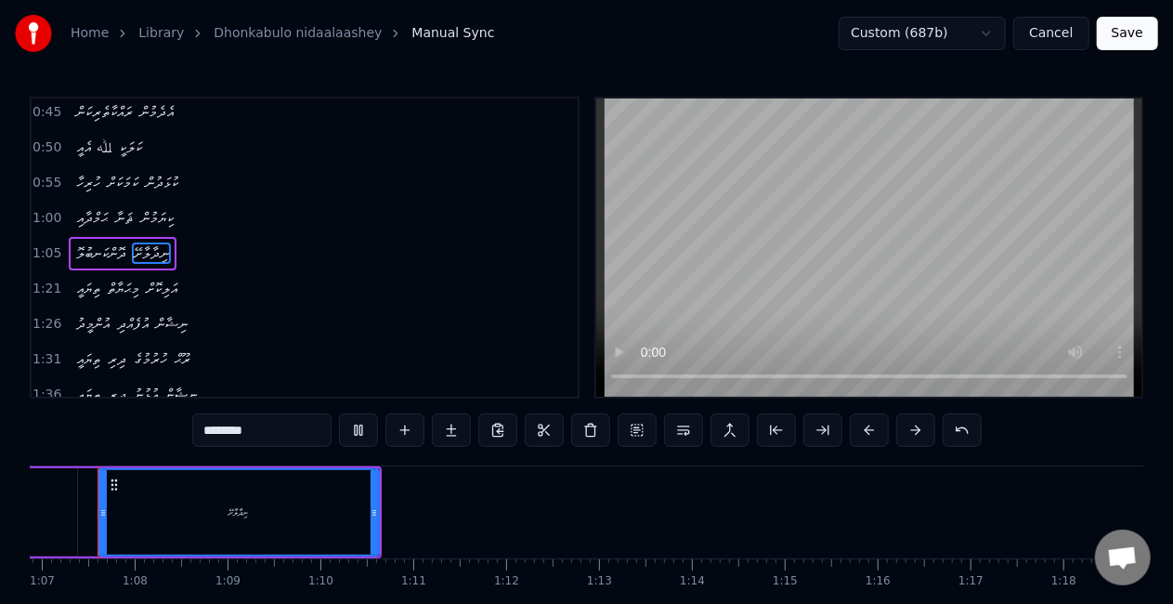
scroll to position [0, 6185]
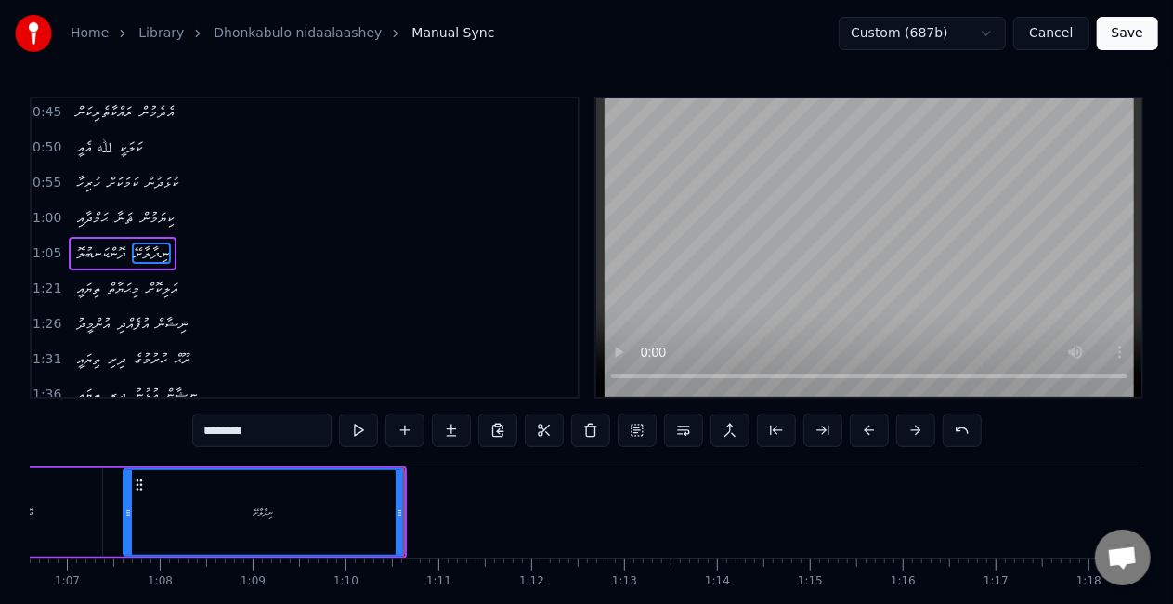
click at [365, 429] on button at bounding box center [358, 429] width 39 height 33
click at [264, 433] on input "********" at bounding box center [261, 429] width 139 height 33
click at [208, 431] on input "********" at bounding box center [261, 429] width 139 height 33
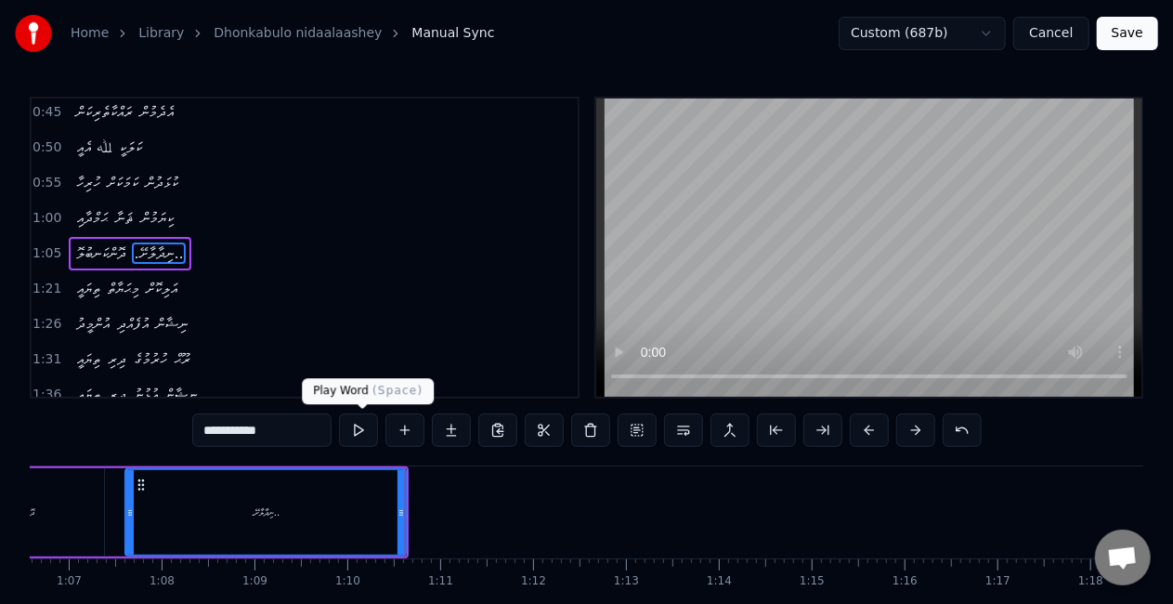
click at [366, 426] on button at bounding box center [358, 429] width 39 height 33
click at [366, 427] on button at bounding box center [358, 429] width 39 height 33
click at [205, 429] on input "**********" at bounding box center [261, 429] width 139 height 33
drag, startPoint x: 208, startPoint y: 431, endPoint x: 195, endPoint y: 433, distance: 13.1
click at [195, 433] on div "0:20 ލޯބިން ކަނބުލޯ ދޫންޏާ 0:25 އަވަހަށް ބޮއްތާލާށޭ 0:30 ލޯބިން އުނގުގާ އޮވެގެނ…" at bounding box center [586, 375] width 1113 height 556
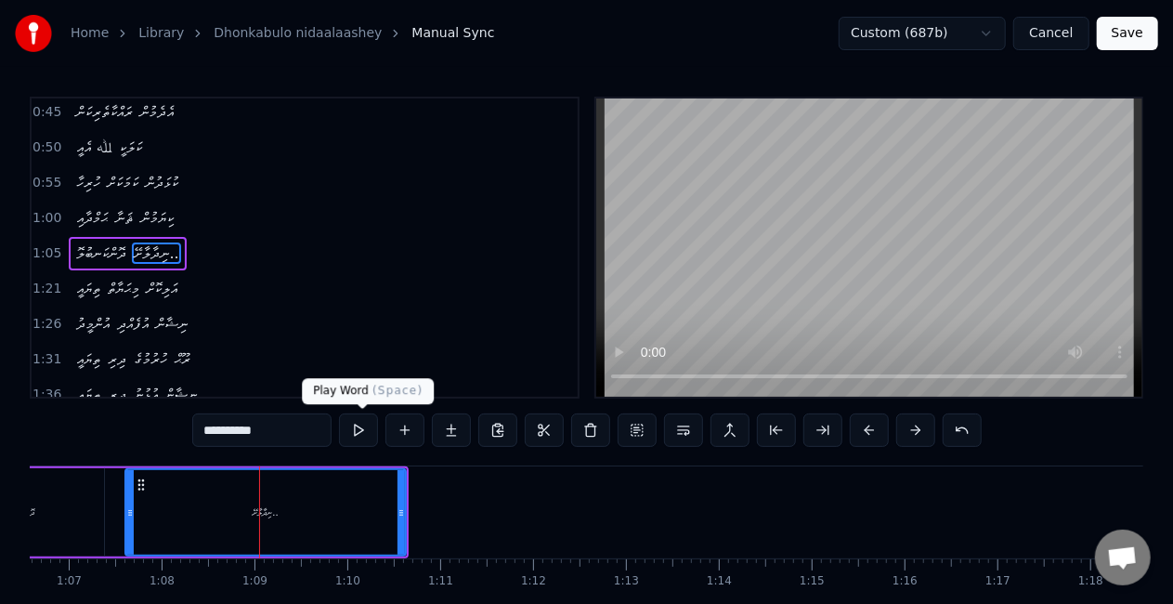
click at [372, 425] on button at bounding box center [358, 429] width 39 height 33
click at [261, 435] on input "**********" at bounding box center [261, 429] width 139 height 33
click at [357, 424] on button at bounding box center [358, 429] width 39 height 33
click at [357, 427] on button at bounding box center [358, 429] width 39 height 33
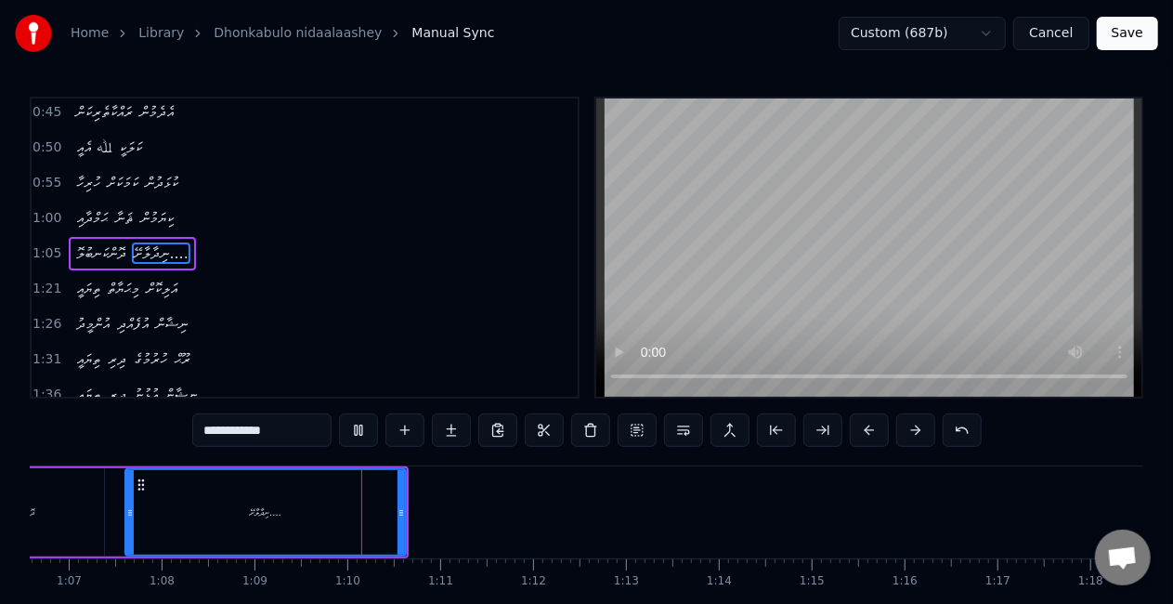
click at [295, 432] on input "**********" at bounding box center [261, 429] width 139 height 33
click at [364, 433] on button at bounding box center [358, 429] width 39 height 33
drag, startPoint x: 402, startPoint y: 486, endPoint x: 416, endPoint y: 488, distance: 14.2
click at [416, 488] on div at bounding box center [414, 512] width 7 height 85
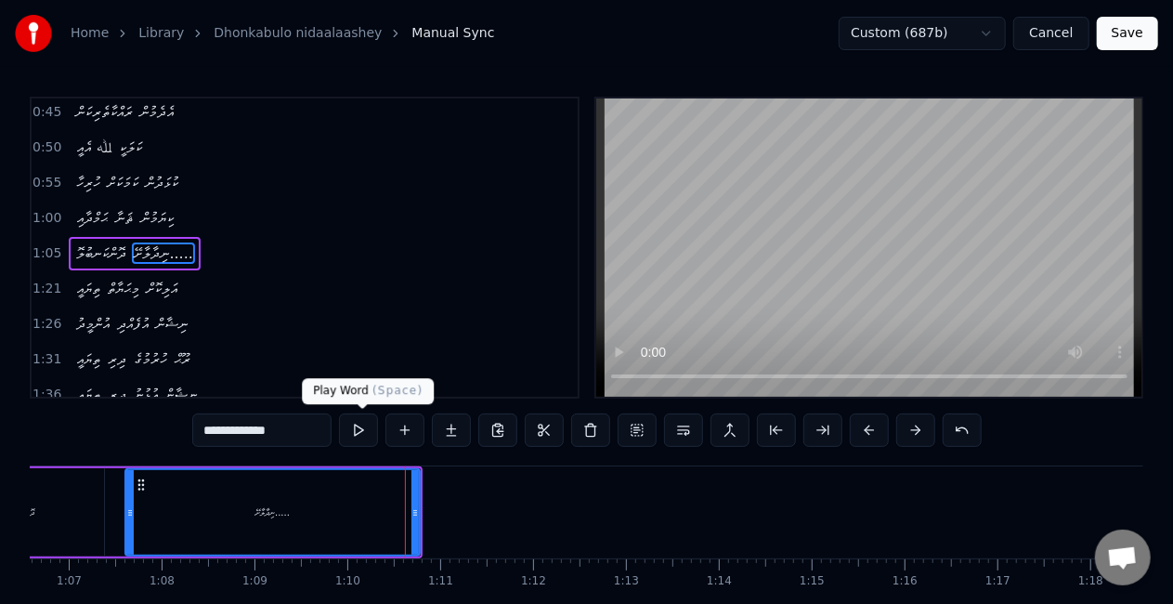
click at [358, 429] on button at bounding box center [358, 429] width 39 height 33
click at [297, 429] on input "**********" at bounding box center [261, 429] width 139 height 33
click at [358, 427] on button at bounding box center [358, 429] width 39 height 33
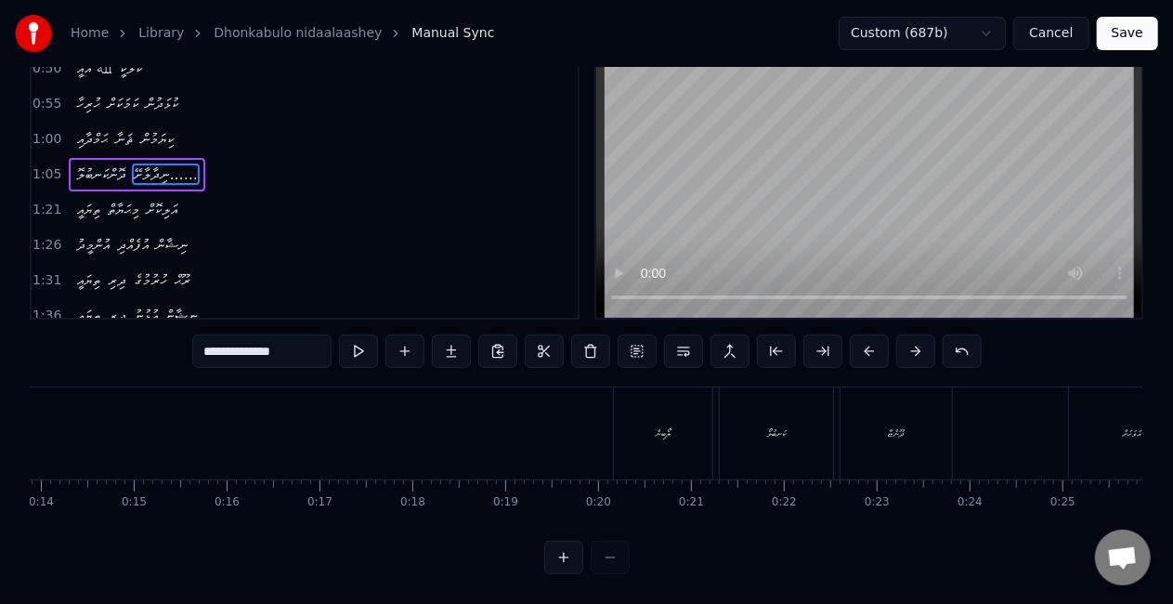
scroll to position [0, 1413]
click at [531, 426] on div "ލޯބިން" at bounding box center [538, 433] width 15 height 14
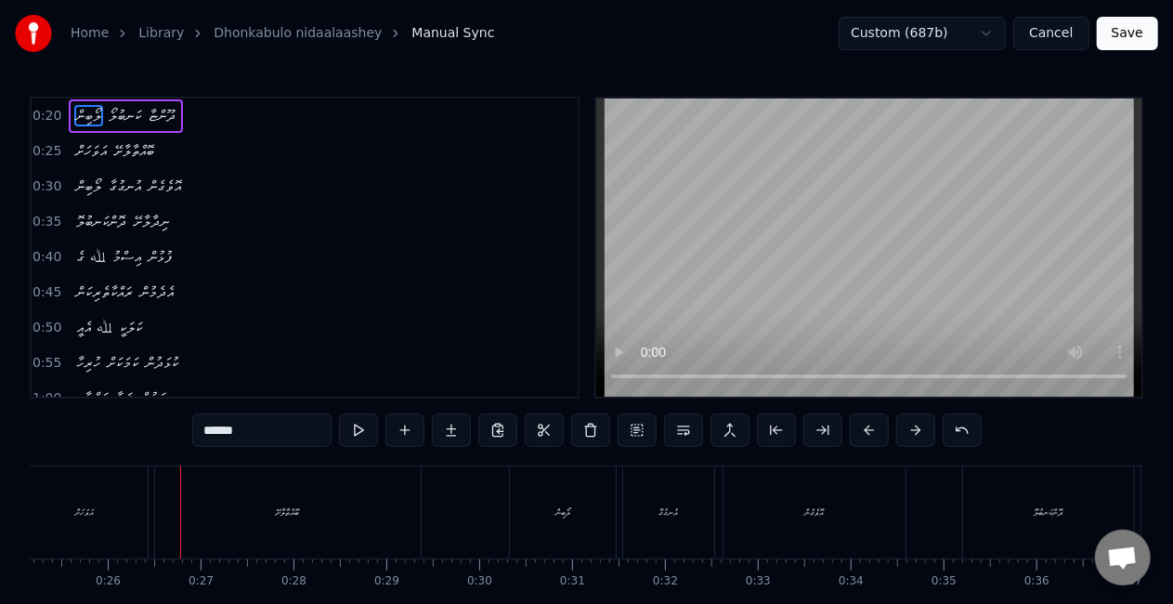
scroll to position [0, 2356]
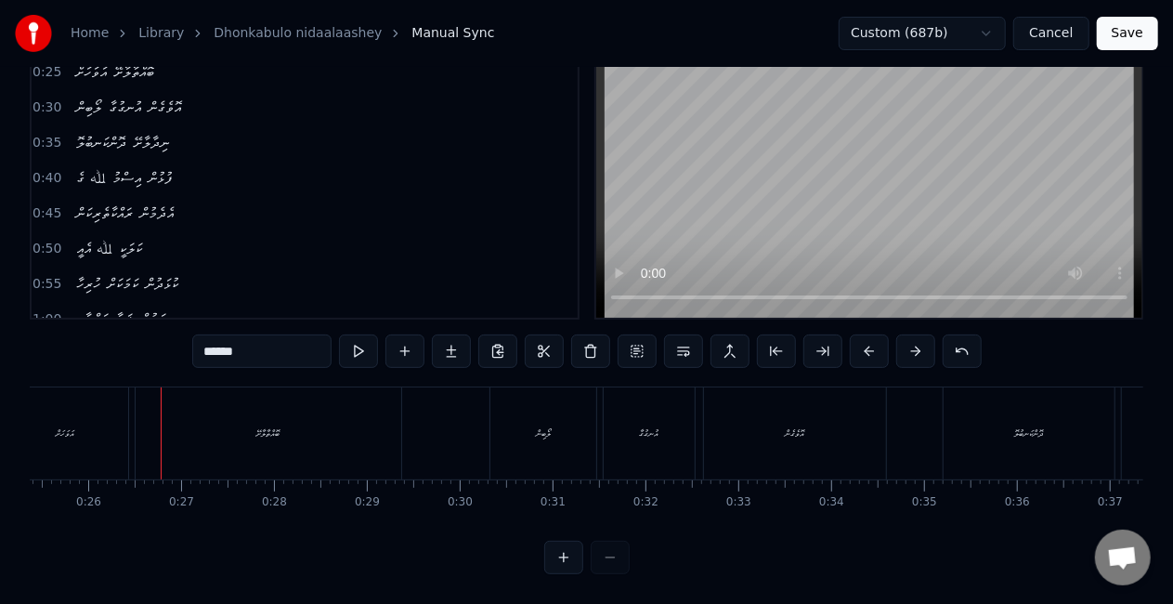
click at [97, 436] on div "އަވަހަށް" at bounding box center [65, 433] width 126 height 92
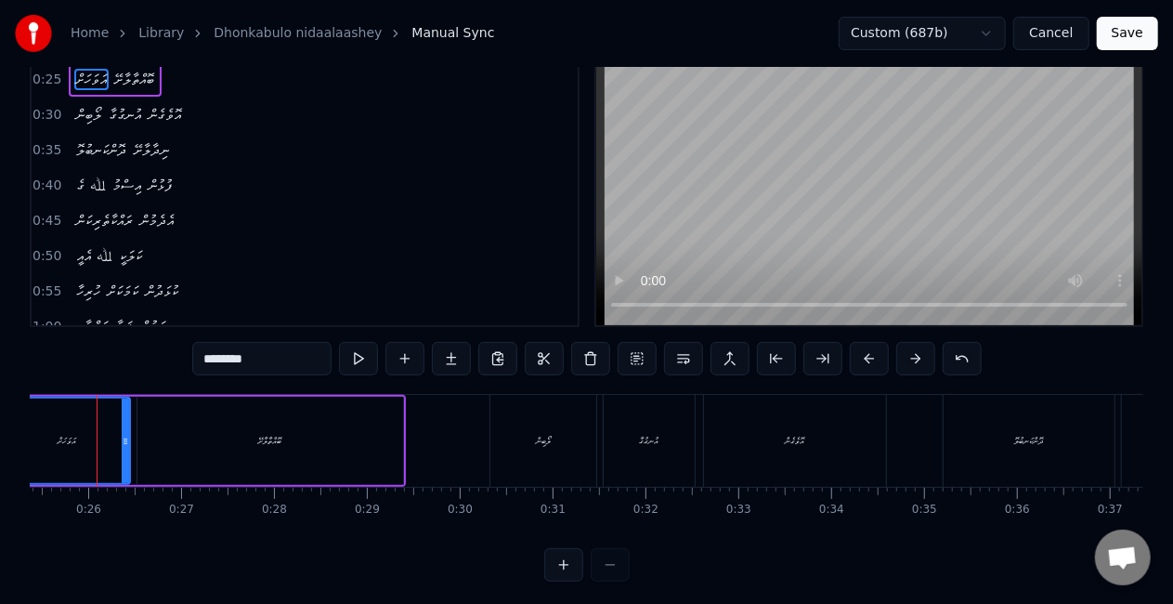
scroll to position [0, 2330]
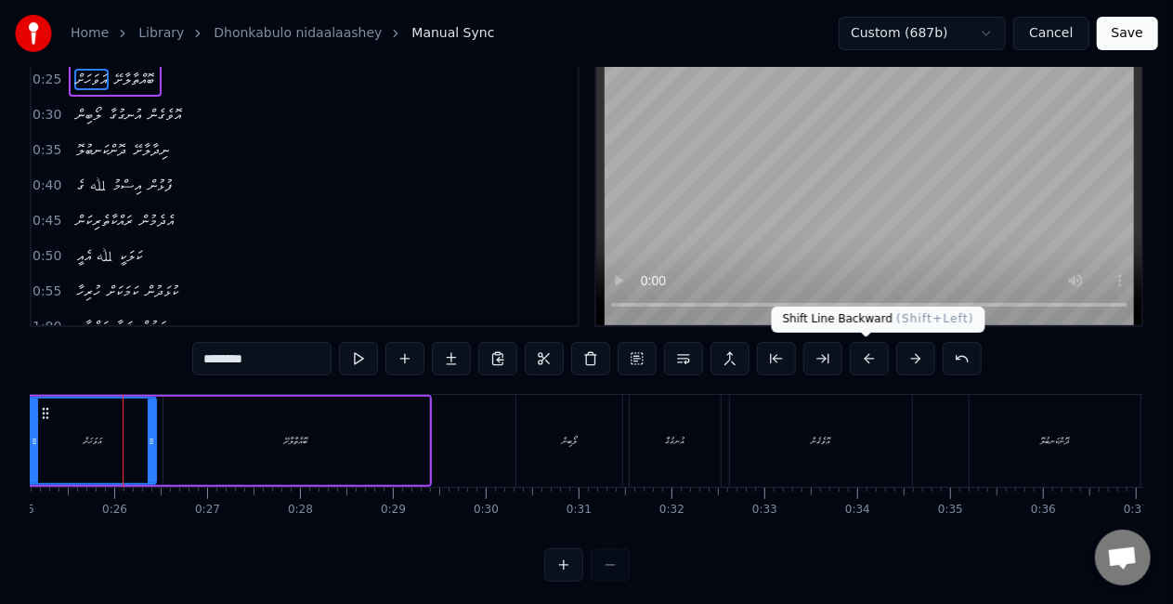
click at [866, 358] on button at bounding box center [869, 358] width 39 height 33
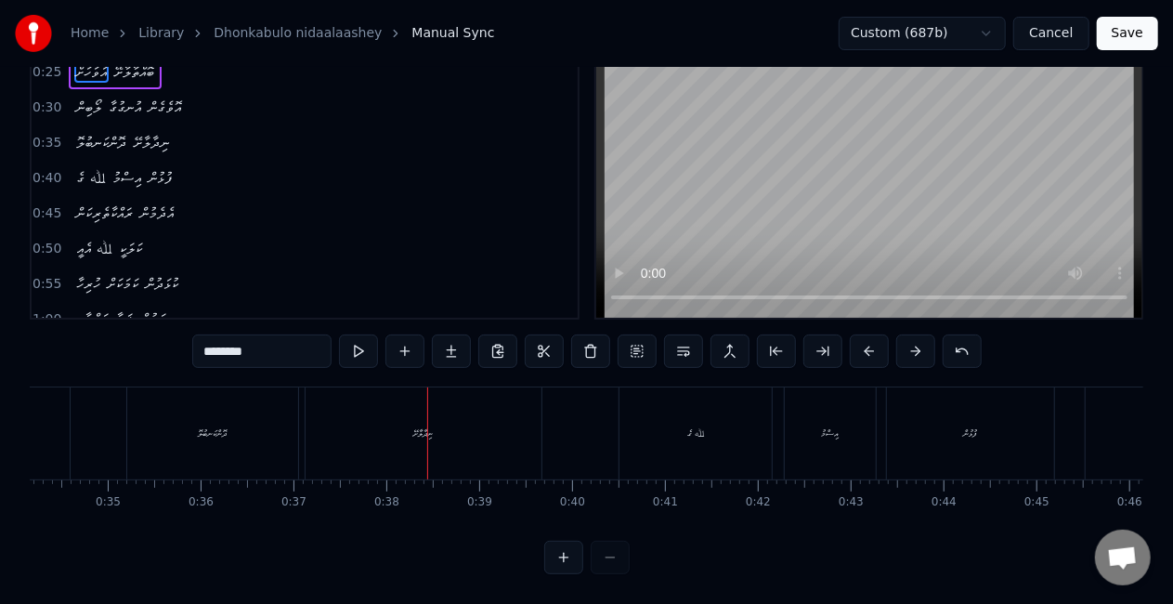
scroll to position [0, 3137]
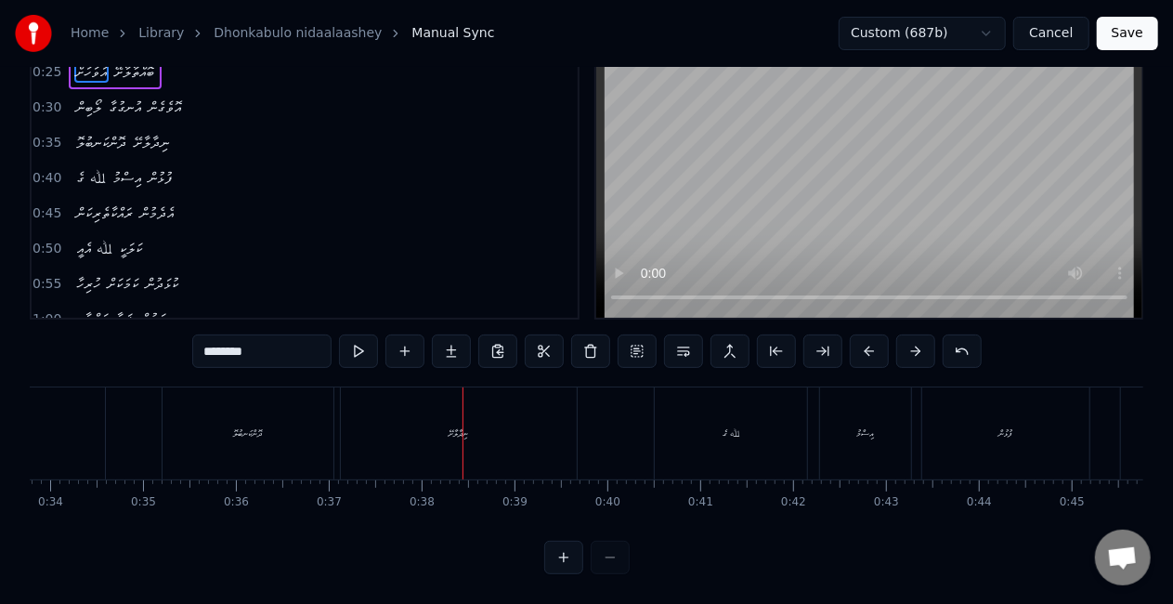
click at [242, 440] on div "ދޮންކަނބުލޮ" at bounding box center [248, 433] width 171 height 92
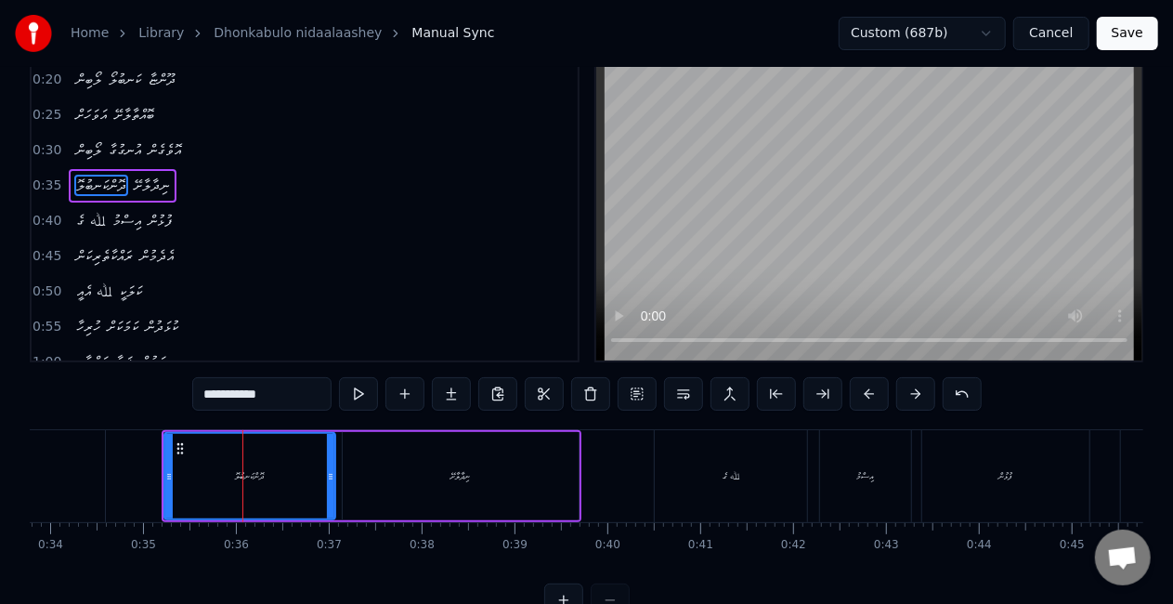
scroll to position [0, 0]
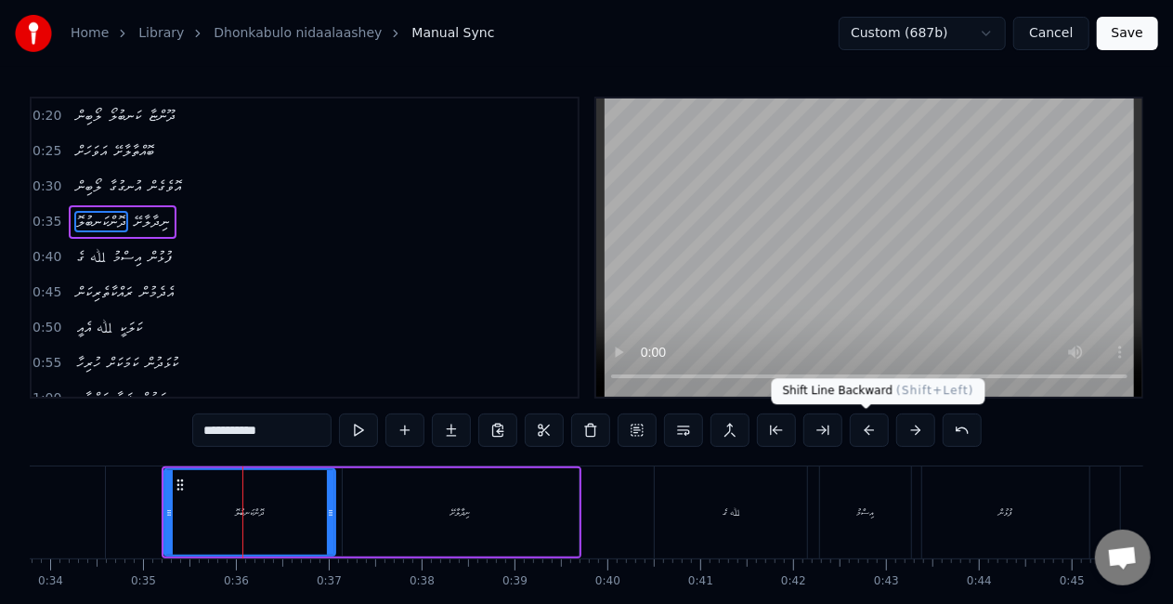
click at [866, 424] on button at bounding box center [869, 429] width 39 height 33
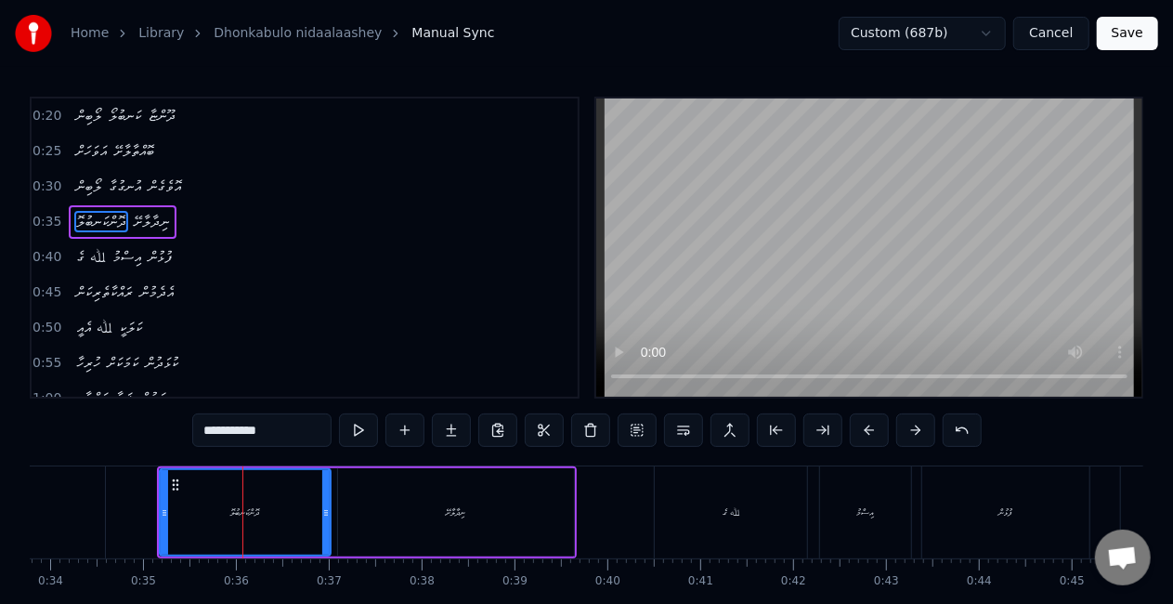
click at [866, 424] on button at bounding box center [869, 429] width 39 height 33
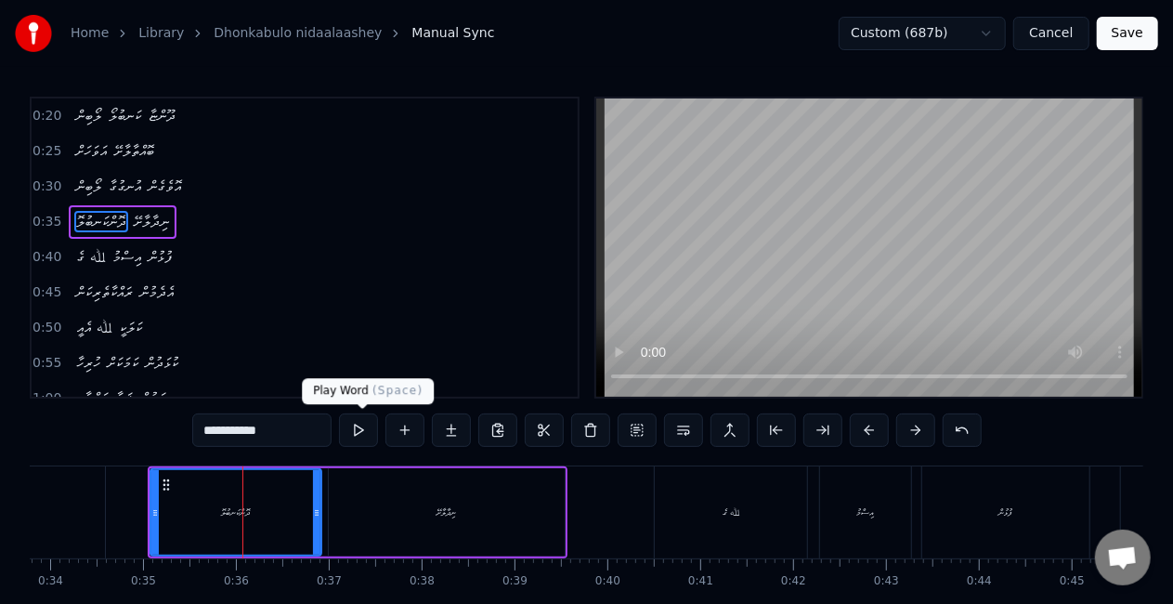
click at [358, 430] on button at bounding box center [358, 429] width 39 height 33
click at [358, 427] on button at bounding box center [358, 429] width 39 height 33
click at [487, 486] on div "ނިދާލާށޭ" at bounding box center [447, 512] width 236 height 88
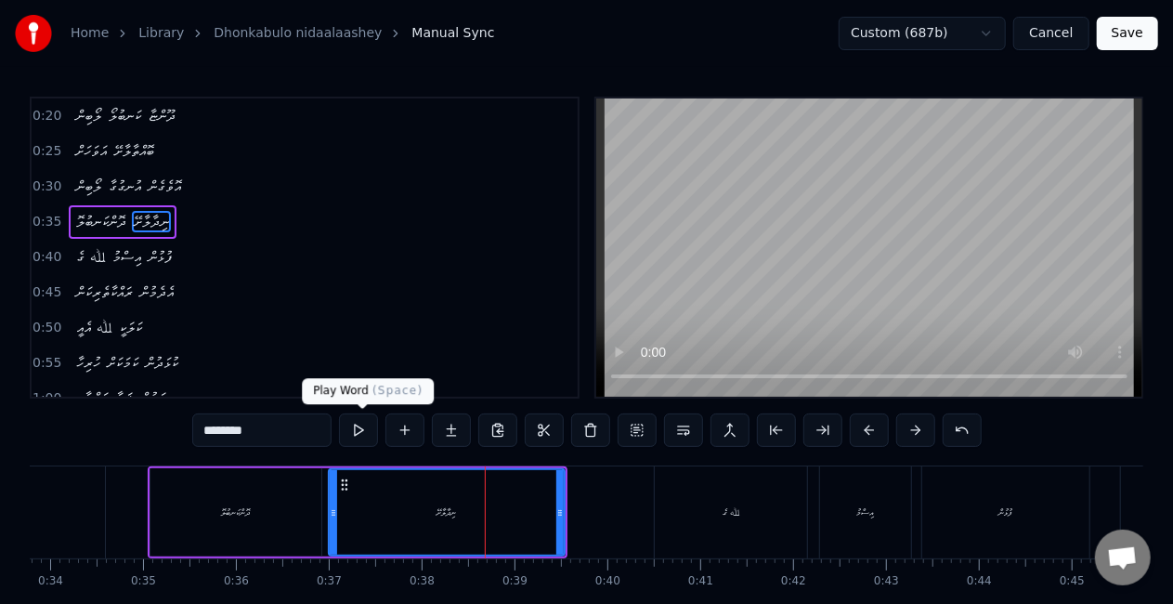
click at [360, 427] on button at bounding box center [358, 429] width 39 height 33
click at [732, 520] on div "ﷲ ގެ" at bounding box center [731, 512] width 152 height 92
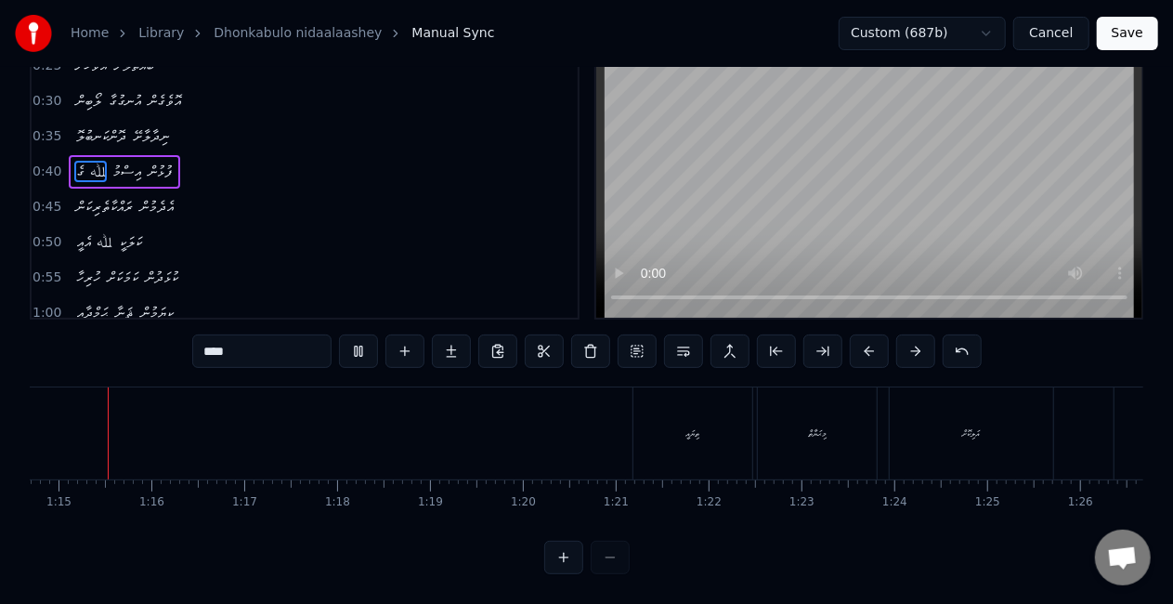
scroll to position [0, 6924]
click at [651, 434] on div "ތިޔައީ" at bounding box center [704, 433] width 119 height 92
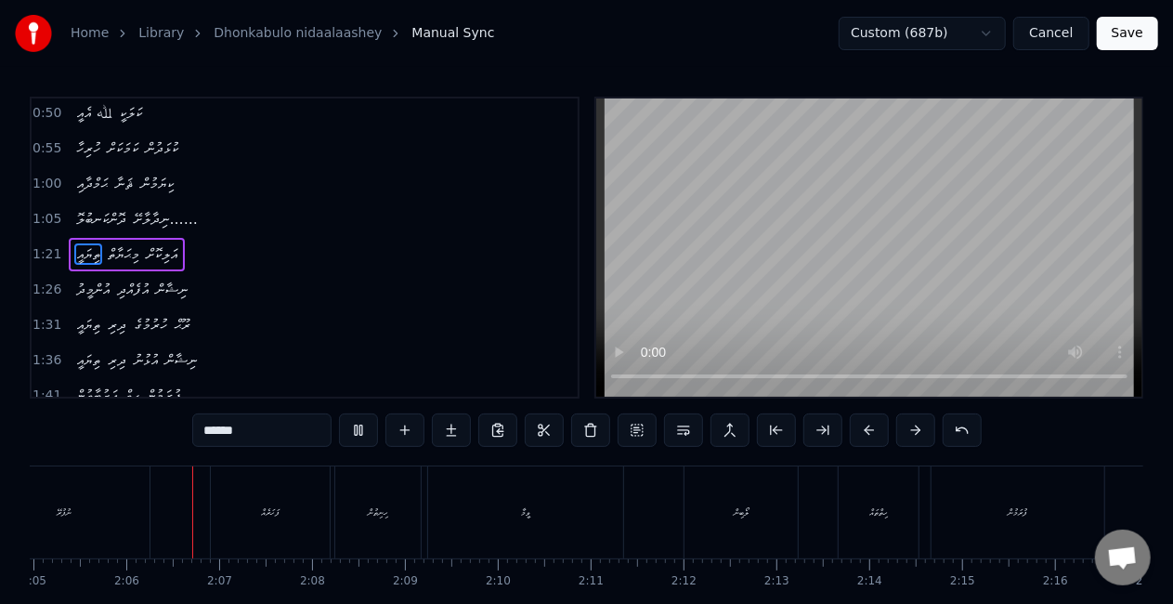
scroll to position [0, 11615]
click at [270, 552] on div "ފަހަރެއް" at bounding box center [260, 512] width 119 height 92
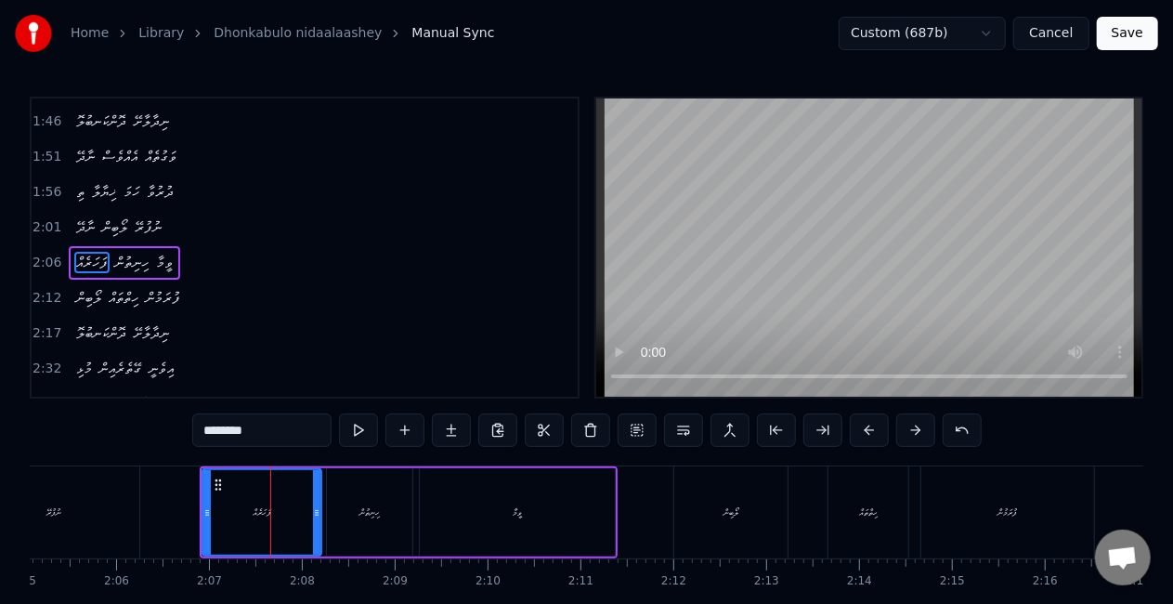
scroll to position [527, 0]
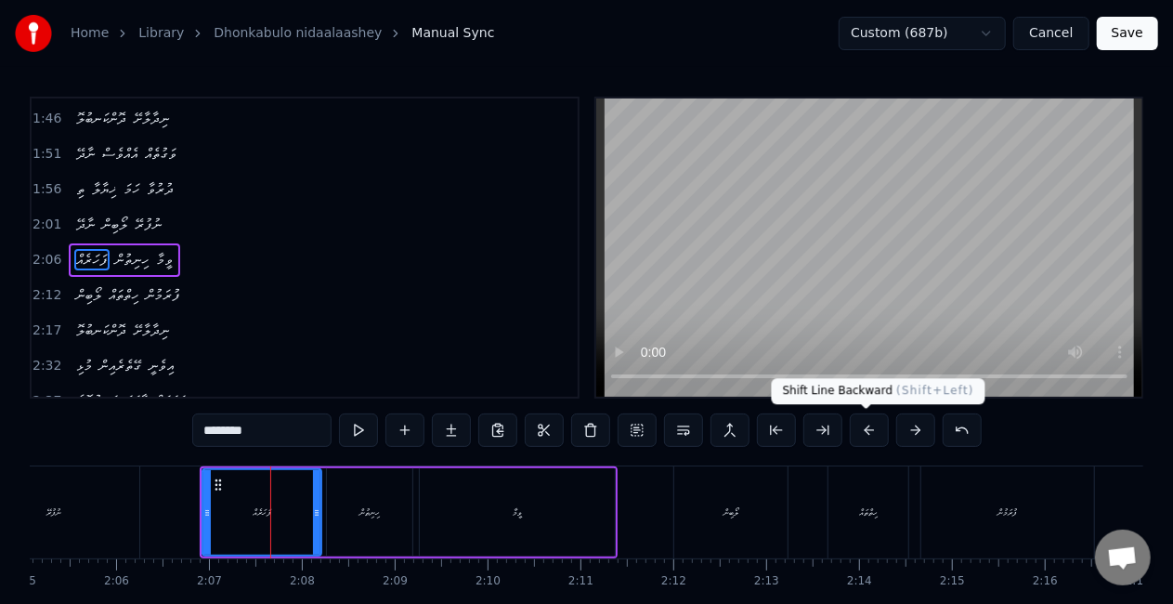
click at [860, 427] on button at bounding box center [869, 429] width 39 height 33
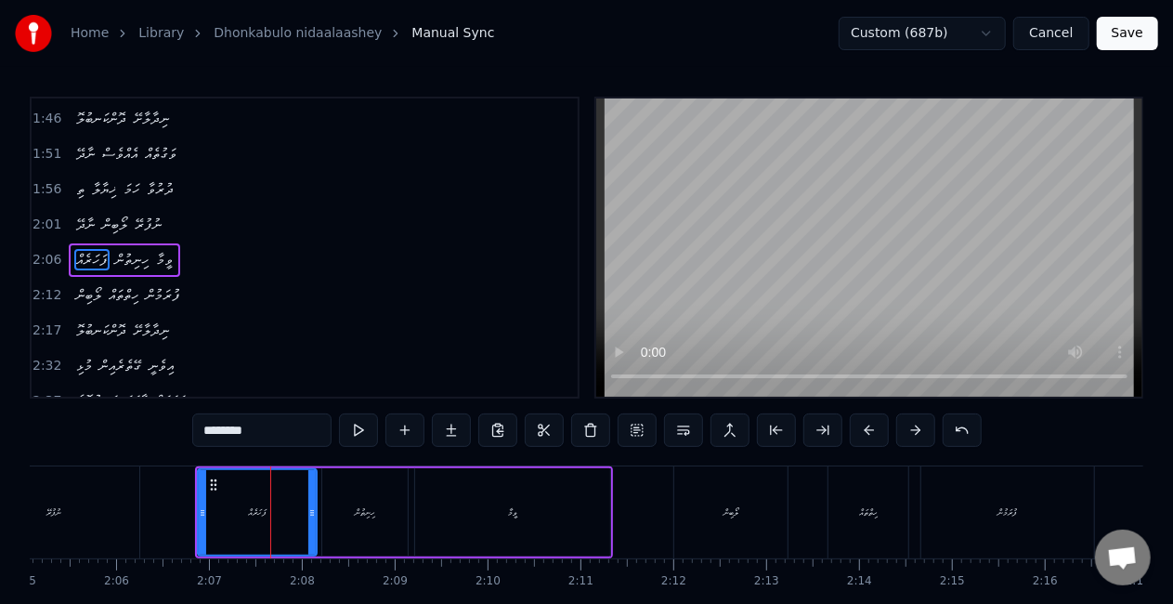
click at [860, 427] on button at bounding box center [869, 429] width 39 height 33
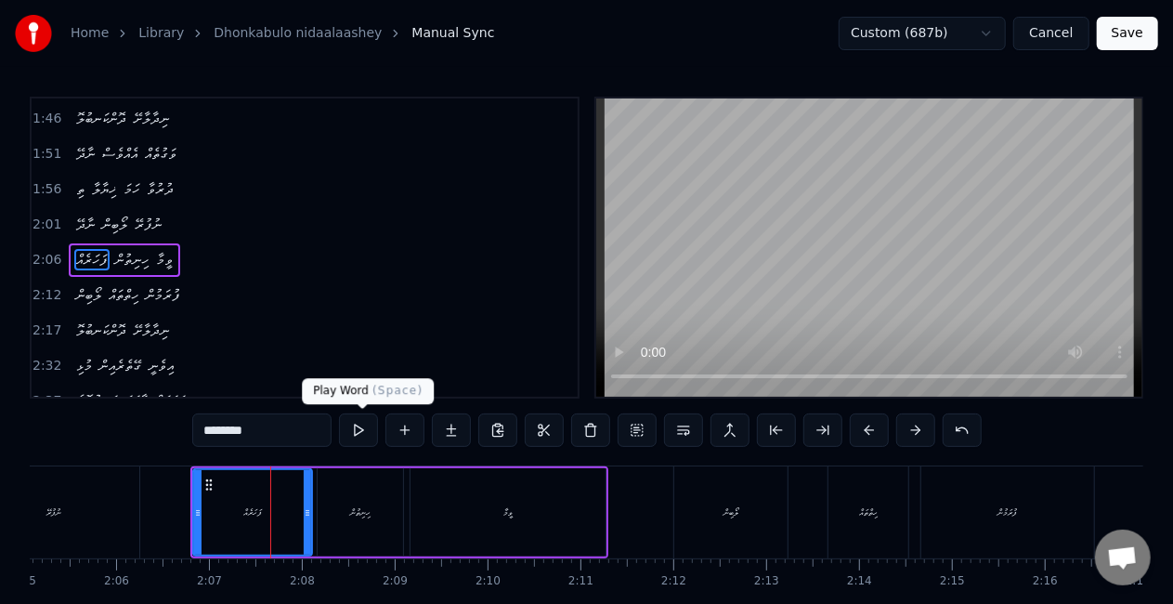
click at [356, 431] on button at bounding box center [358, 429] width 39 height 33
click at [698, 498] on div "ލޯބިން" at bounding box center [730, 512] width 113 height 92
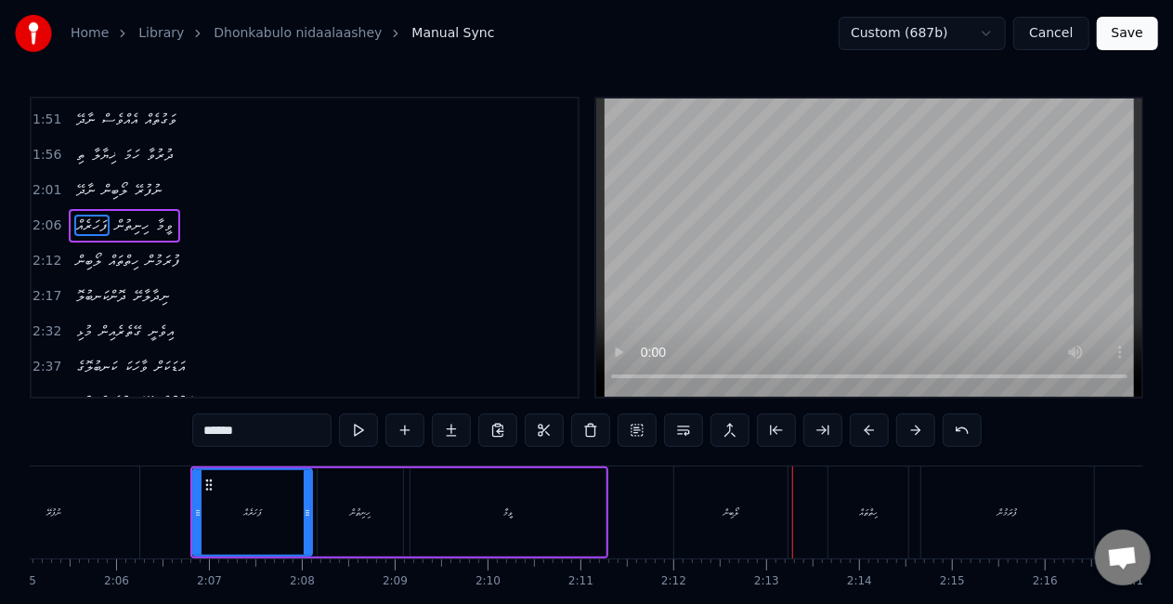
scroll to position [561, 0]
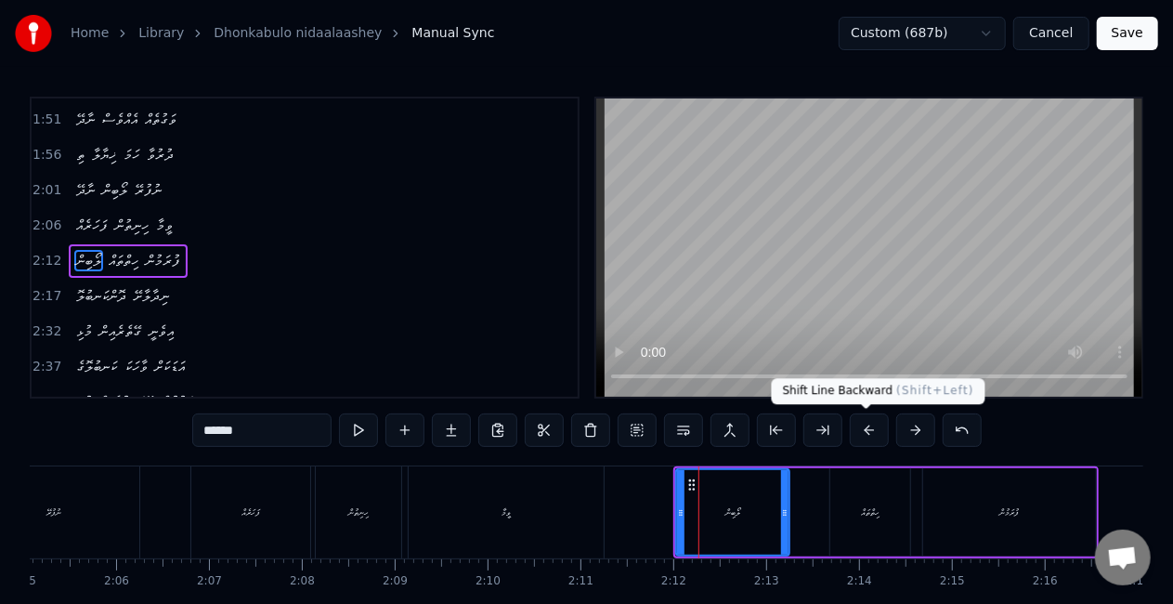
click at [864, 435] on button at bounding box center [869, 429] width 39 height 33
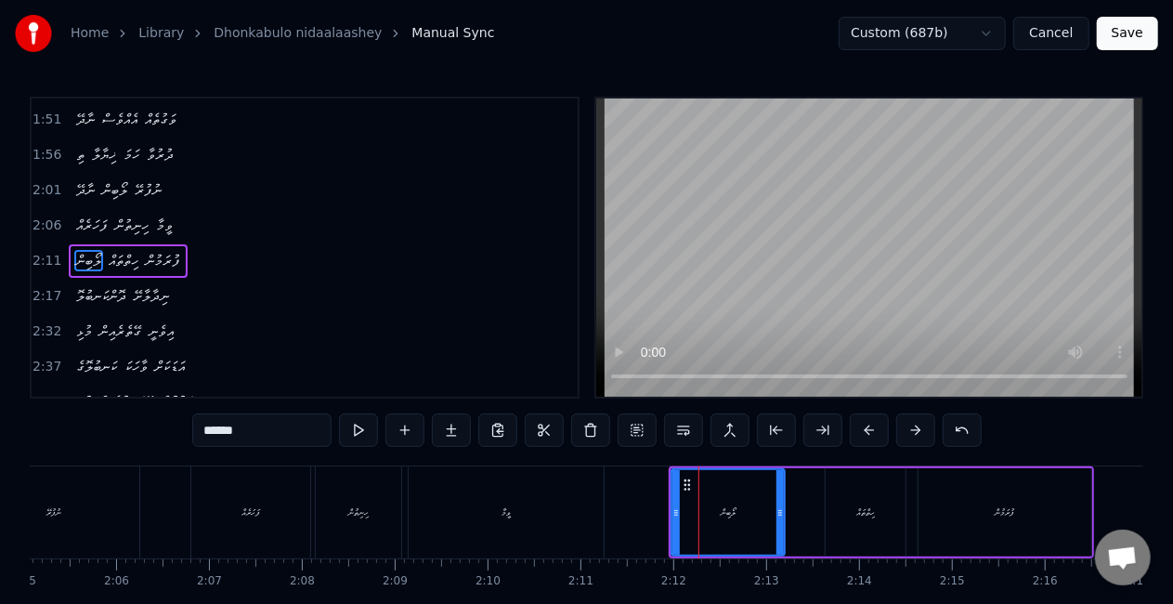
click at [864, 435] on button at bounding box center [869, 429] width 39 height 33
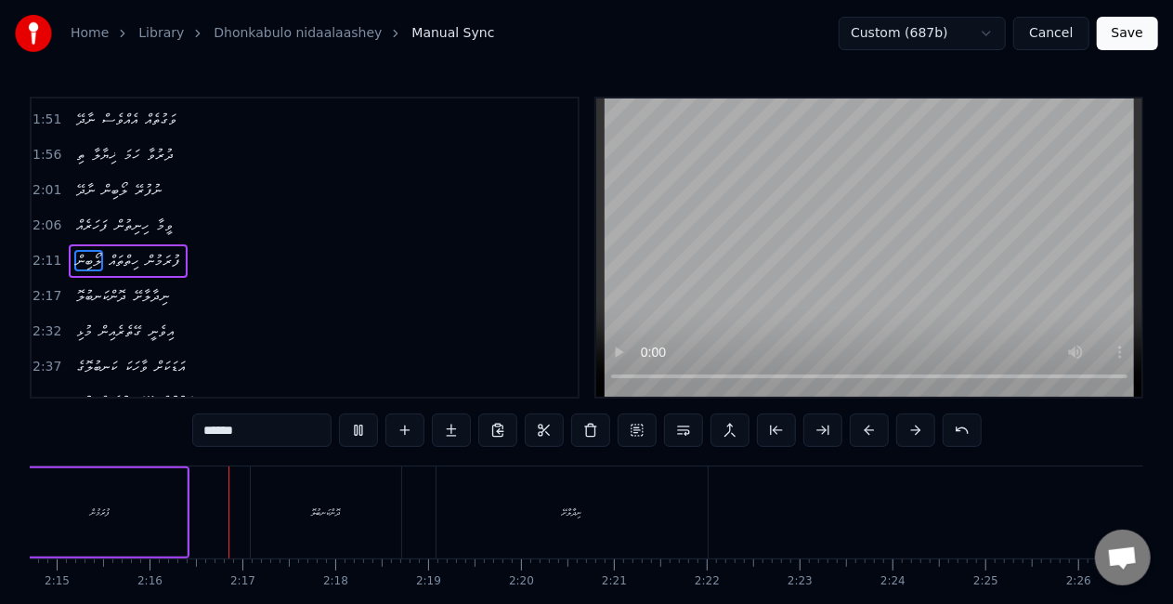
scroll to position [0, 12553]
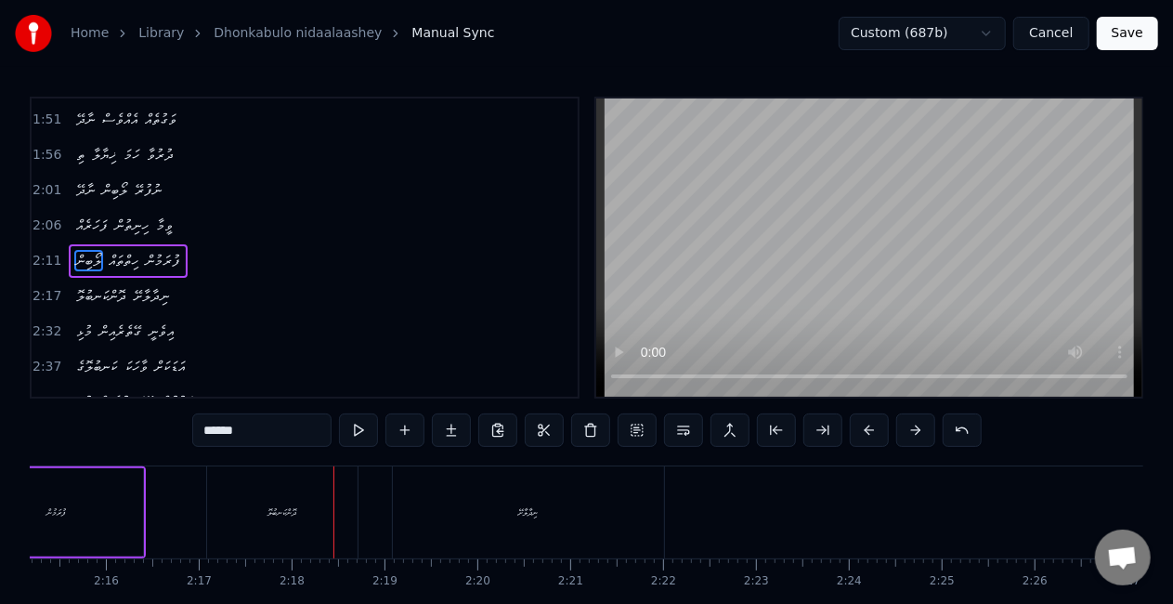
click at [240, 537] on div "ދޮންކަނބުލޮ" at bounding box center [282, 512] width 150 height 92
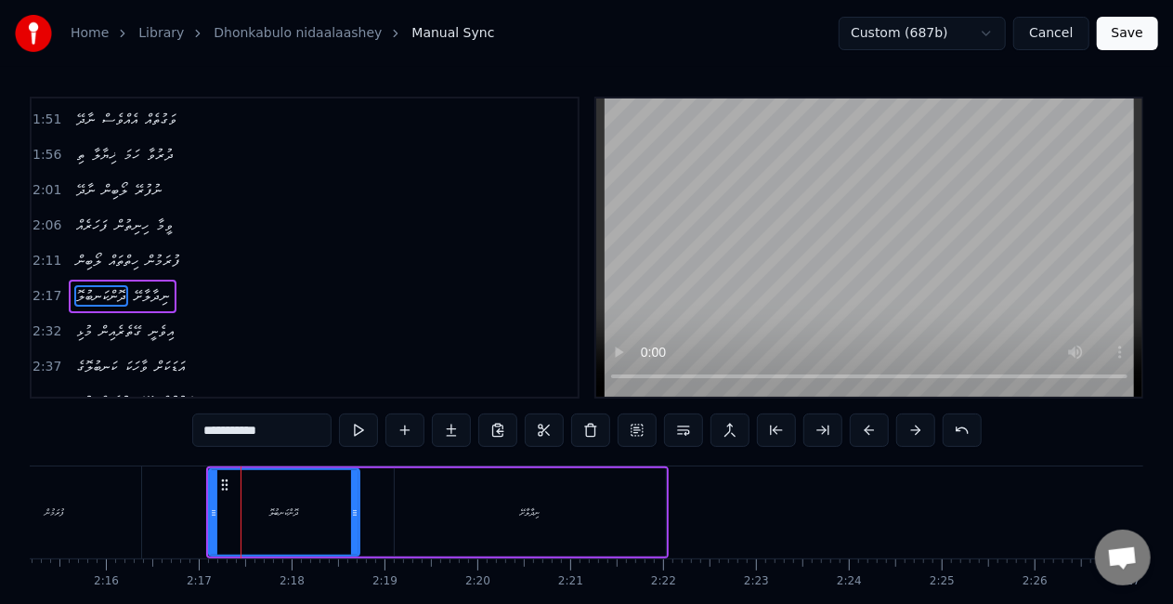
scroll to position [596, 0]
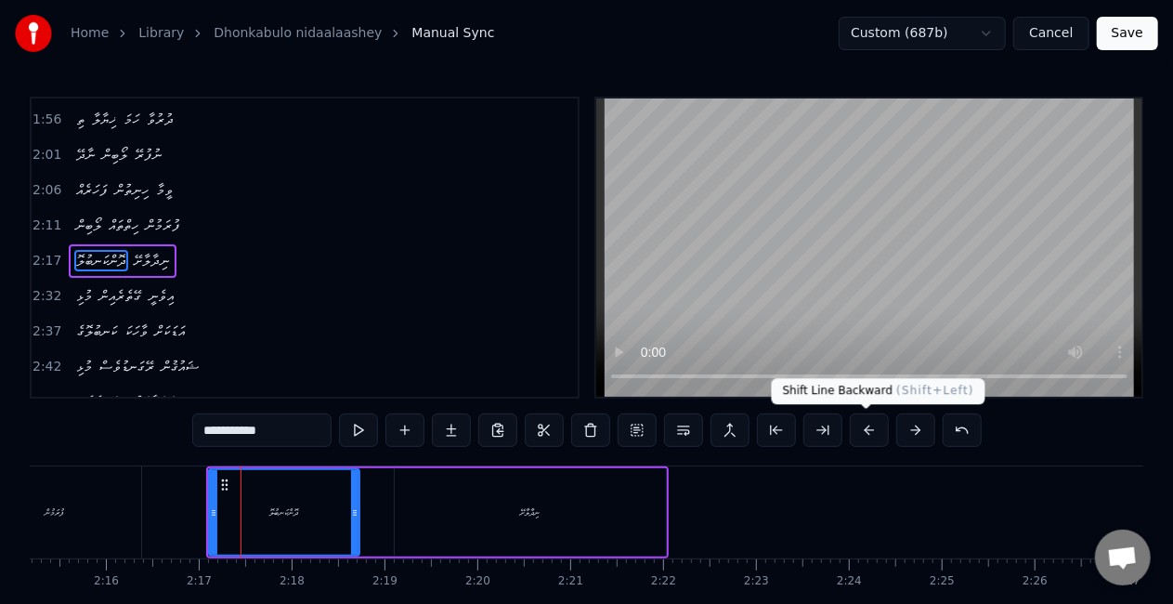
click at [862, 431] on button at bounding box center [869, 429] width 39 height 33
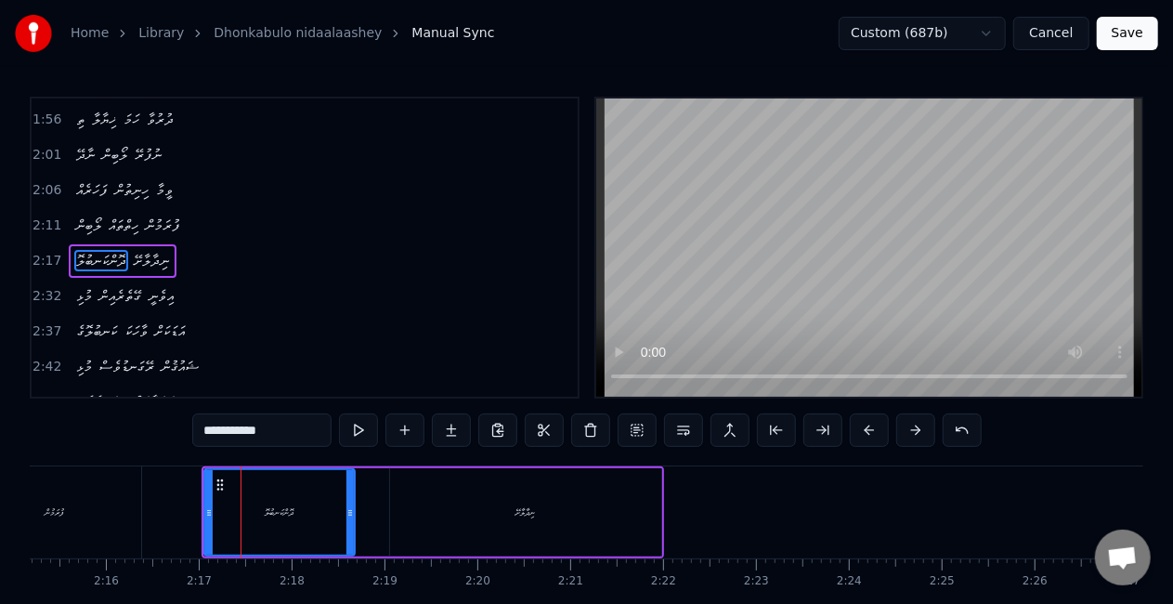
click at [862, 431] on button at bounding box center [869, 429] width 39 height 33
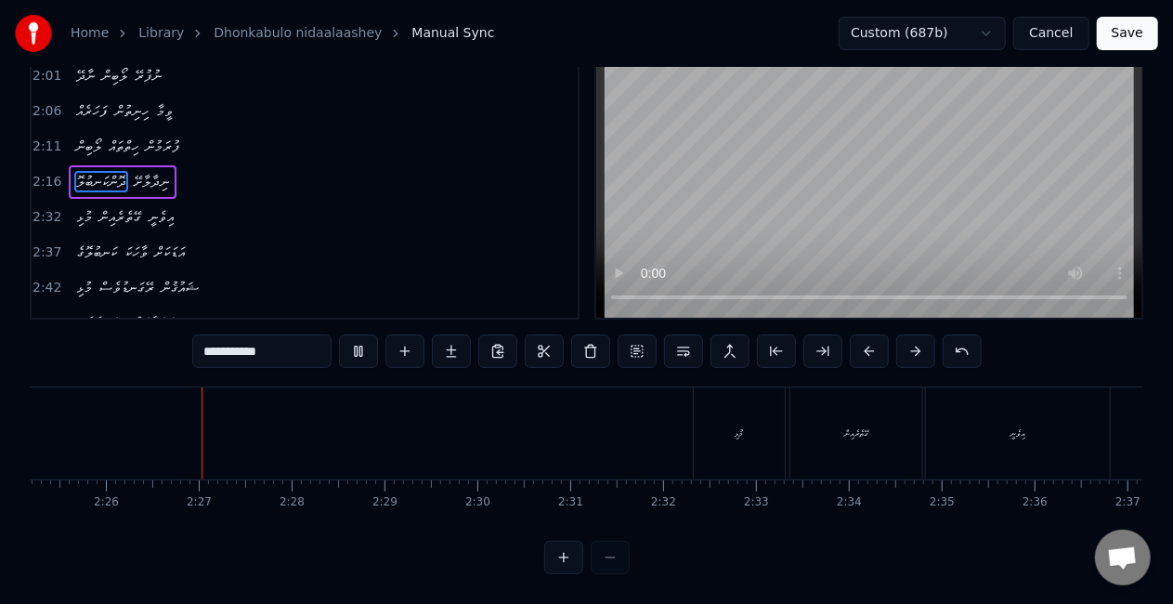
scroll to position [0, 13502]
click at [680, 436] on div "މުޅި" at bounding box center [718, 433] width 91 height 92
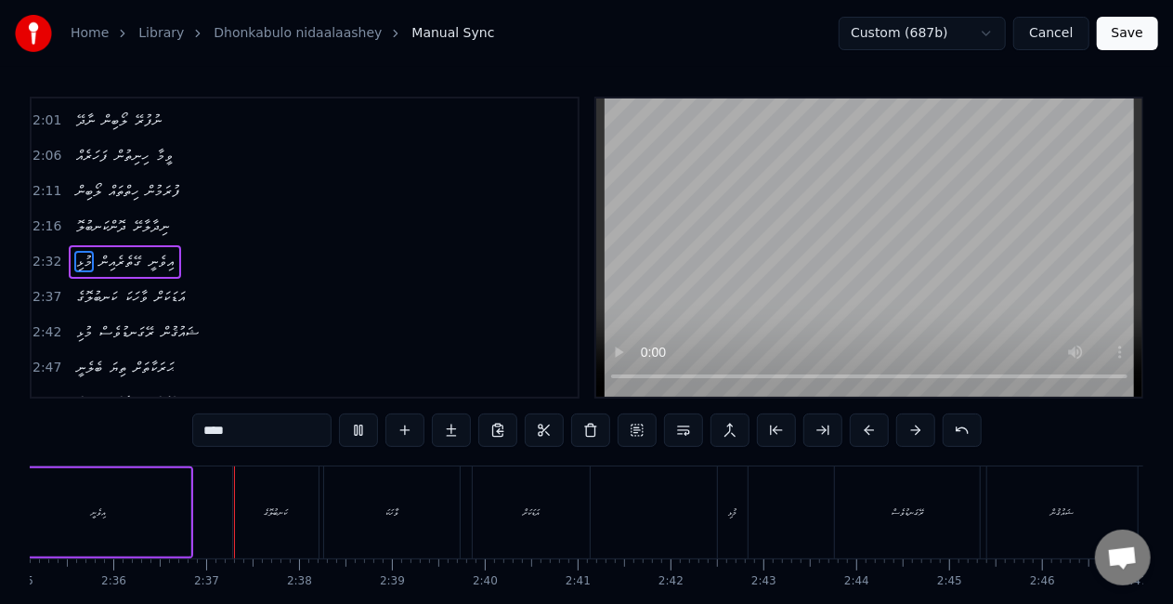
scroll to position [0, 14451]
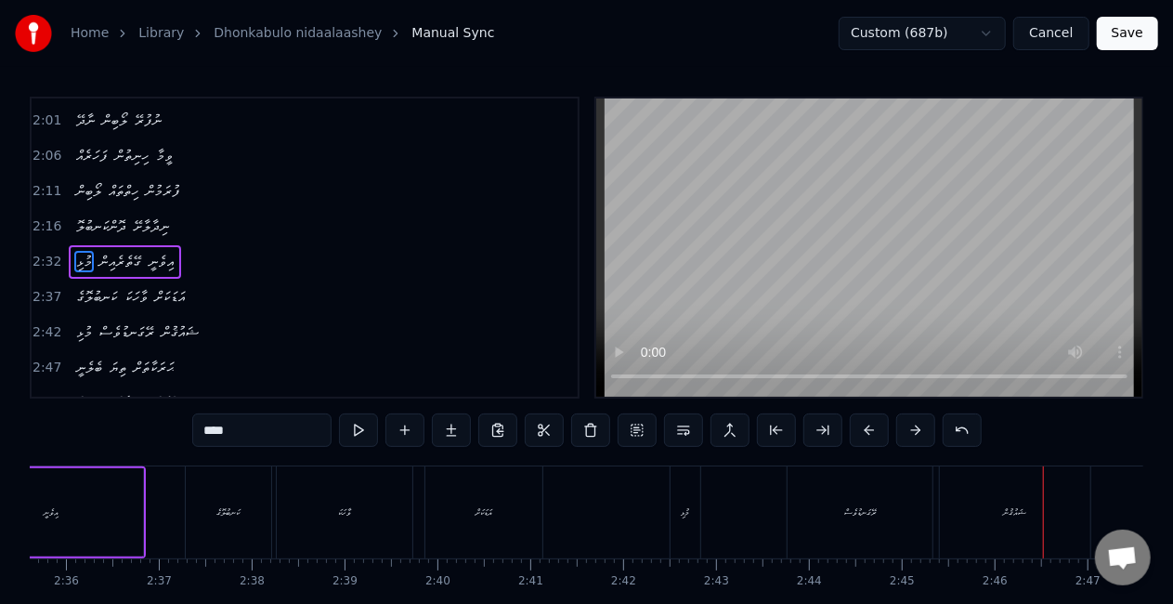
click at [674, 505] on div "މުޅި" at bounding box center [685, 512] width 30 height 92
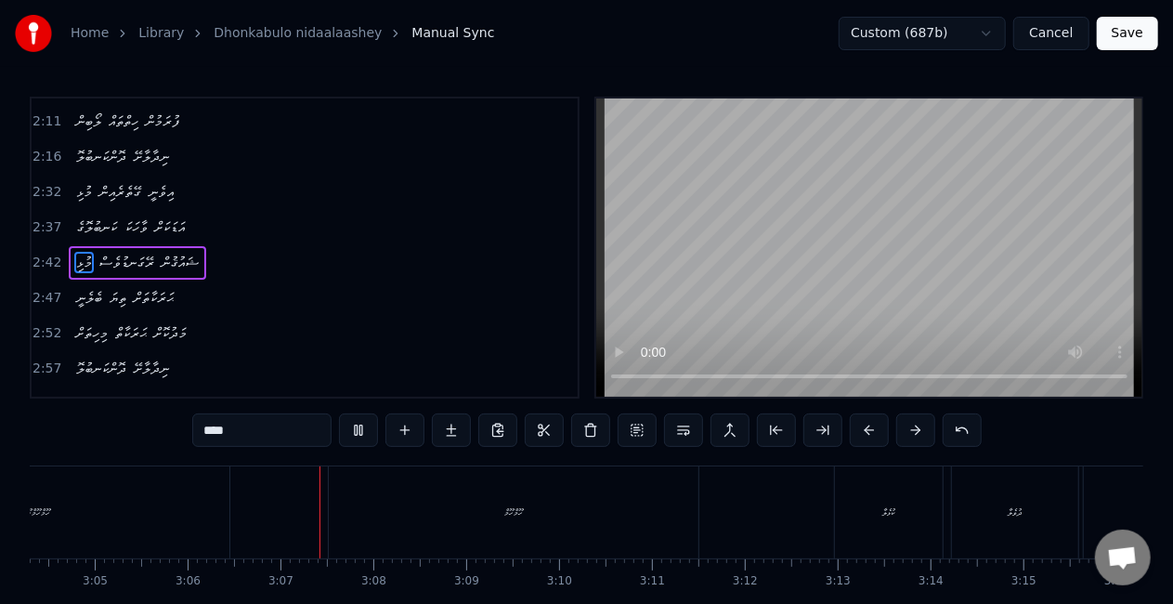
scroll to position [0, 17267]
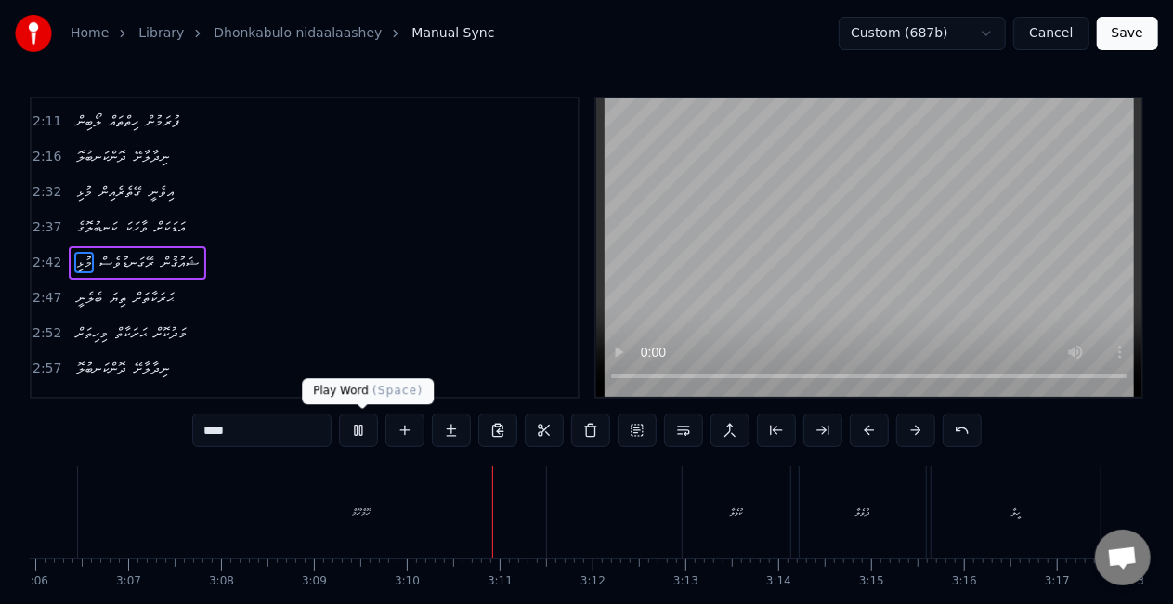
click at [358, 427] on button at bounding box center [358, 429] width 39 height 33
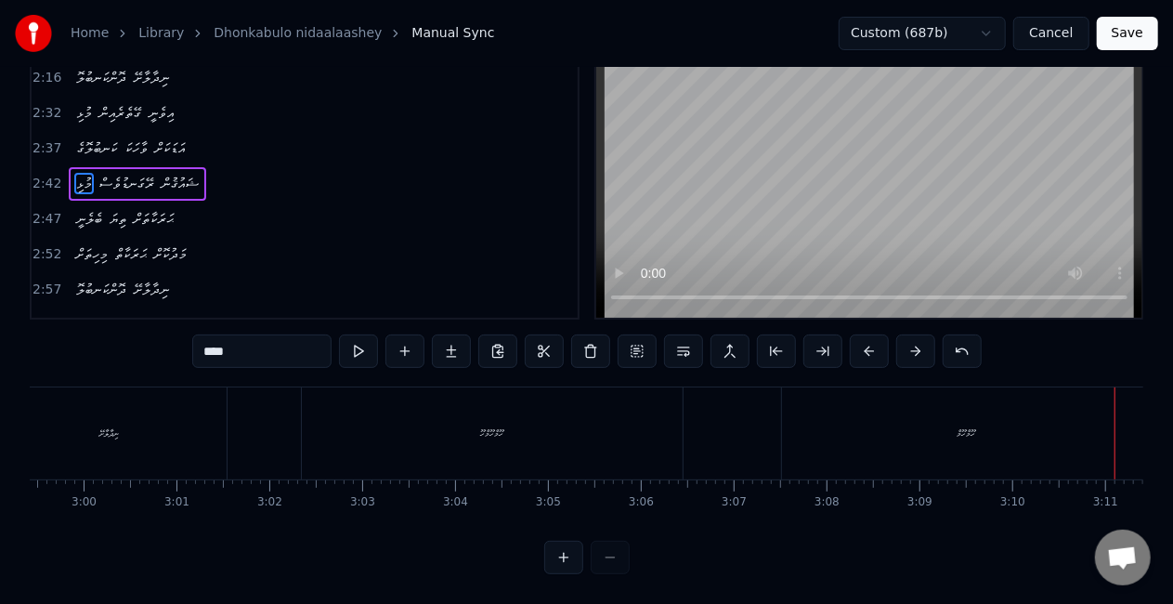
scroll to position [0, 16537]
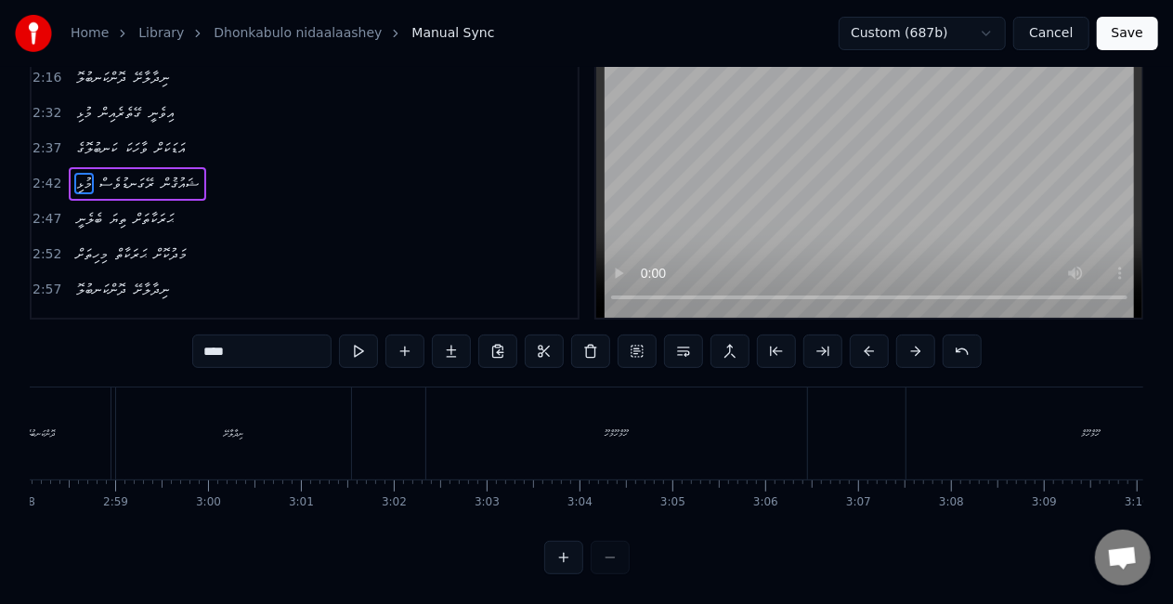
click at [578, 451] on div "ހޫމްހޫމްހޫ" at bounding box center [616, 433] width 381 height 92
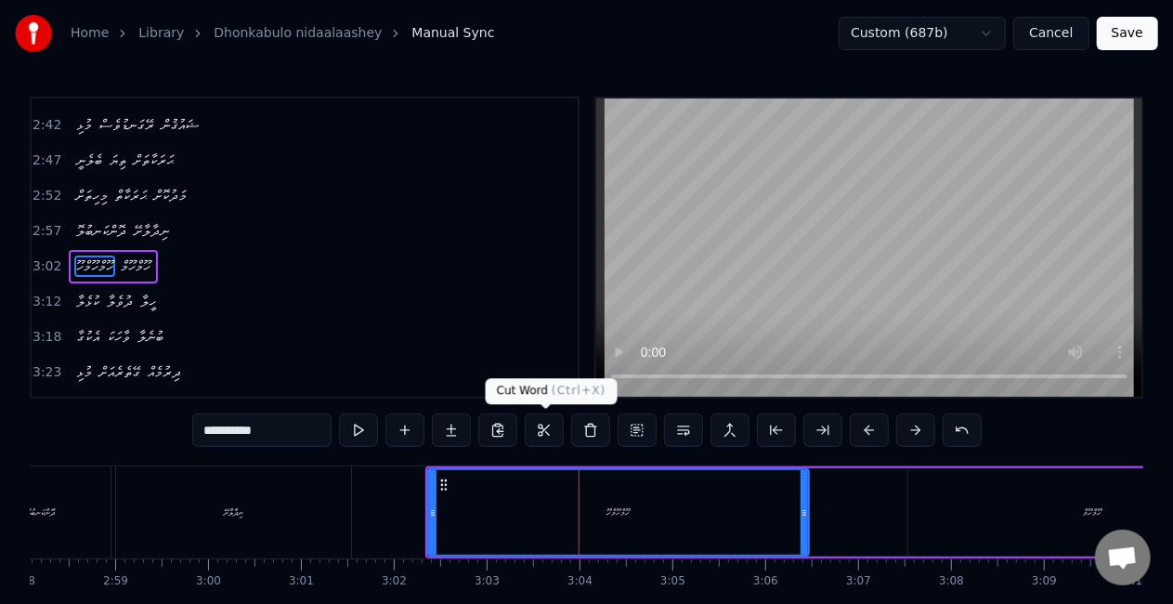
scroll to position [839, 0]
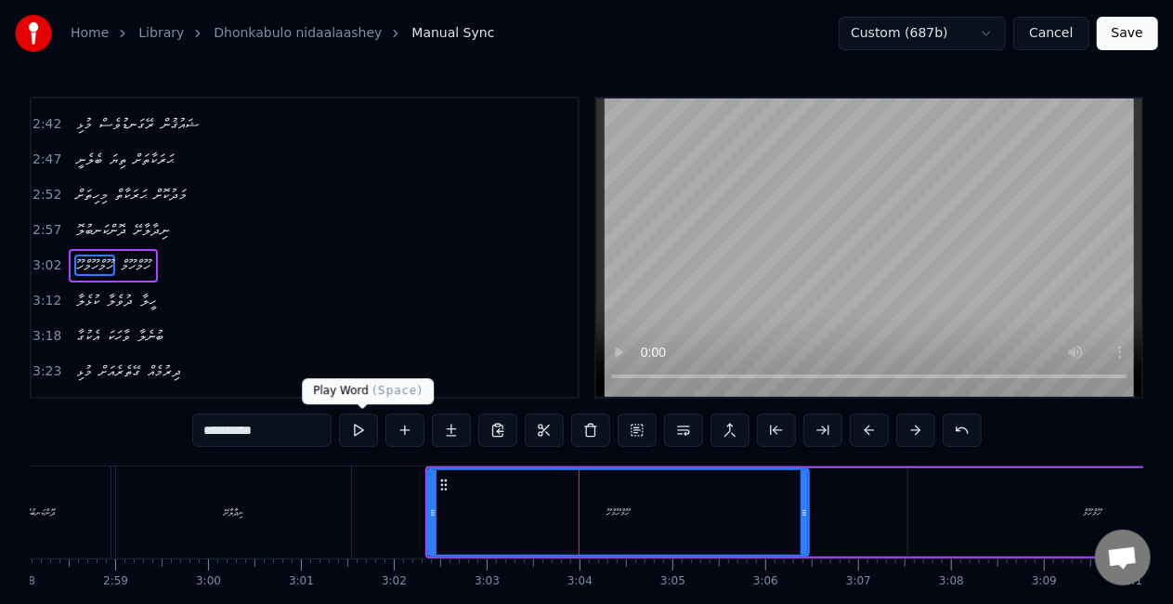
click at [371, 433] on button at bounding box center [358, 429] width 39 height 33
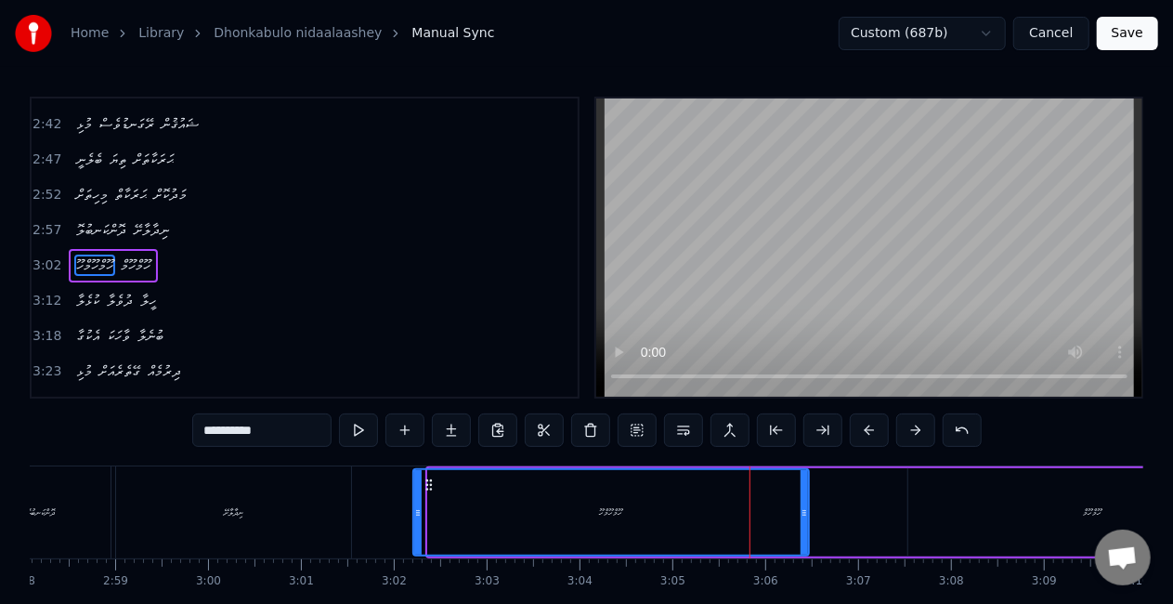
drag, startPoint x: 433, startPoint y: 519, endPoint x: 414, endPoint y: 519, distance: 18.6
click at [414, 519] on div at bounding box center [417, 512] width 7 height 85
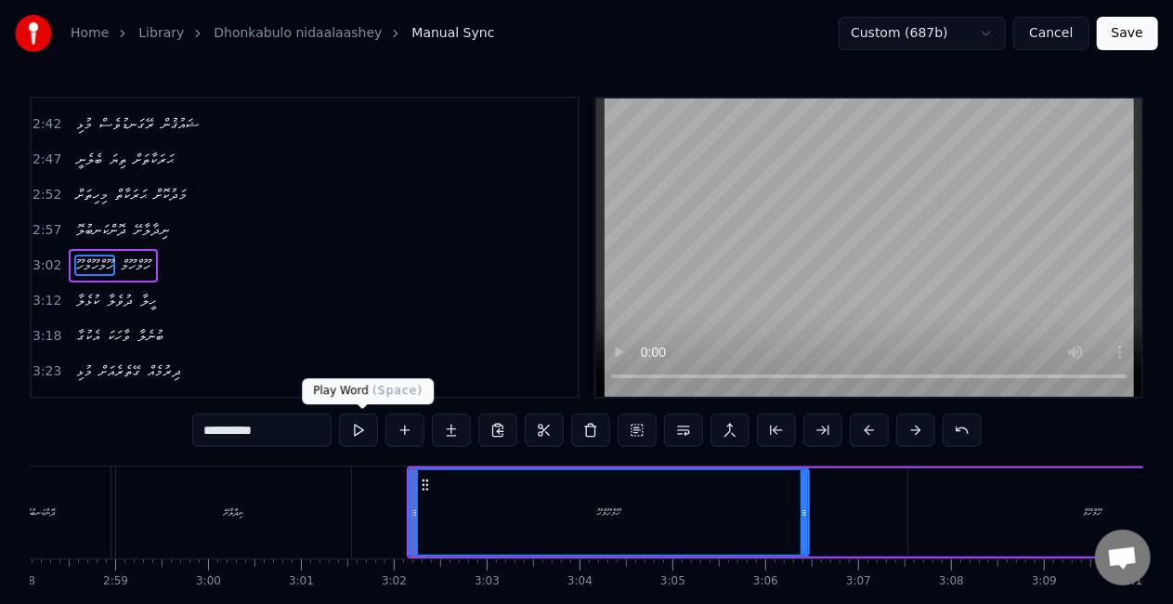
click at [358, 434] on button at bounding box center [358, 429] width 39 height 33
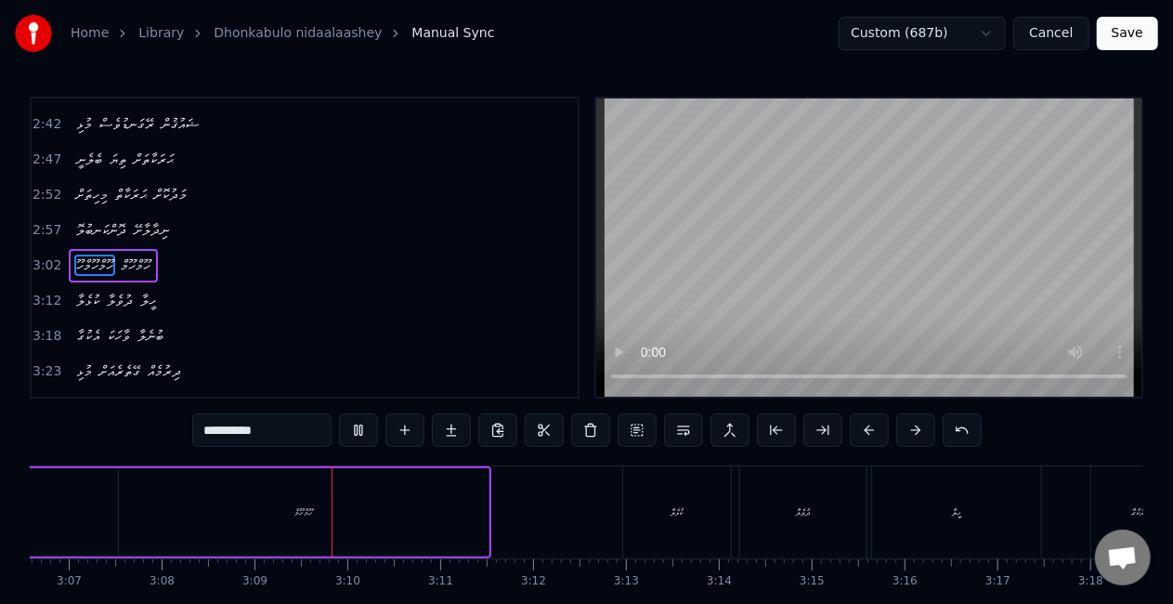
scroll to position [0, 17487]
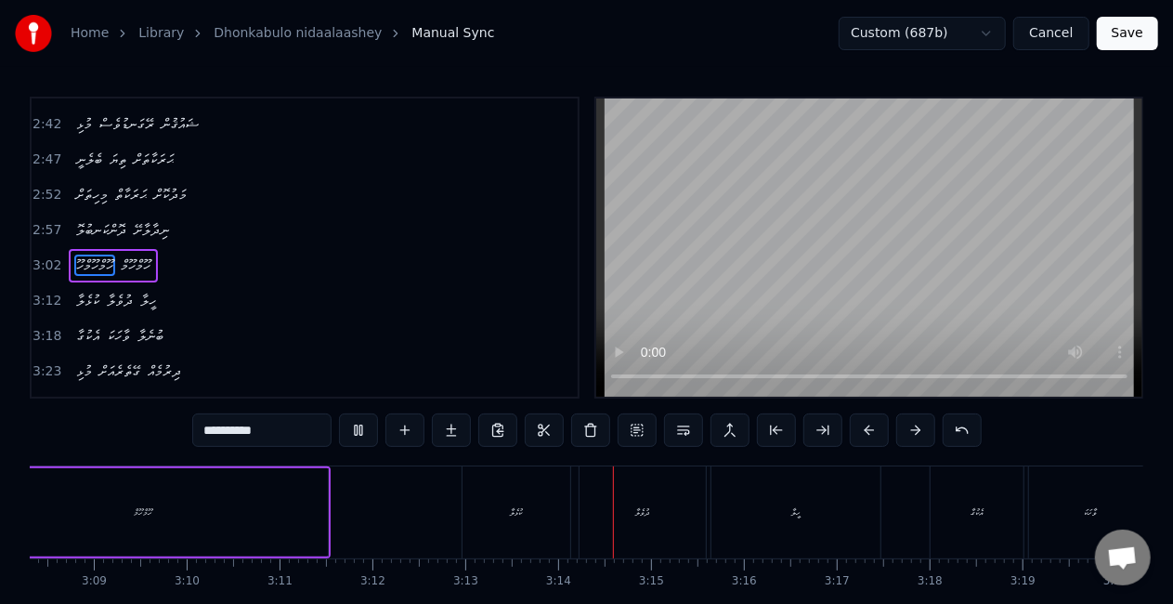
click at [500, 513] on div "ކުޅެލާ" at bounding box center [516, 512] width 108 height 92
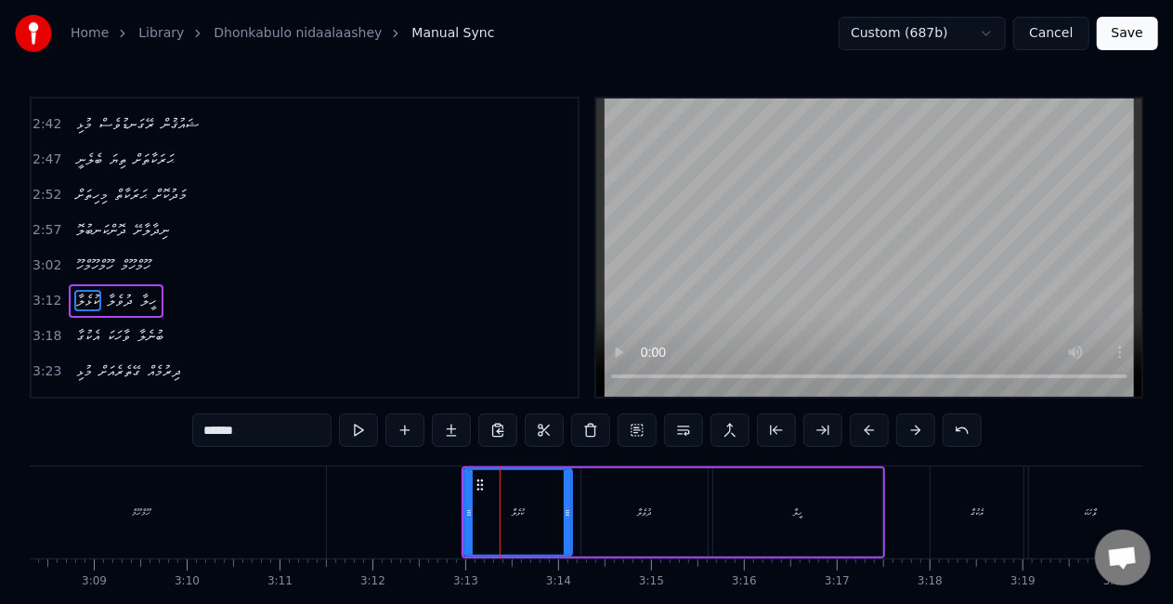
scroll to position [873, 0]
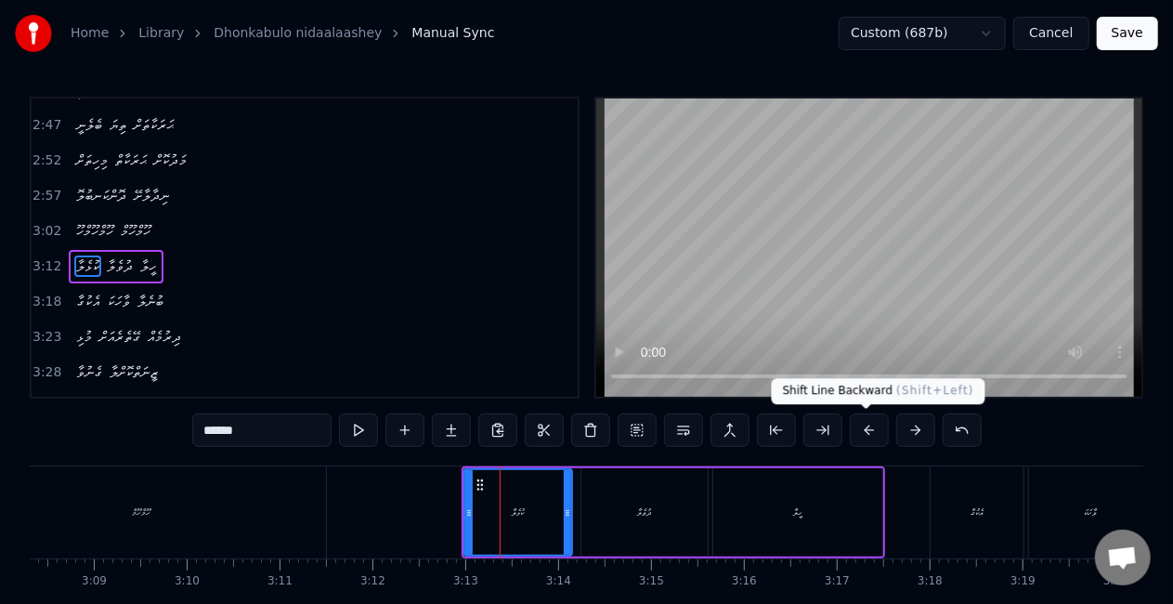
click at [856, 431] on button at bounding box center [869, 429] width 39 height 33
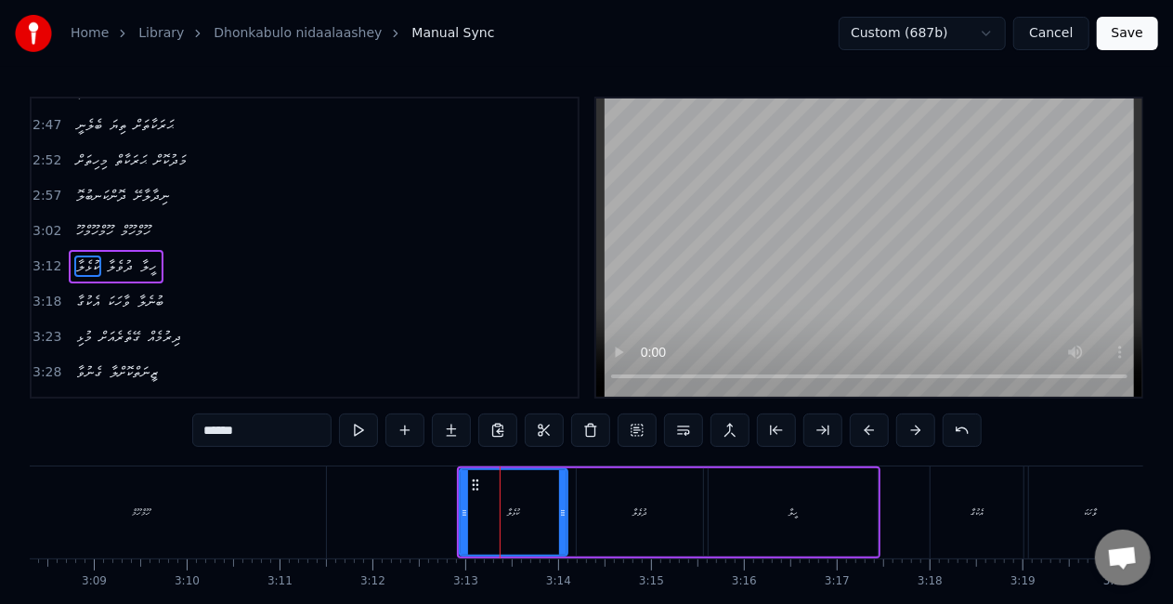
click at [852, 431] on button at bounding box center [869, 429] width 39 height 33
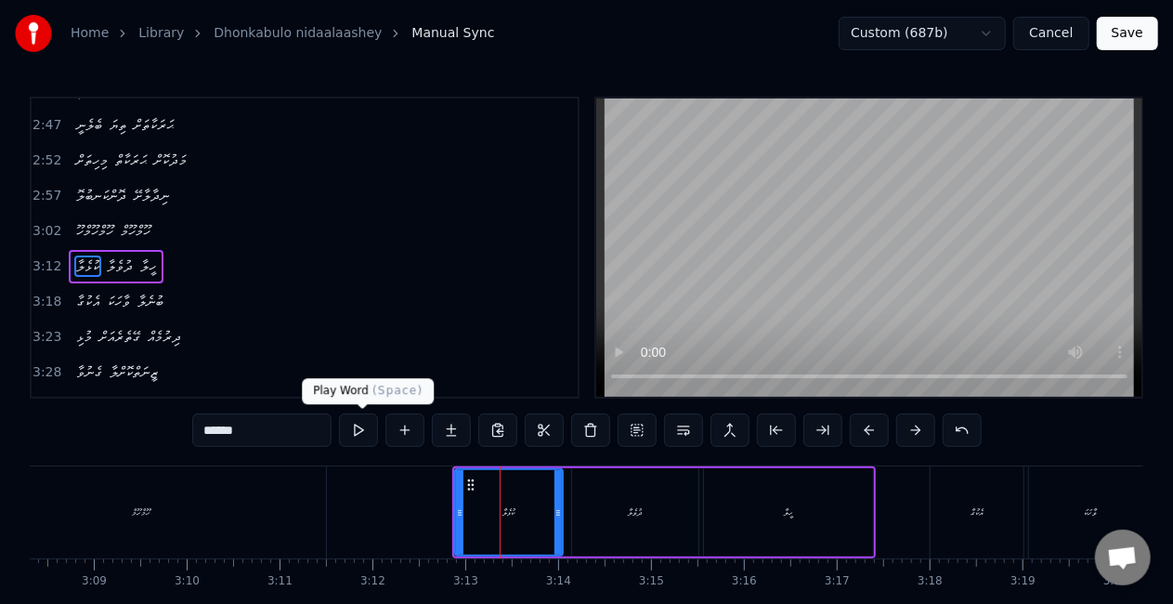
click at [370, 431] on button at bounding box center [358, 429] width 39 height 33
click at [963, 499] on div "އެކުގާ" at bounding box center [976, 512] width 93 height 92
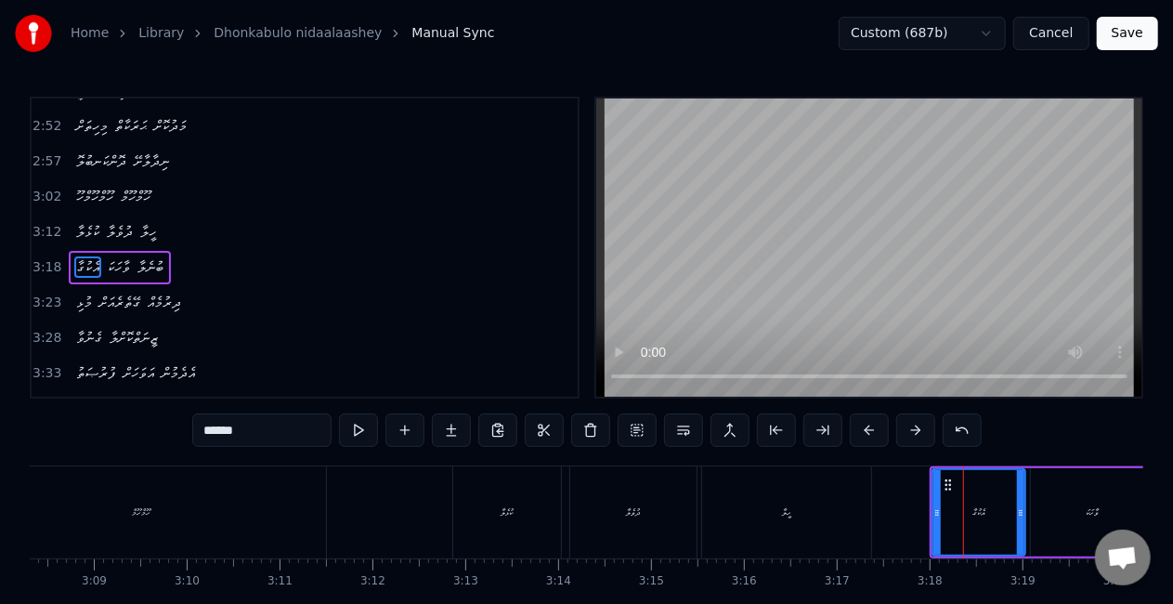
scroll to position [908, 0]
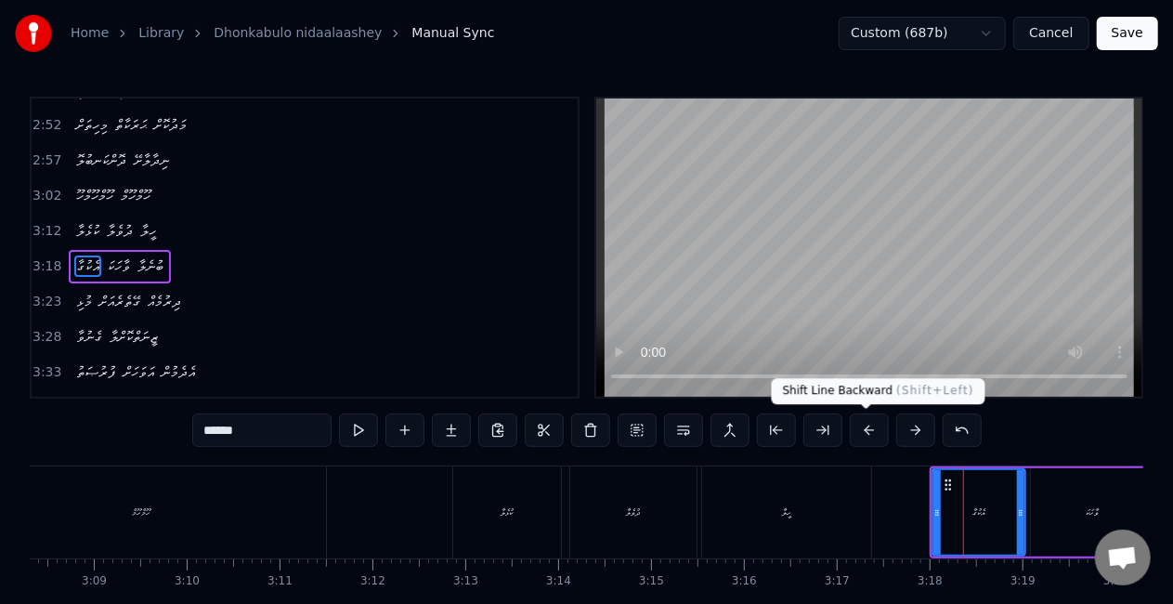
click at [867, 436] on button at bounding box center [869, 429] width 39 height 33
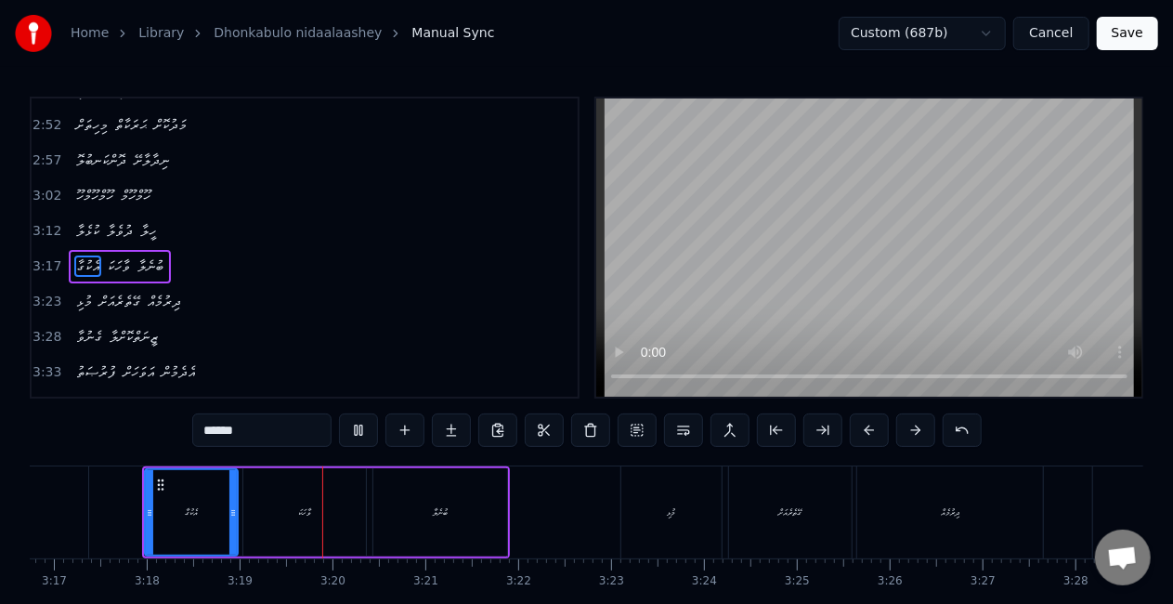
scroll to position [0, 18421]
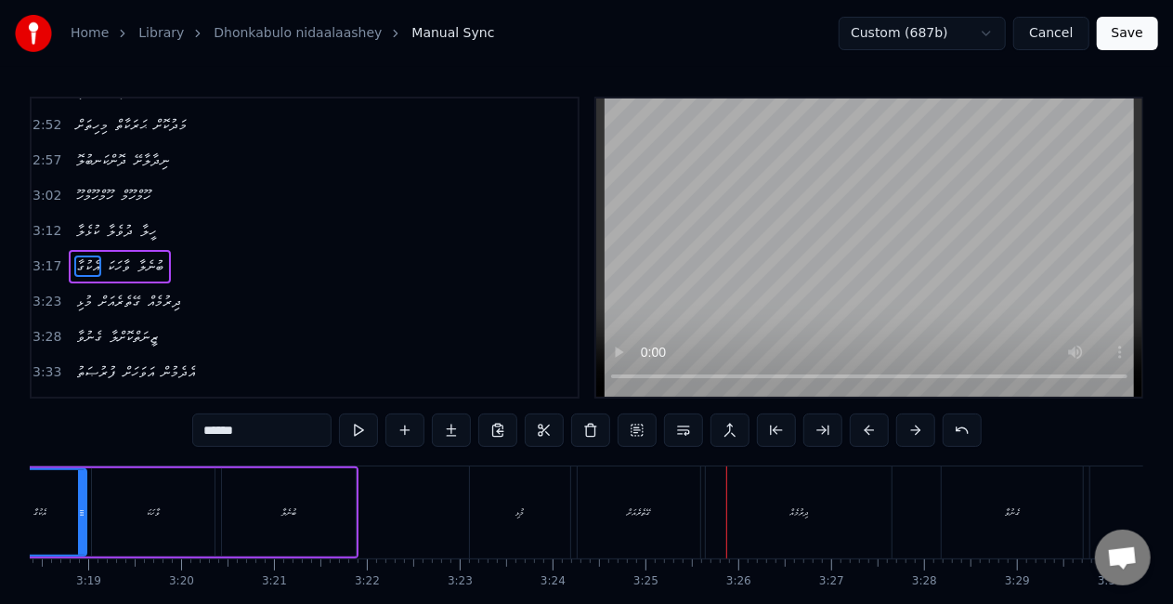
click at [542, 501] on div "މުޅި" at bounding box center [520, 512] width 100 height 92
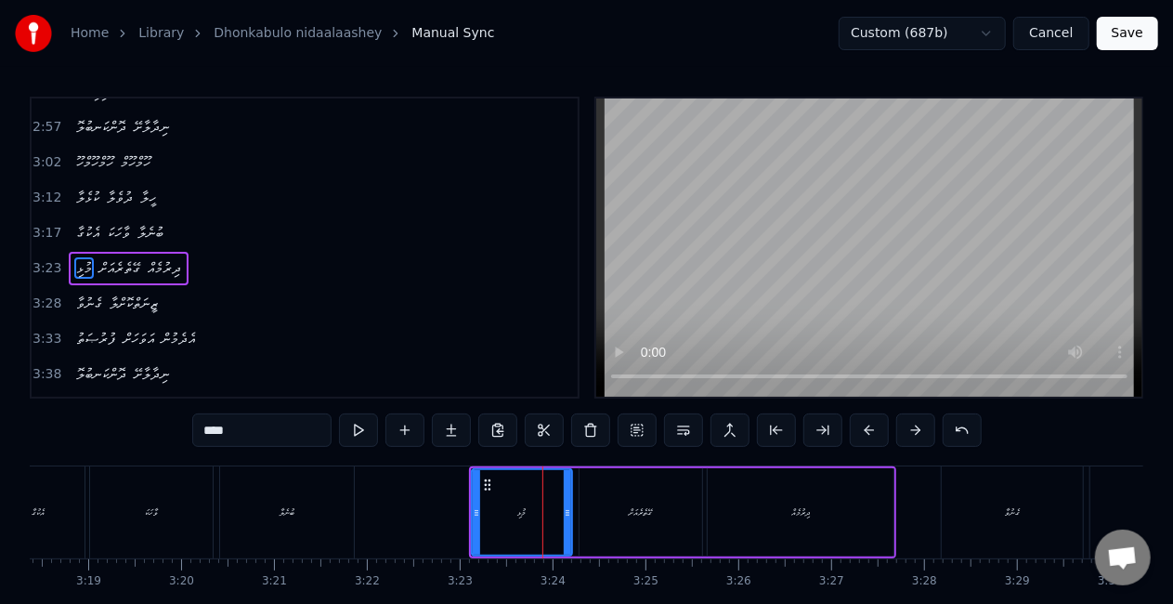
scroll to position [943, 0]
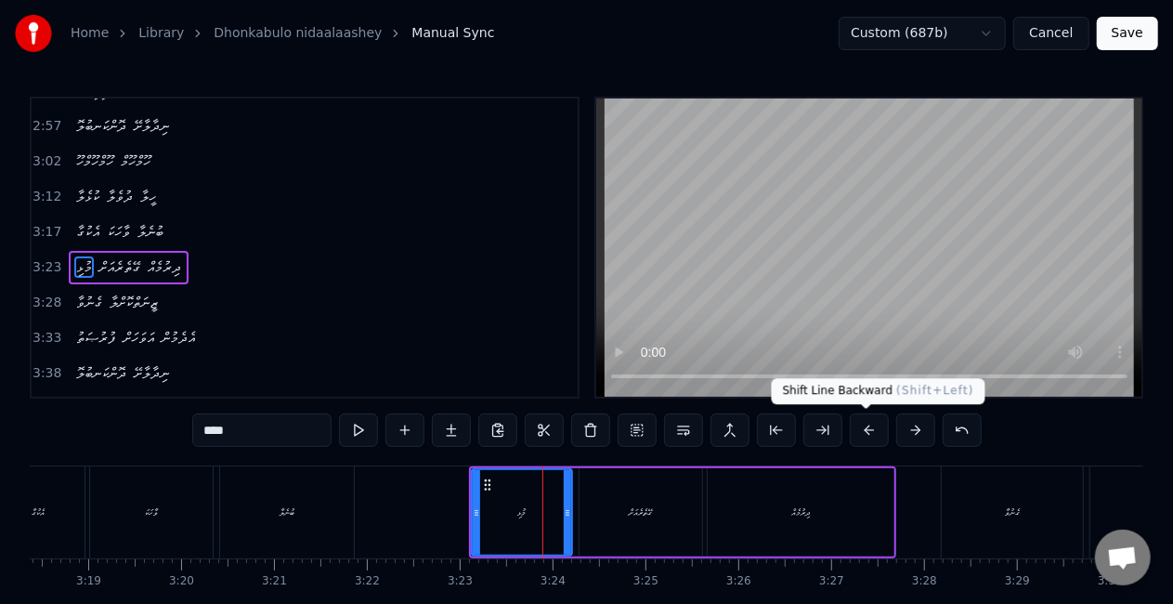
click at [864, 429] on button at bounding box center [869, 429] width 39 height 33
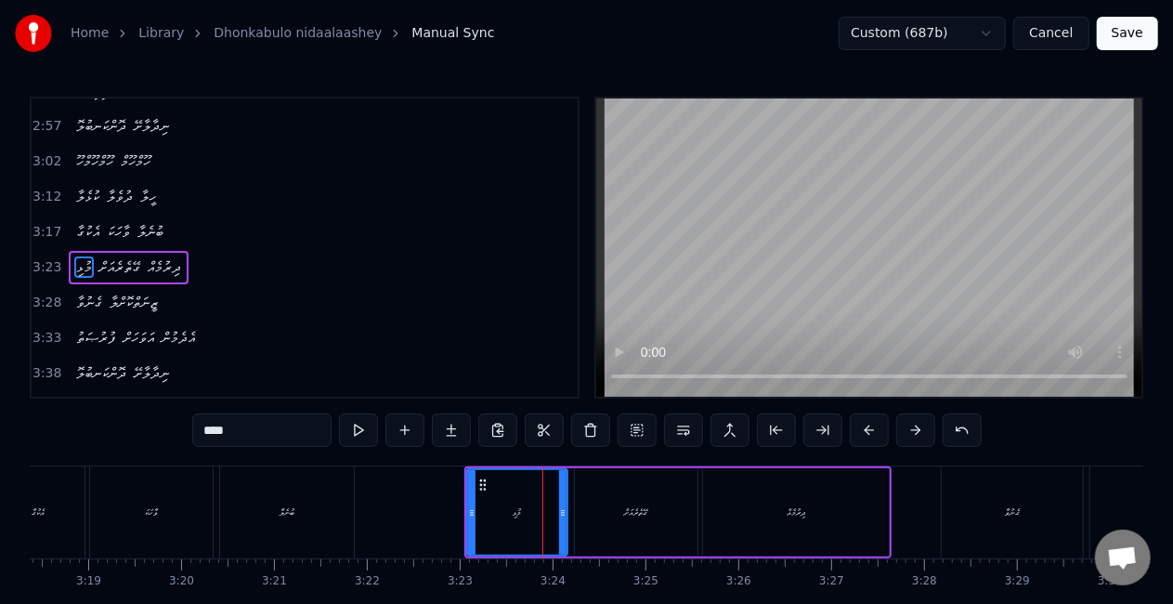
click at [864, 429] on button at bounding box center [869, 429] width 39 height 33
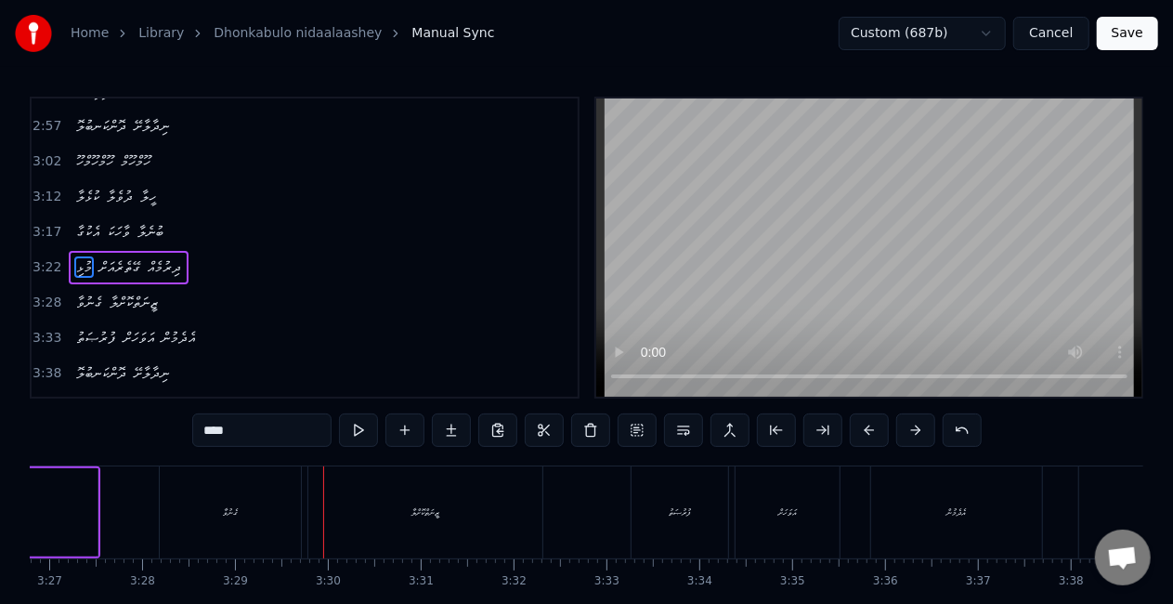
scroll to position [0, 19353]
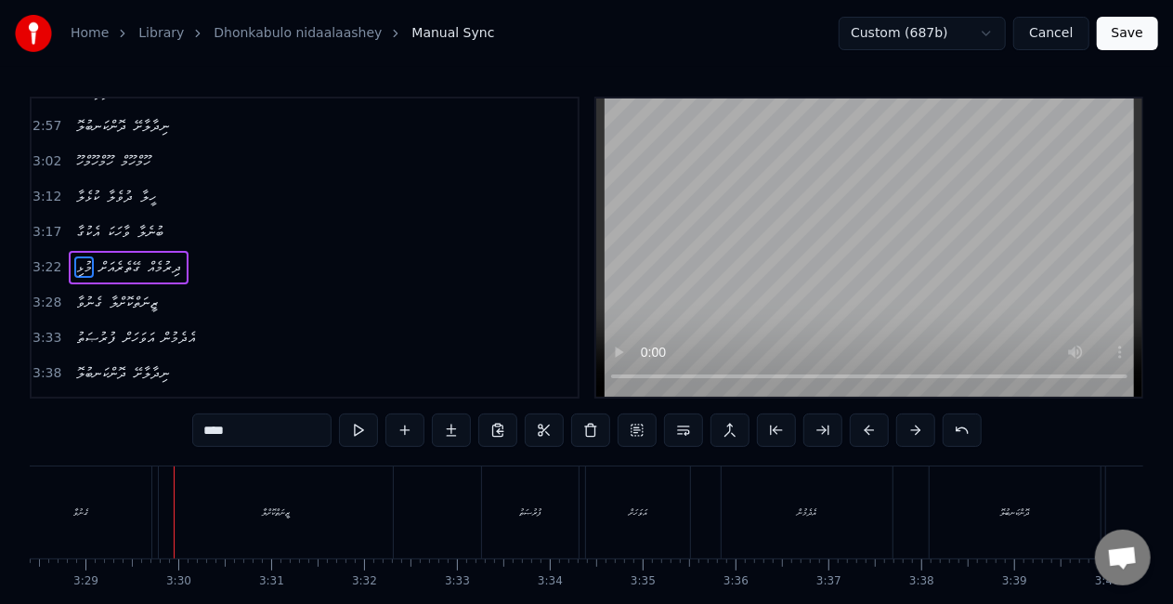
click at [135, 554] on div "ގެނުވާ" at bounding box center [80, 512] width 141 height 92
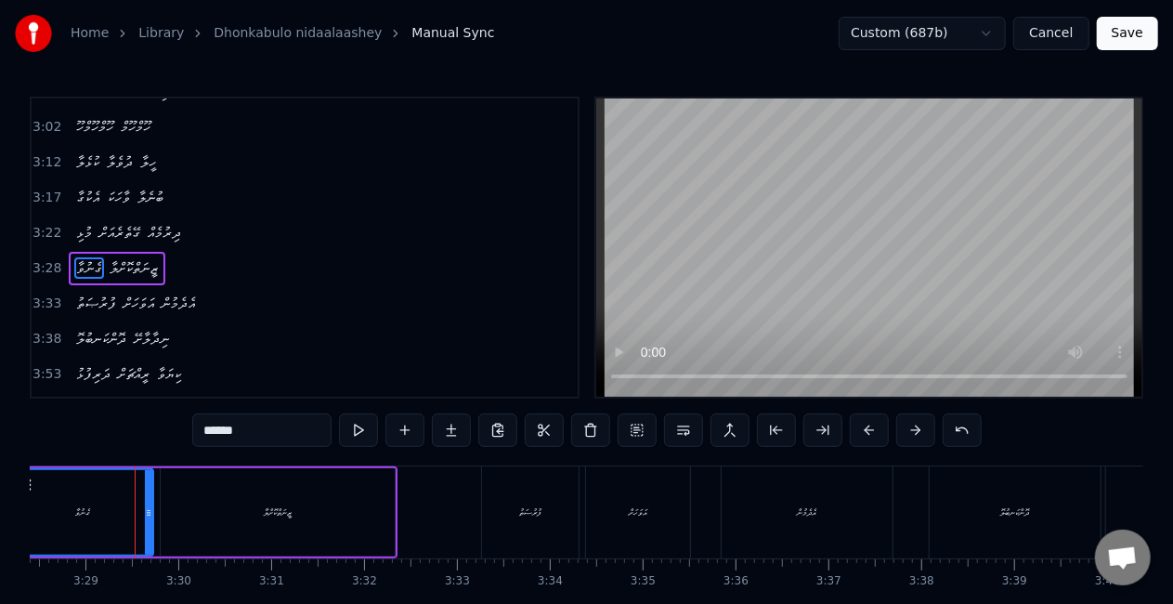
scroll to position [977, 0]
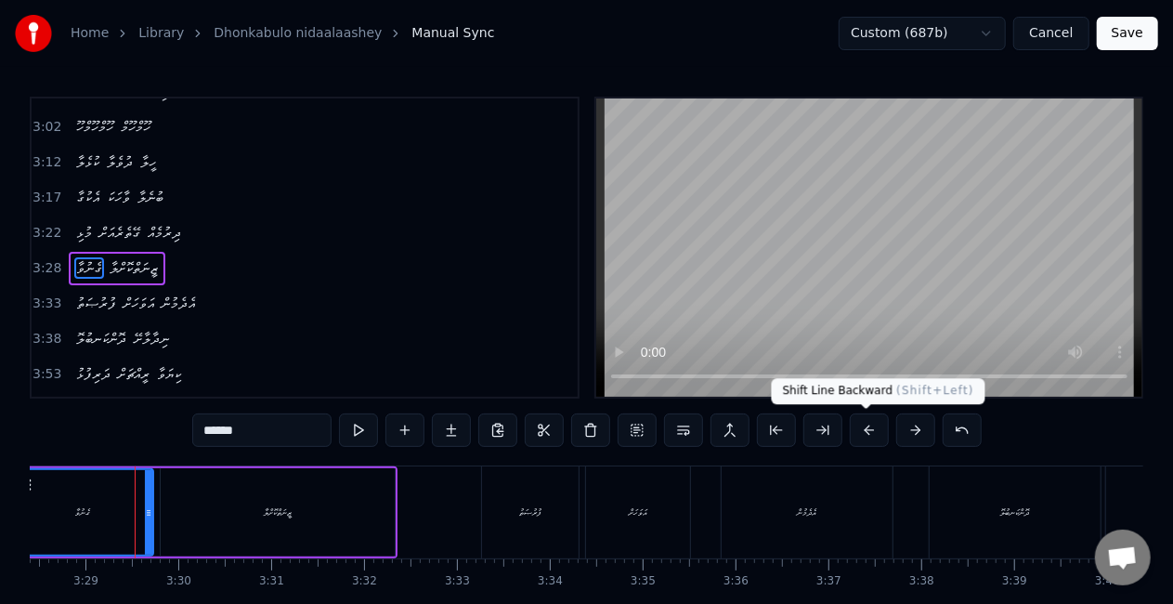
click at [864, 431] on button at bounding box center [869, 429] width 39 height 33
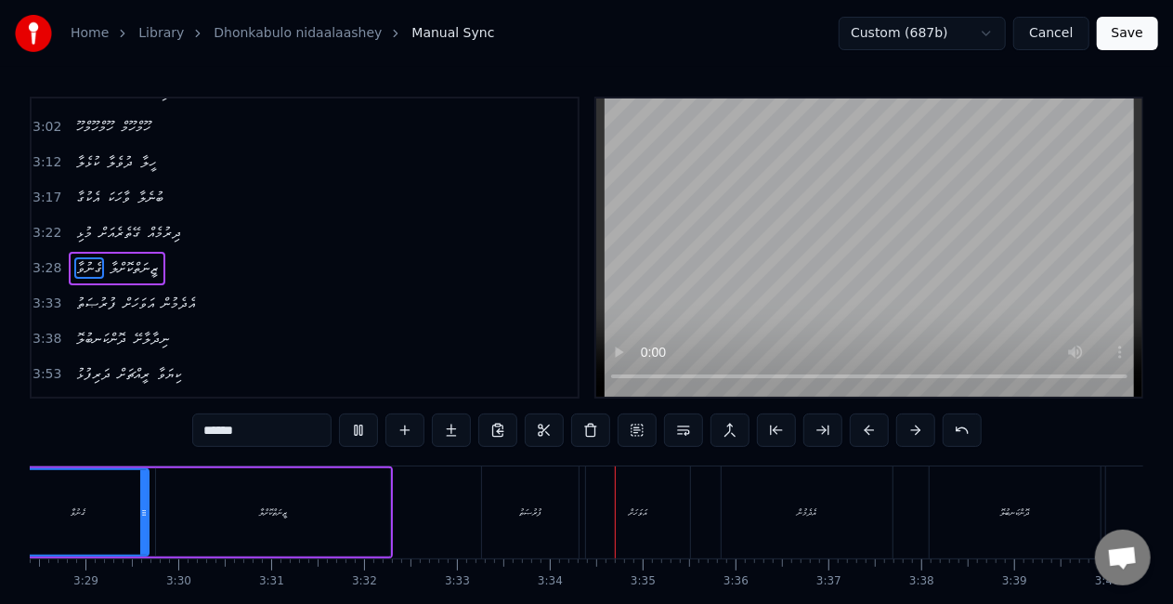
click at [499, 521] on div "ފުރުޞަތު" at bounding box center [530, 512] width 97 height 92
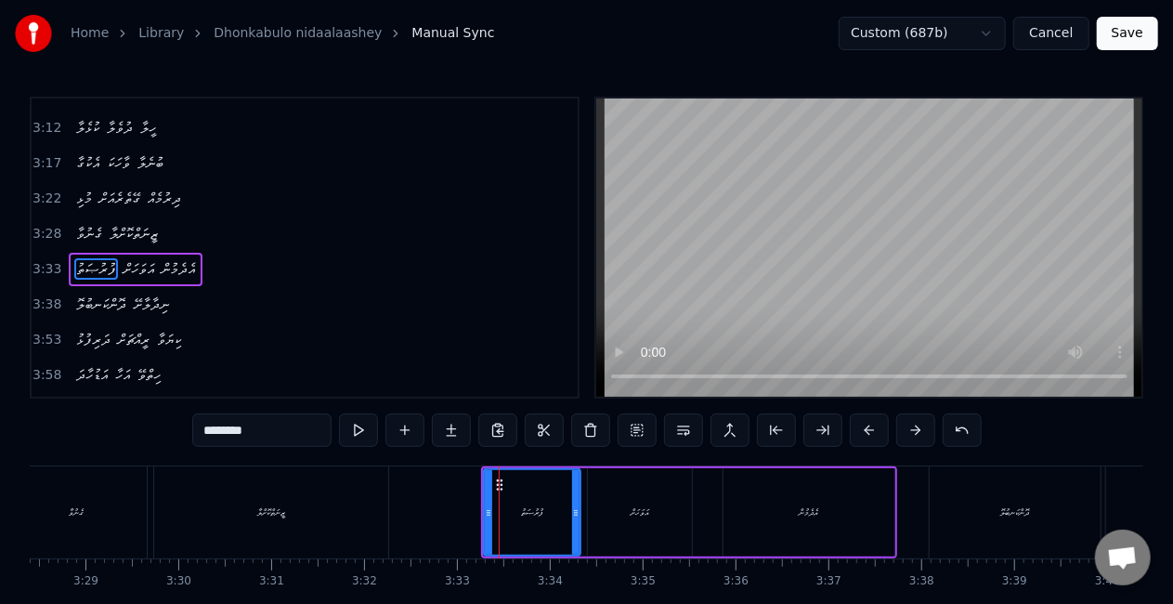
scroll to position [1012, 0]
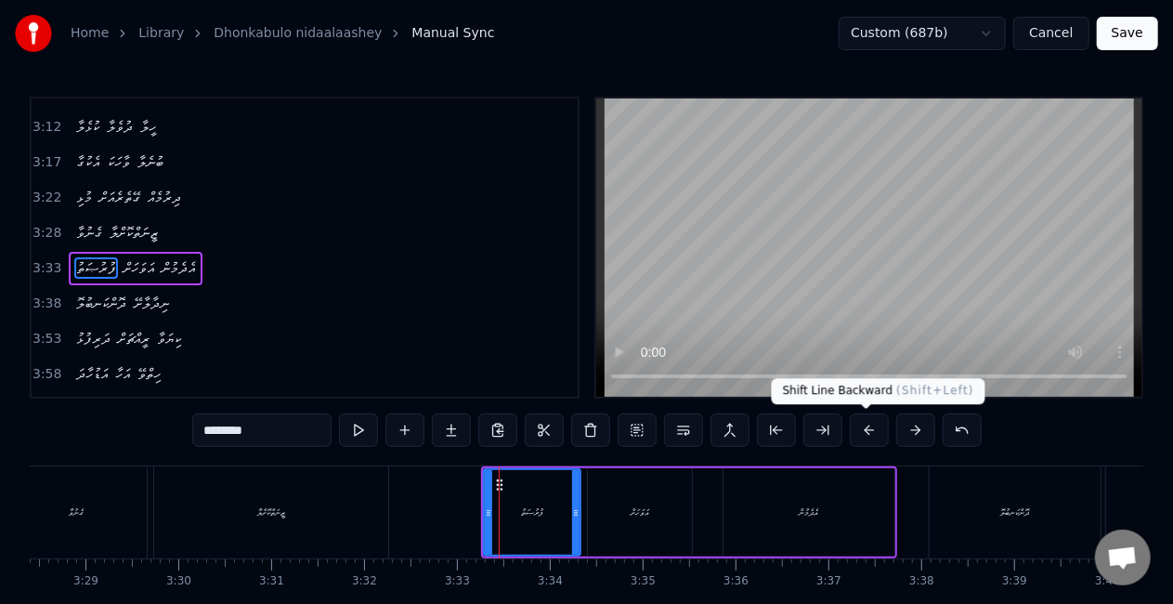
click at [861, 433] on button at bounding box center [869, 429] width 39 height 33
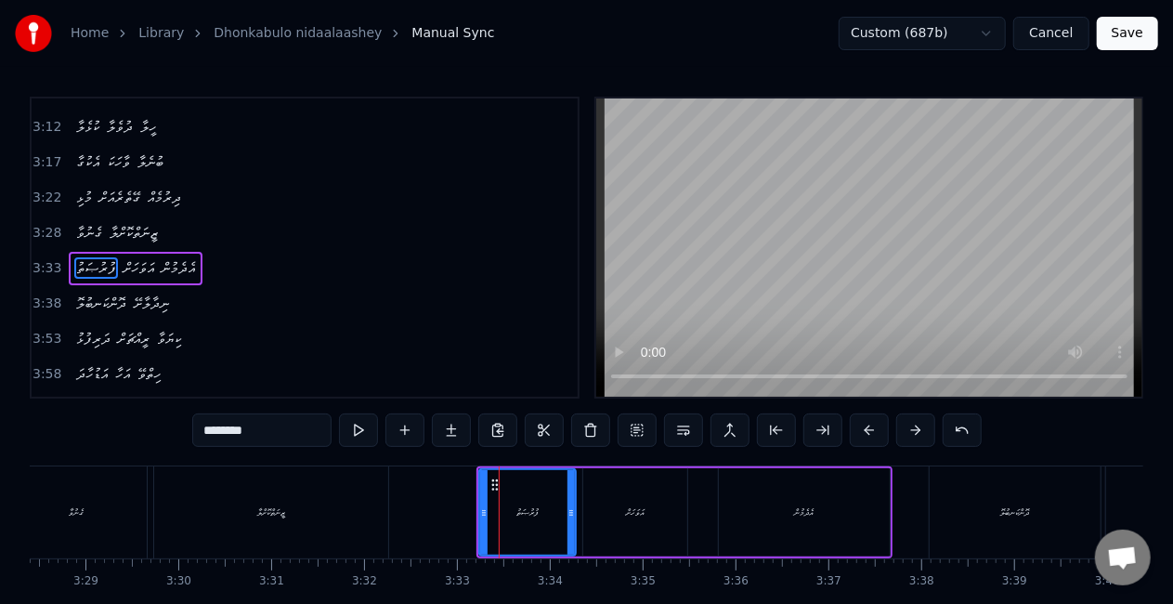
click at [861, 433] on button at bounding box center [869, 429] width 39 height 33
click at [976, 516] on div "ދޮންކަނބުލޮ" at bounding box center [1015, 512] width 171 height 92
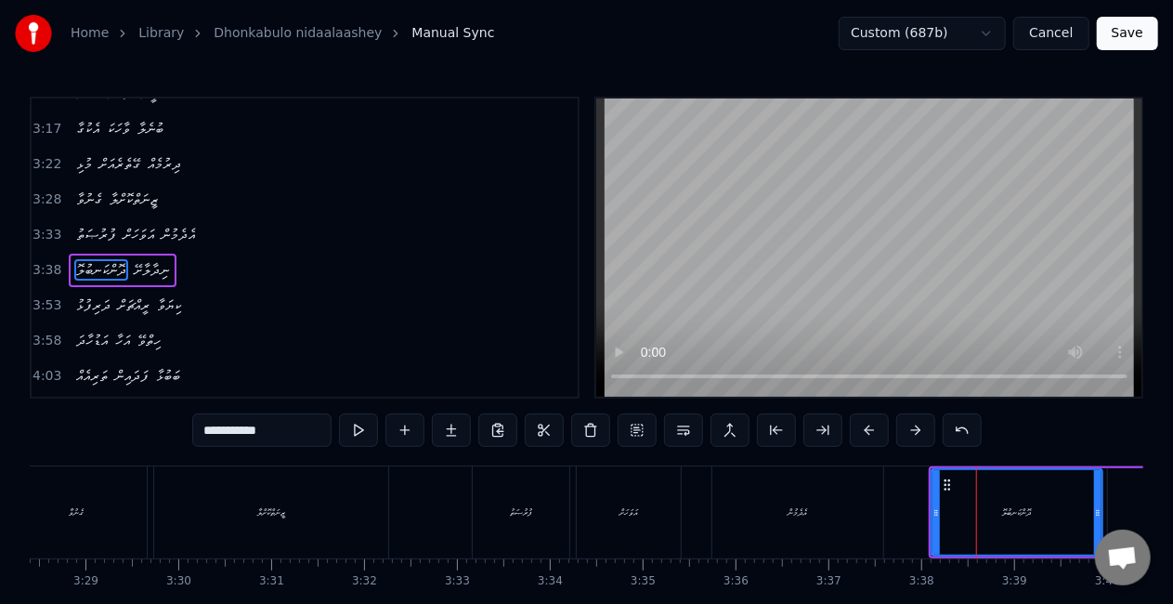
scroll to position [1047, 0]
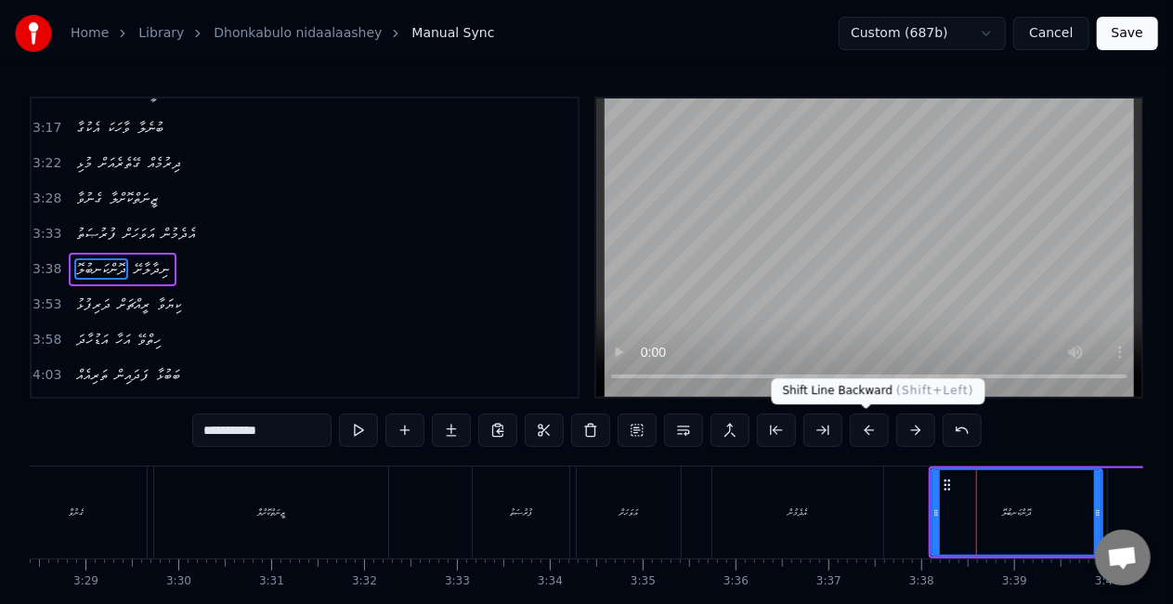
click at [865, 433] on button at bounding box center [869, 429] width 39 height 33
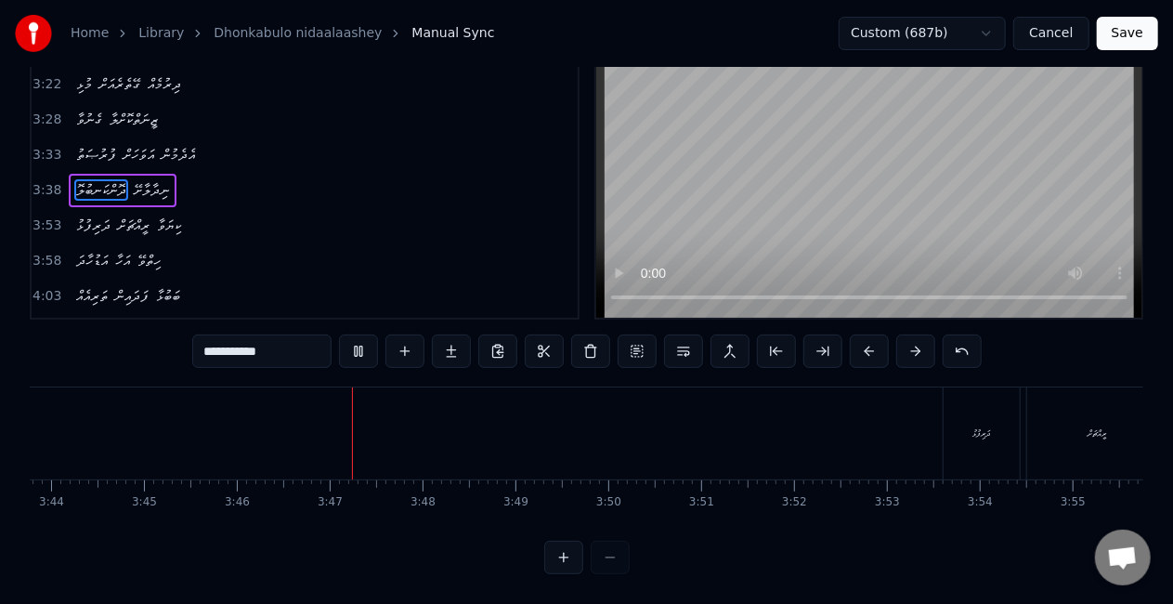
scroll to position [0, 20994]
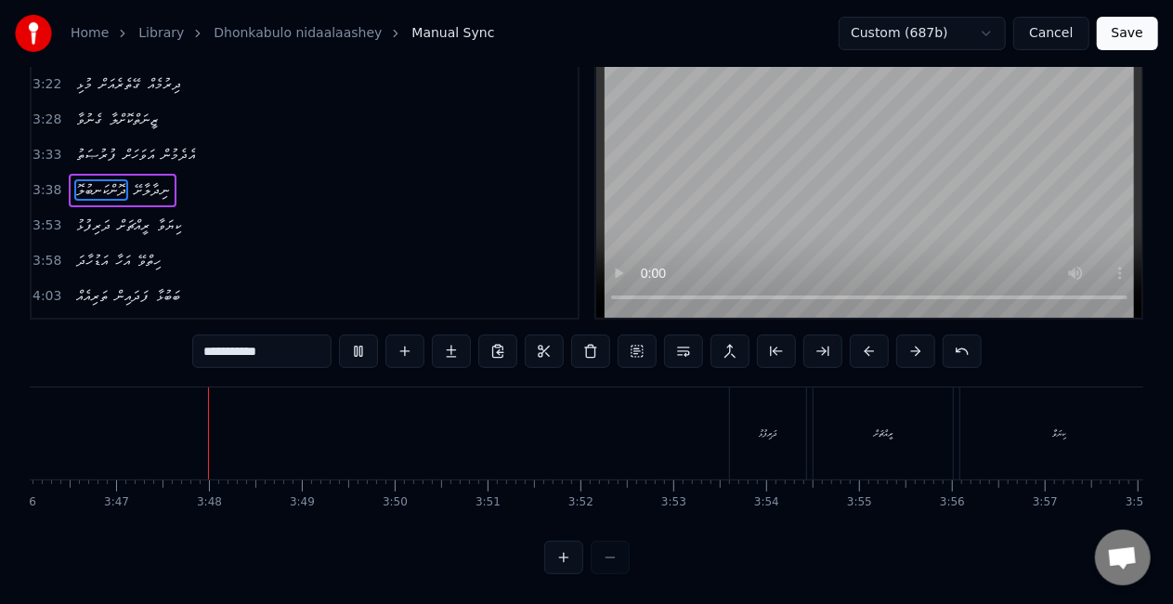
click at [752, 422] on div "ދަރިފުޅު" at bounding box center [768, 433] width 76 height 92
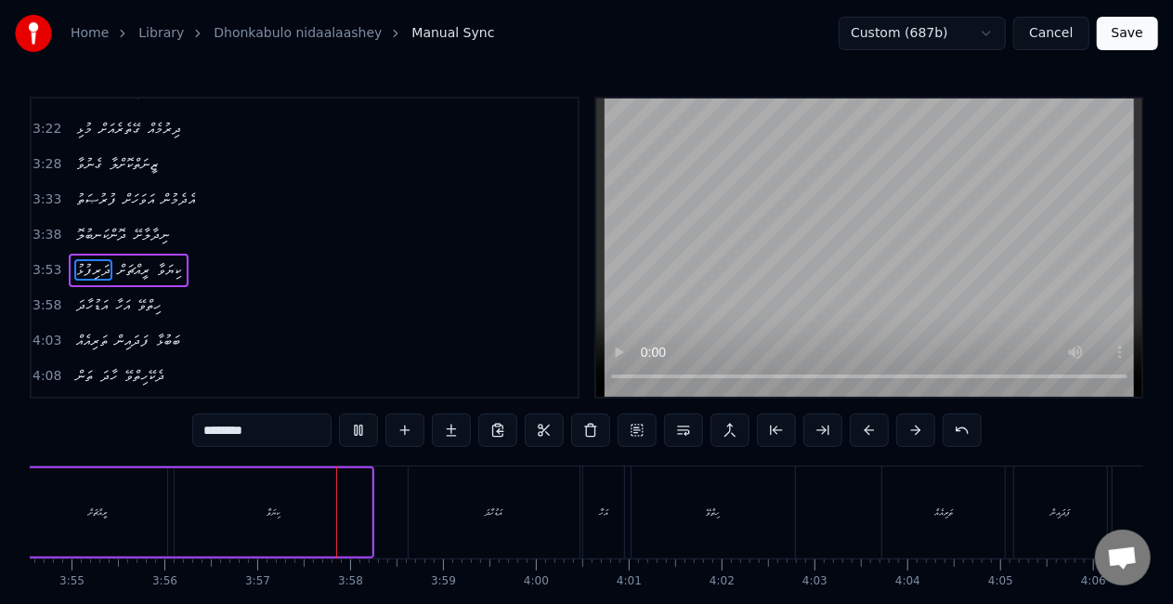
scroll to position [0, 21939]
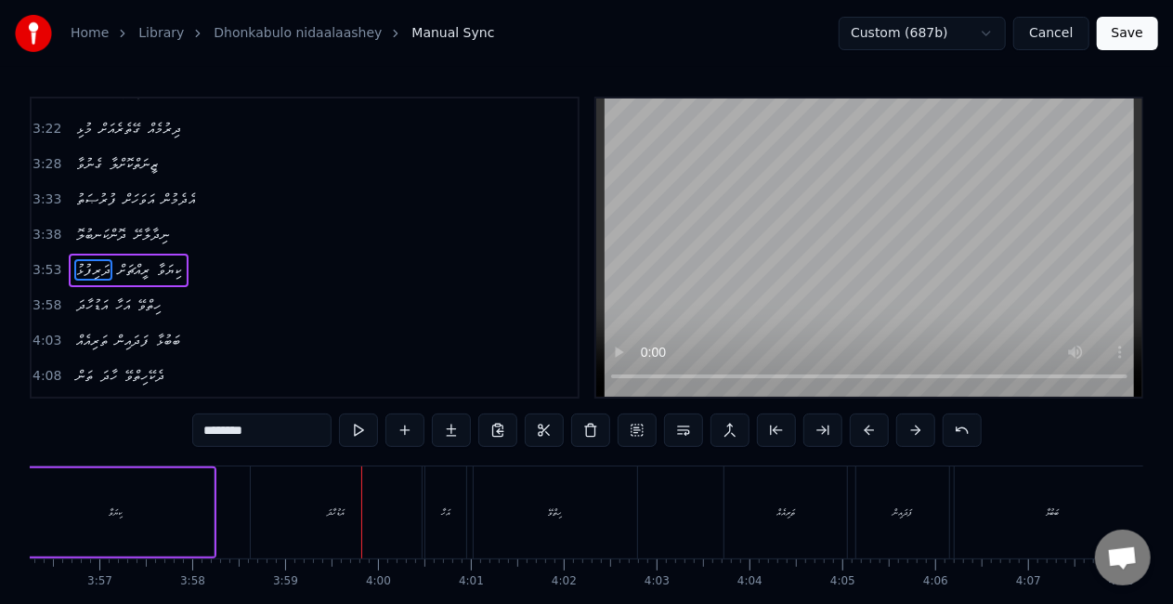
click at [349, 521] on div "އަޑުހާދަ" at bounding box center [336, 512] width 171 height 92
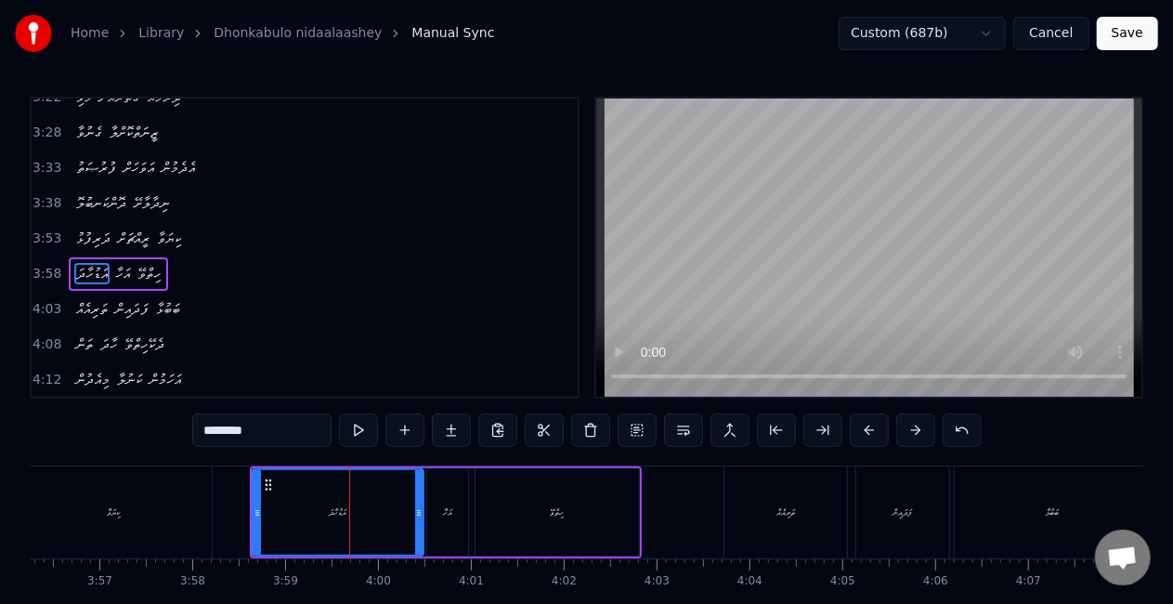
scroll to position [1116, 0]
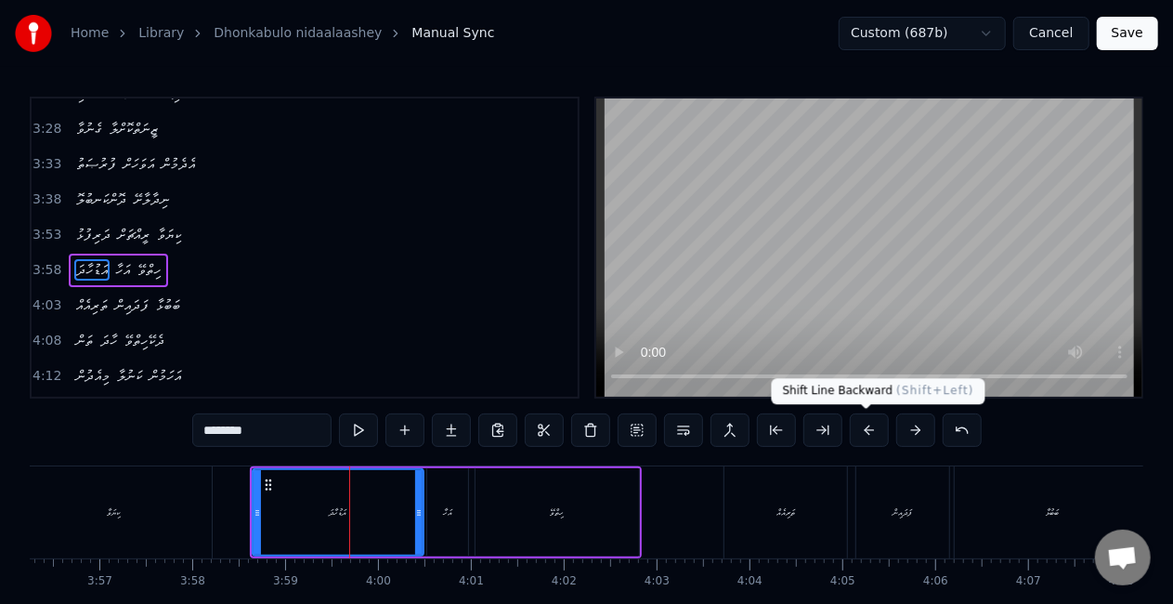
click at [865, 429] on button at bounding box center [869, 429] width 39 height 33
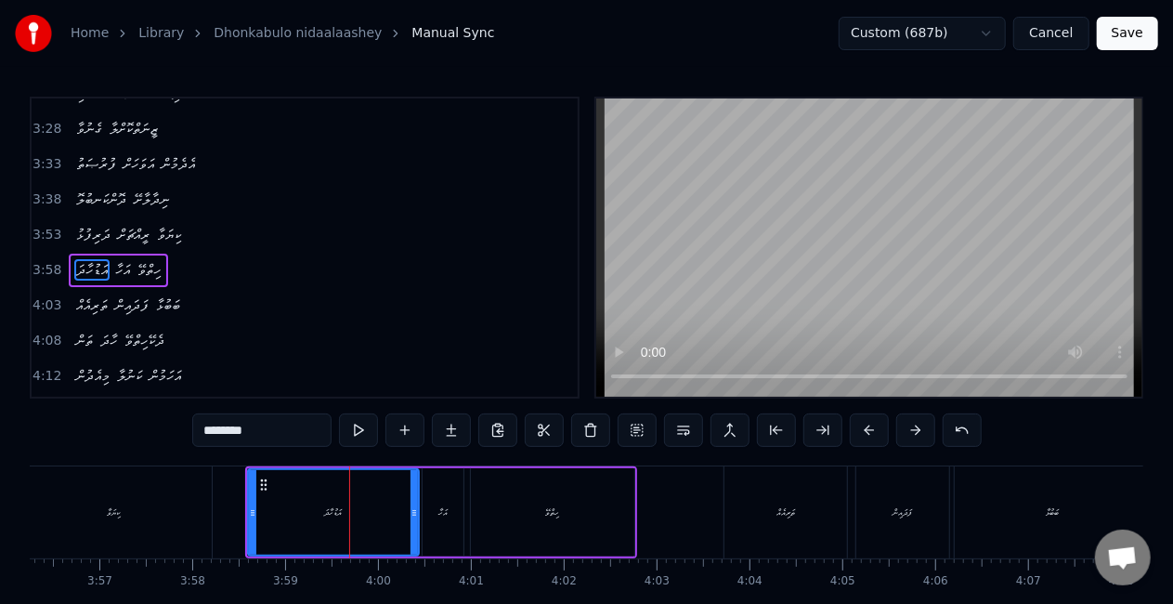
click at [865, 429] on button at bounding box center [869, 429] width 39 height 33
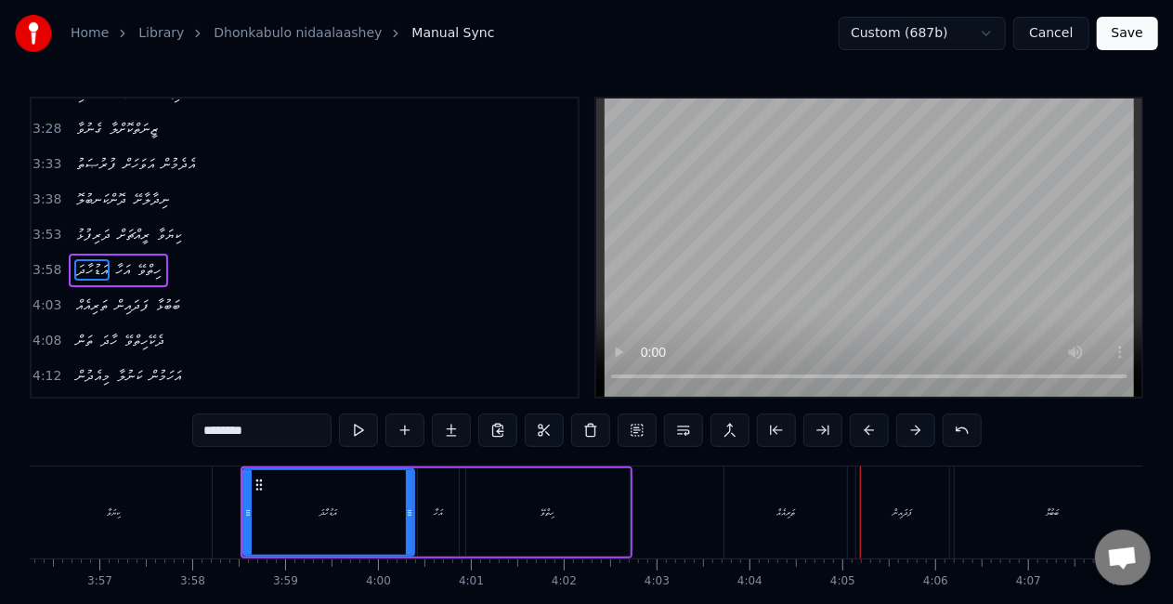
click at [783, 501] on div "ތަރިއެއް" at bounding box center [785, 512] width 123 height 92
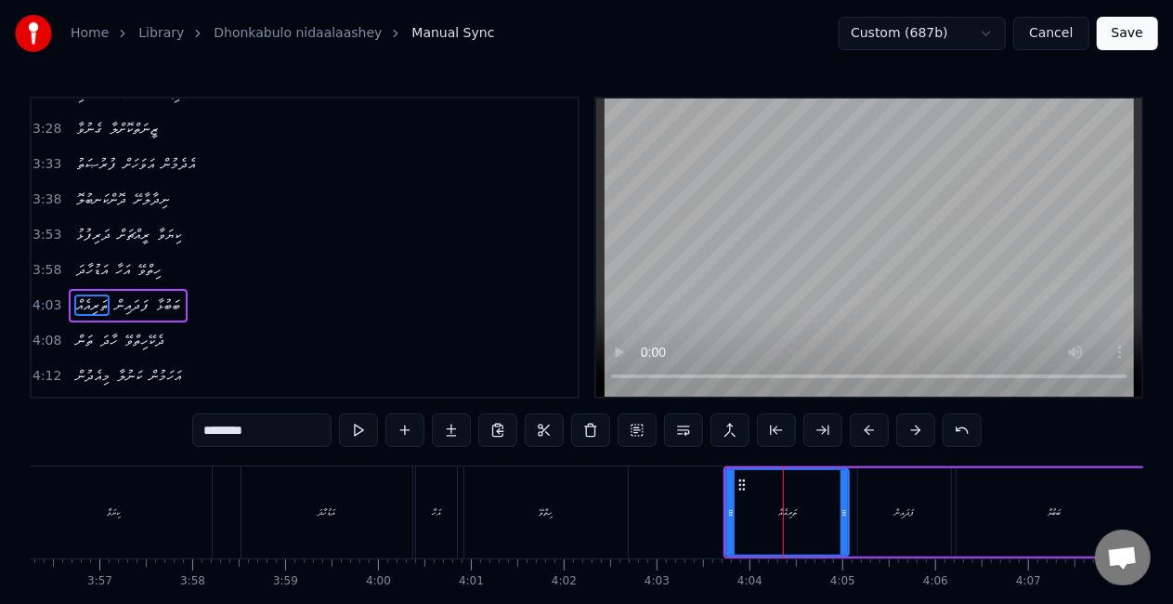
scroll to position [1151, 0]
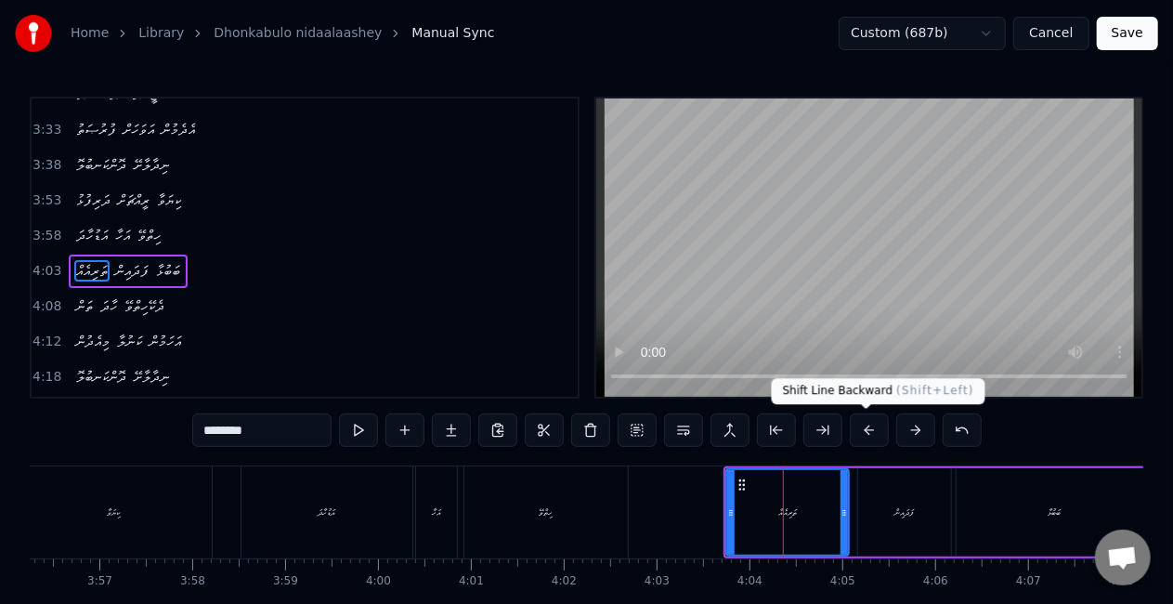
click at [865, 427] on button at bounding box center [869, 429] width 39 height 33
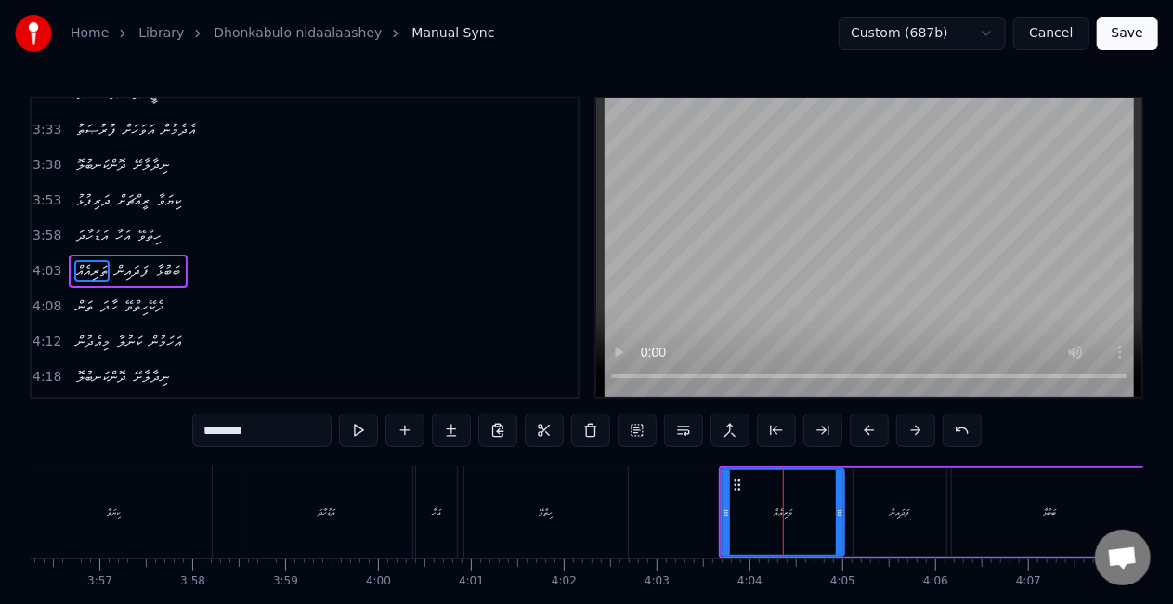
click at [865, 427] on button at bounding box center [869, 429] width 39 height 33
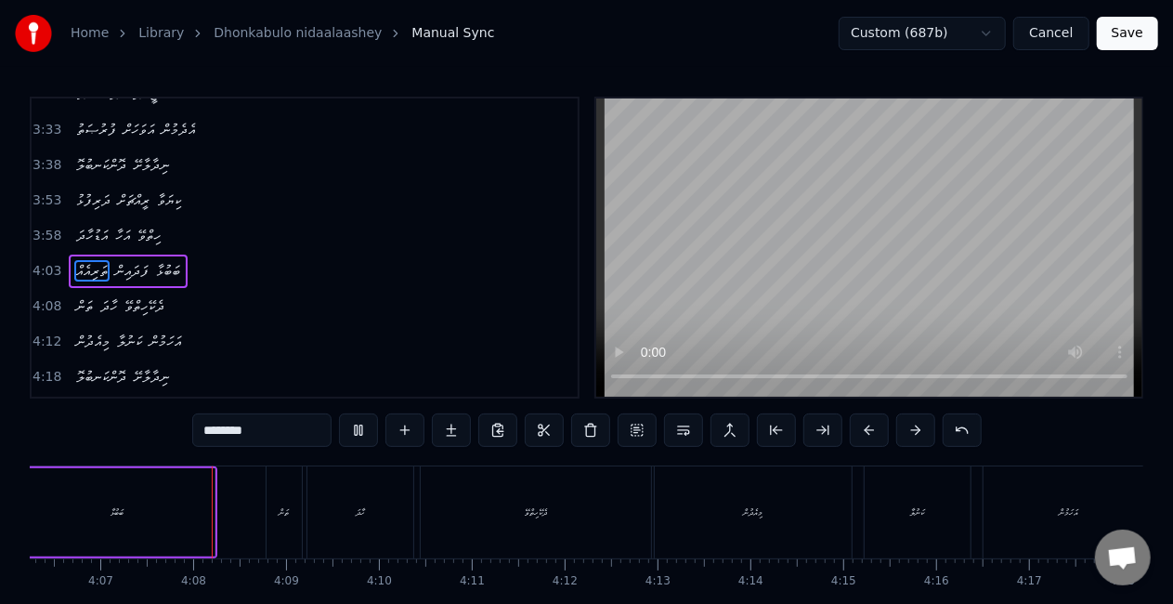
scroll to position [0, 22888]
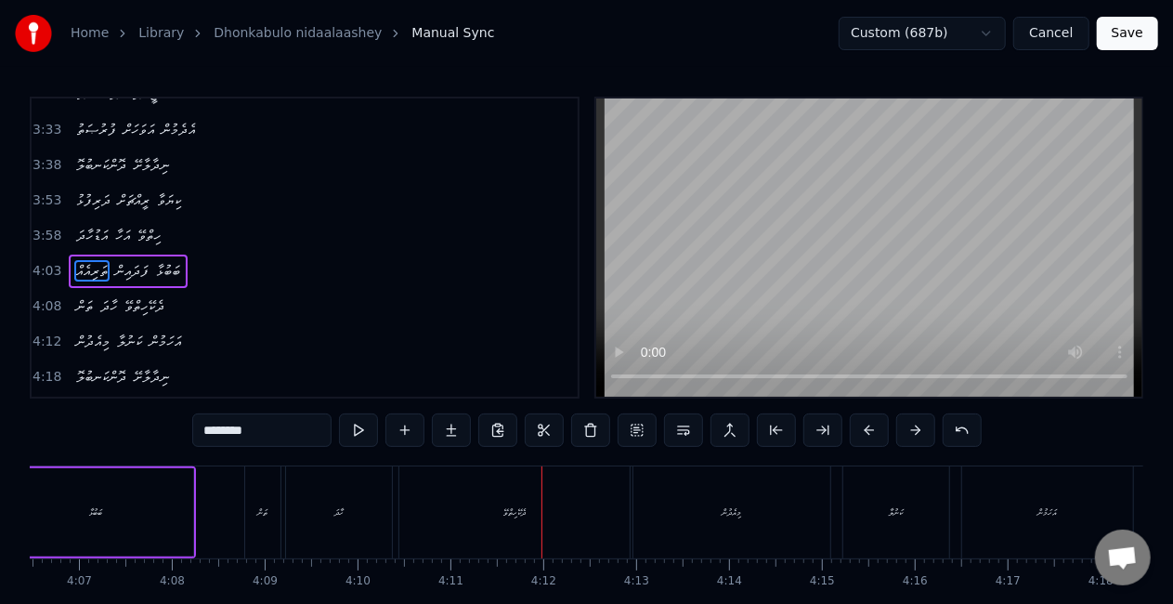
click at [249, 532] on div "ތަން" at bounding box center [262, 512] width 35 height 92
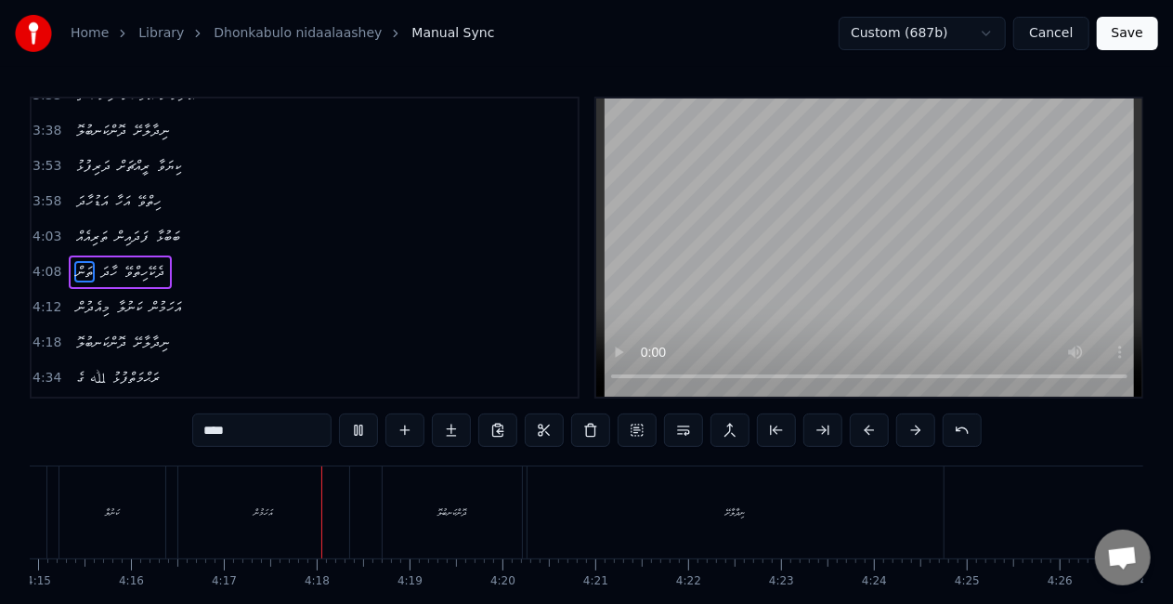
scroll to position [0, 23825]
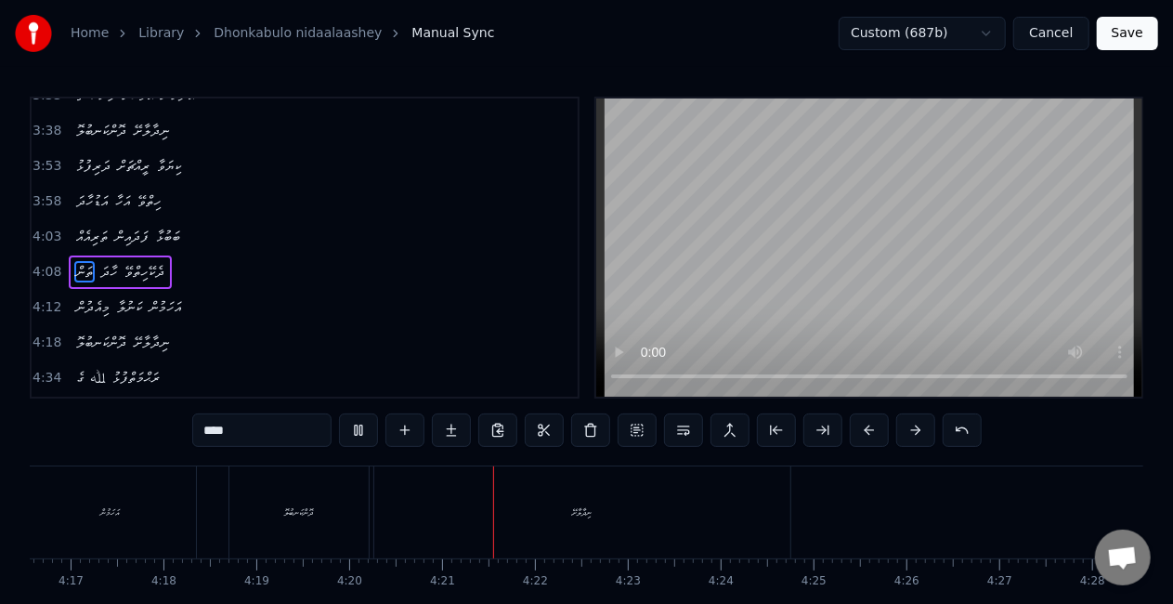
click at [324, 487] on div "ދޮންކަނބުލޮ" at bounding box center [298, 512] width 139 height 92
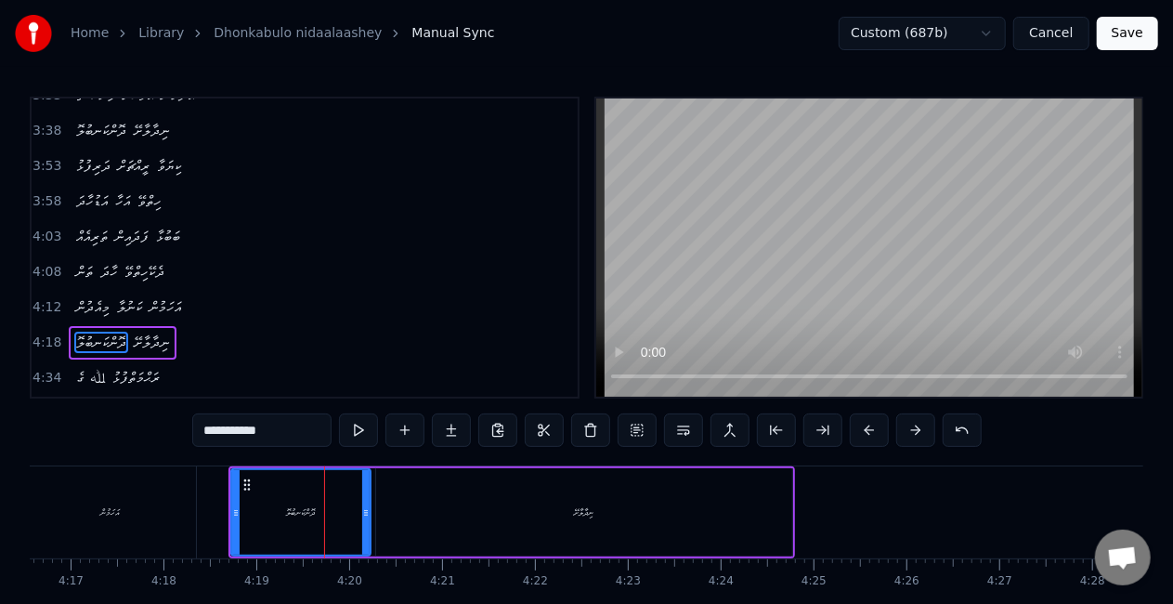
scroll to position [1255, 0]
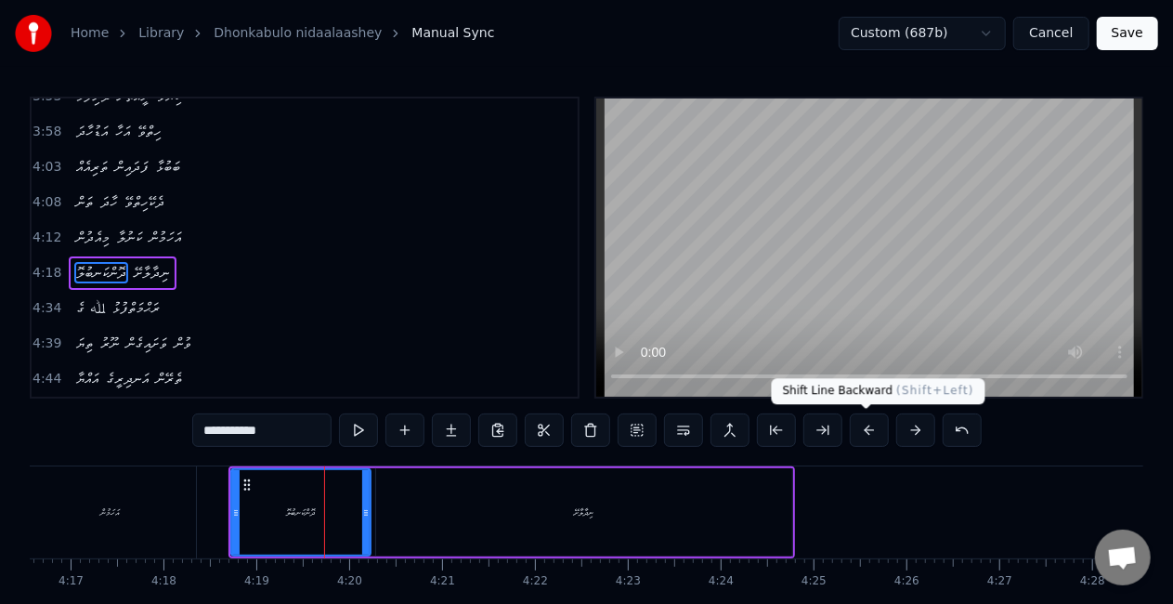
click at [865, 427] on button at bounding box center [869, 429] width 39 height 33
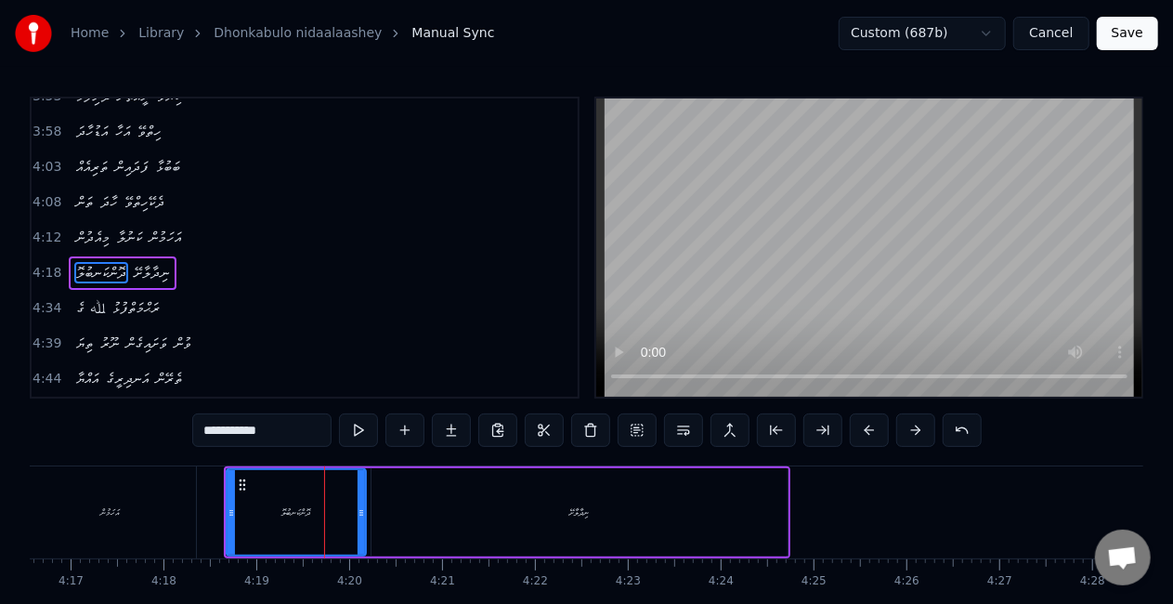
click at [864, 427] on button at bounding box center [869, 429] width 39 height 33
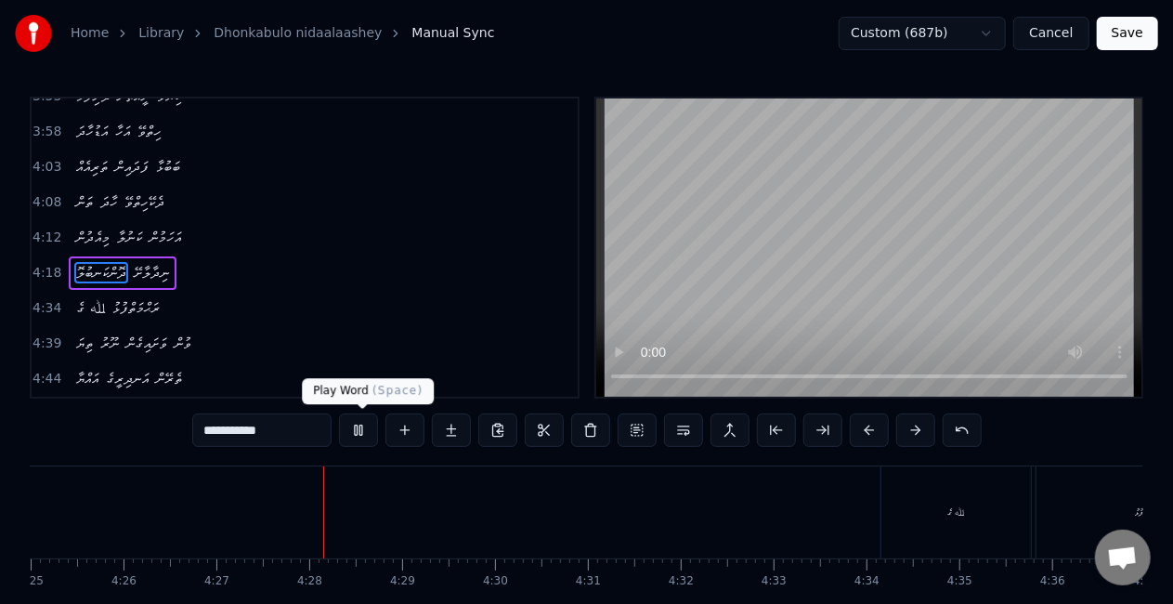
scroll to position [0, 24760]
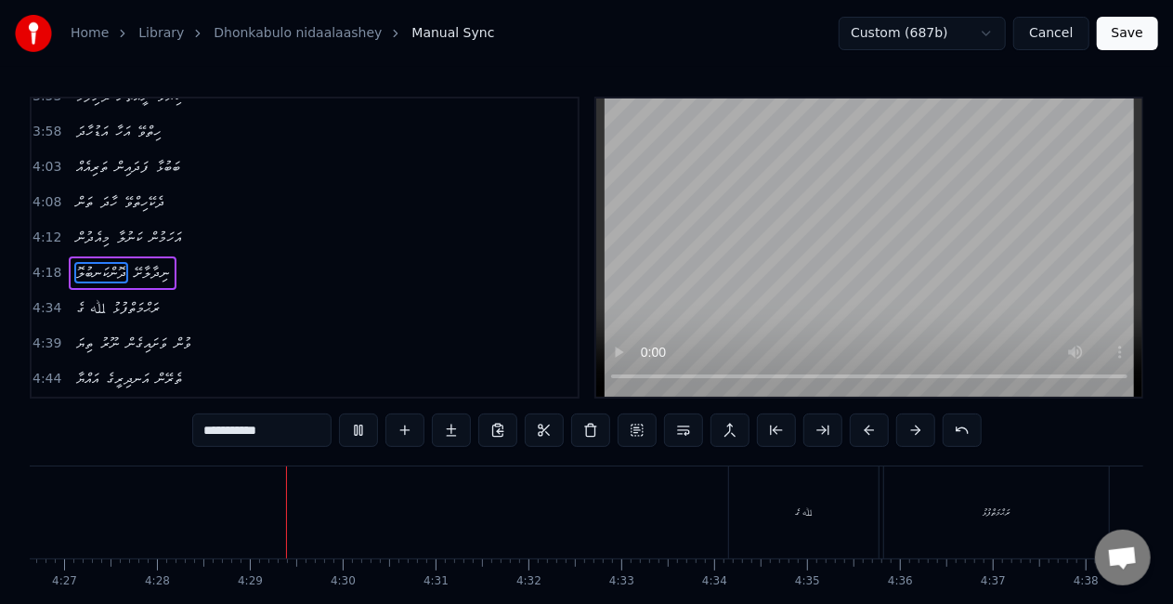
click at [734, 514] on div "ﷲ ގެ" at bounding box center [804, 512] width 150 height 92
type input "****"
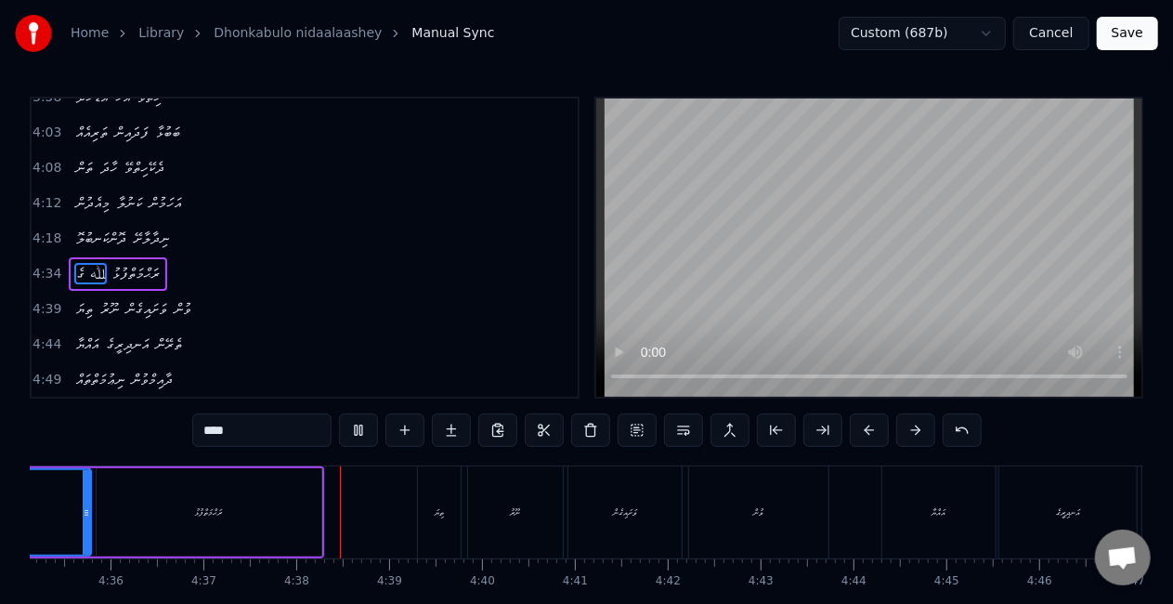
scroll to position [0, 25711]
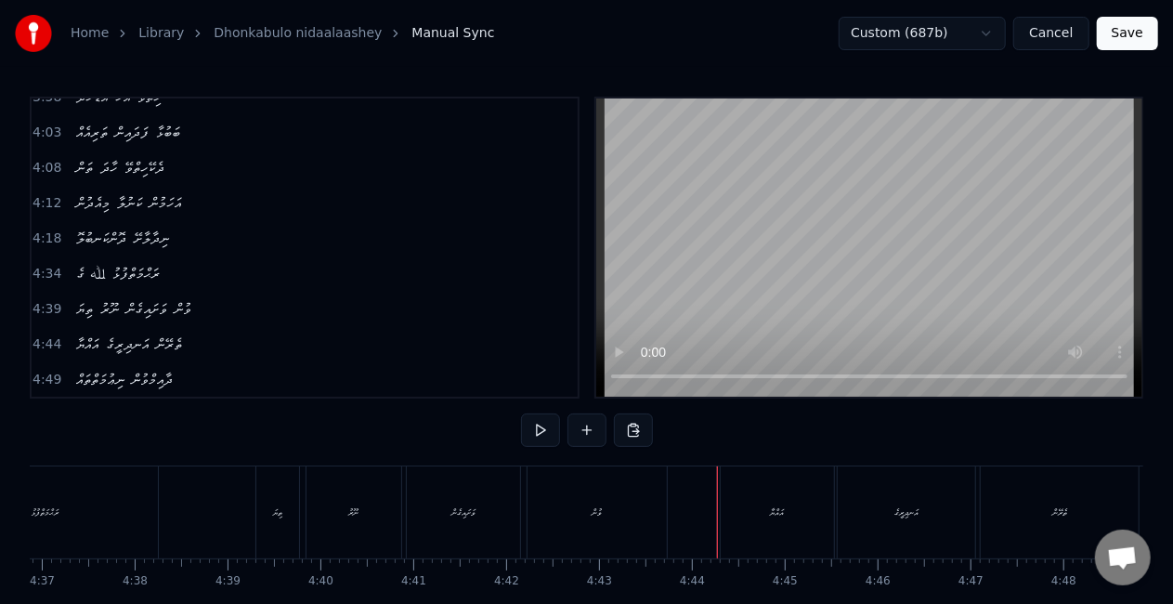
click at [738, 500] on div "އައްޔާ" at bounding box center [777, 512] width 113 height 92
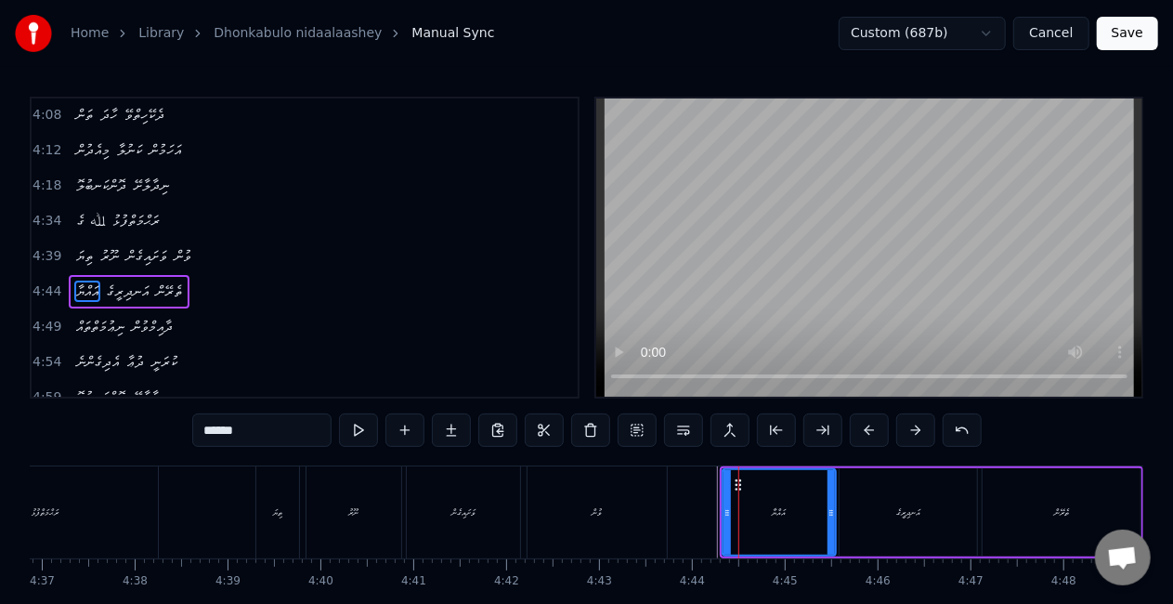
scroll to position [1359, 0]
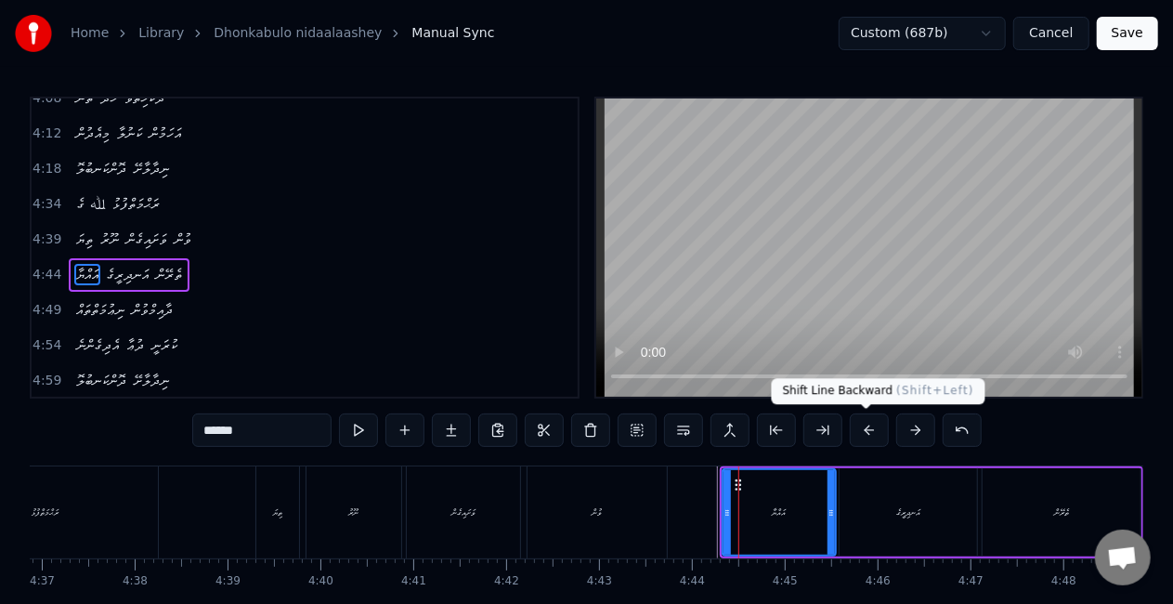
click at [865, 429] on button at bounding box center [869, 429] width 39 height 33
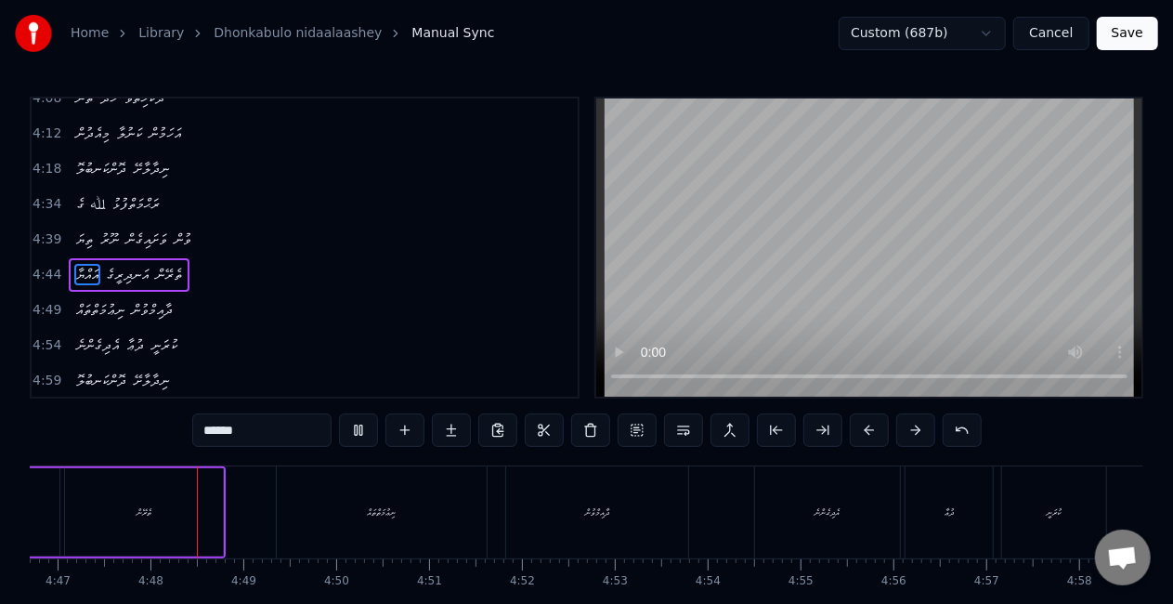
scroll to position [0, 26641]
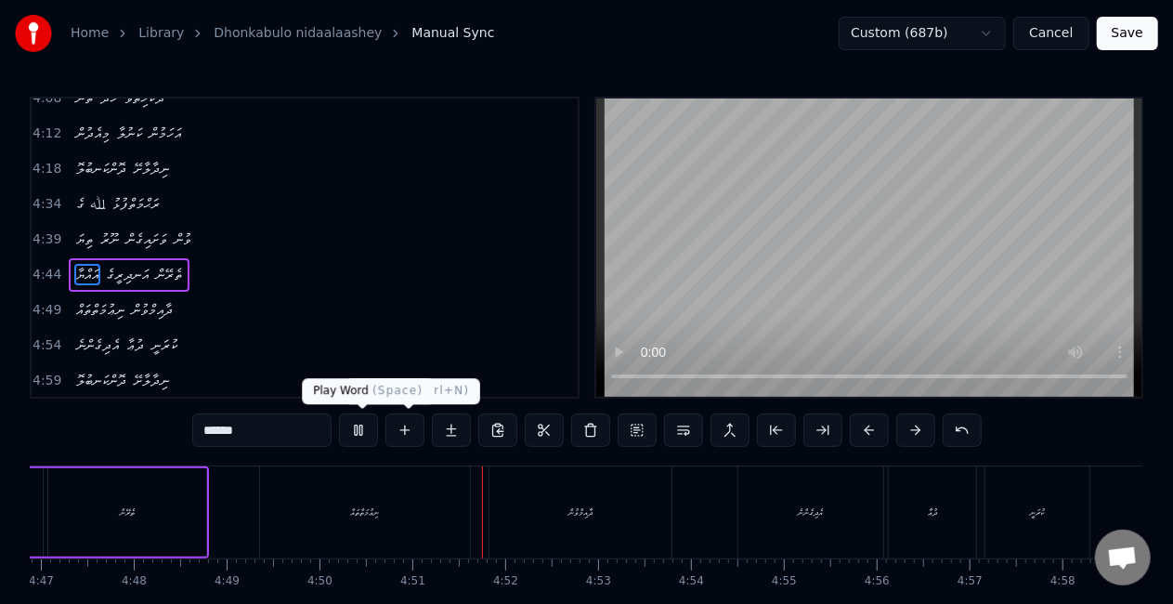
click at [367, 425] on button at bounding box center [358, 429] width 39 height 33
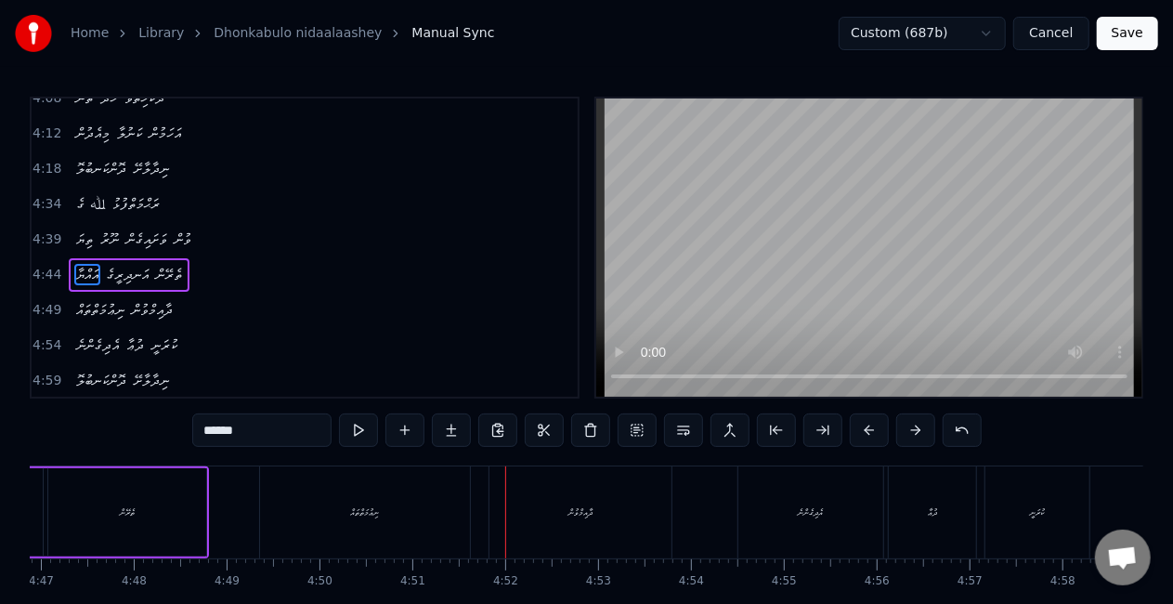
click at [298, 503] on div "ނިޢުމަތްތައް" at bounding box center [365, 512] width 210 height 92
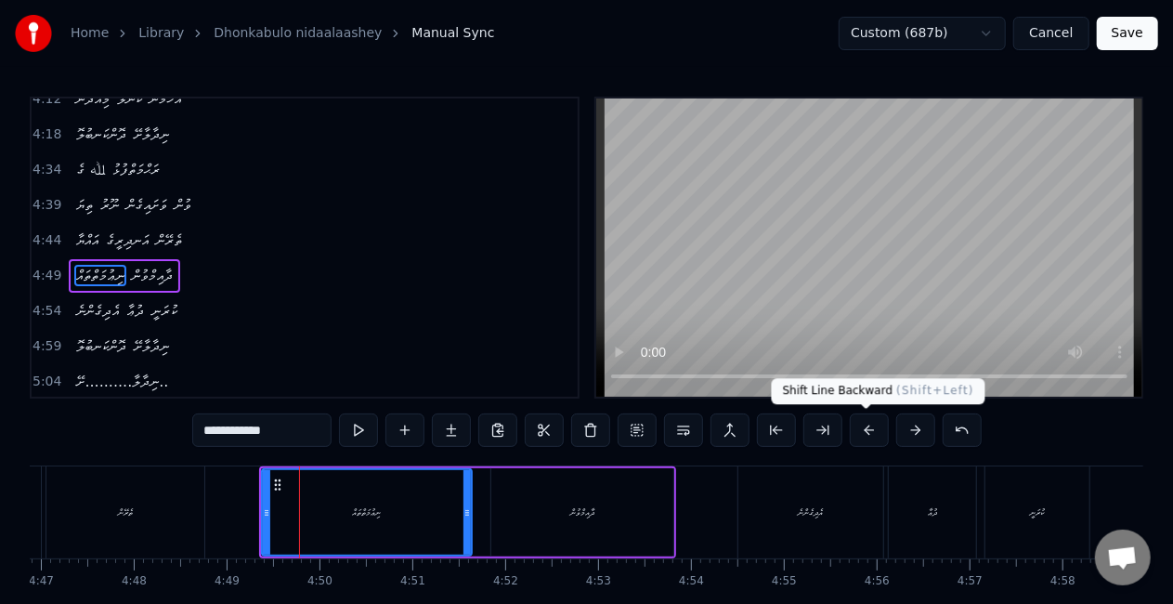
click at [862, 431] on button at bounding box center [869, 429] width 39 height 33
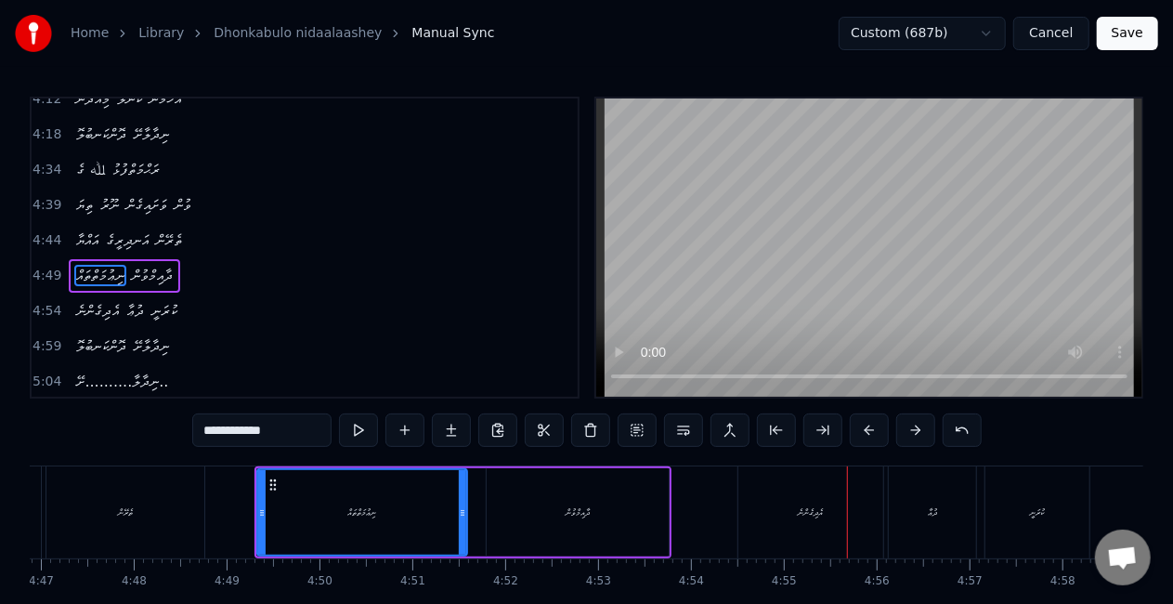
click at [763, 527] on div "އެދިގެންނެ" at bounding box center [810, 512] width 145 height 92
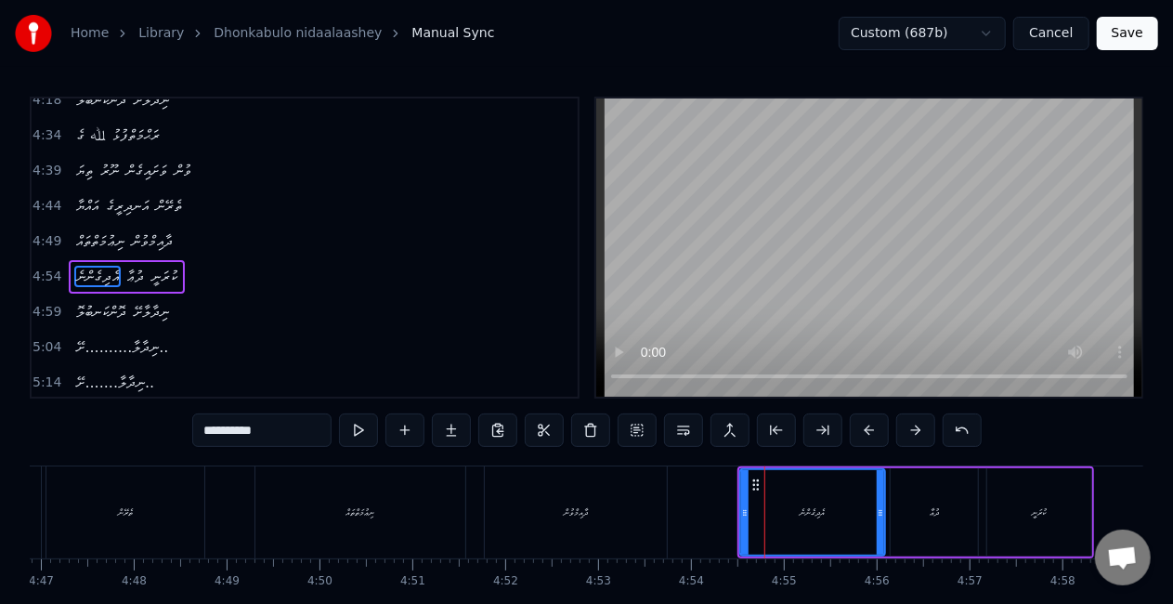
scroll to position [1428, 0]
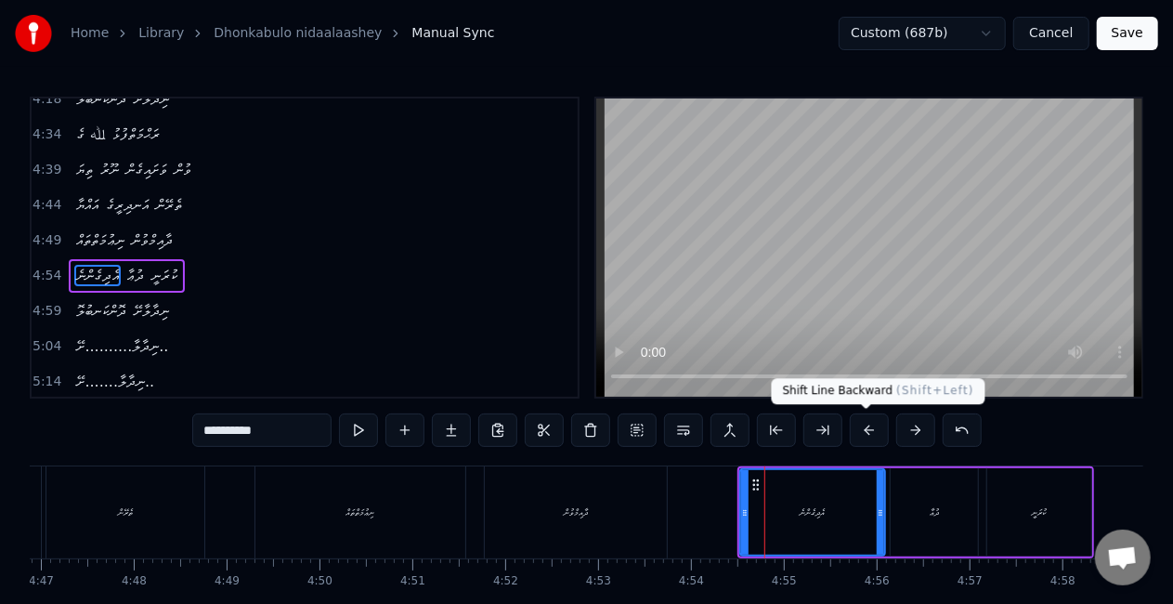
click at [869, 427] on button at bounding box center [869, 429] width 39 height 33
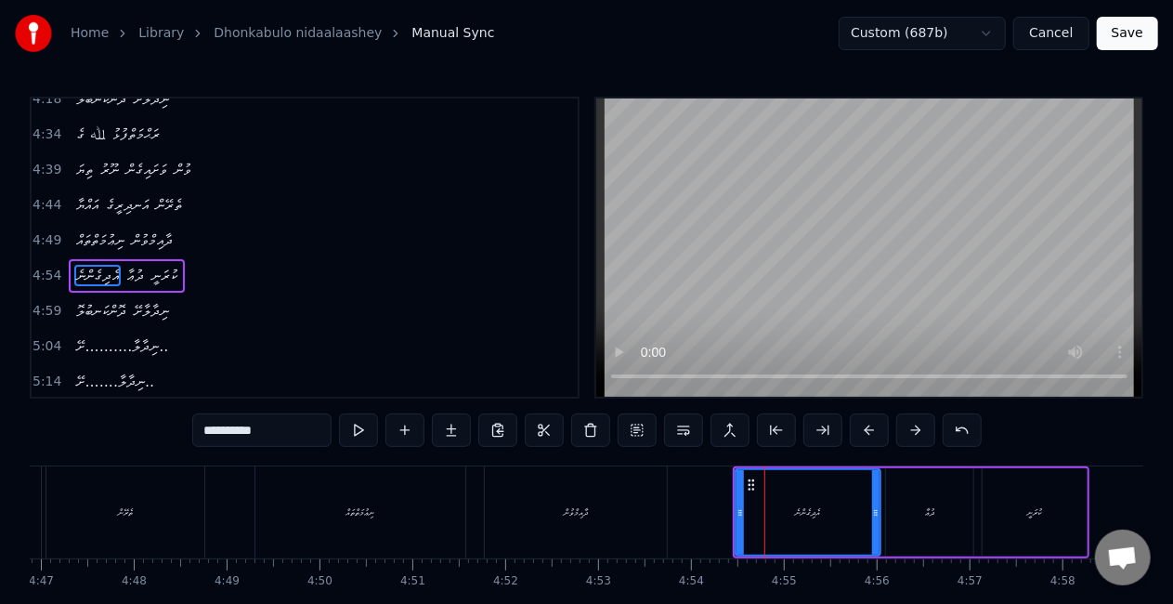
click at [867, 425] on button at bounding box center [869, 429] width 39 height 33
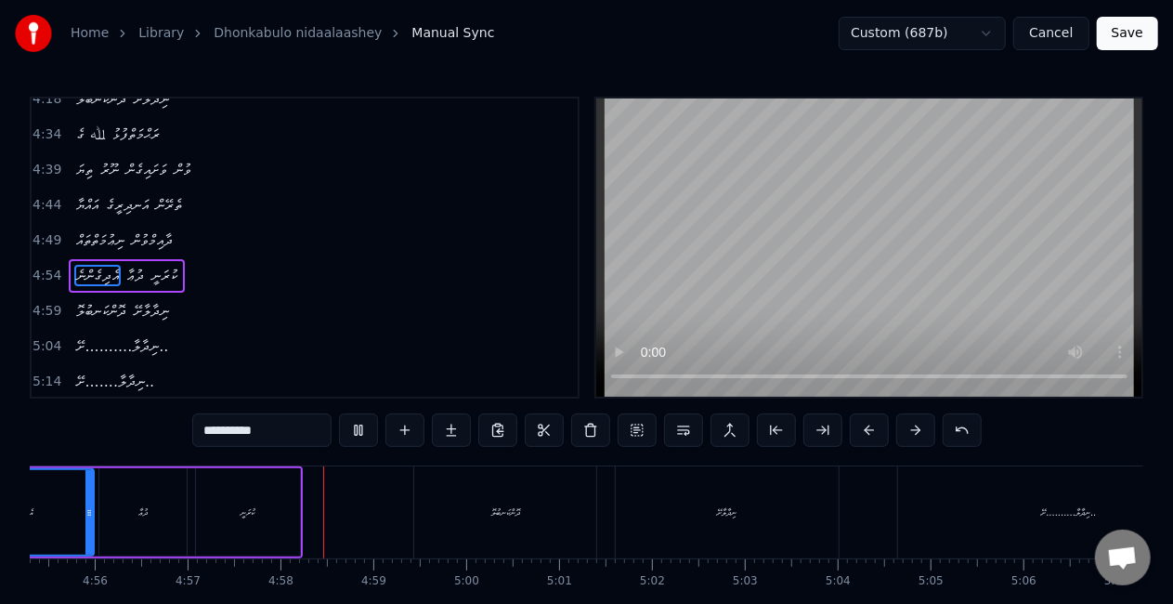
scroll to position [0, 27572]
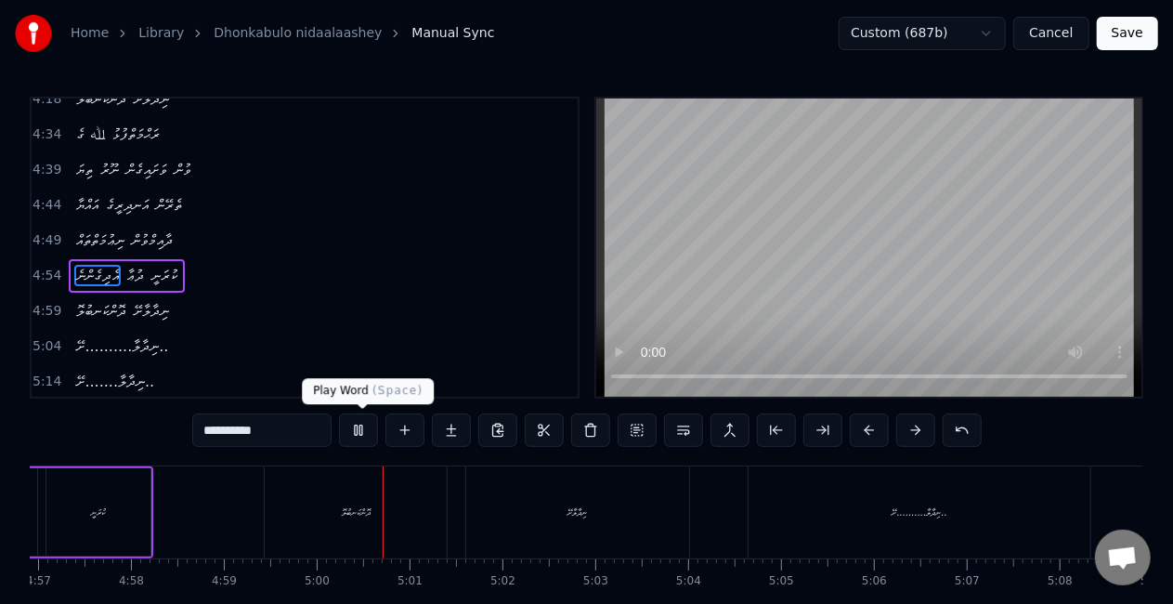
click at [349, 433] on button at bounding box center [358, 429] width 39 height 33
click at [290, 513] on div "ދޮންކަނބުލޮ" at bounding box center [356, 512] width 182 height 92
type input "**********"
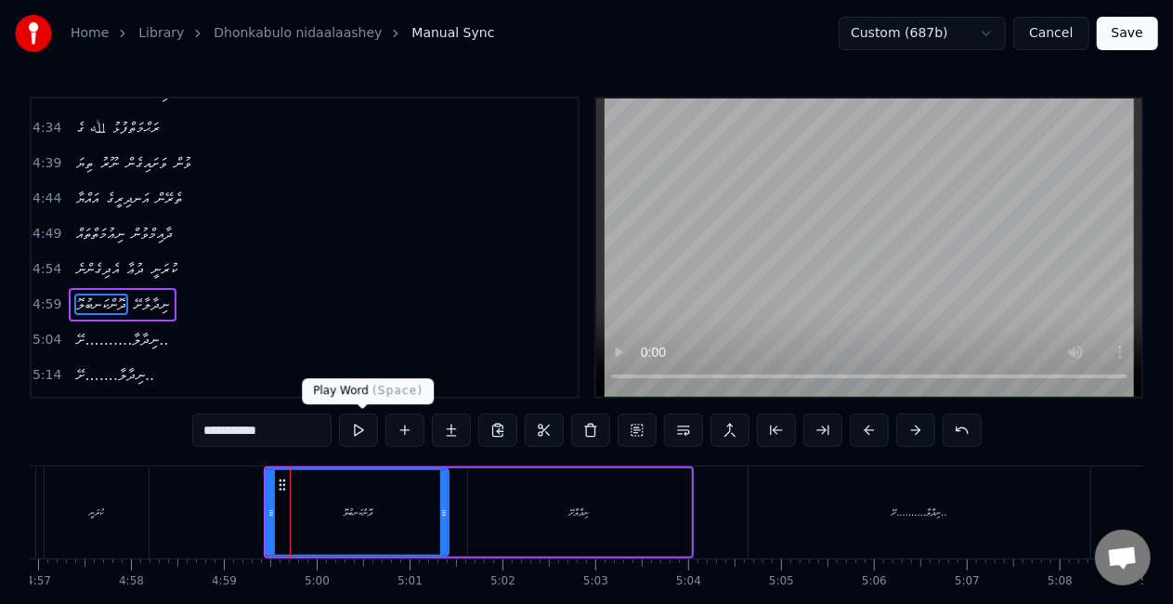
click at [365, 445] on button at bounding box center [358, 429] width 39 height 33
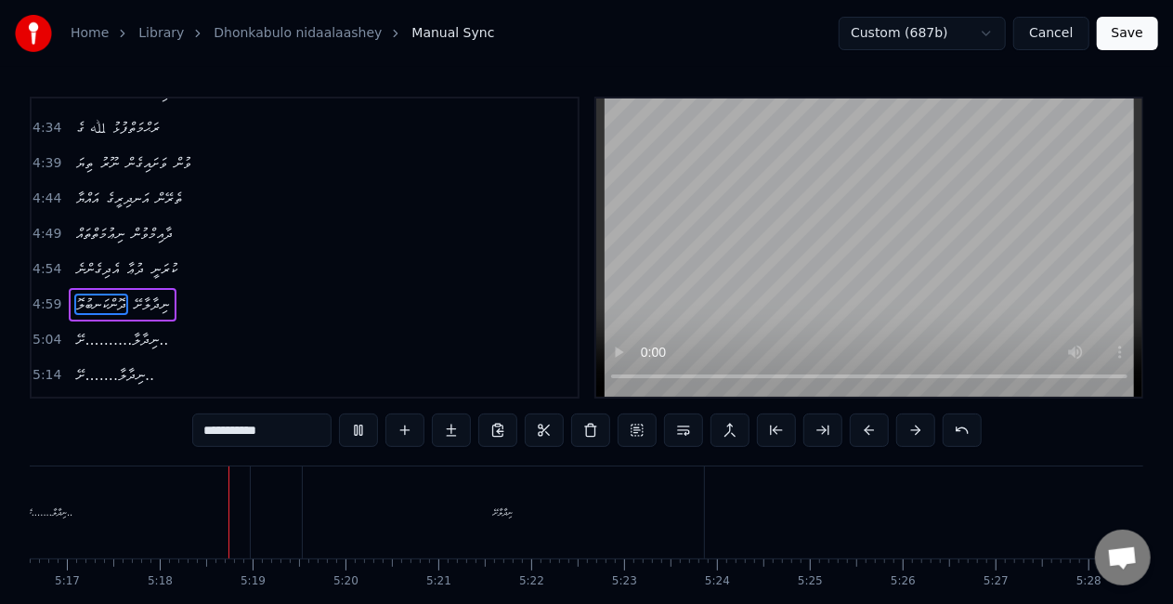
scroll to position [0, 29444]
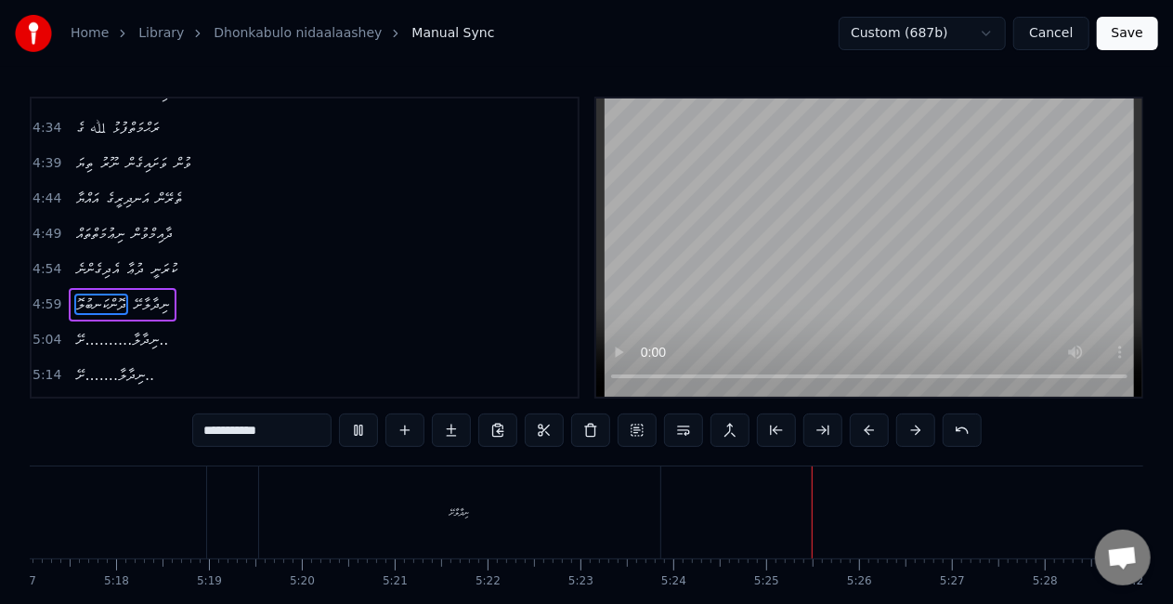
click at [1128, 35] on button "Save" at bounding box center [1127, 33] width 61 height 33
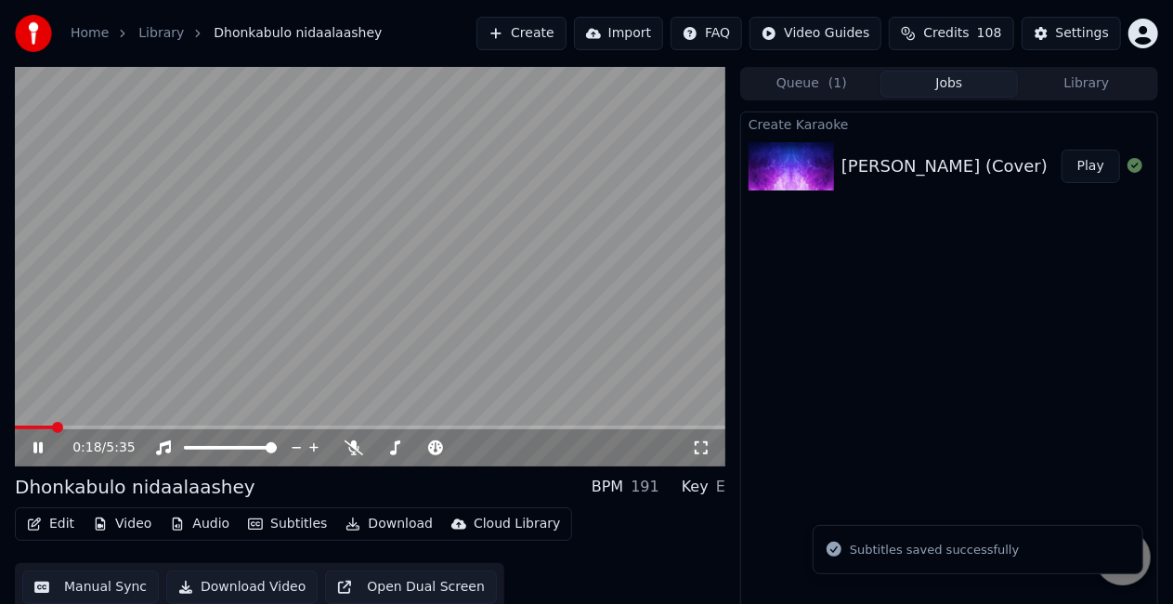
click at [52, 427] on span at bounding box center [370, 427] width 710 height 4
click at [45, 446] on icon at bounding box center [51, 447] width 43 height 15
click at [356, 425] on span at bounding box center [194, 427] width 358 height 4
click at [340, 369] on video at bounding box center [370, 266] width 710 height 399
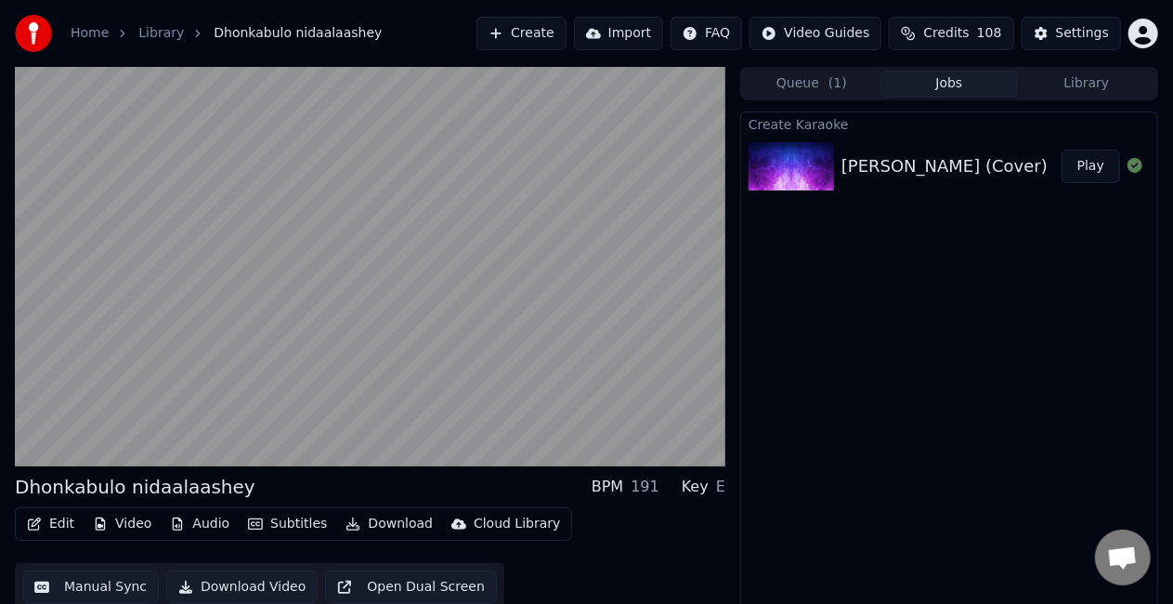
click at [340, 369] on video at bounding box center [370, 266] width 710 height 399
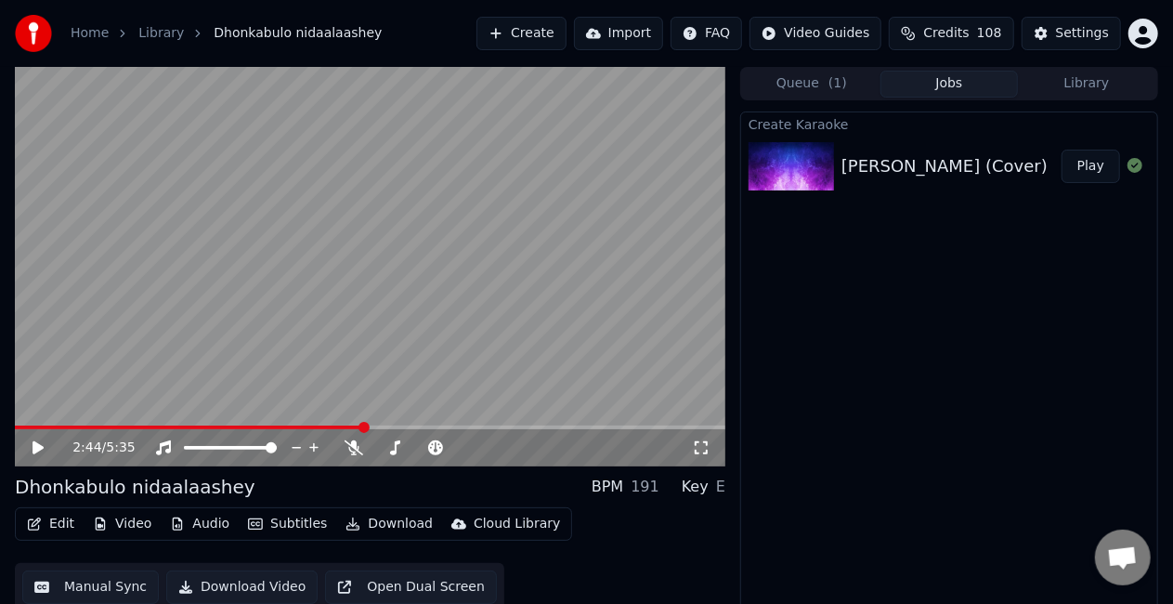
click at [72, 588] on button "Manual Sync" at bounding box center [90, 586] width 137 height 33
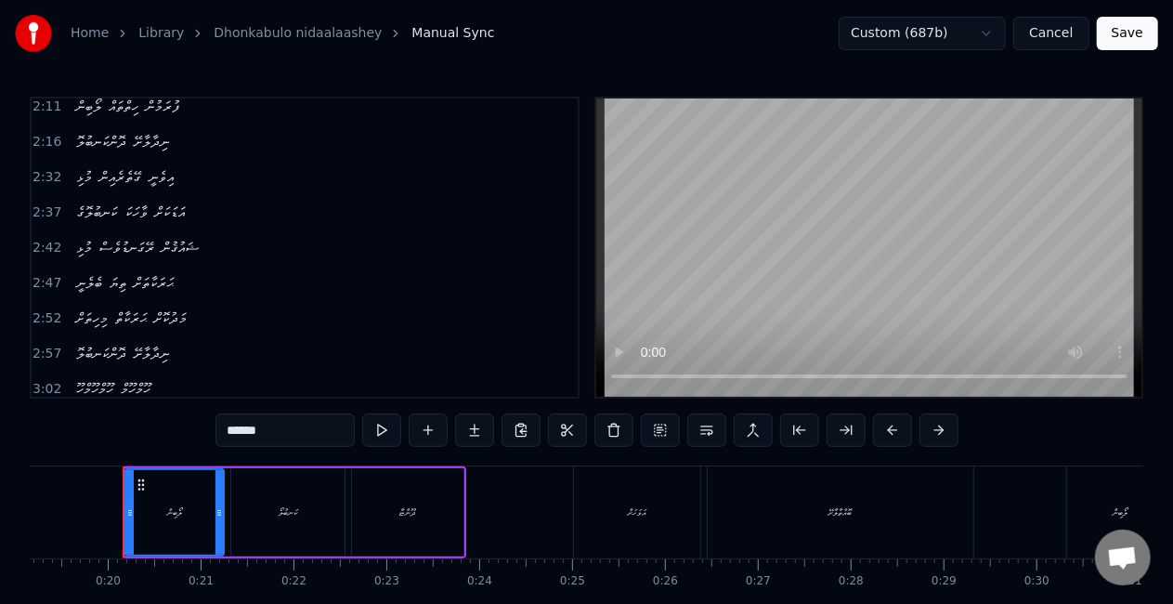
scroll to position [743, 0]
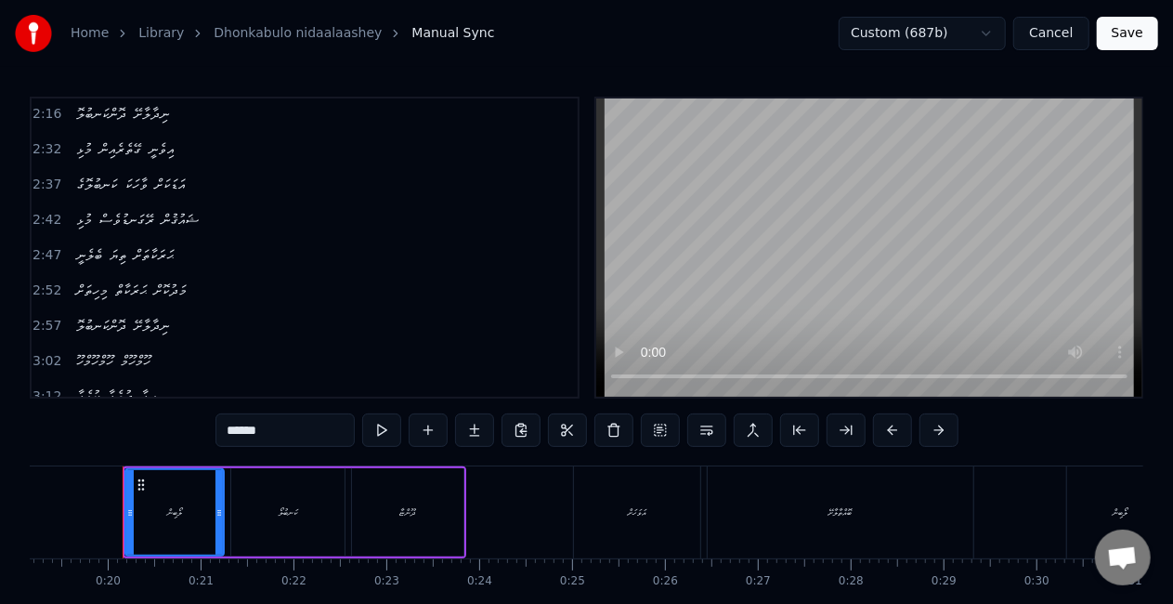
click at [74, 209] on span "މުޅި" at bounding box center [84, 219] width 20 height 21
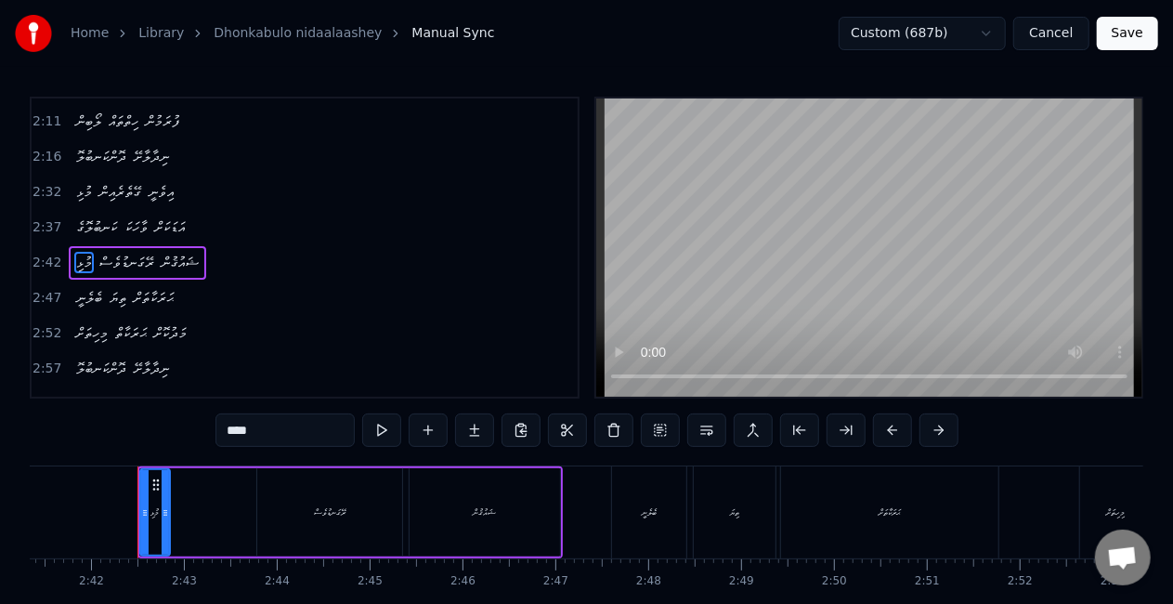
scroll to position [0, 14998]
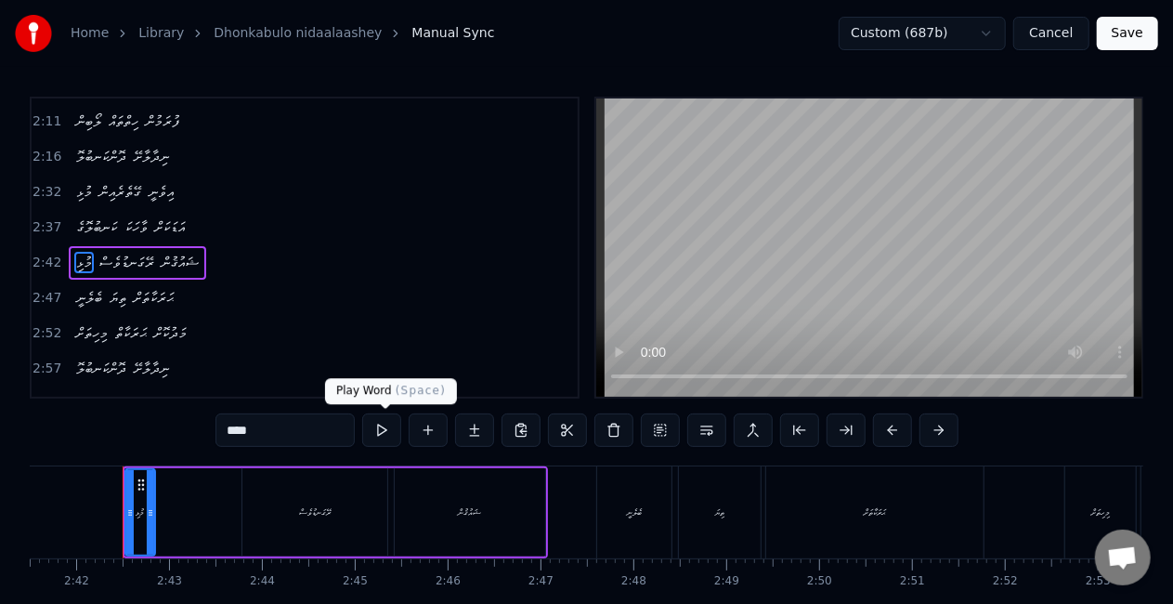
click at [384, 427] on button at bounding box center [381, 429] width 39 height 33
click at [126, 252] on span "ރޭގަނޑުވެސް" at bounding box center [127, 262] width 59 height 21
type input "**********"
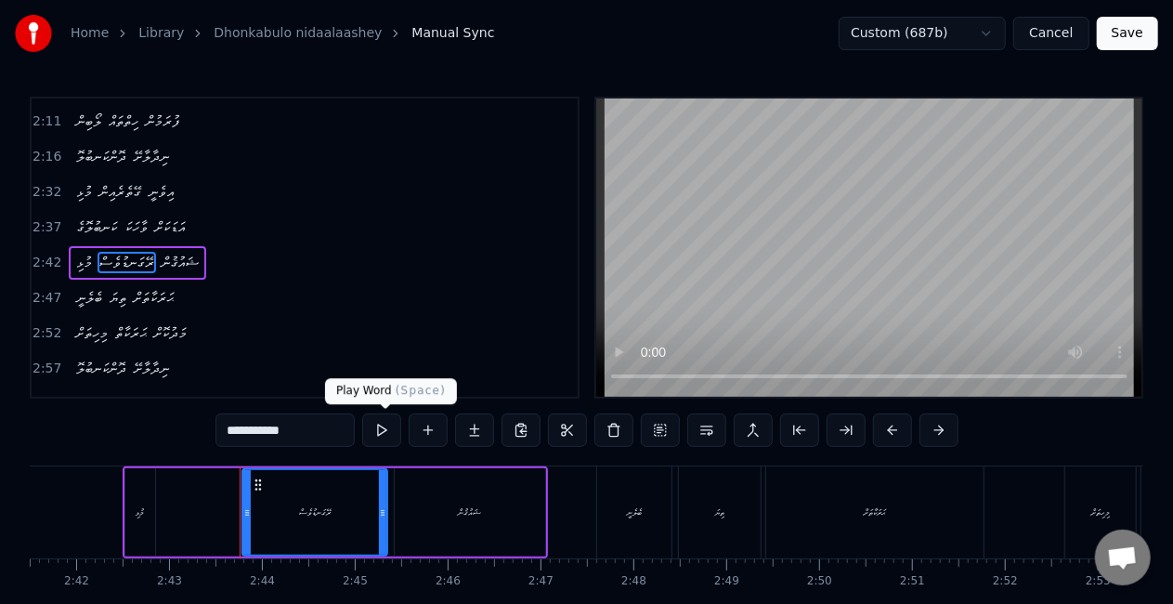
click at [381, 430] on button at bounding box center [381, 429] width 39 height 33
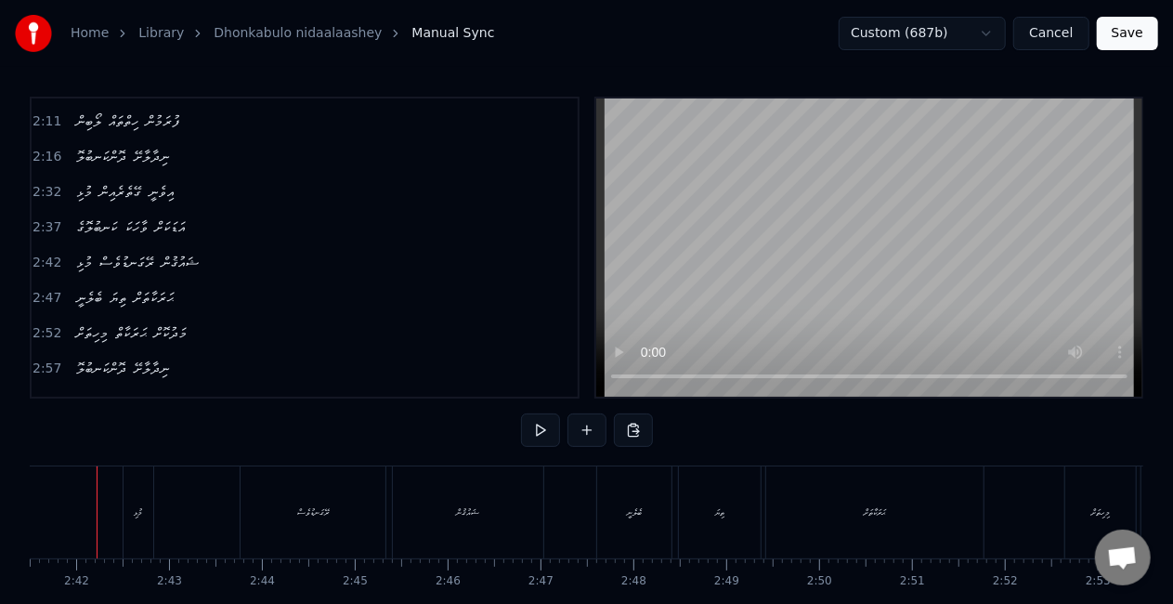
scroll to position [0, 14972]
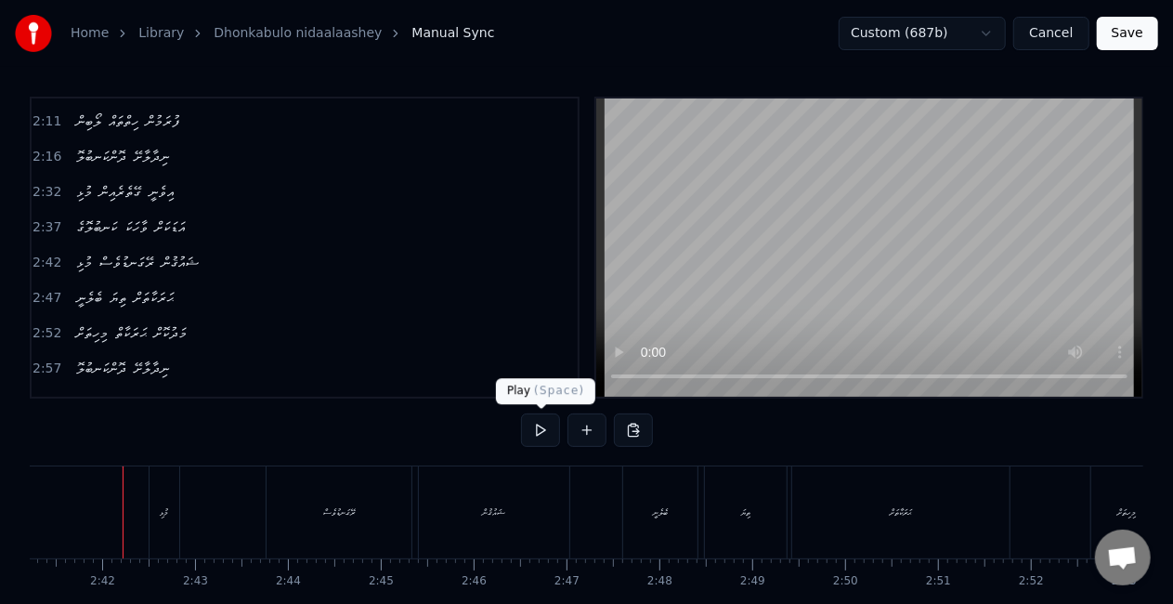
click at [539, 424] on button at bounding box center [540, 429] width 39 height 33
click at [538, 424] on button at bounding box center [540, 429] width 39 height 33
click at [284, 522] on div "ރޭގަނޑުވެސް" at bounding box center [339, 512] width 145 height 92
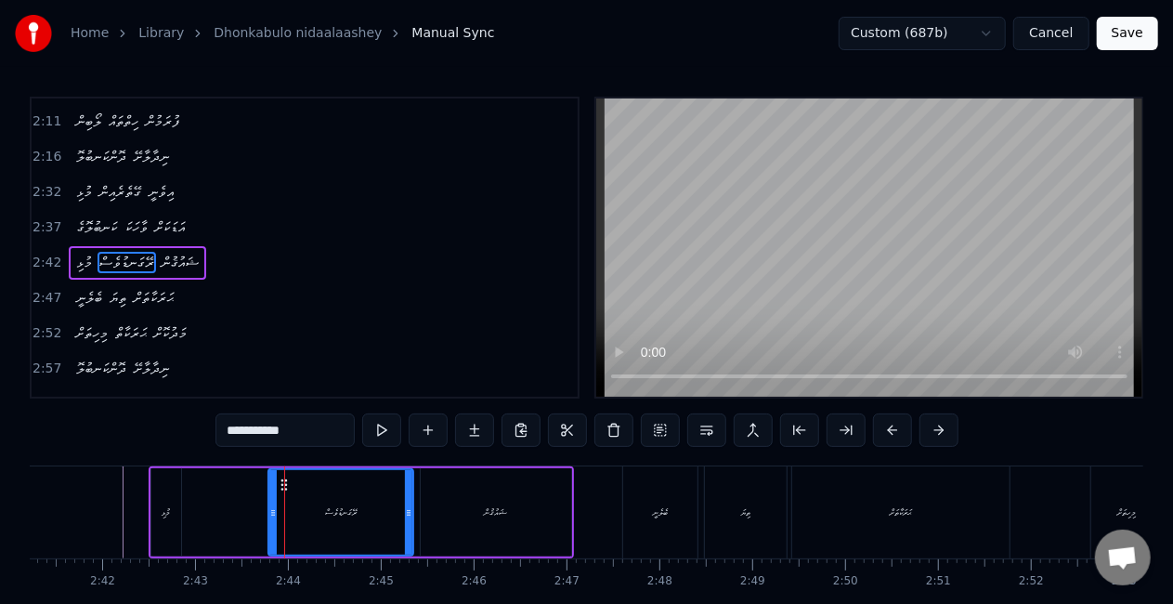
click at [273, 483] on div at bounding box center [272, 512] width 7 height 85
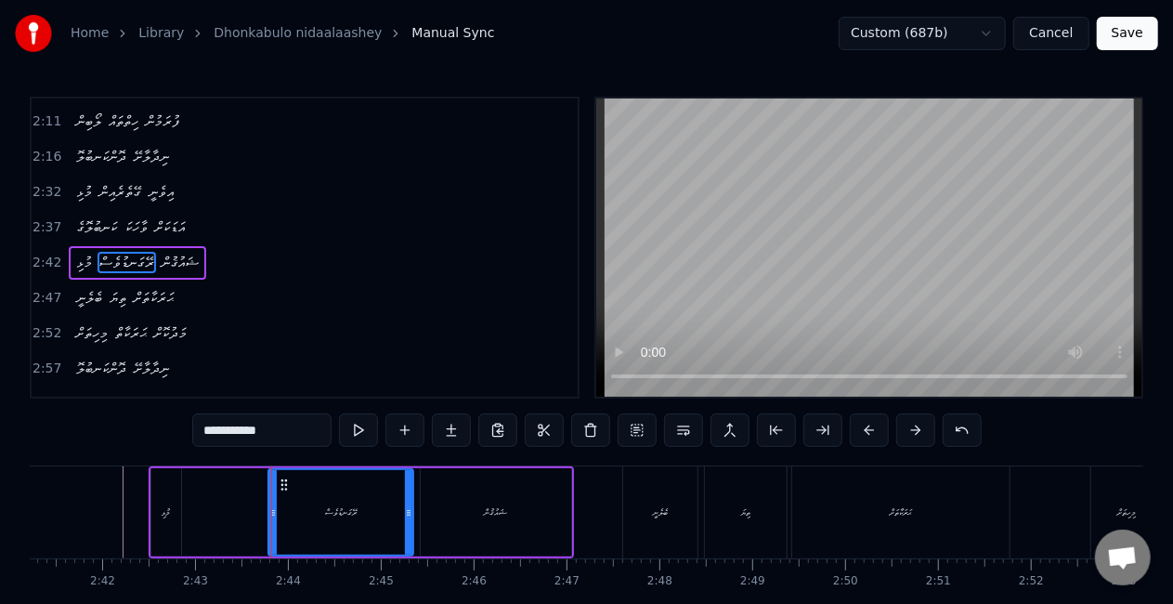
click at [197, 511] on div "މުޅި ރޭގަނޑުވެސް ޝައުޤުން" at bounding box center [361, 512] width 425 height 92
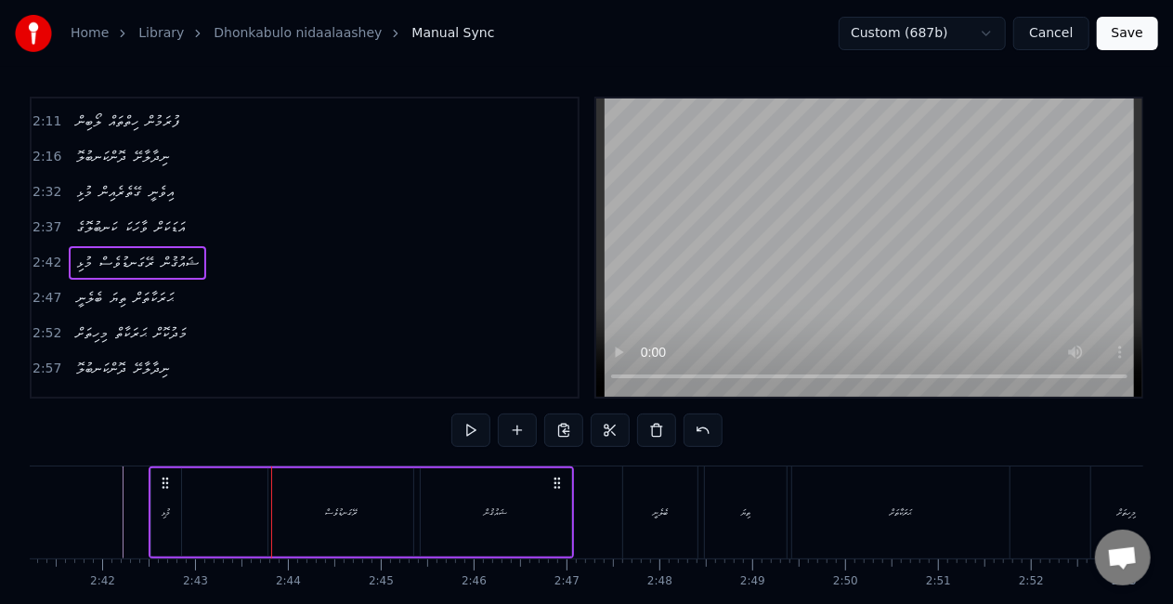
click at [172, 540] on div "މުޅި" at bounding box center [166, 512] width 30 height 88
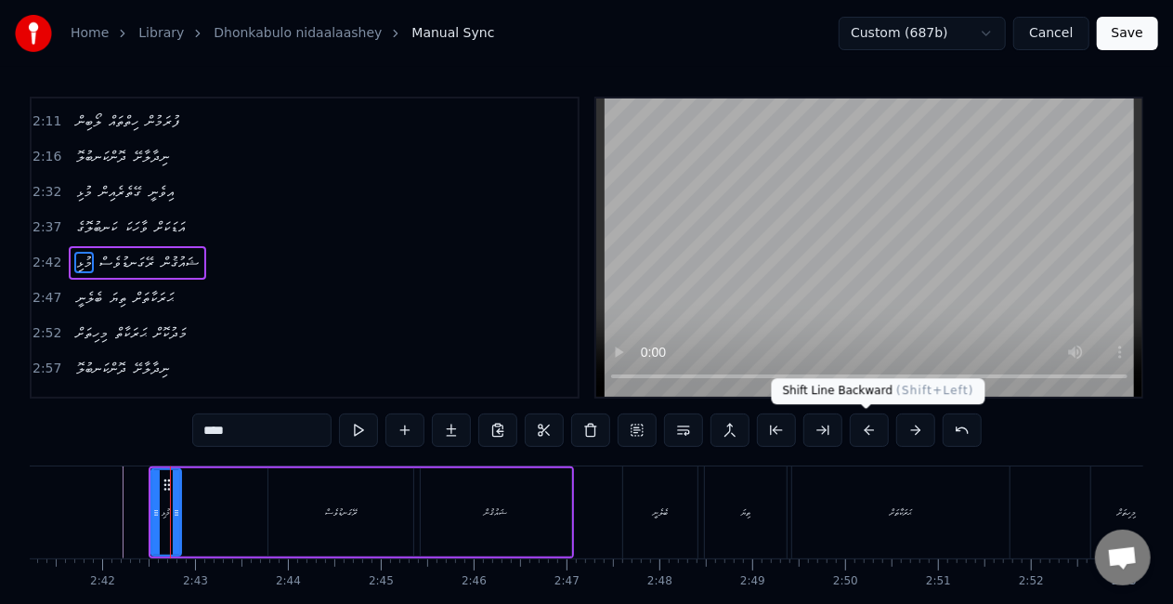
click at [860, 425] on button at bounding box center [869, 429] width 39 height 33
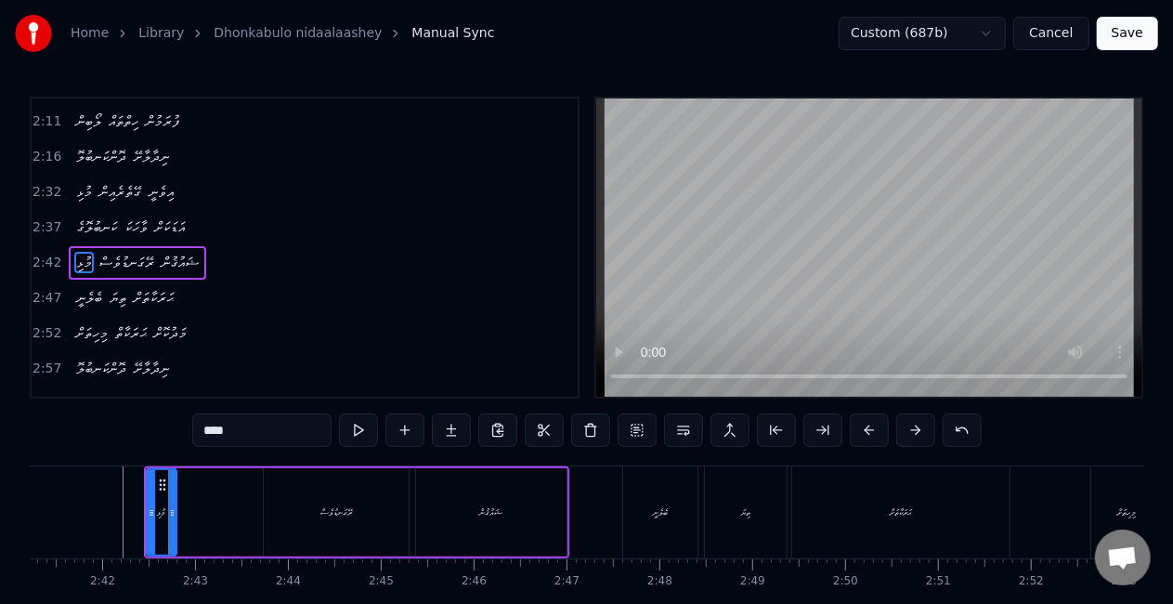
click at [860, 425] on button at bounding box center [869, 429] width 39 height 33
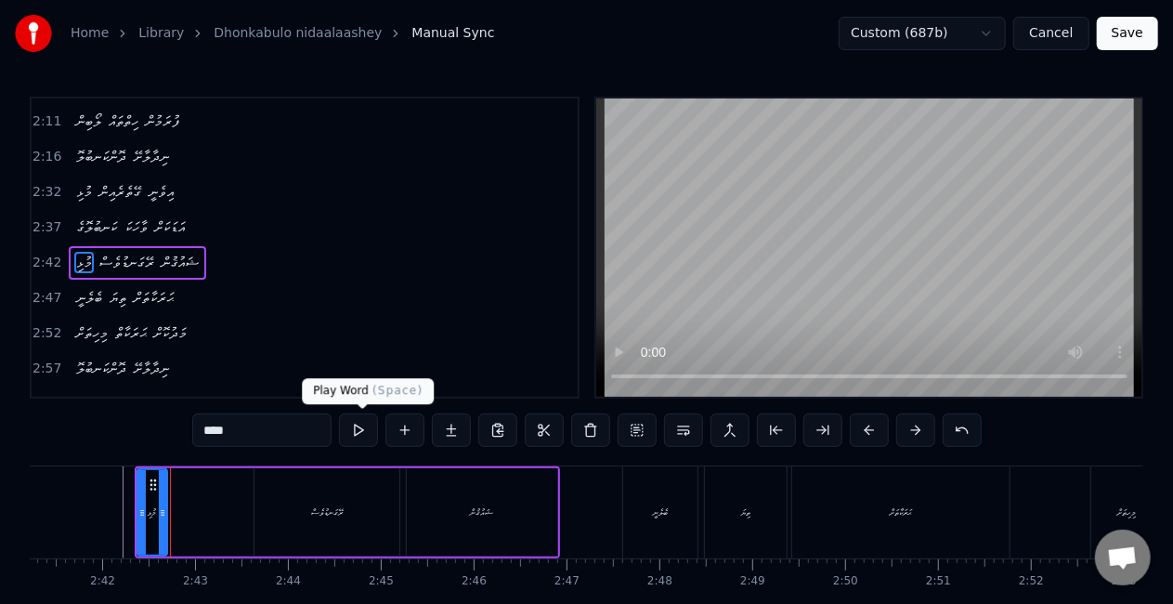
click at [365, 429] on button at bounding box center [358, 429] width 39 height 33
click at [169, 527] on div "މުޅި ރޭގަނޑުވެސް ޝައުޤުން" at bounding box center [347, 512] width 425 height 92
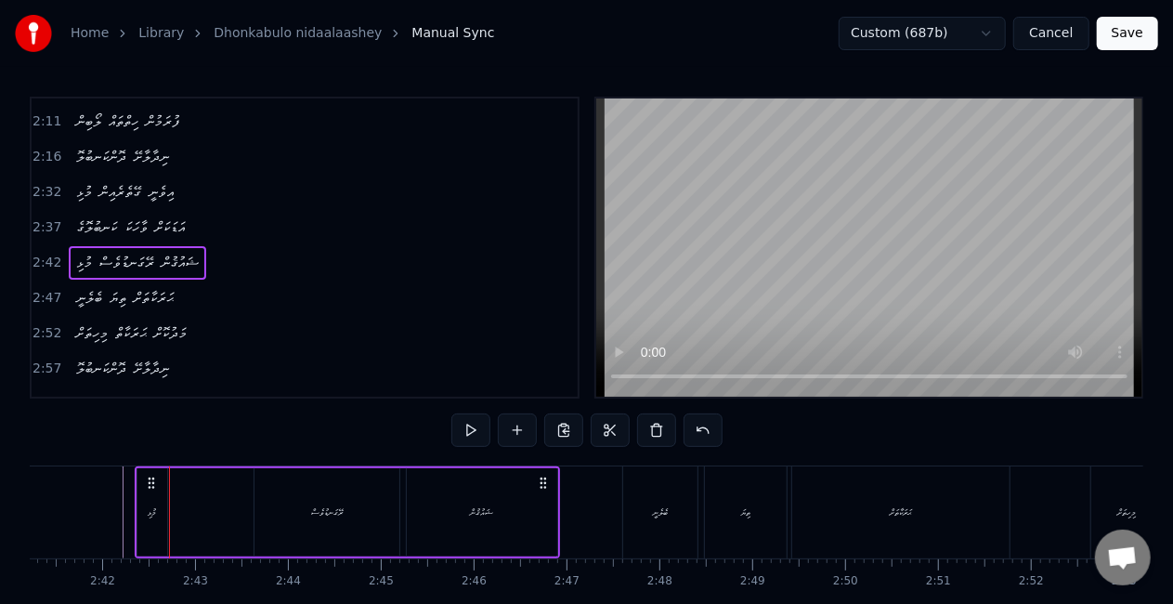
click at [199, 524] on div "މުޅި ރޭގަނޑުވެސް ޝައުޤުން" at bounding box center [347, 512] width 425 height 92
click at [311, 517] on div "ރޭގަނޑުވެސް" at bounding box center [327, 512] width 32 height 14
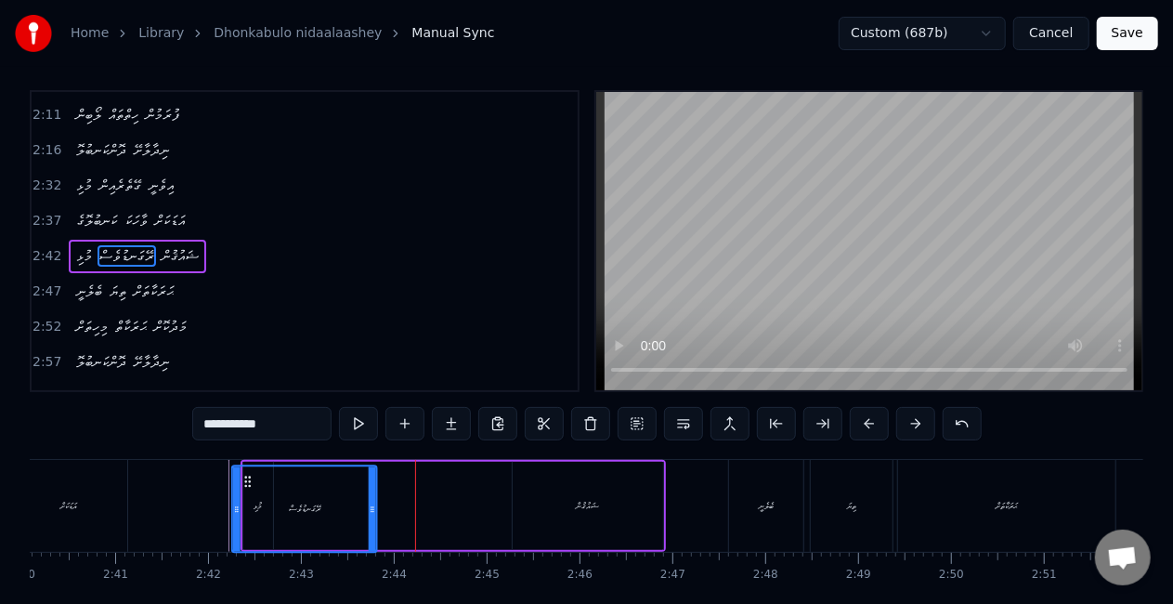
scroll to position [12, 0]
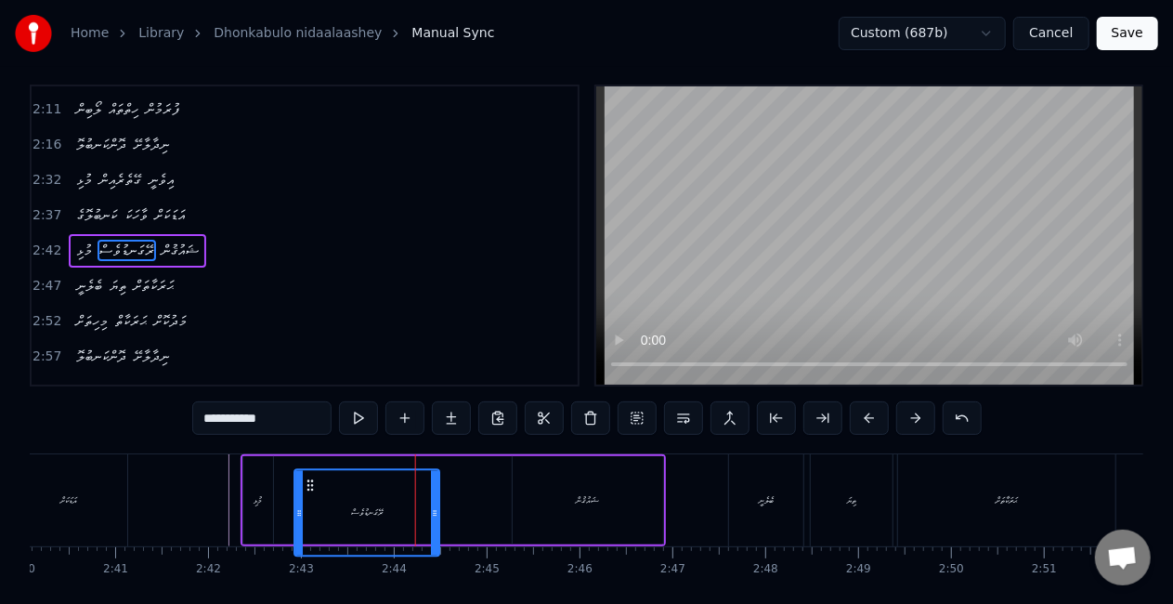
drag, startPoint x: 273, startPoint y: 487, endPoint x: 313, endPoint y: 468, distance: 44.0
click at [313, 468] on div "ރޭގަނޑުވެސް" at bounding box center [366, 512] width 147 height 88
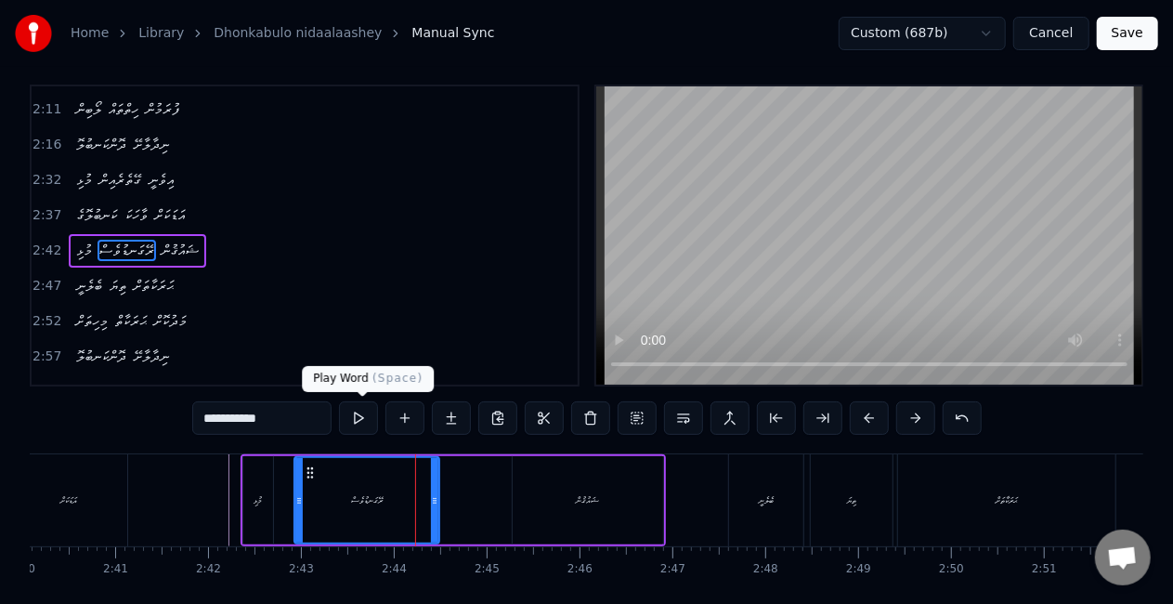
click at [360, 422] on button at bounding box center [358, 417] width 39 height 33
click at [249, 515] on div "މުޅި" at bounding box center [258, 500] width 30 height 88
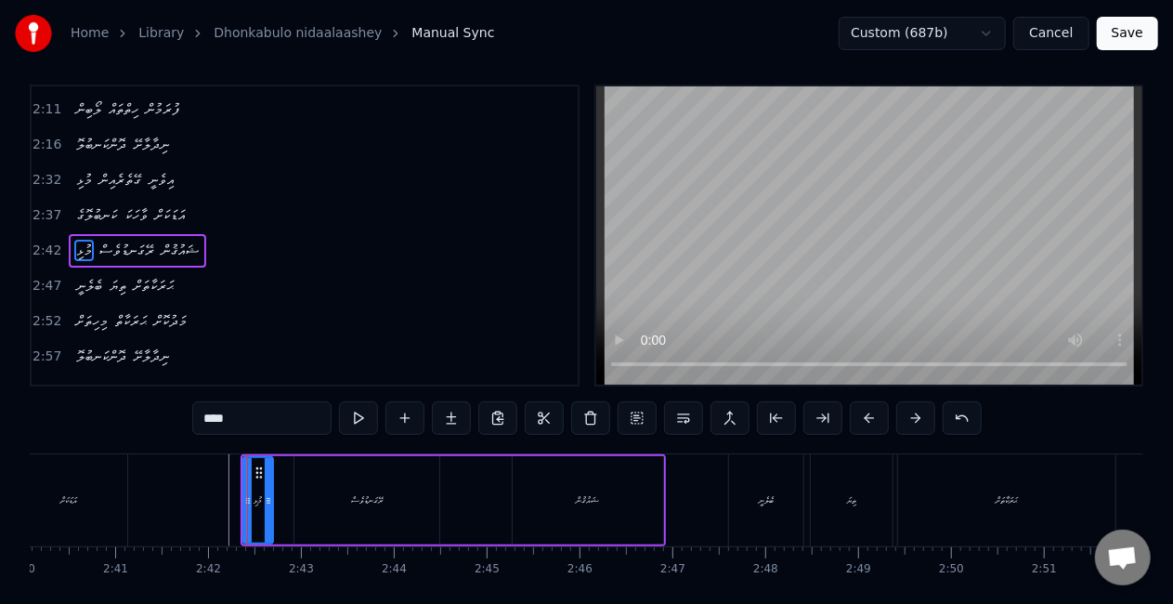
scroll to position [0, 0]
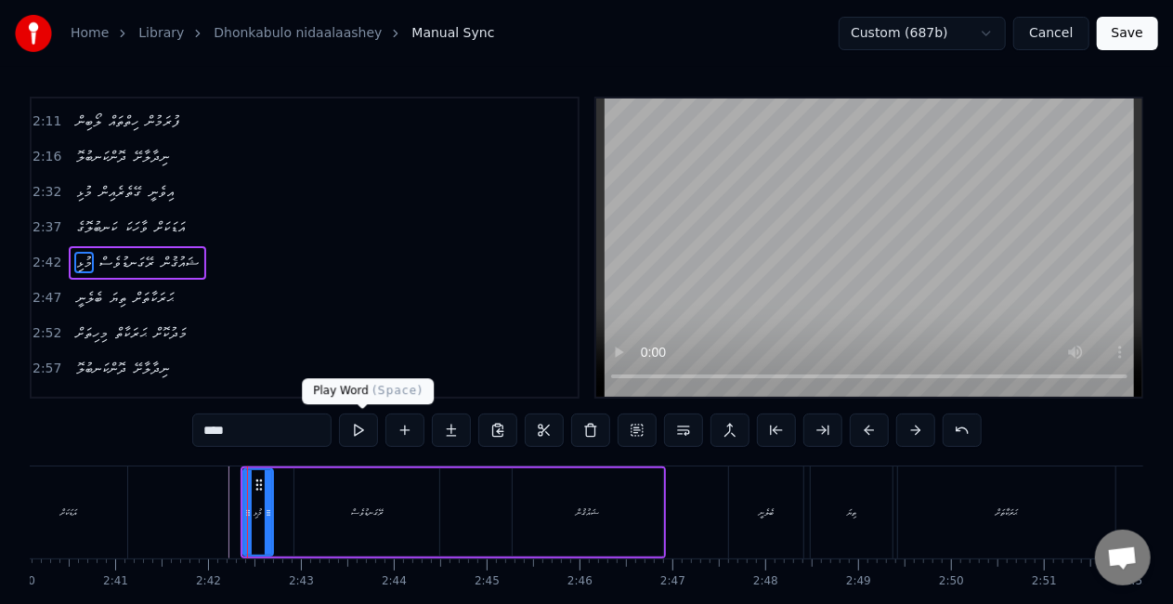
click at [366, 427] on button at bounding box center [358, 429] width 39 height 33
click at [560, 517] on div "ޝައުޤުން" at bounding box center [588, 512] width 150 height 88
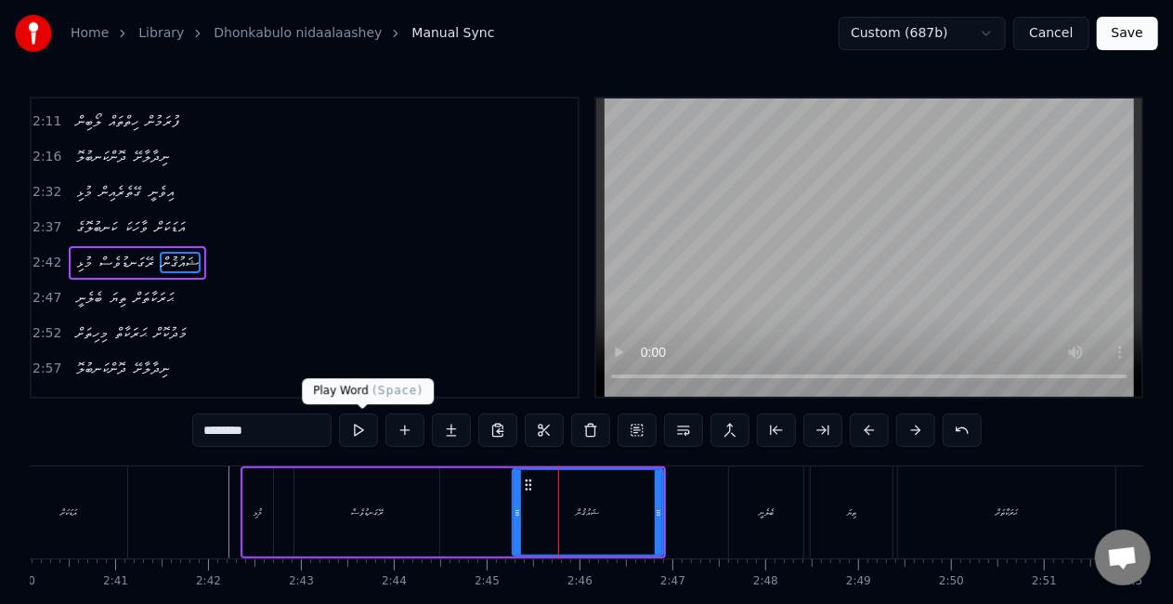
click at [360, 429] on button at bounding box center [358, 429] width 39 height 33
click at [360, 527] on div "ރޭގަނޑުވެސް" at bounding box center [366, 512] width 145 height 88
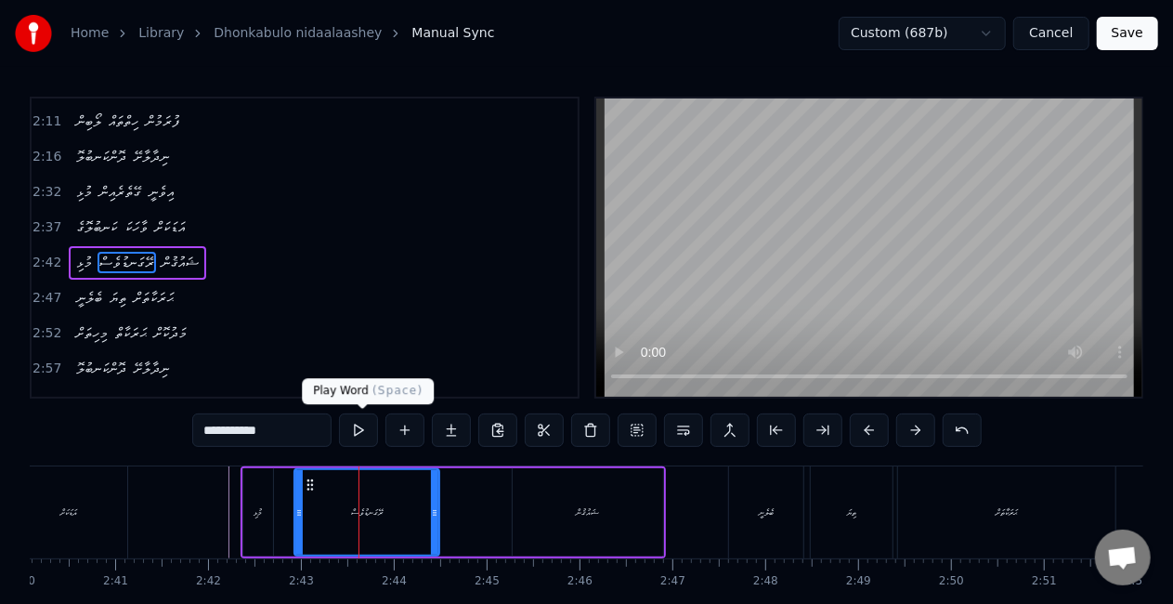
click at [364, 434] on button at bounding box center [358, 429] width 39 height 33
click at [262, 507] on div "މުޅި" at bounding box center [258, 512] width 8 height 14
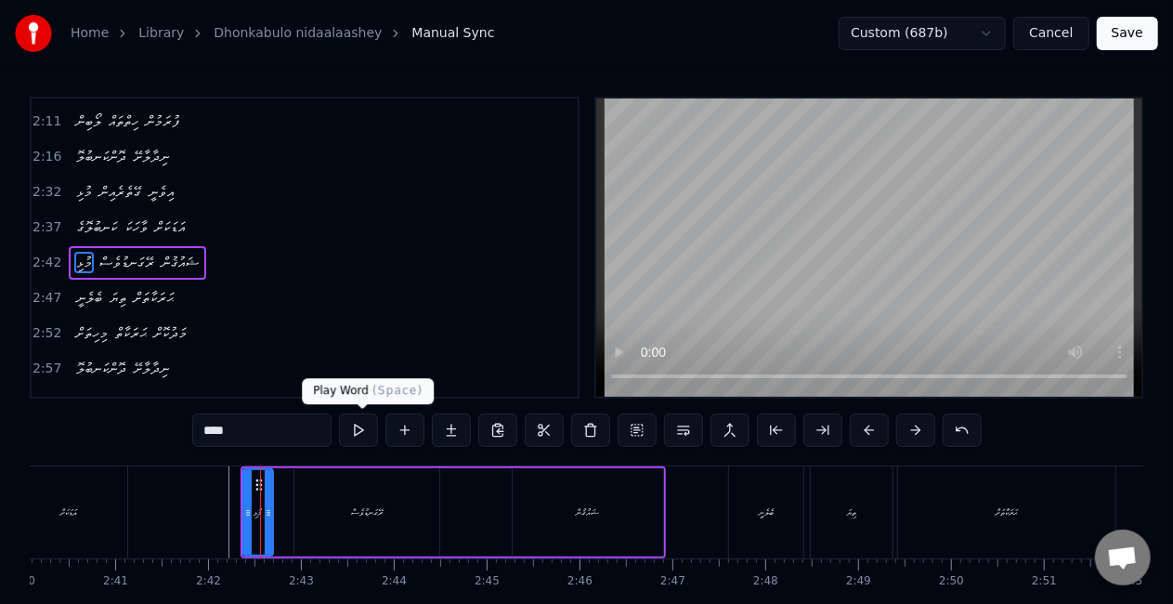
click at [358, 425] on button at bounding box center [358, 429] width 39 height 33
click at [362, 514] on div "ރޭގަނޑުވެސް" at bounding box center [367, 512] width 32 height 14
type input "**********"
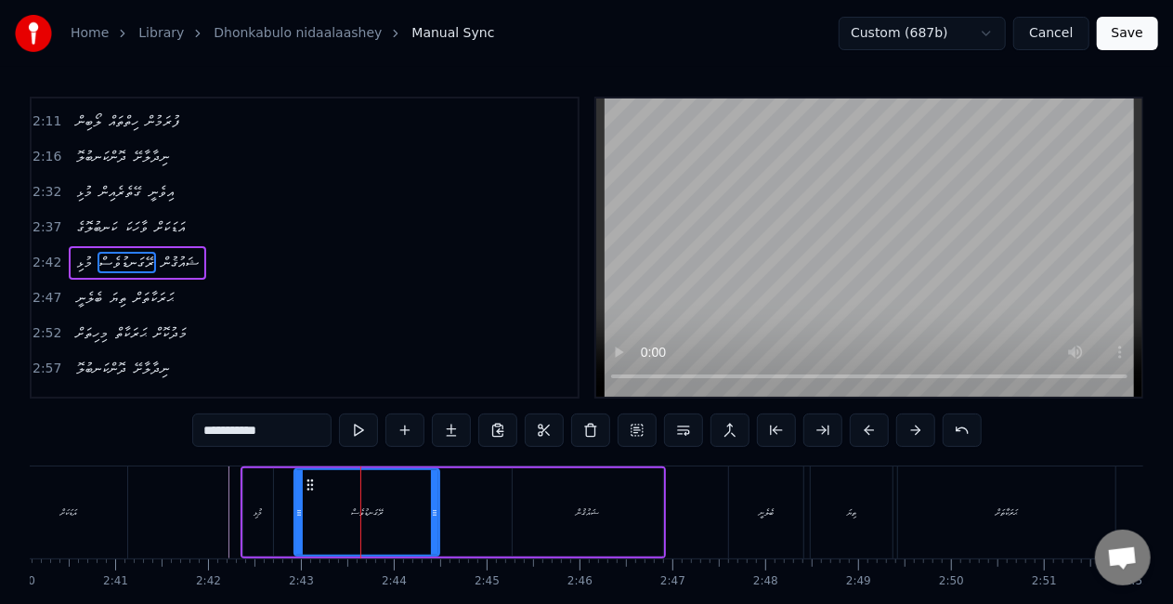
drag, startPoint x: 438, startPoint y: 511, endPoint x: 461, endPoint y: 511, distance: 22.3
click at [461, 511] on div "މުޅި ރޭގަނޑުވެސް ޝައުޤުން" at bounding box center [453, 512] width 425 height 92
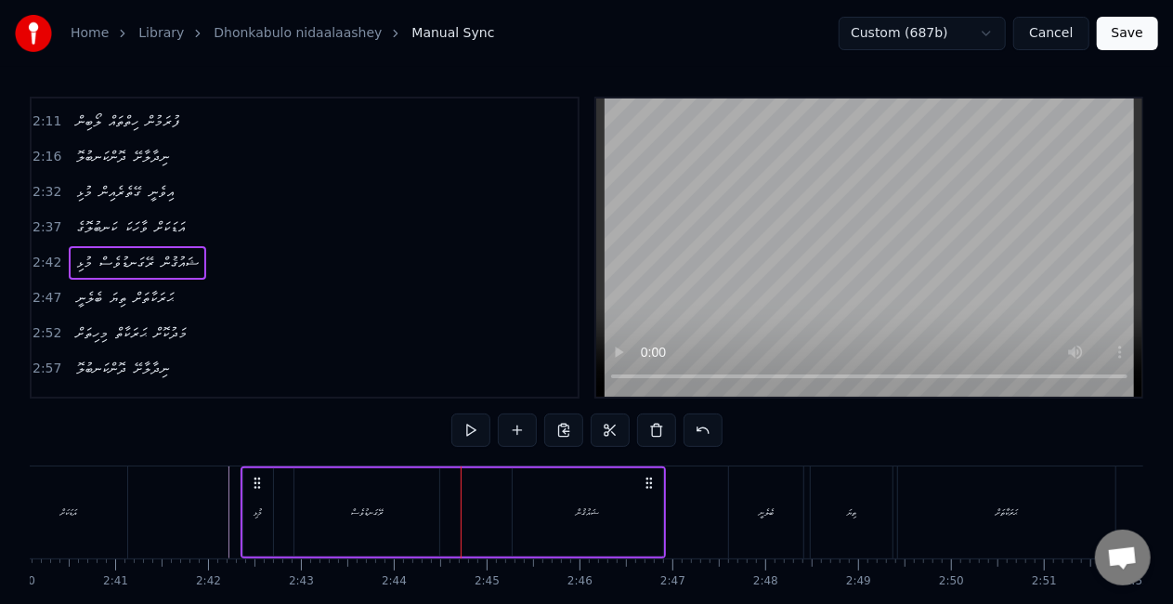
click at [388, 516] on div "ރޭގަނޑުވެސް" at bounding box center [366, 512] width 145 height 88
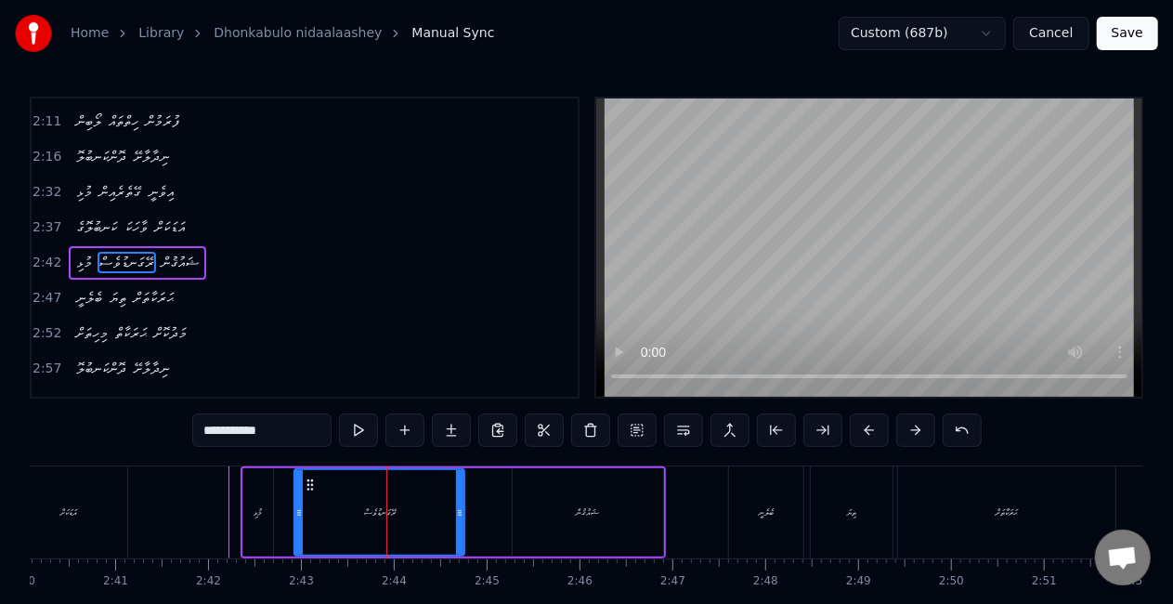
drag, startPoint x: 437, startPoint y: 522, endPoint x: 462, endPoint y: 522, distance: 25.1
click at [462, 522] on div at bounding box center [459, 512] width 7 height 85
click at [365, 434] on button at bounding box center [358, 429] width 39 height 33
click at [1120, 35] on button "Save" at bounding box center [1127, 33] width 61 height 33
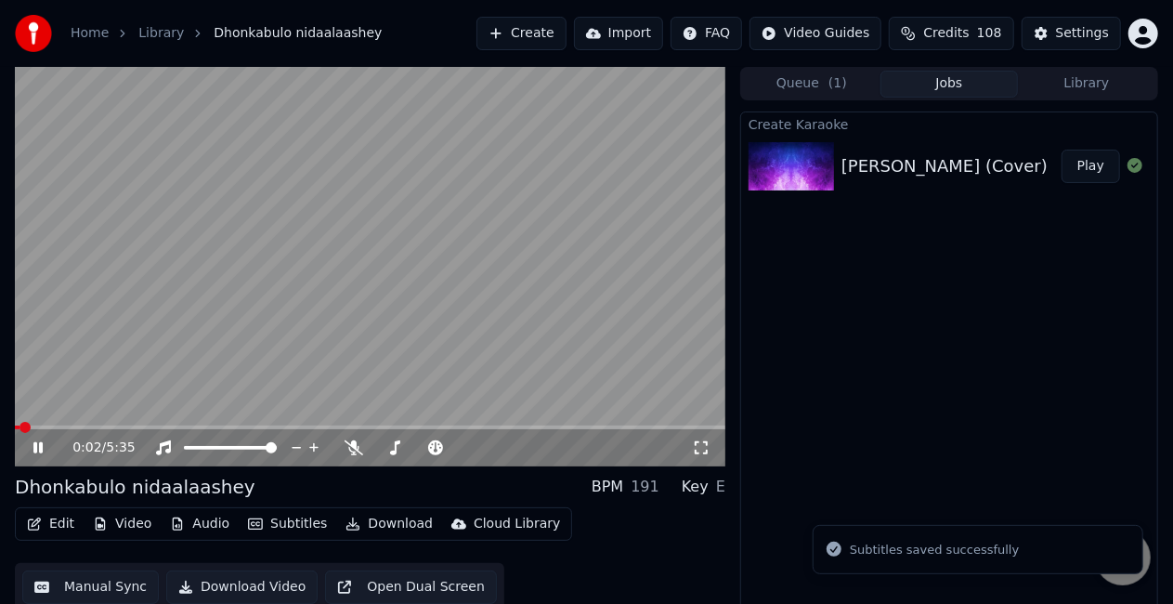
click at [375, 424] on video at bounding box center [370, 266] width 710 height 399
click at [376, 428] on span at bounding box center [370, 427] width 710 height 4
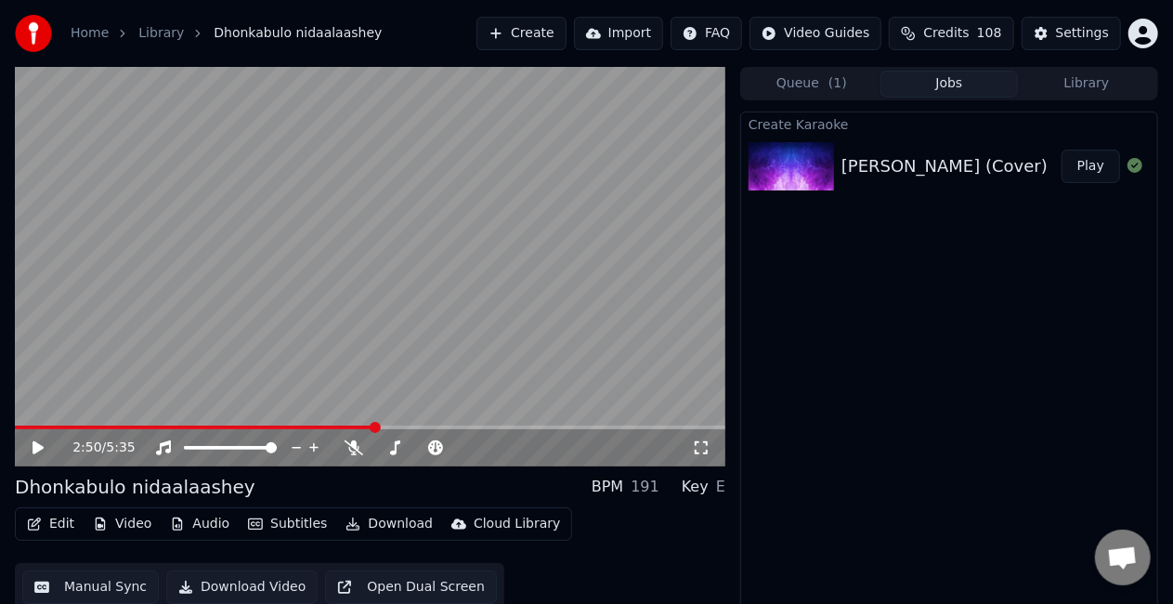
click at [323, 424] on video at bounding box center [370, 266] width 710 height 399
click at [322, 425] on span at bounding box center [168, 427] width 307 height 4
click at [447, 285] on video at bounding box center [370, 266] width 710 height 399
click at [214, 589] on button "Download Video" at bounding box center [241, 586] width 151 height 33
